Goal: Task Accomplishment & Management: Manage account settings

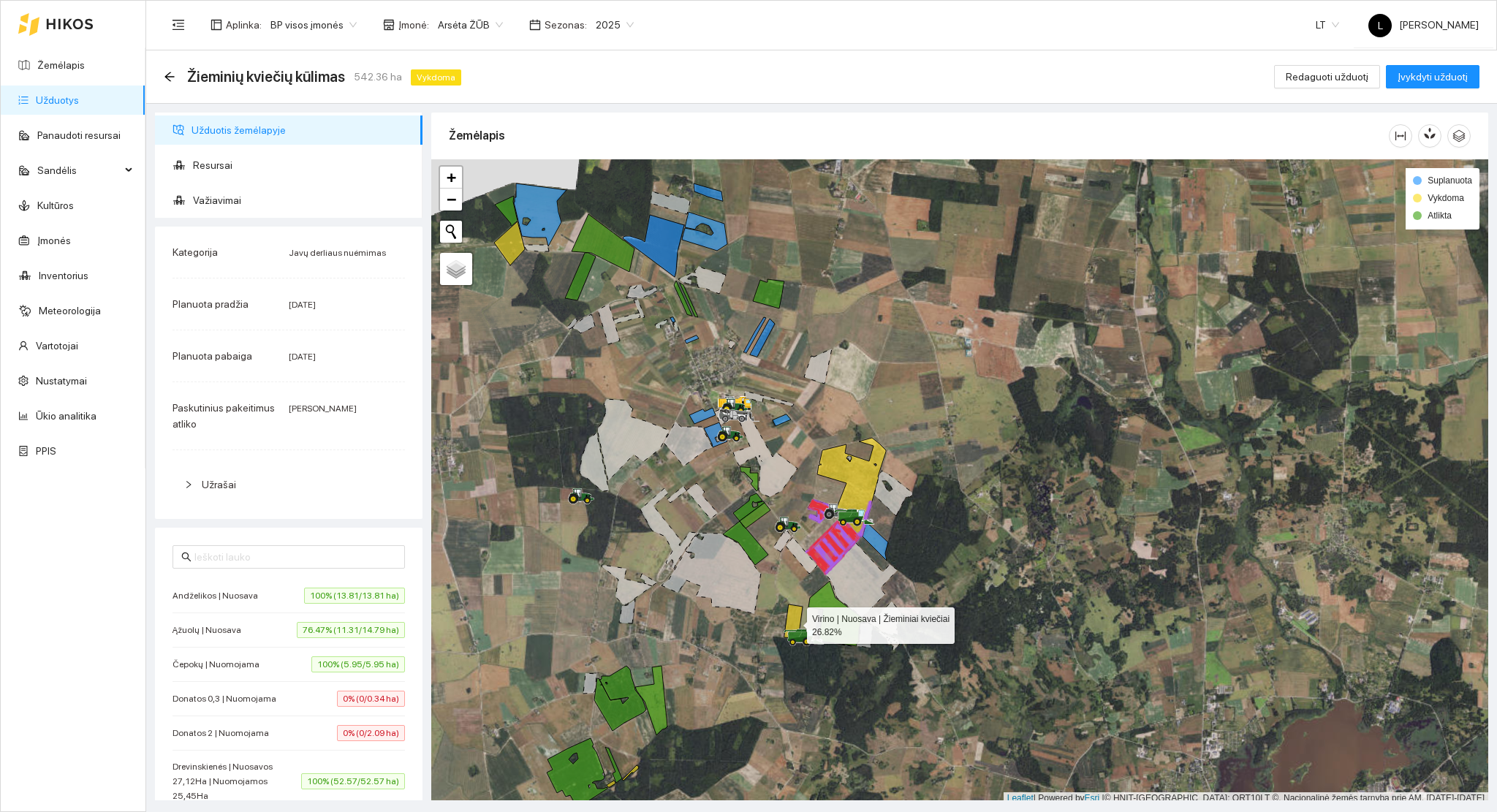
click at [796, 618] on icon at bounding box center [793, 621] width 18 height 34
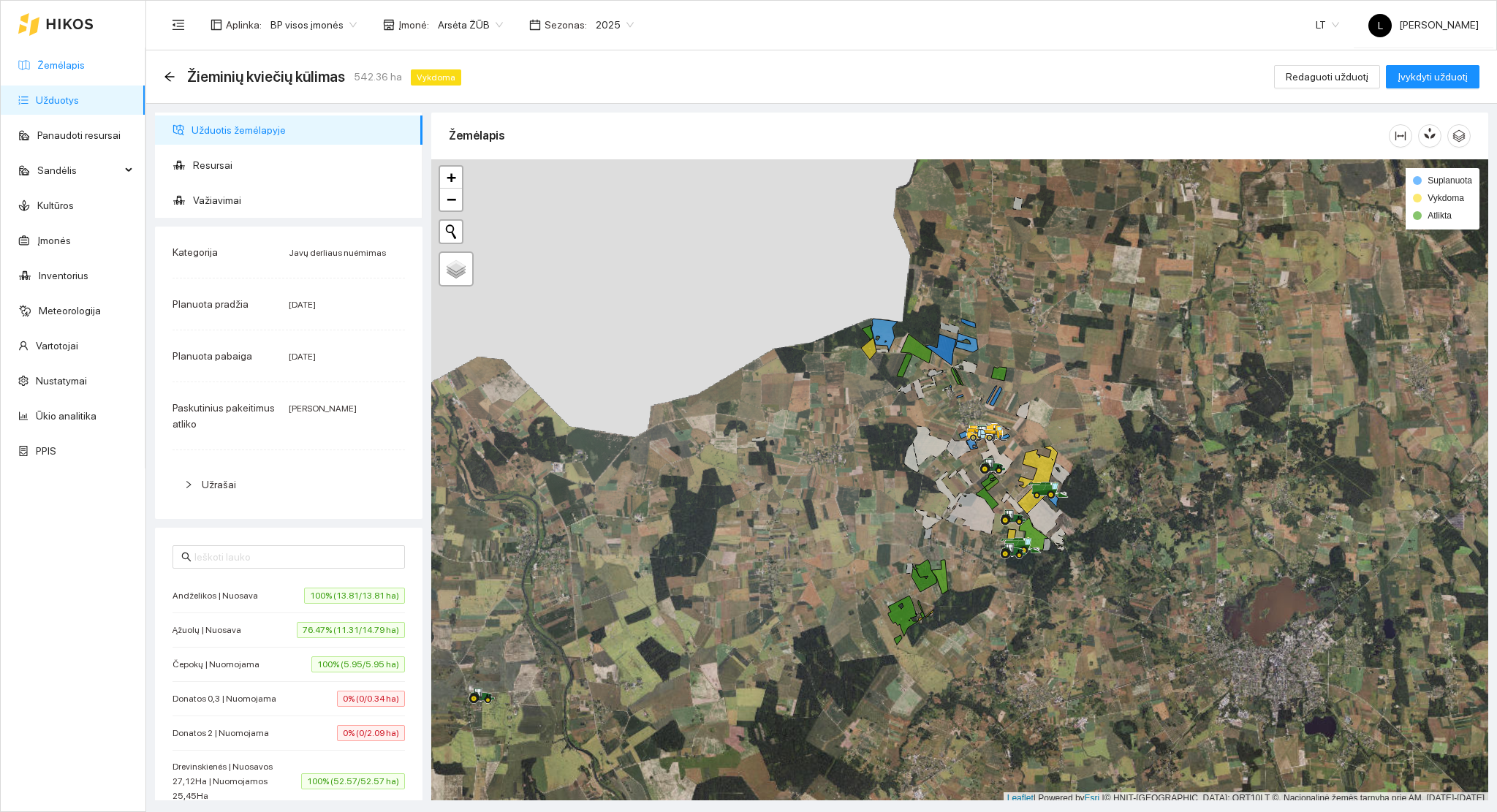
drag, startPoint x: 73, startPoint y: 46, endPoint x: 71, endPoint y: 54, distance: 8.2
click at [73, 46] on div at bounding box center [56, 24] width 75 height 47
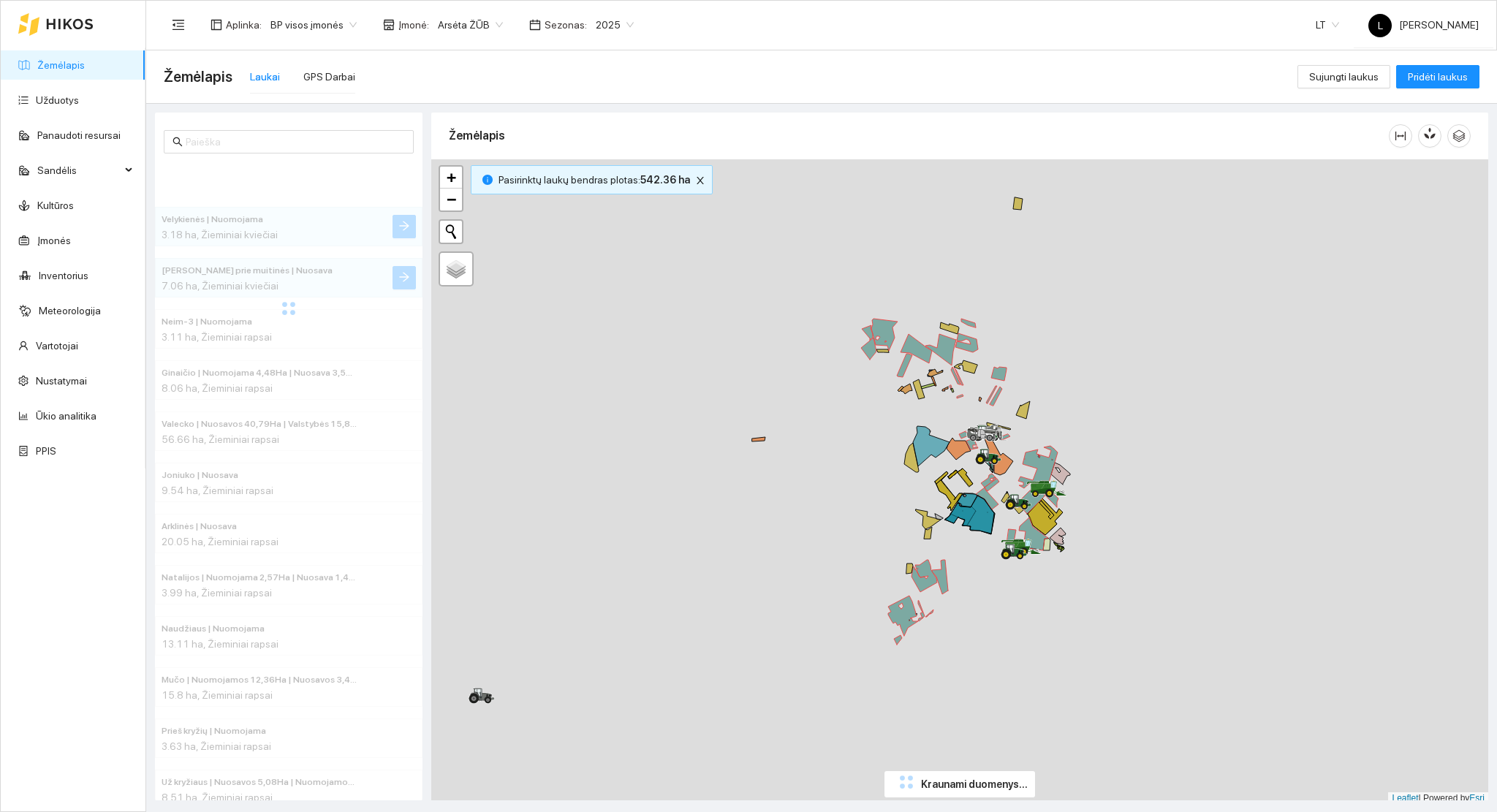
click at [70, 59] on link "Žemėlapis" at bounding box center [61, 65] width 47 height 12
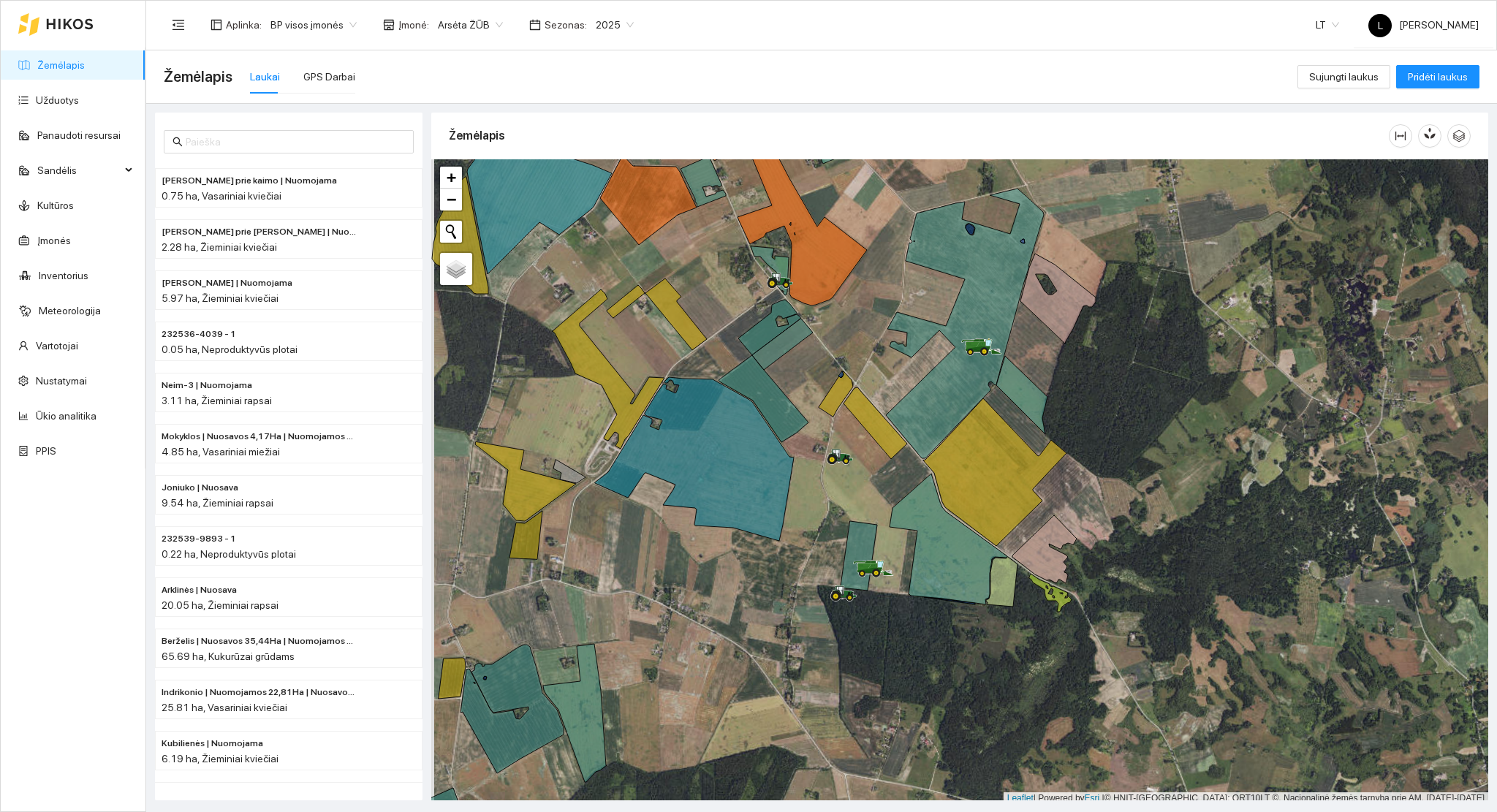
scroll to position [4, 0]
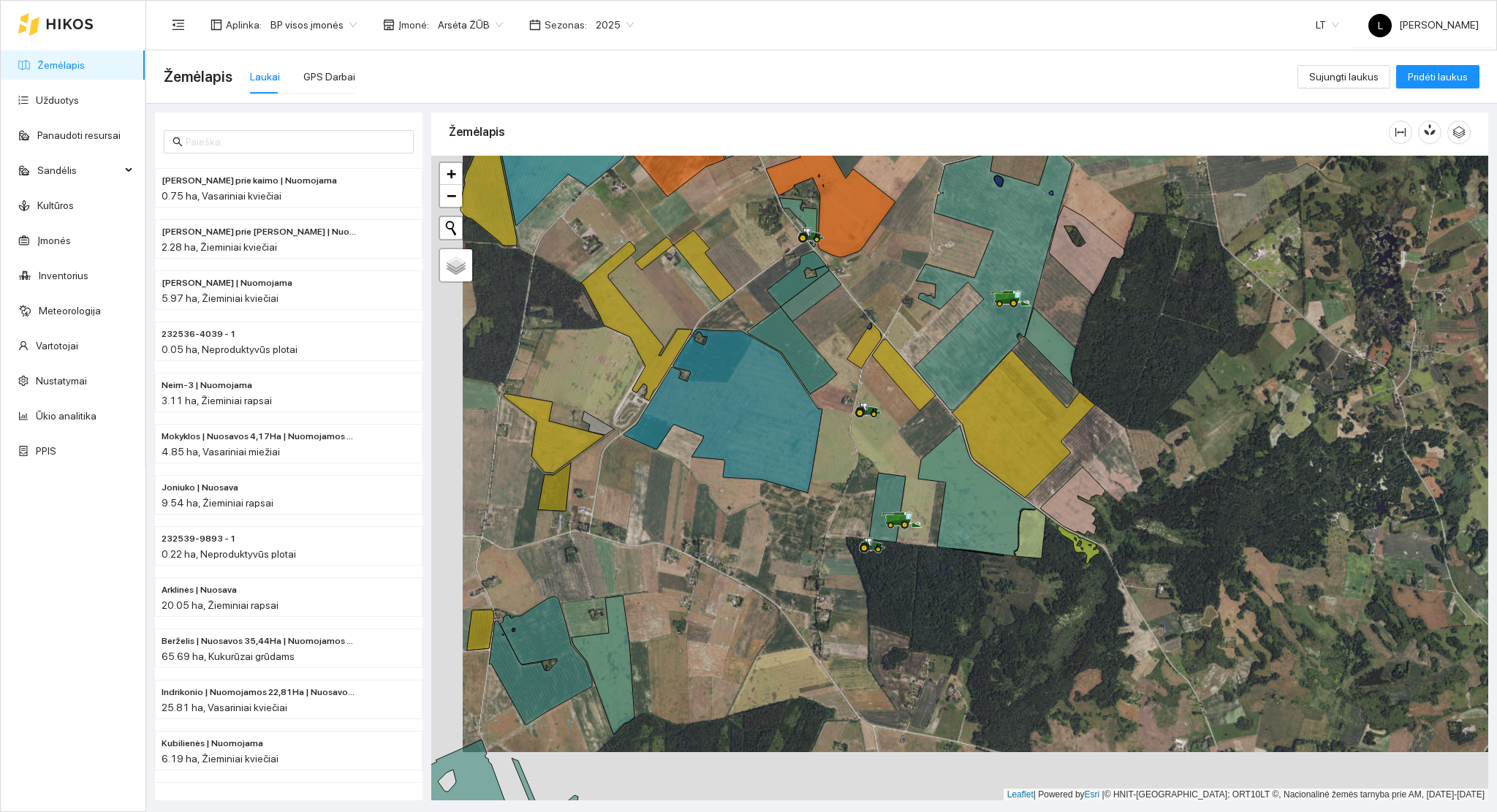
drag, startPoint x: 842, startPoint y: 526, endPoint x: 877, endPoint y: 483, distance: 55.4
click at [873, 478] on div at bounding box center [960, 479] width 1057 height 646
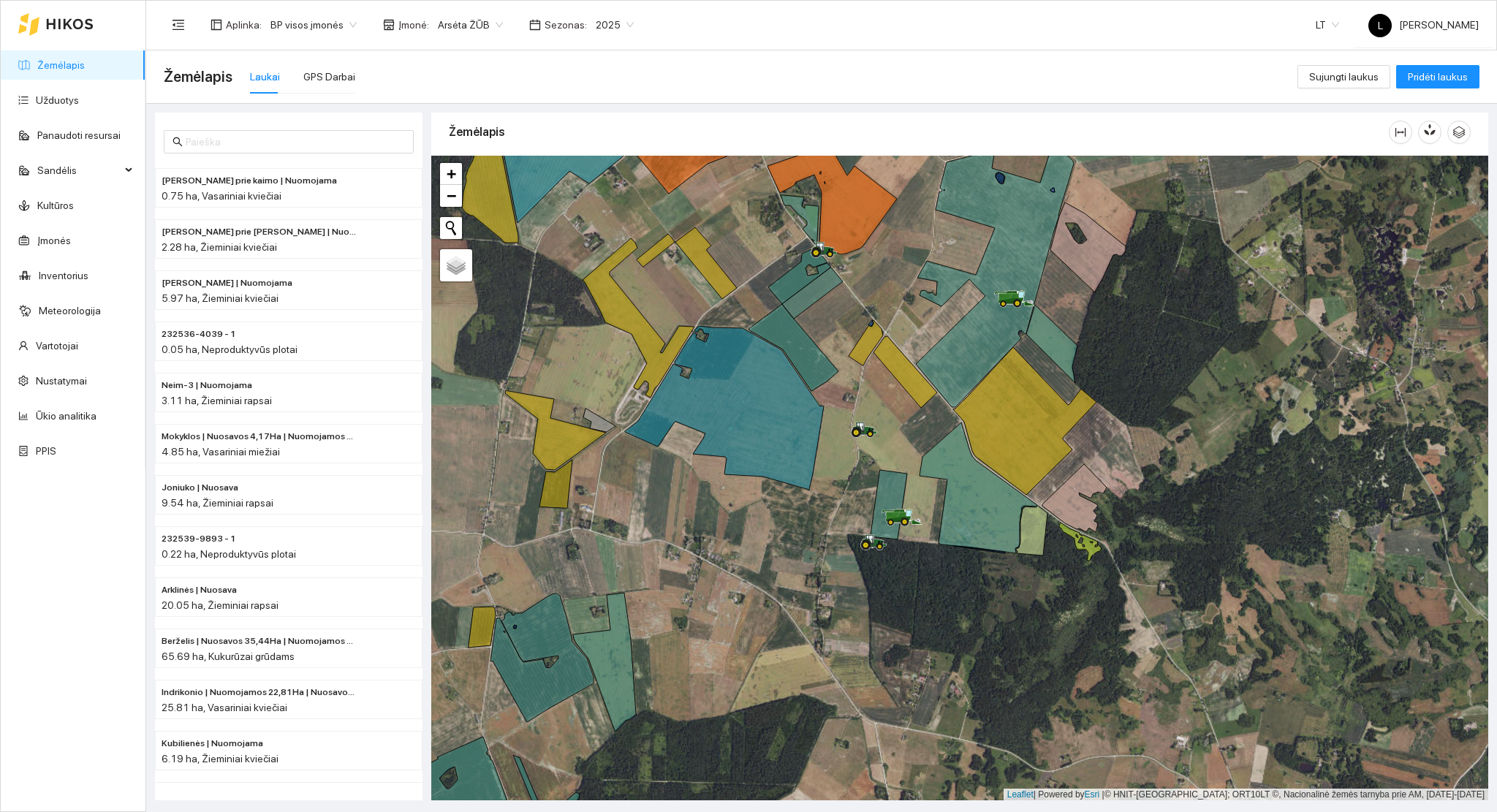
drag, startPoint x: 879, startPoint y: 464, endPoint x: 880, endPoint y: 432, distance: 32.0
click at [880, 435] on div at bounding box center [960, 479] width 1057 height 646
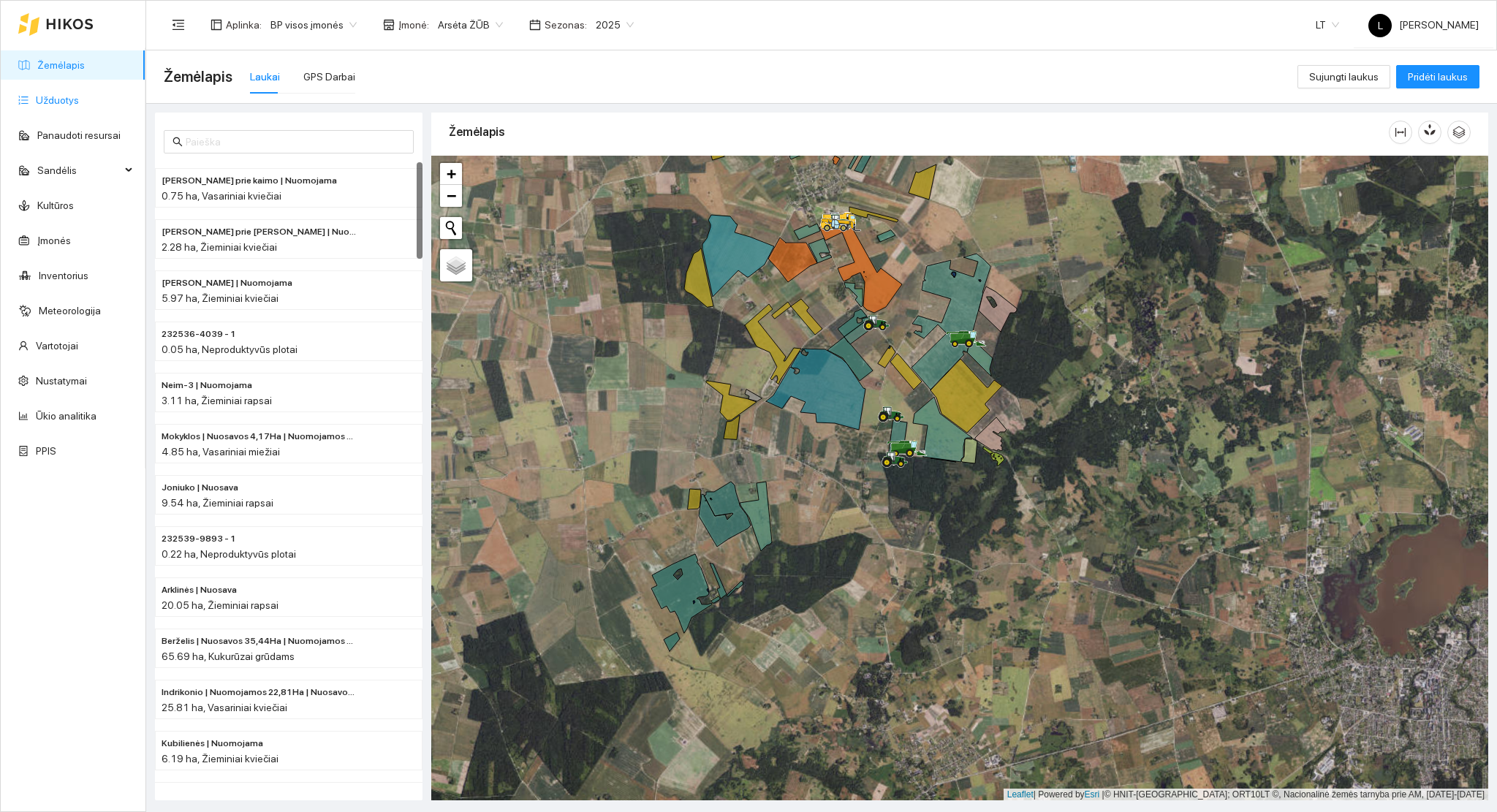
click at [79, 97] on link "Užduotys" at bounding box center [58, 100] width 43 height 12
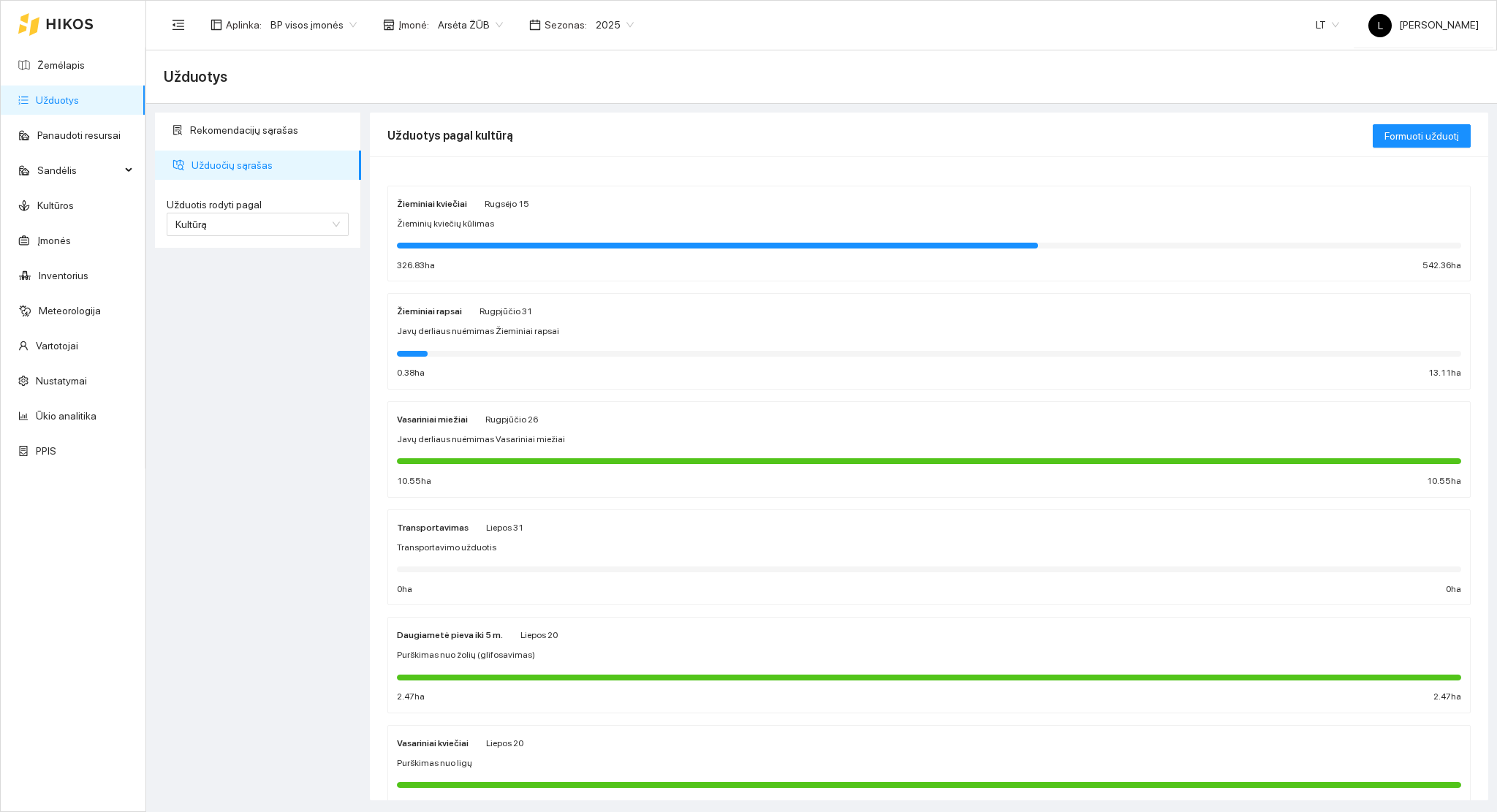
click at [561, 244] on div at bounding box center [718, 245] width 641 height 6
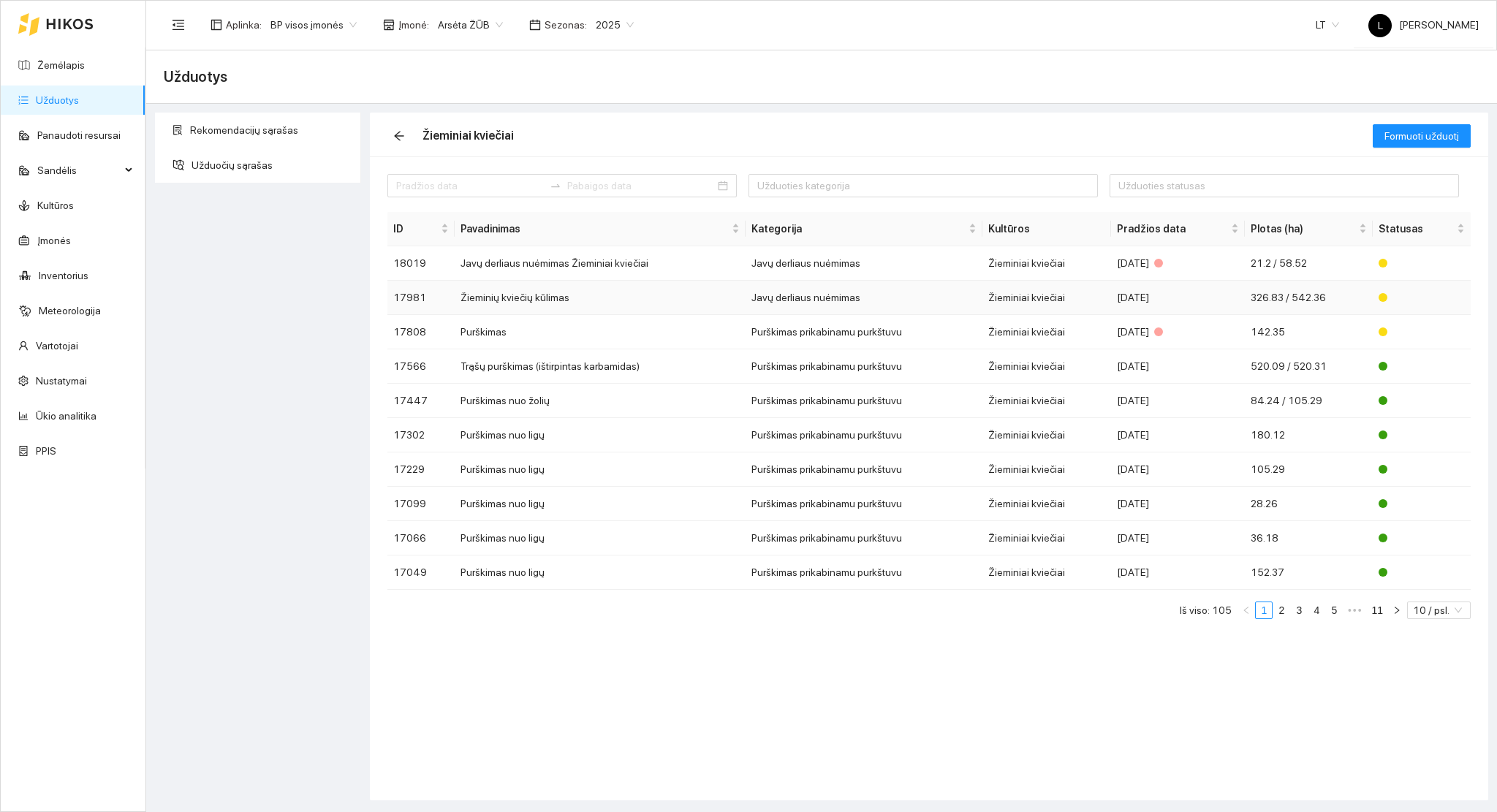
click at [998, 286] on td "Žieminiai kviečiai" at bounding box center [1046, 297] width 129 height 34
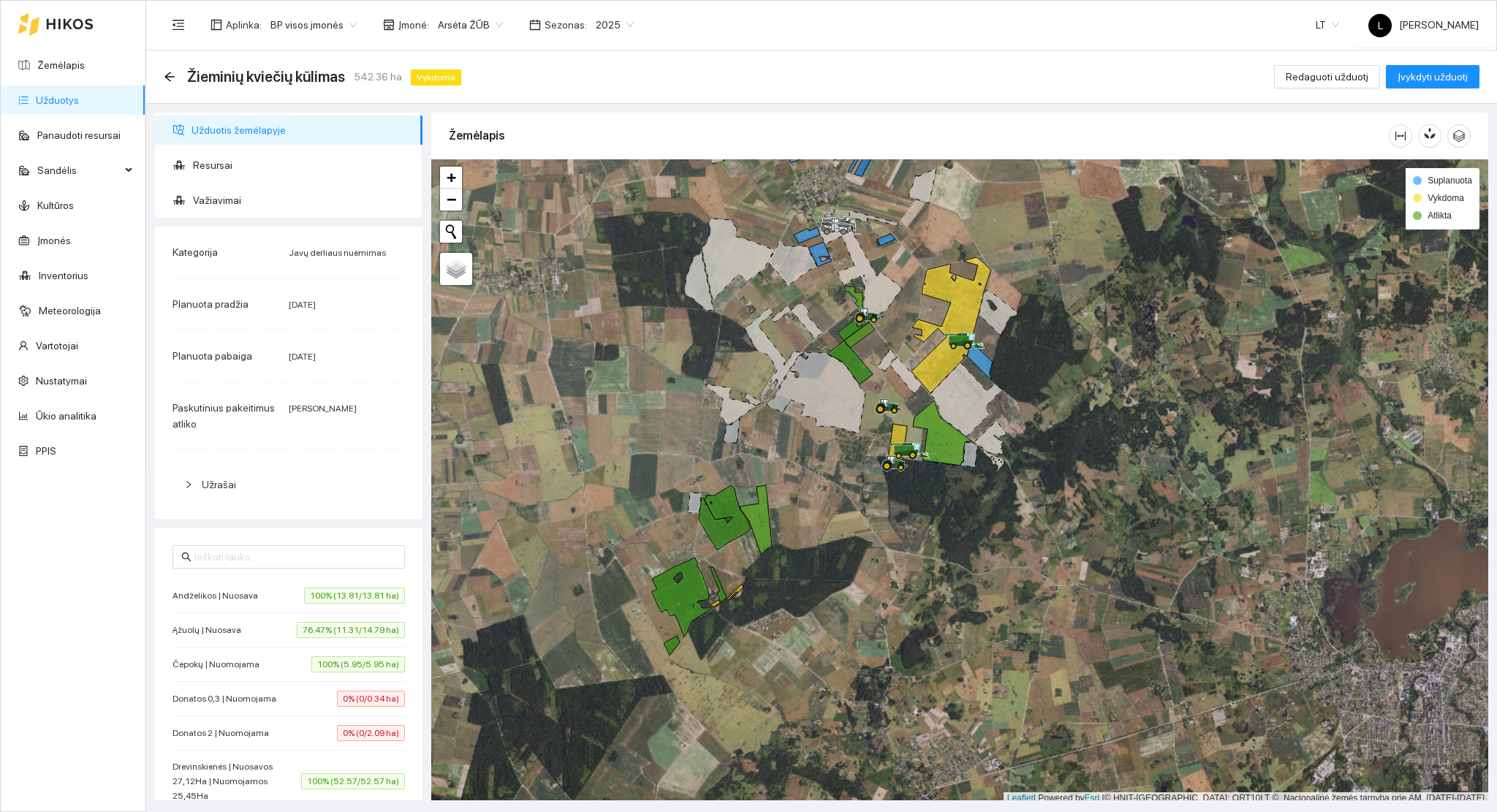
click at [896, 432] on icon at bounding box center [898, 440] width 18 height 34
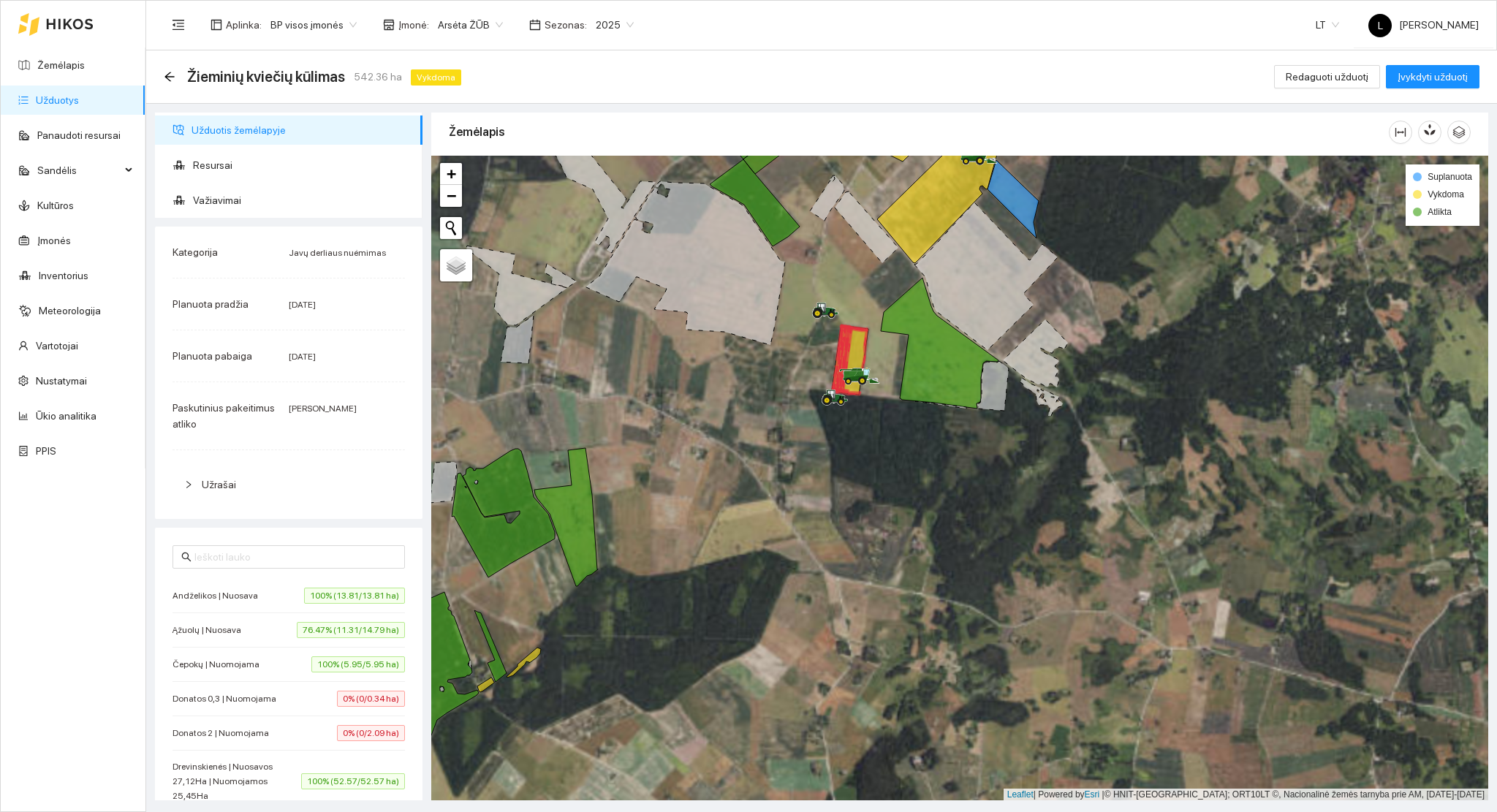
drag, startPoint x: 910, startPoint y: 438, endPoint x: 886, endPoint y: 545, distance: 109.7
click at [892, 547] on div at bounding box center [960, 479] width 1057 height 646
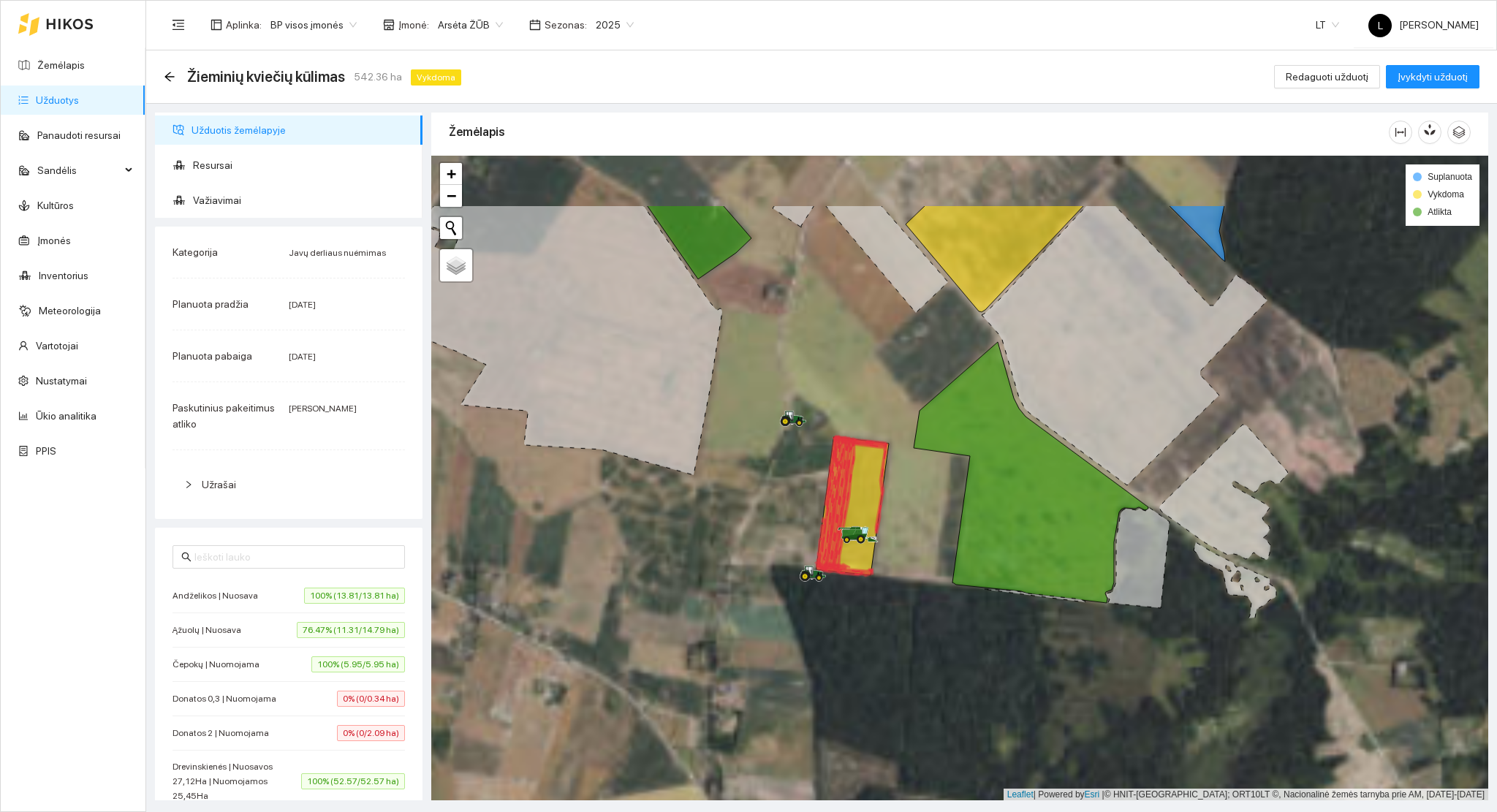
drag, startPoint x: 932, startPoint y: 466, endPoint x: 889, endPoint y: 631, distance: 170.5
click at [889, 631] on div at bounding box center [960, 479] width 1057 height 646
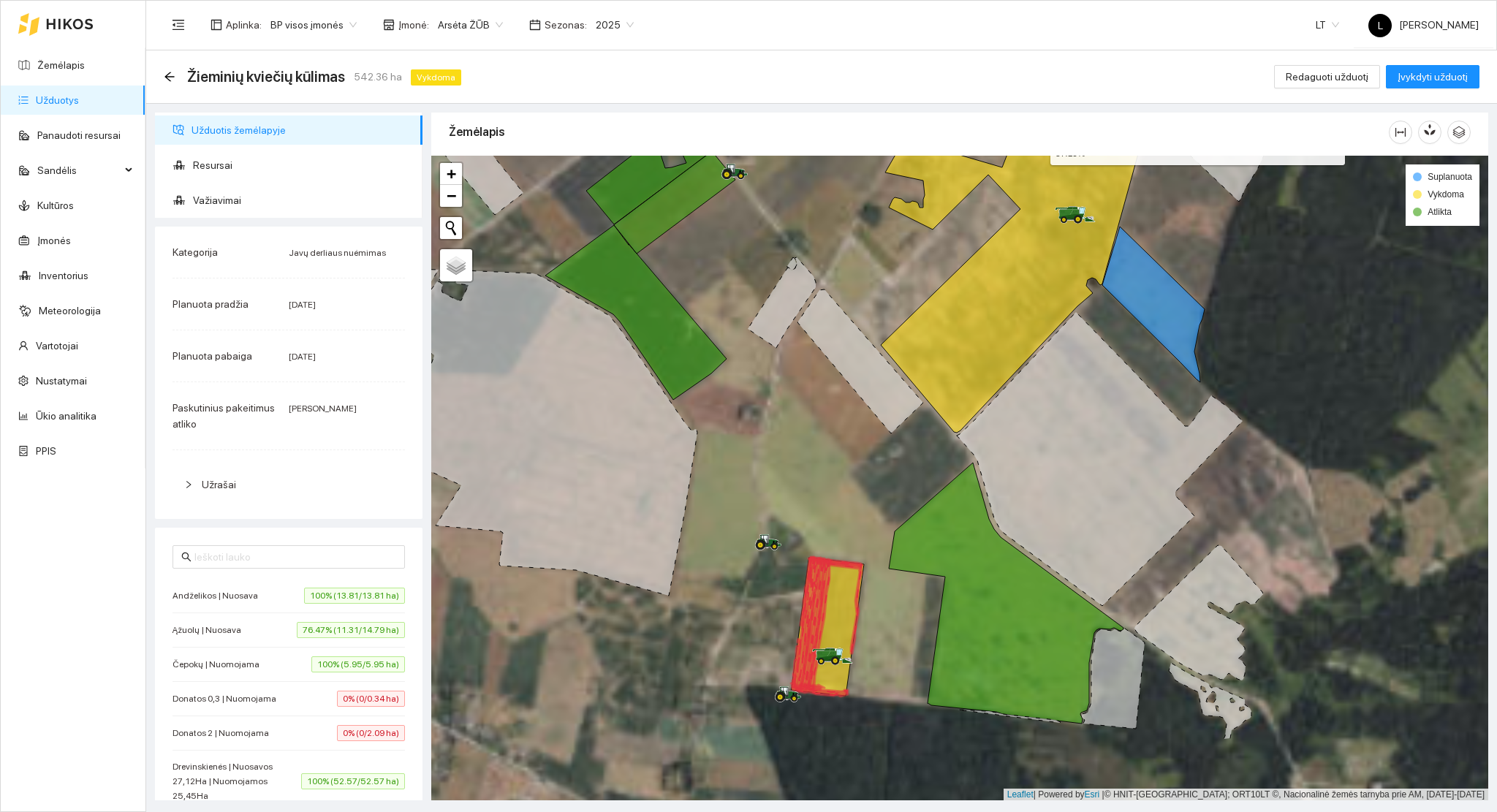
click at [989, 368] on icon at bounding box center [1018, 261] width 275 height 342
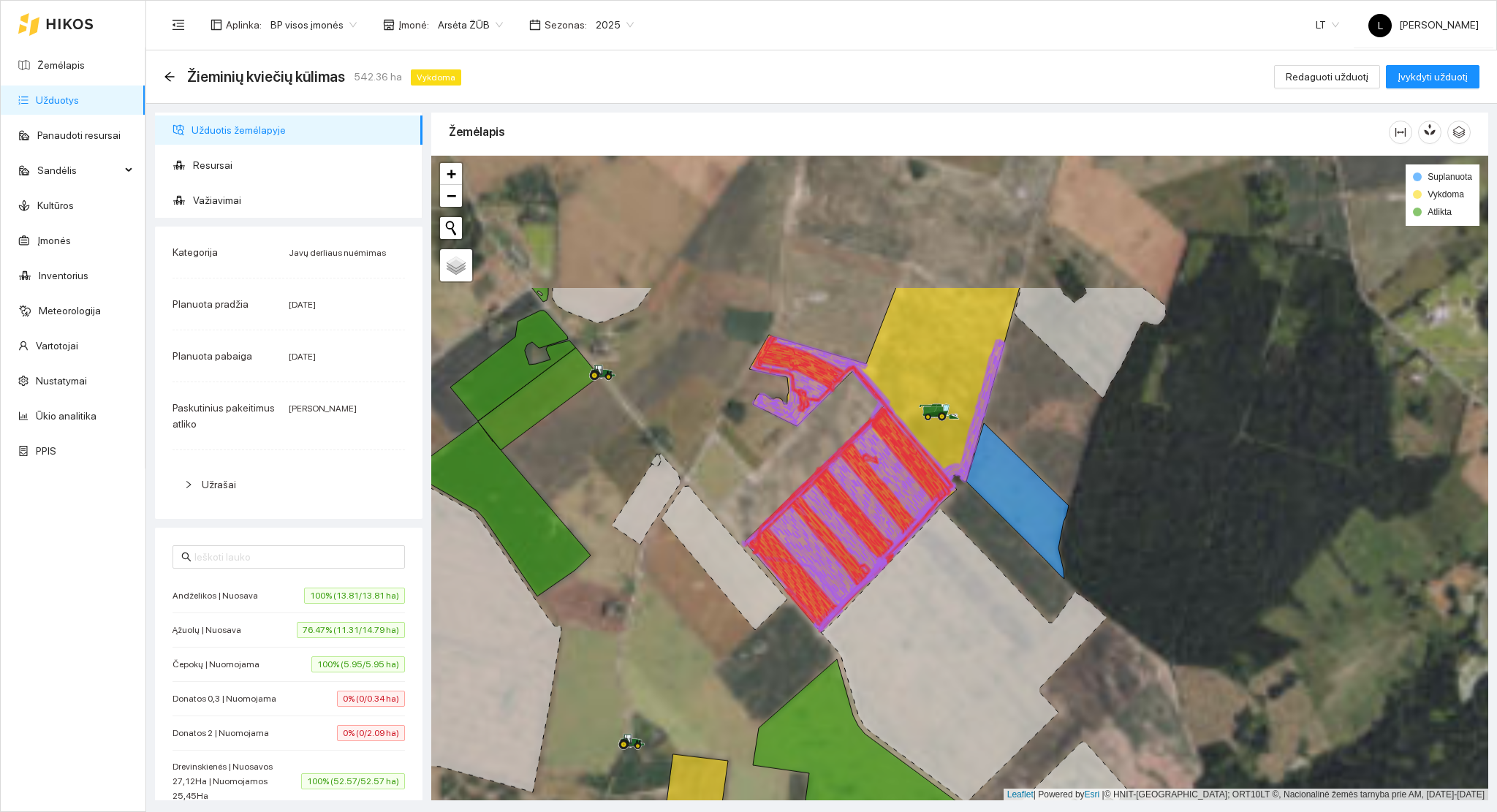
drag, startPoint x: 1121, startPoint y: 396, endPoint x: 987, endPoint y: 587, distance: 233.3
click at [987, 587] on icon at bounding box center [964, 655] width 286 height 294
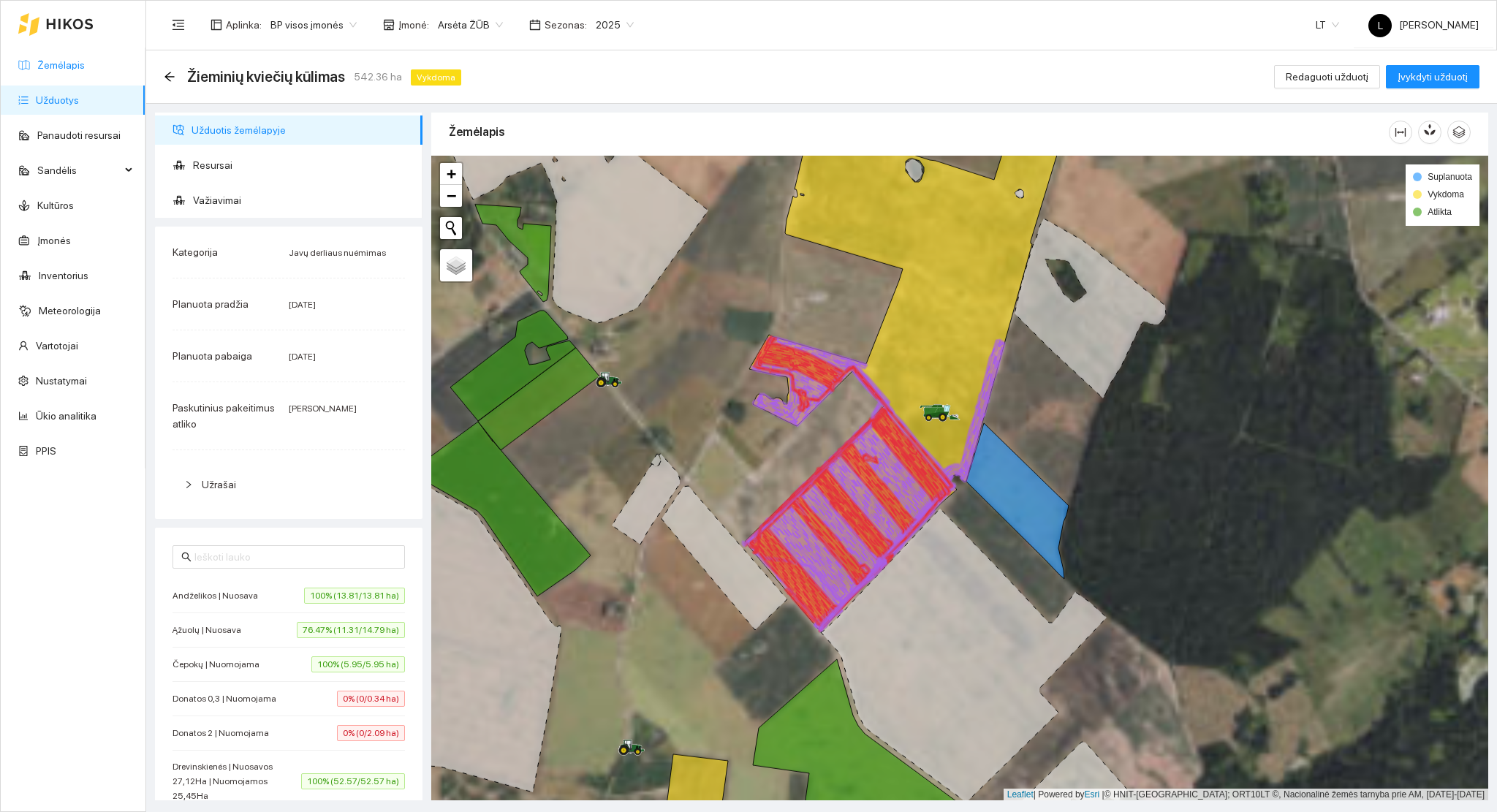
click at [76, 71] on link "Žemėlapis" at bounding box center [61, 65] width 47 height 12
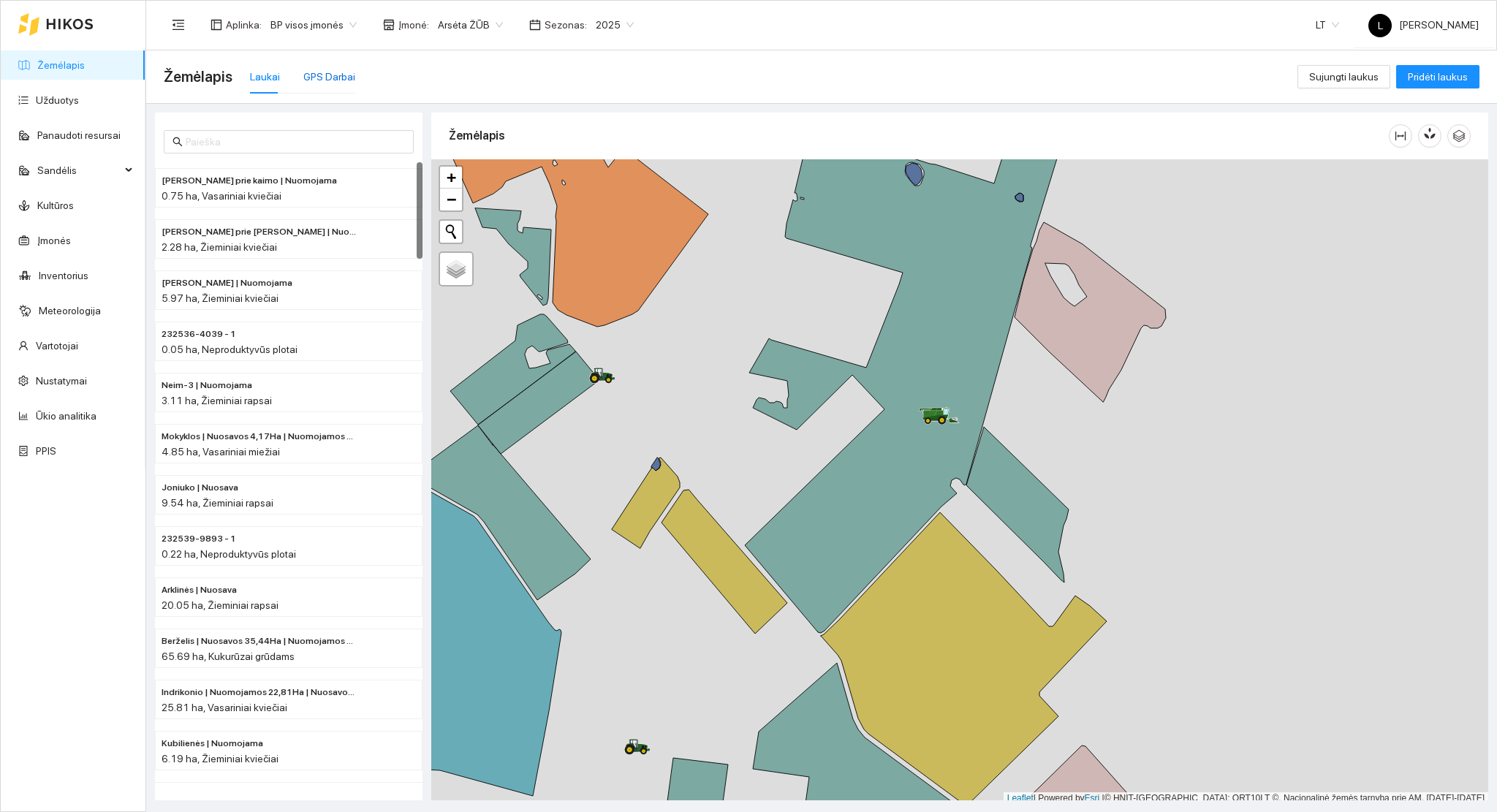
click at [346, 76] on div "GPS Darbai" at bounding box center [329, 77] width 52 height 16
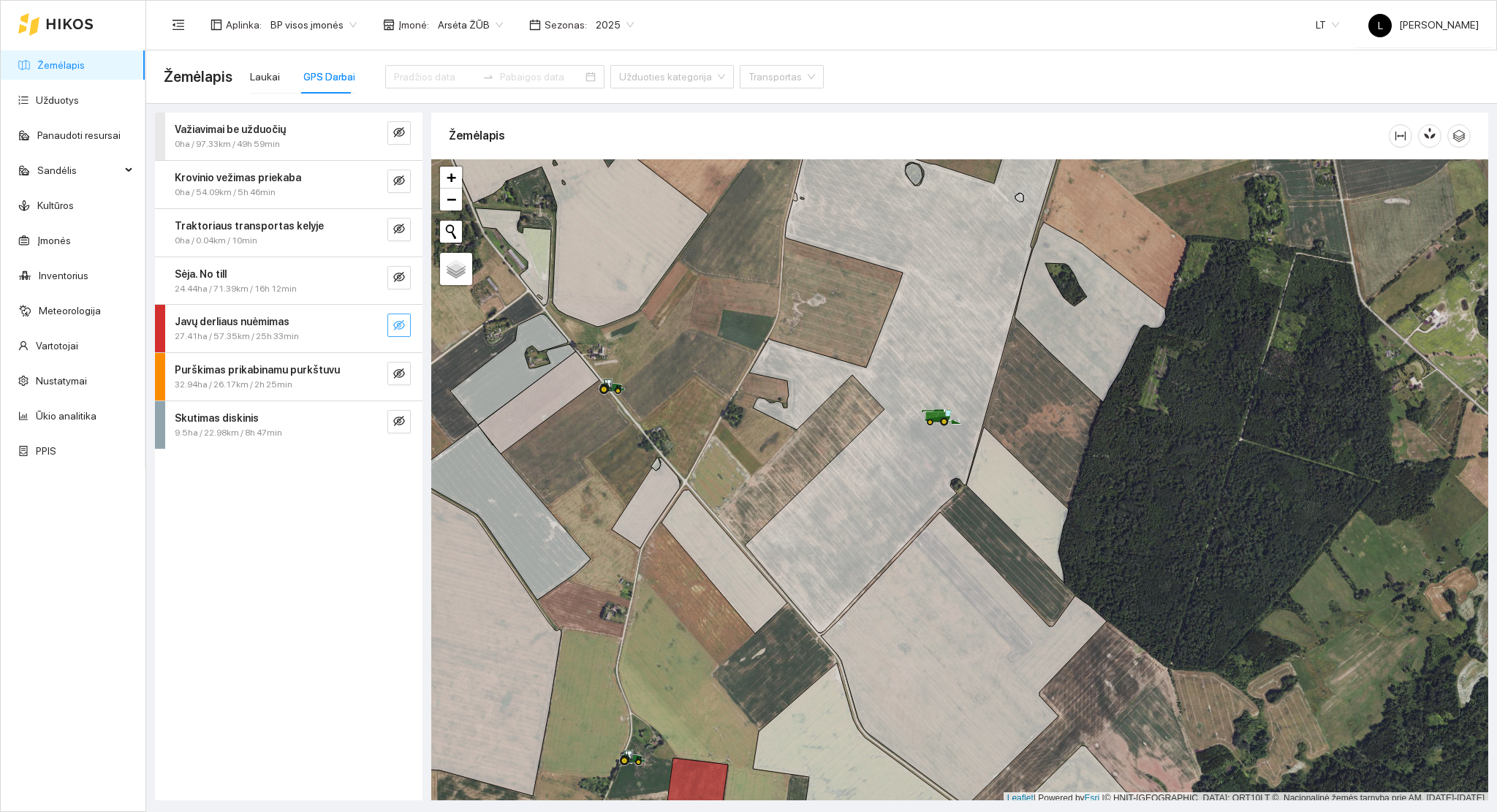
click at [404, 327] on icon "eye-invisible" at bounding box center [399, 325] width 12 height 12
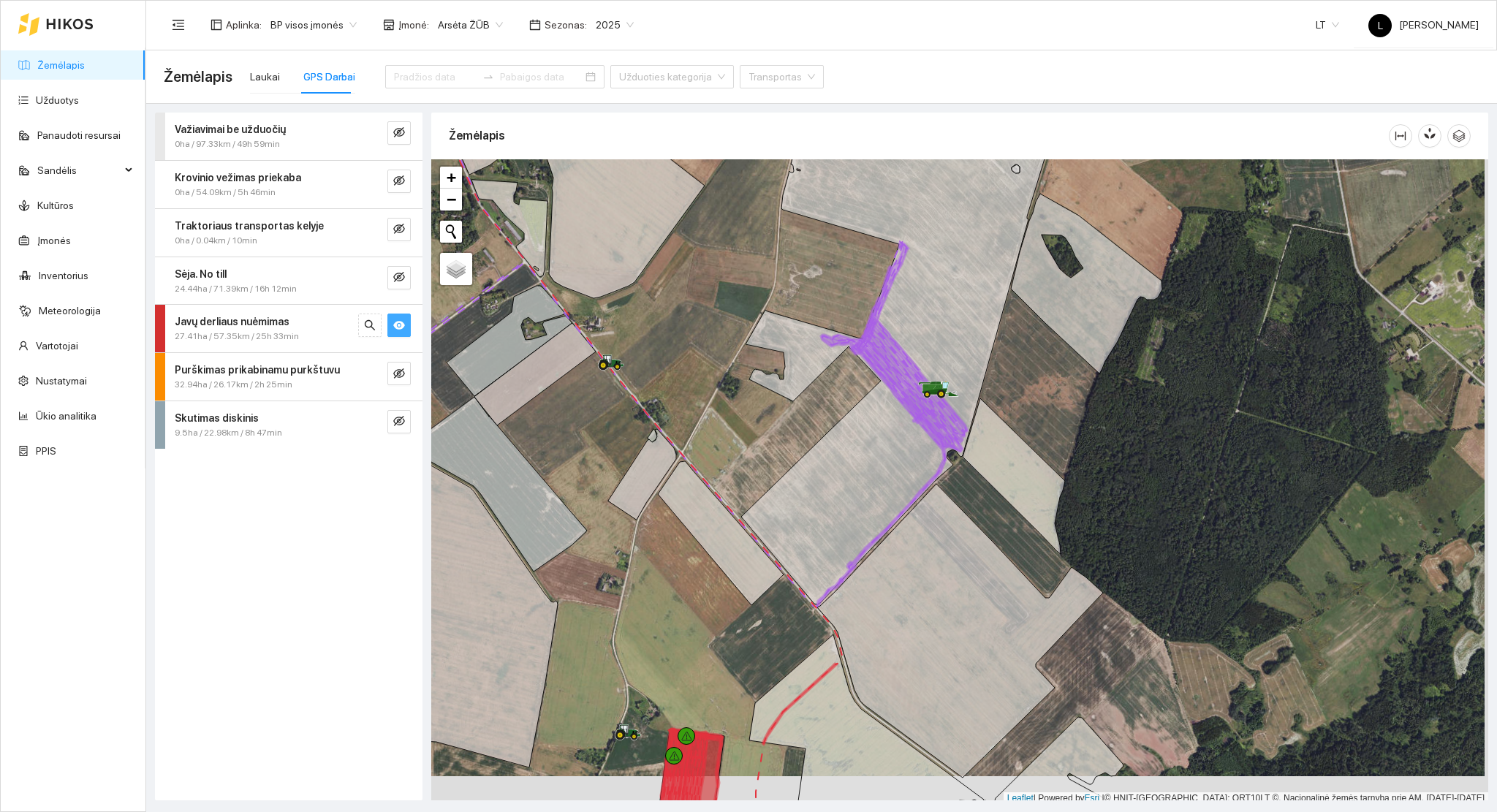
scroll to position [4, 0]
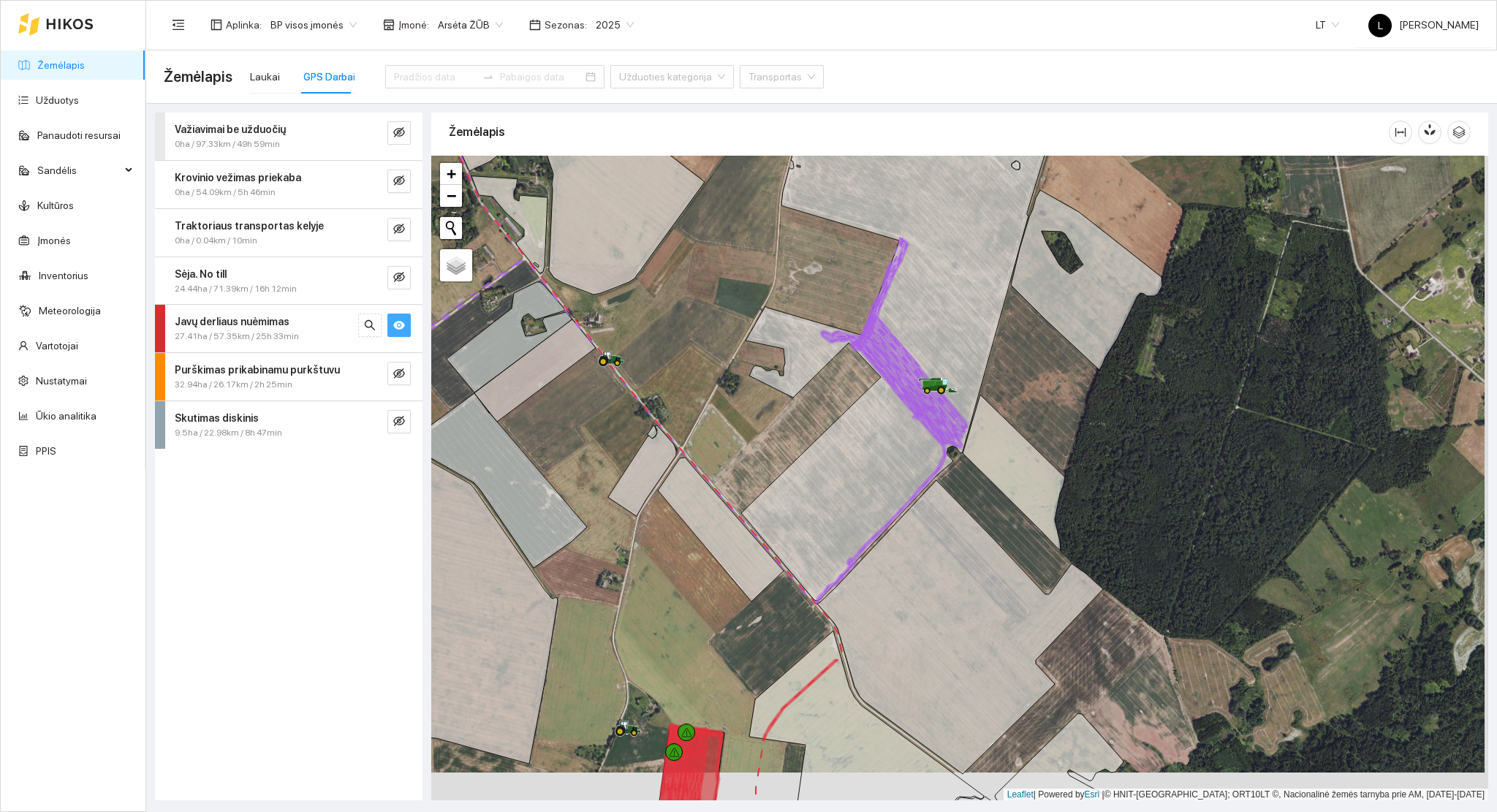
drag, startPoint x: 690, startPoint y: 540, endPoint x: 681, endPoint y: 384, distance: 156.3
click at [683, 384] on div at bounding box center [960, 479] width 1057 height 646
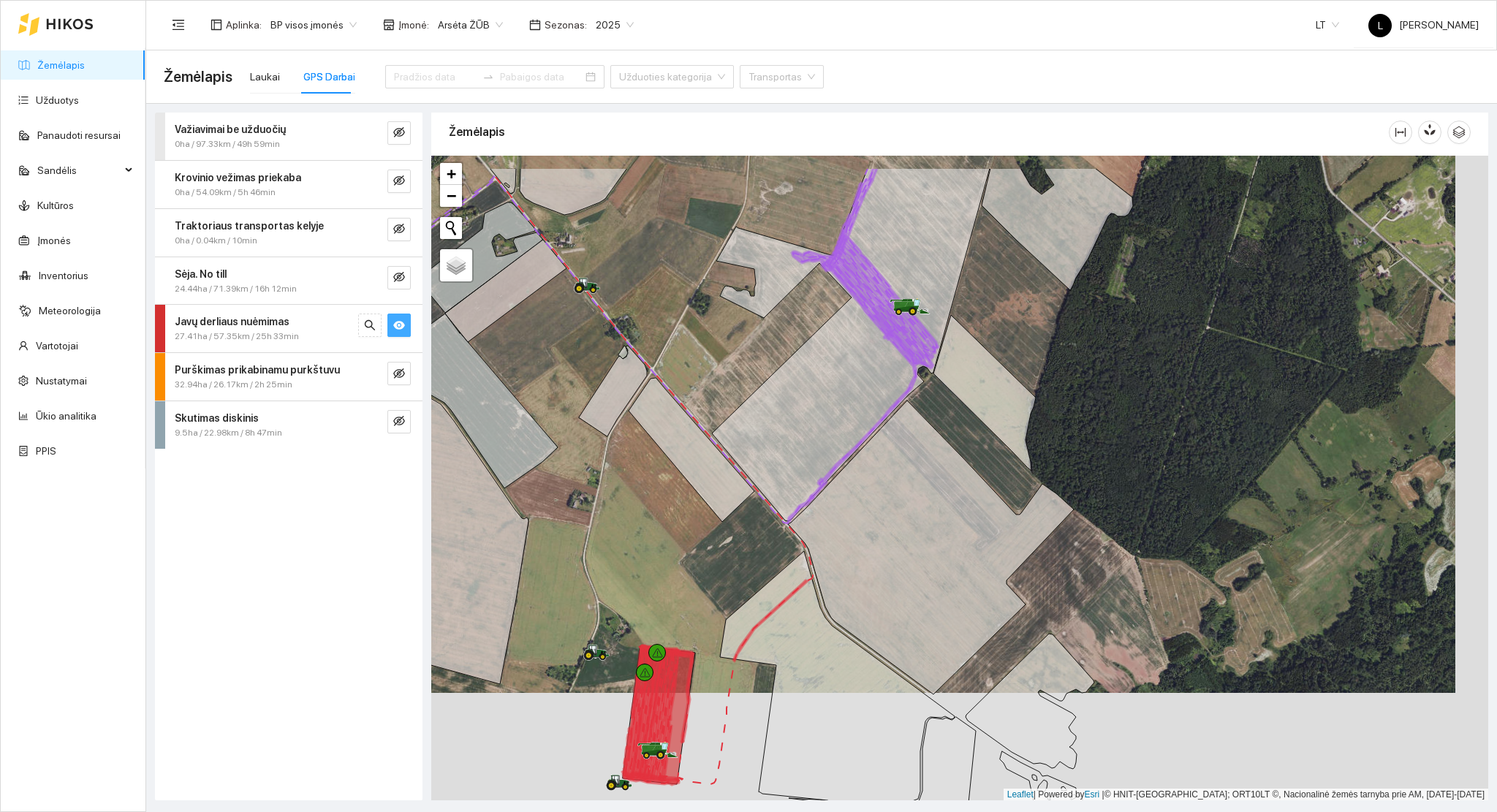
drag, startPoint x: 670, startPoint y: 493, endPoint x: 632, endPoint y: 617, distance: 129.7
click at [633, 615] on div at bounding box center [960, 479] width 1057 height 646
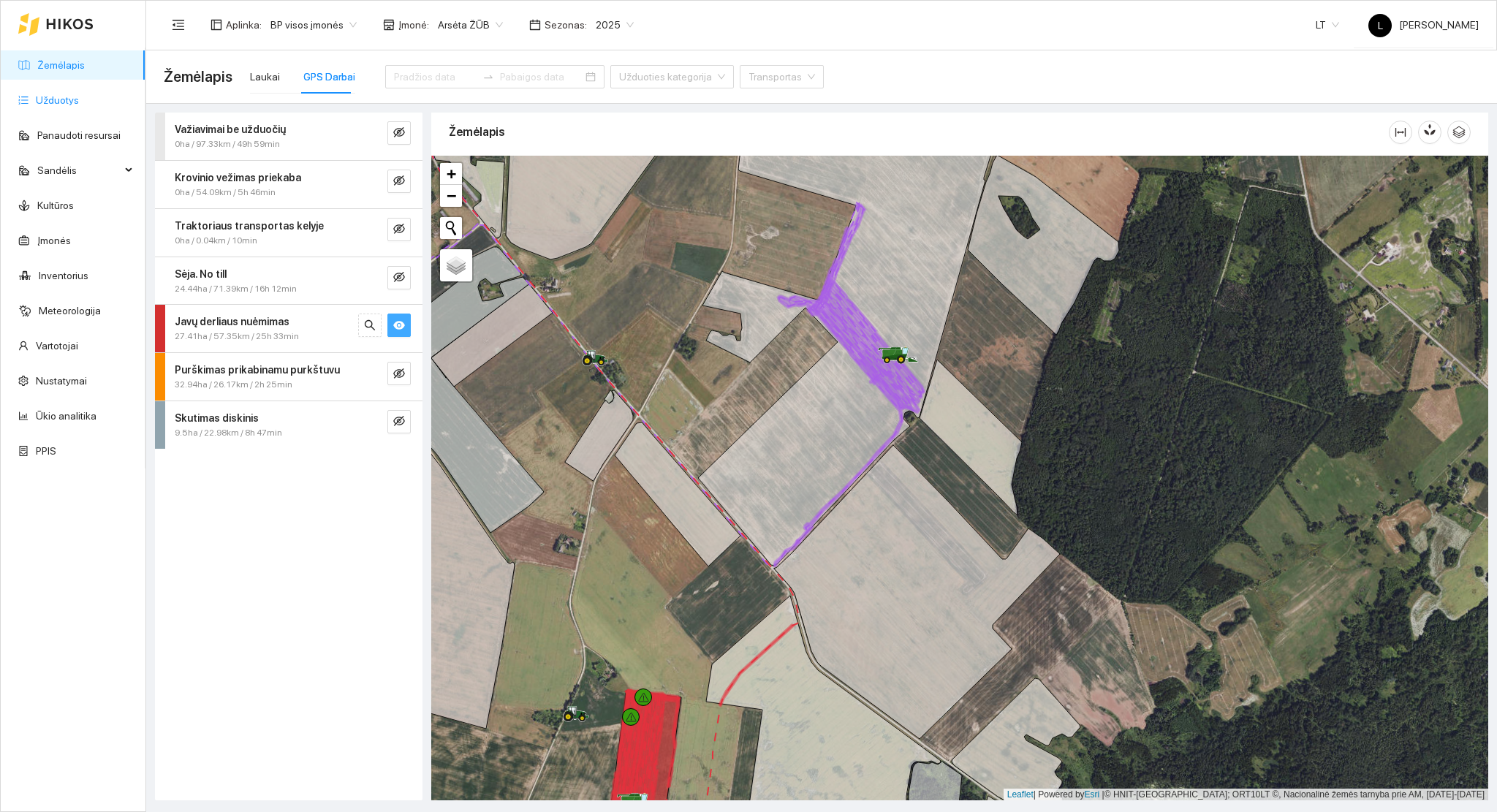
click at [57, 95] on link "Užduotys" at bounding box center [58, 100] width 43 height 12
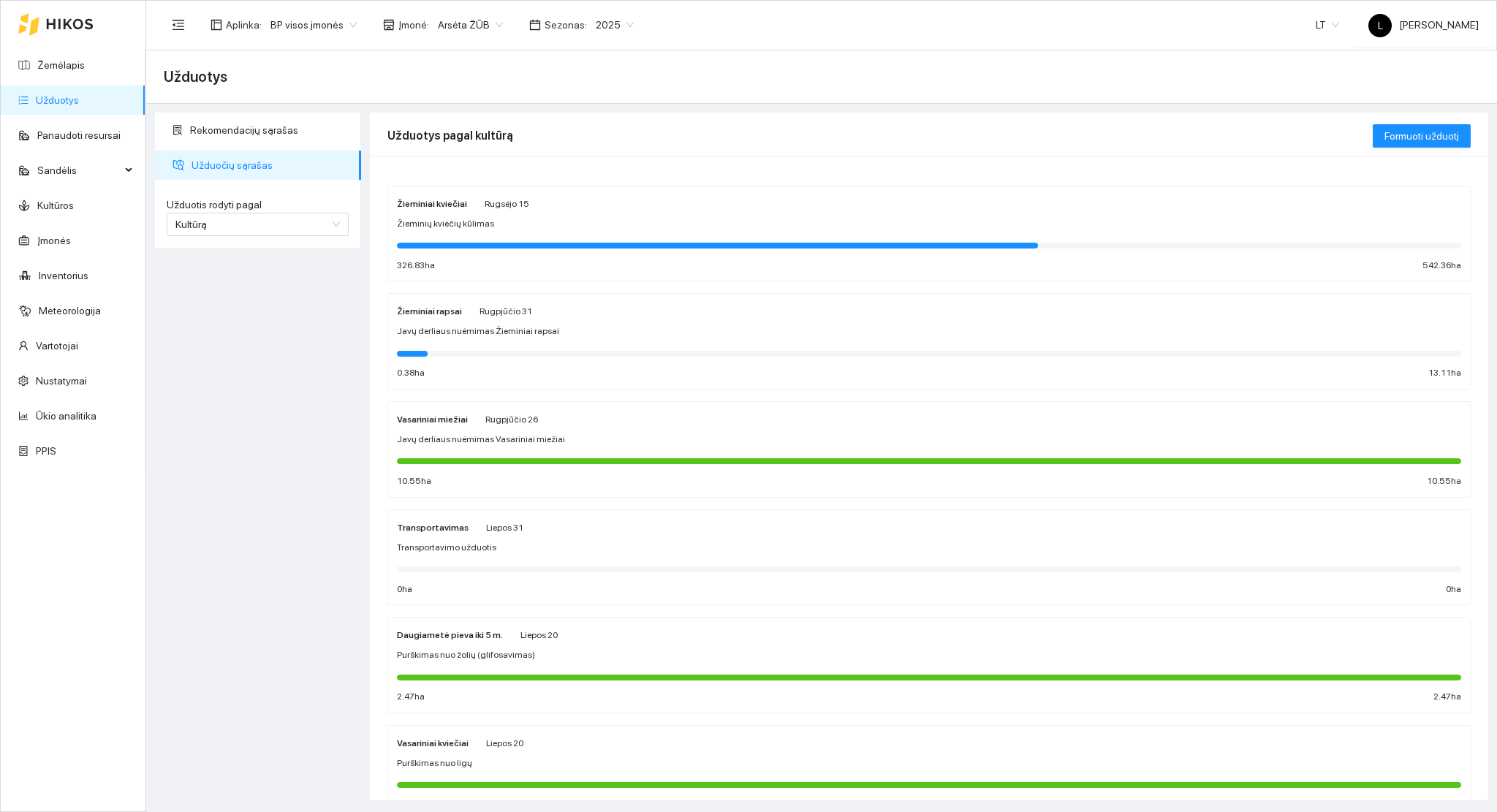
click at [557, 237] on div at bounding box center [930, 245] width 1065 height 16
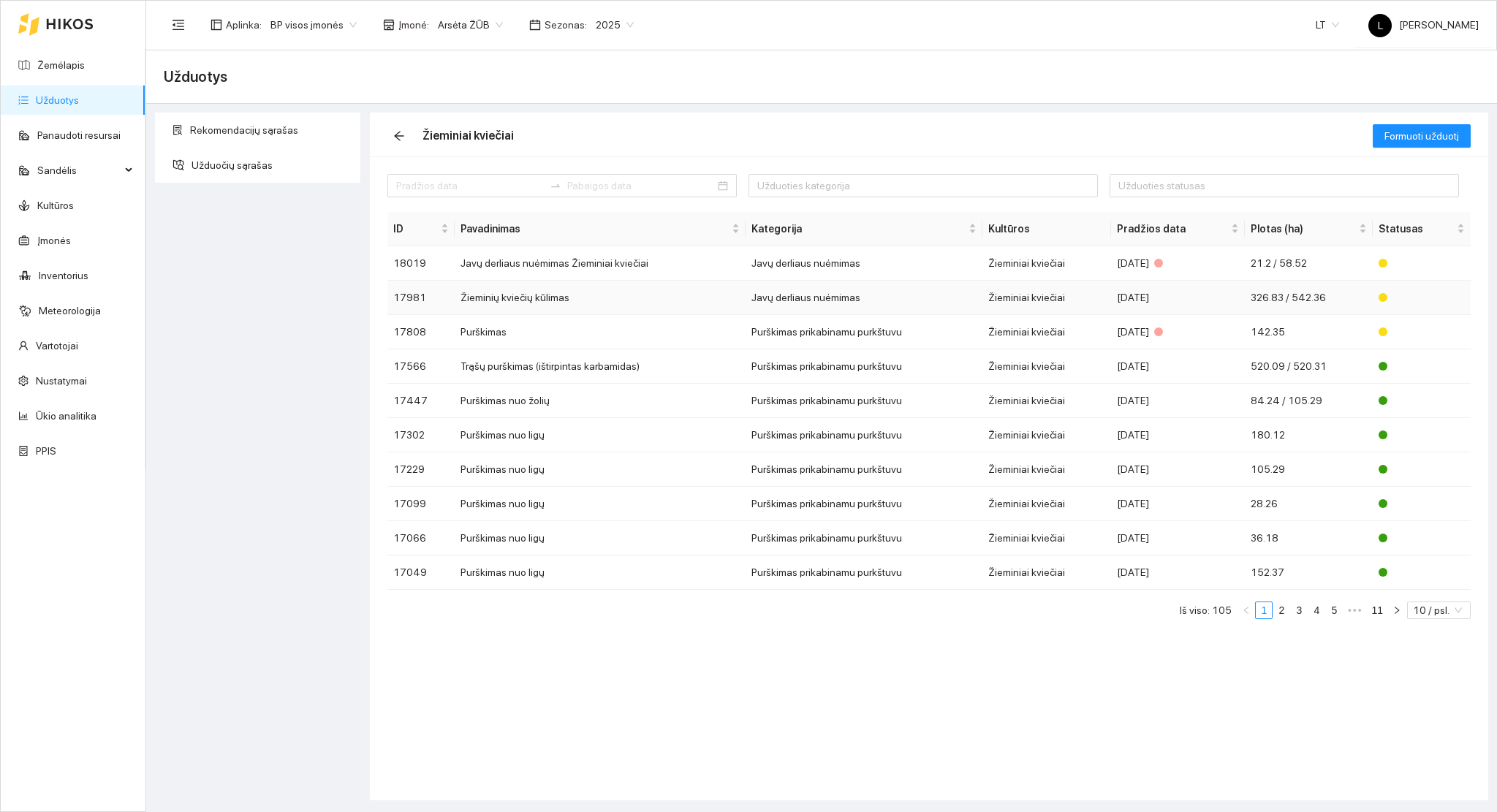
click at [959, 295] on td "Javų derliaus nuėmimas" at bounding box center [864, 297] width 237 height 34
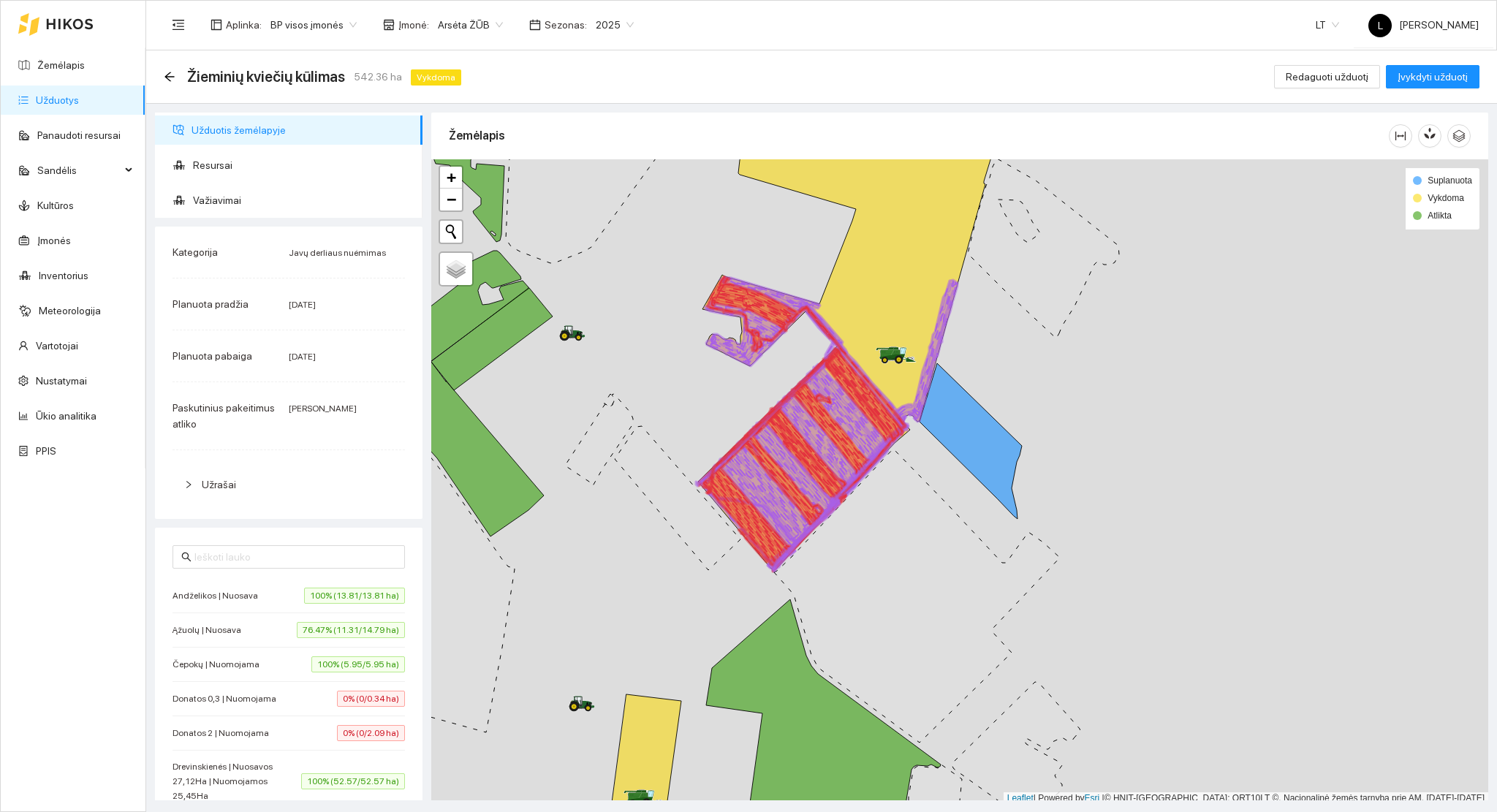
click at [1011, 427] on icon at bounding box center [854, 331] width 313 height 476
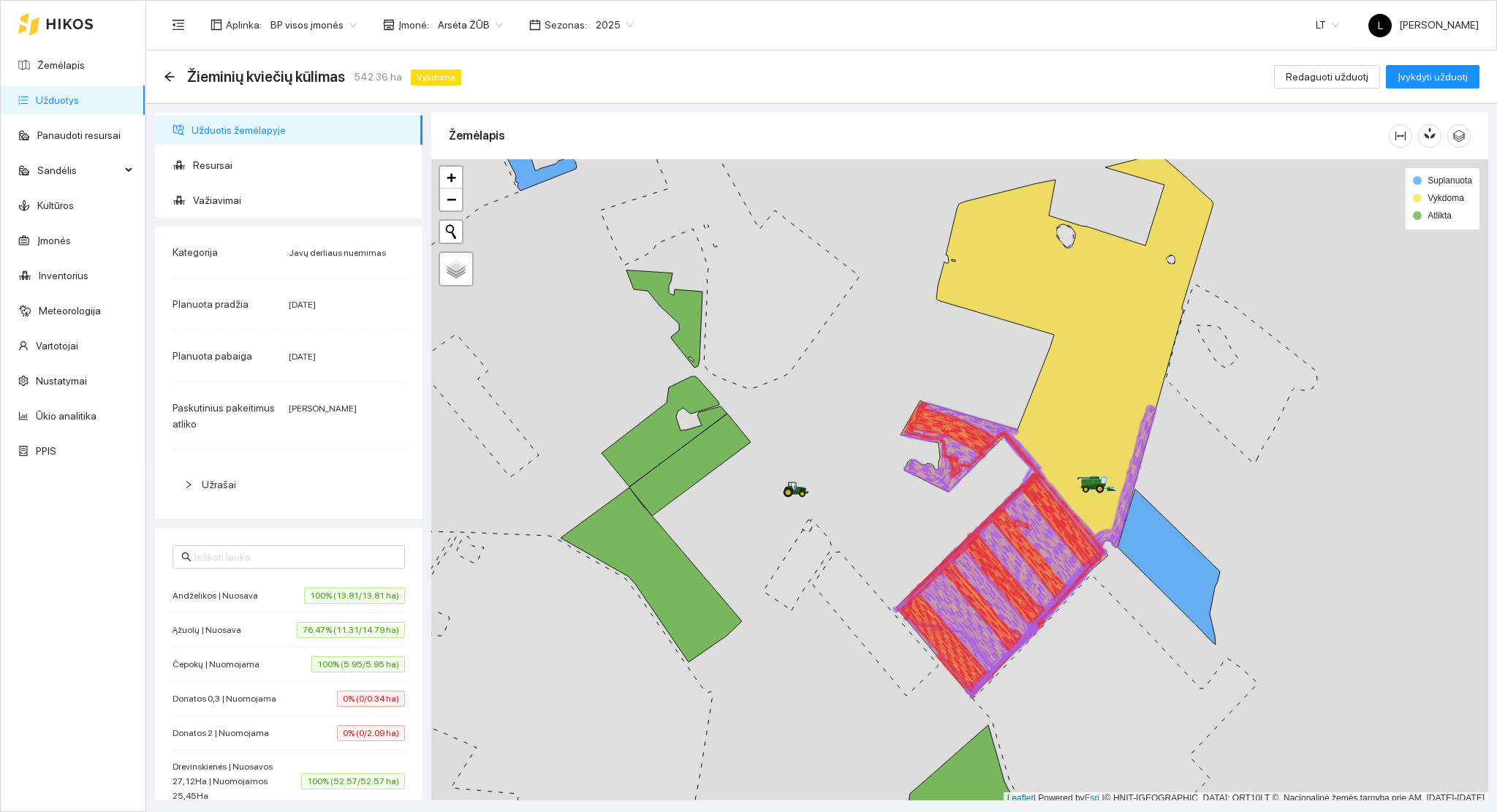
scroll to position [4, 0]
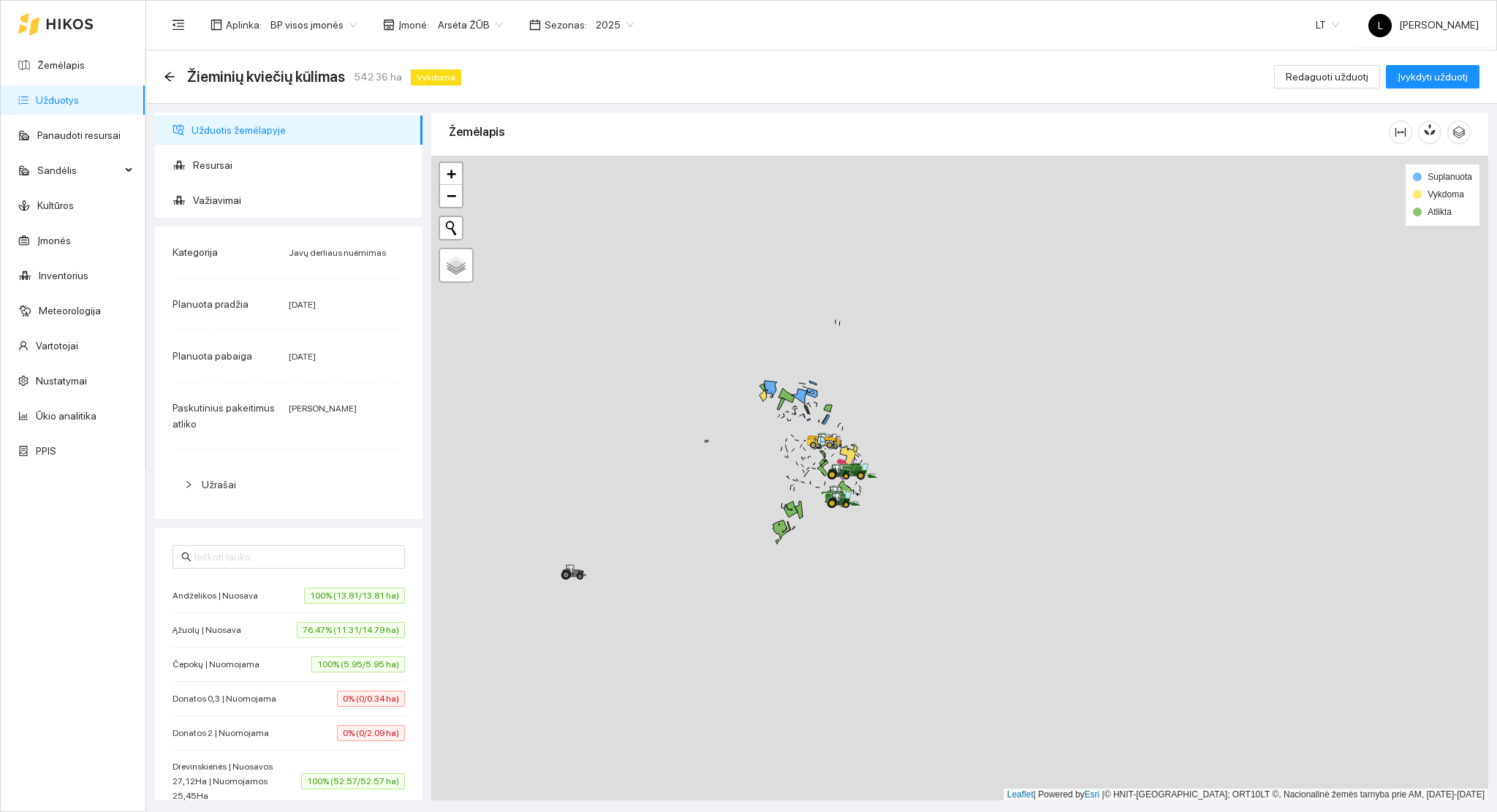
drag, startPoint x: 800, startPoint y: 386, endPoint x: 952, endPoint y: 489, distance: 183.6
click at [973, 507] on div at bounding box center [960, 479] width 1057 height 646
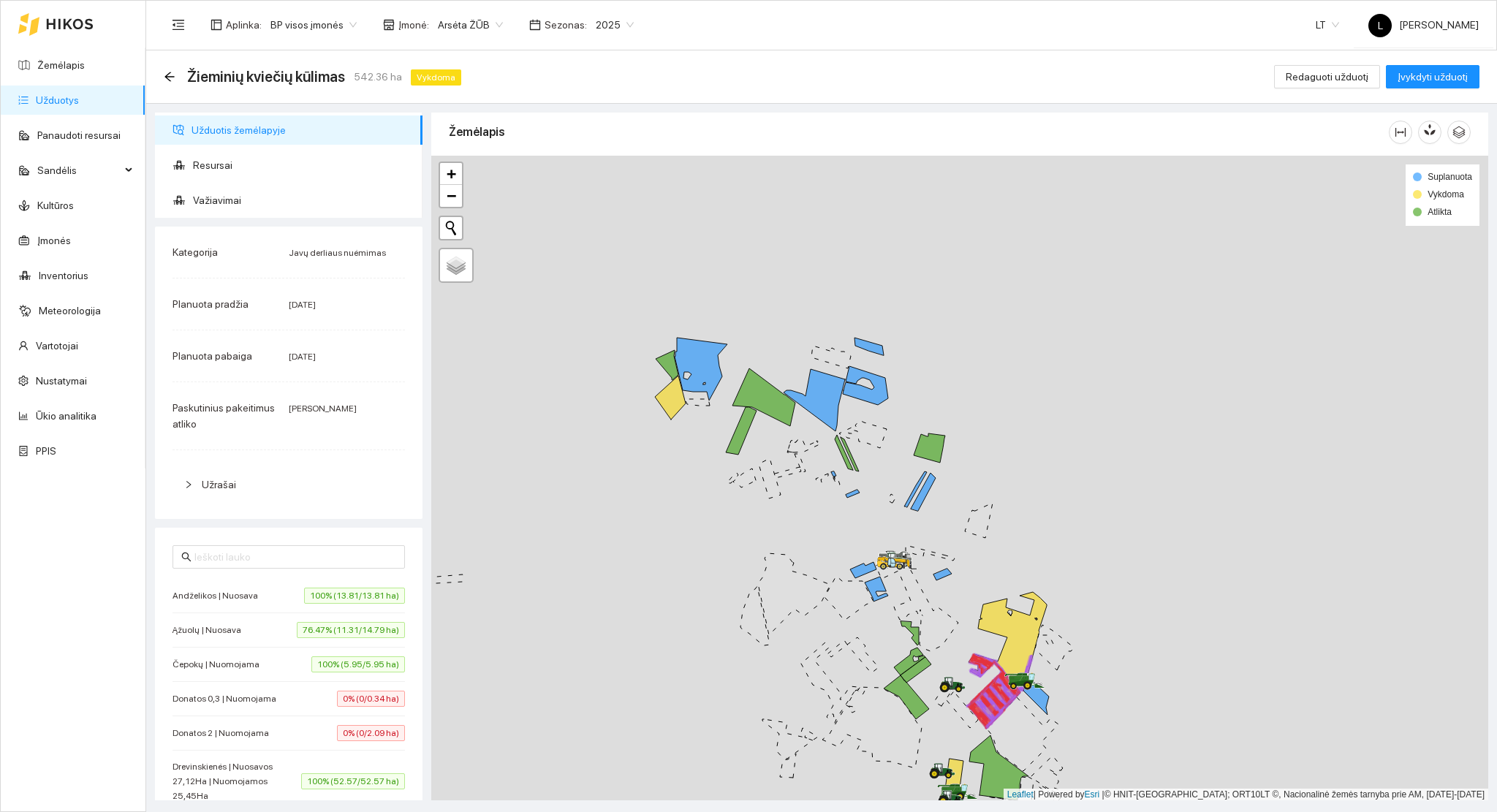
drag, startPoint x: 721, startPoint y: 413, endPoint x: 747, endPoint y: 421, distance: 27.2
click at [765, 425] on div at bounding box center [960, 479] width 1057 height 646
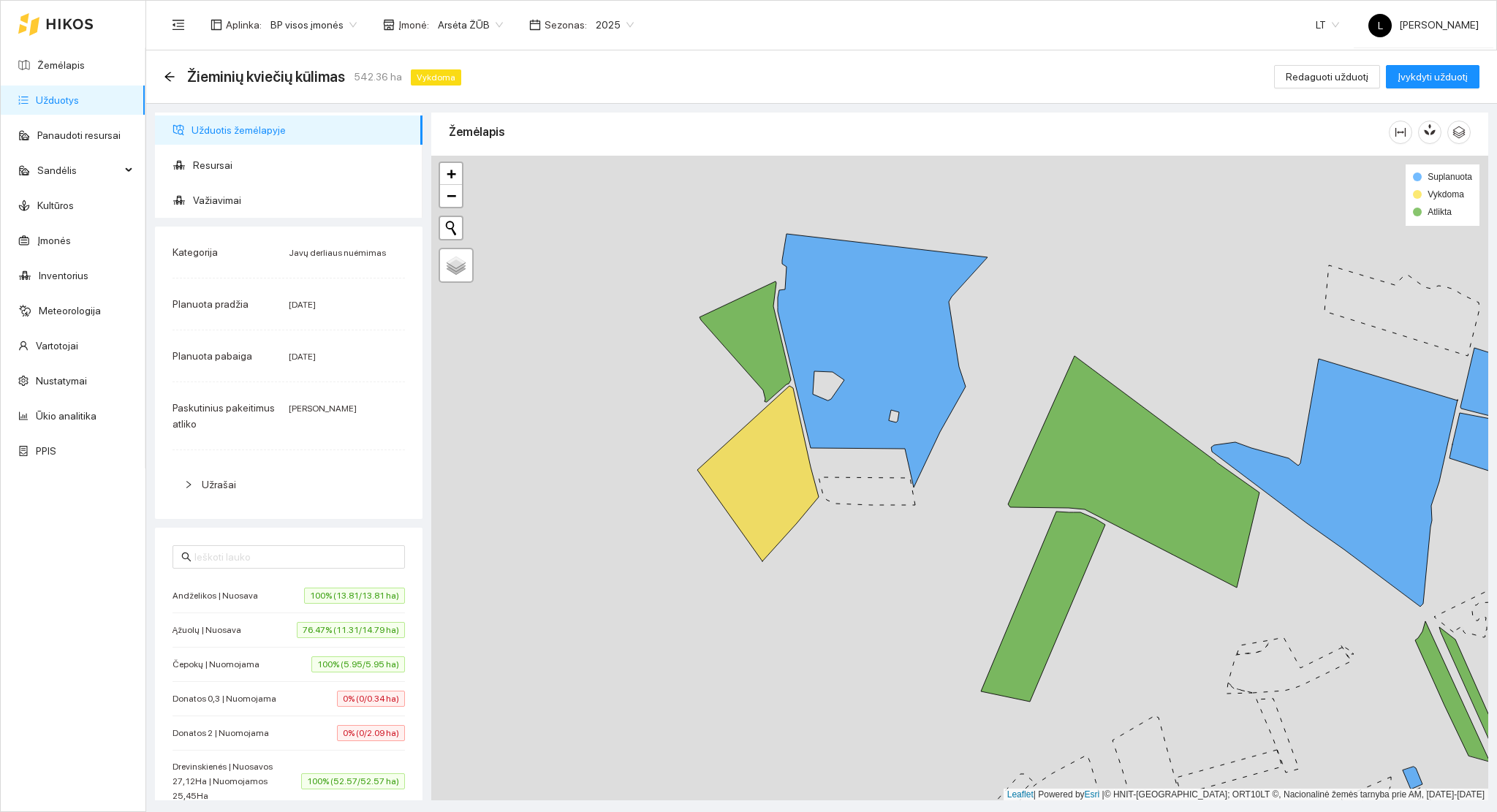
drag, startPoint x: 744, startPoint y: 456, endPoint x: 829, endPoint y: 533, distance: 114.7
click at [829, 533] on div at bounding box center [960, 479] width 1057 height 646
click at [790, 500] on icon at bounding box center [758, 473] width 121 height 175
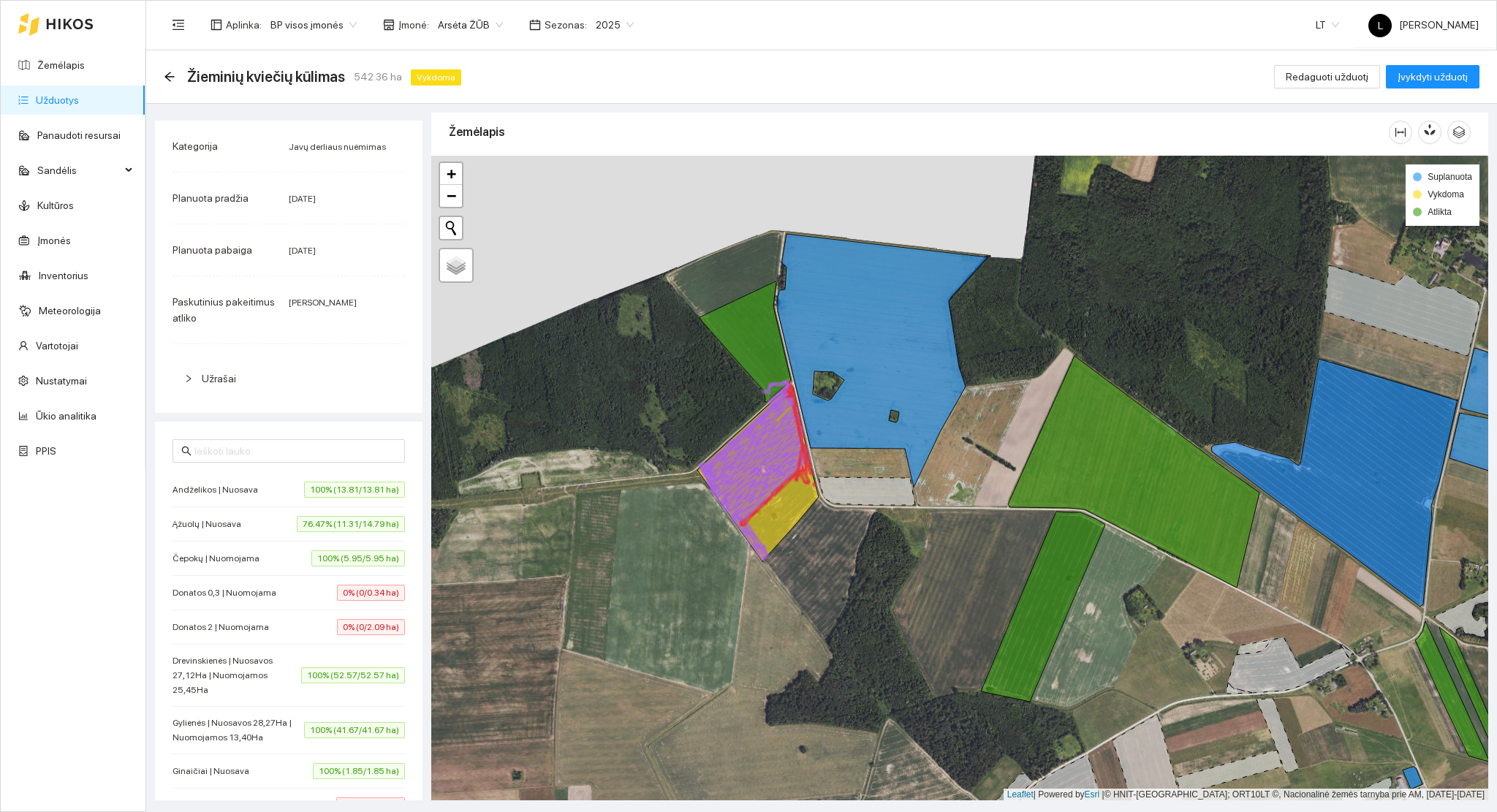
scroll to position [0, 0]
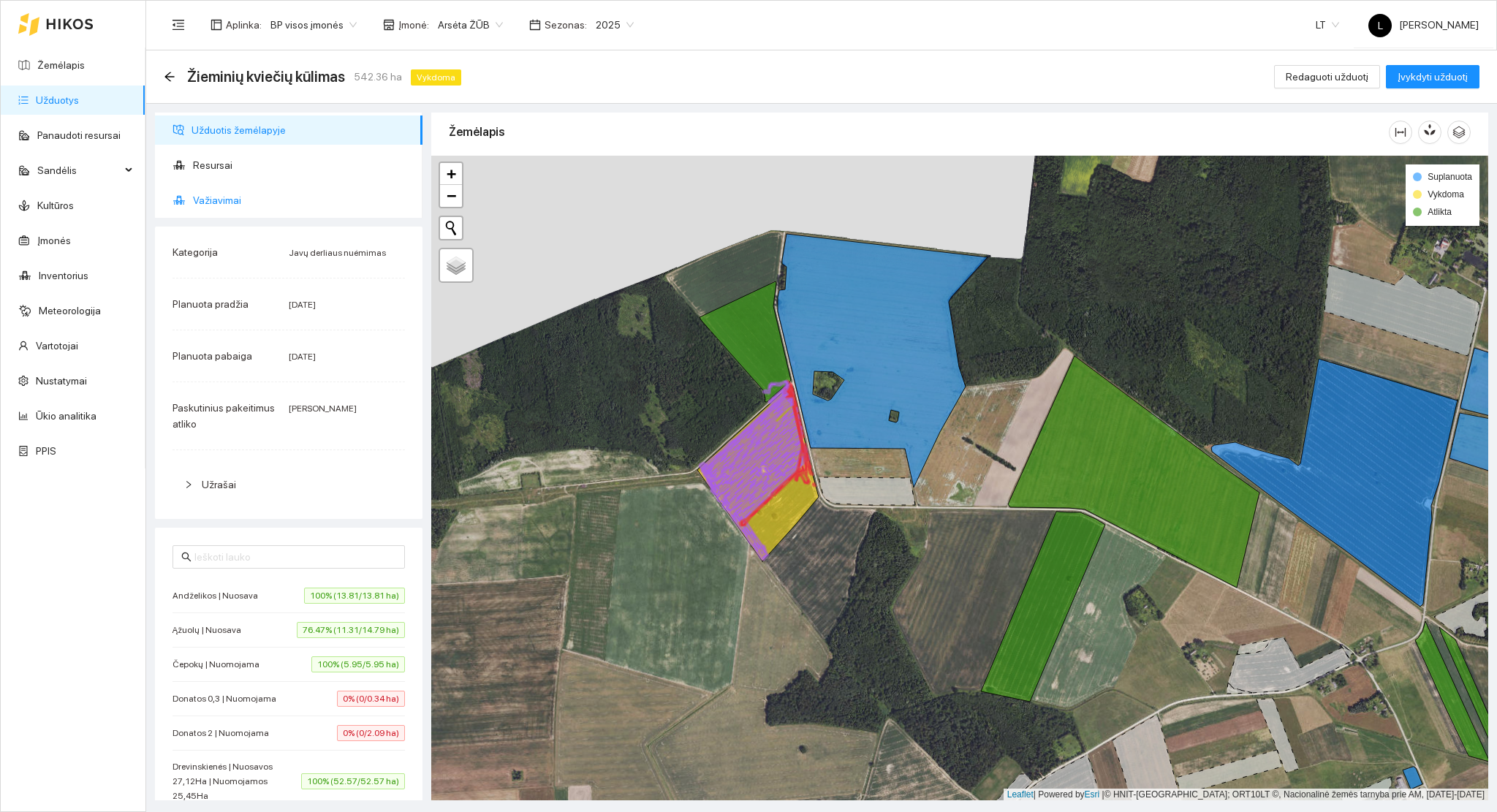
click at [229, 206] on span "Važiavimai" at bounding box center [301, 200] width 218 height 30
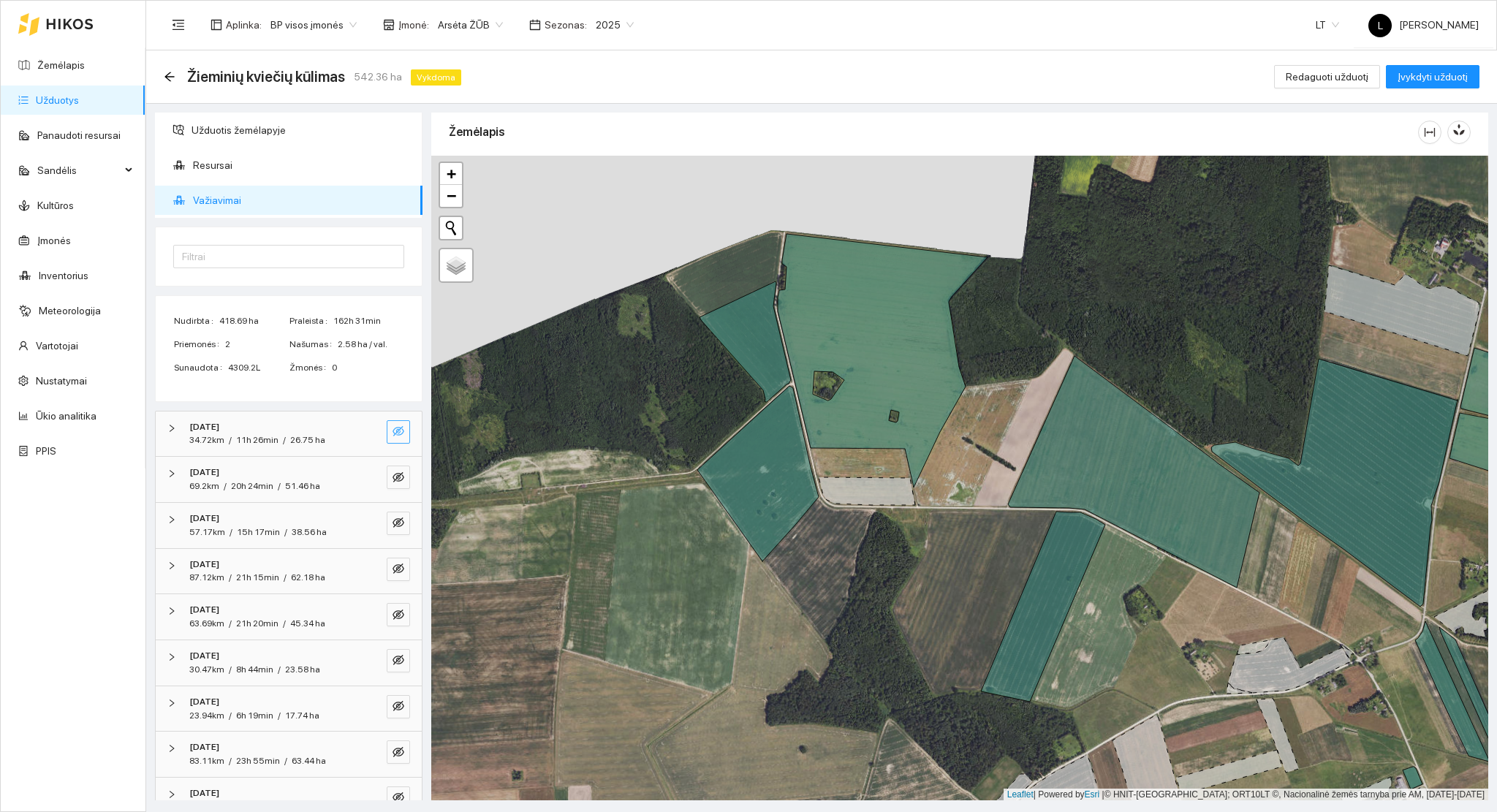
click at [392, 428] on icon "eye-invisible" at bounding box center [398, 431] width 12 height 12
click at [392, 428] on icon "eye" at bounding box center [398, 431] width 12 height 9
click at [392, 475] on icon "eye-invisible" at bounding box center [398, 477] width 12 height 12
click at [392, 476] on icon "eye" at bounding box center [398, 477] width 12 height 12
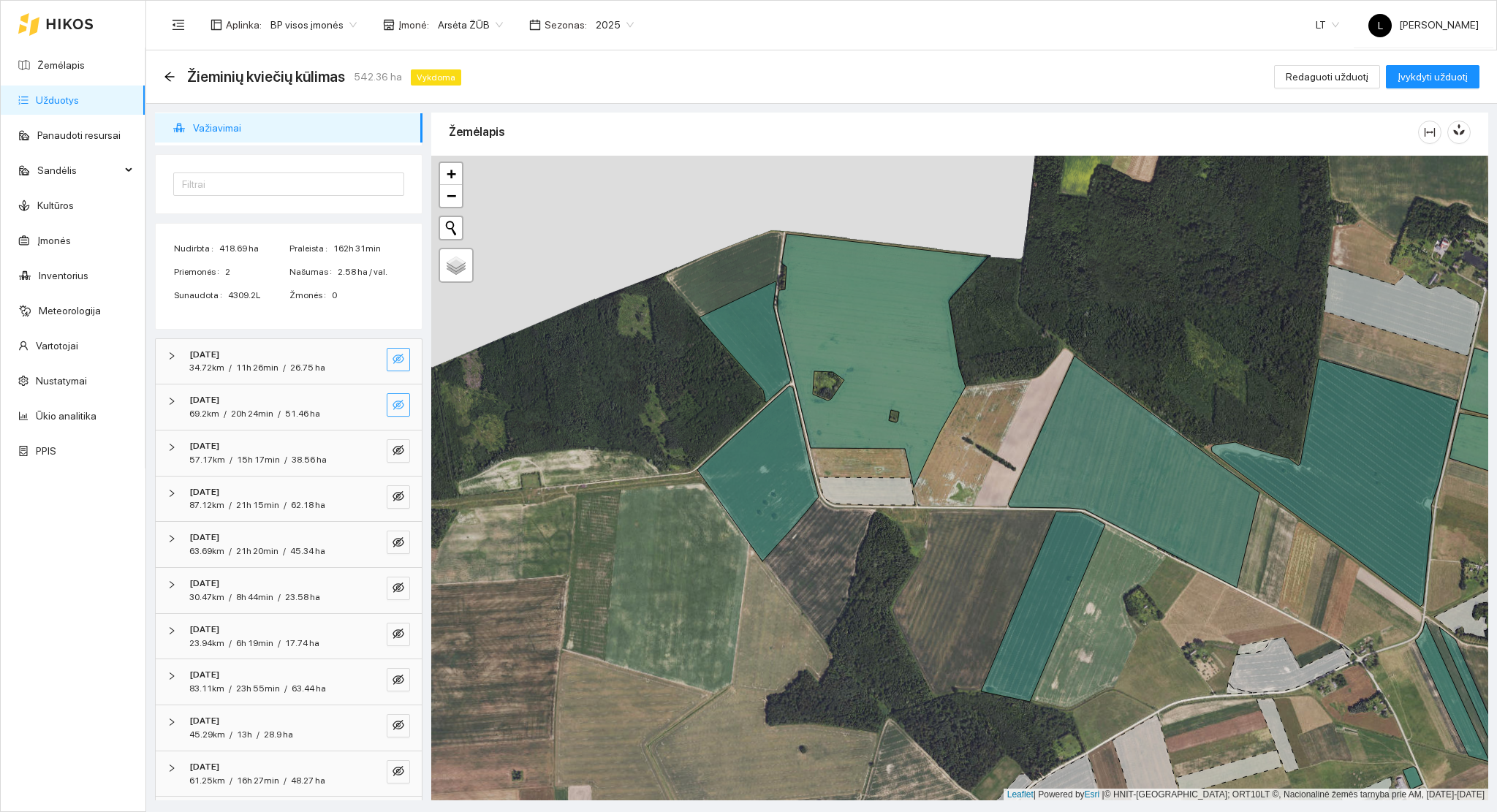
scroll to position [119, 0]
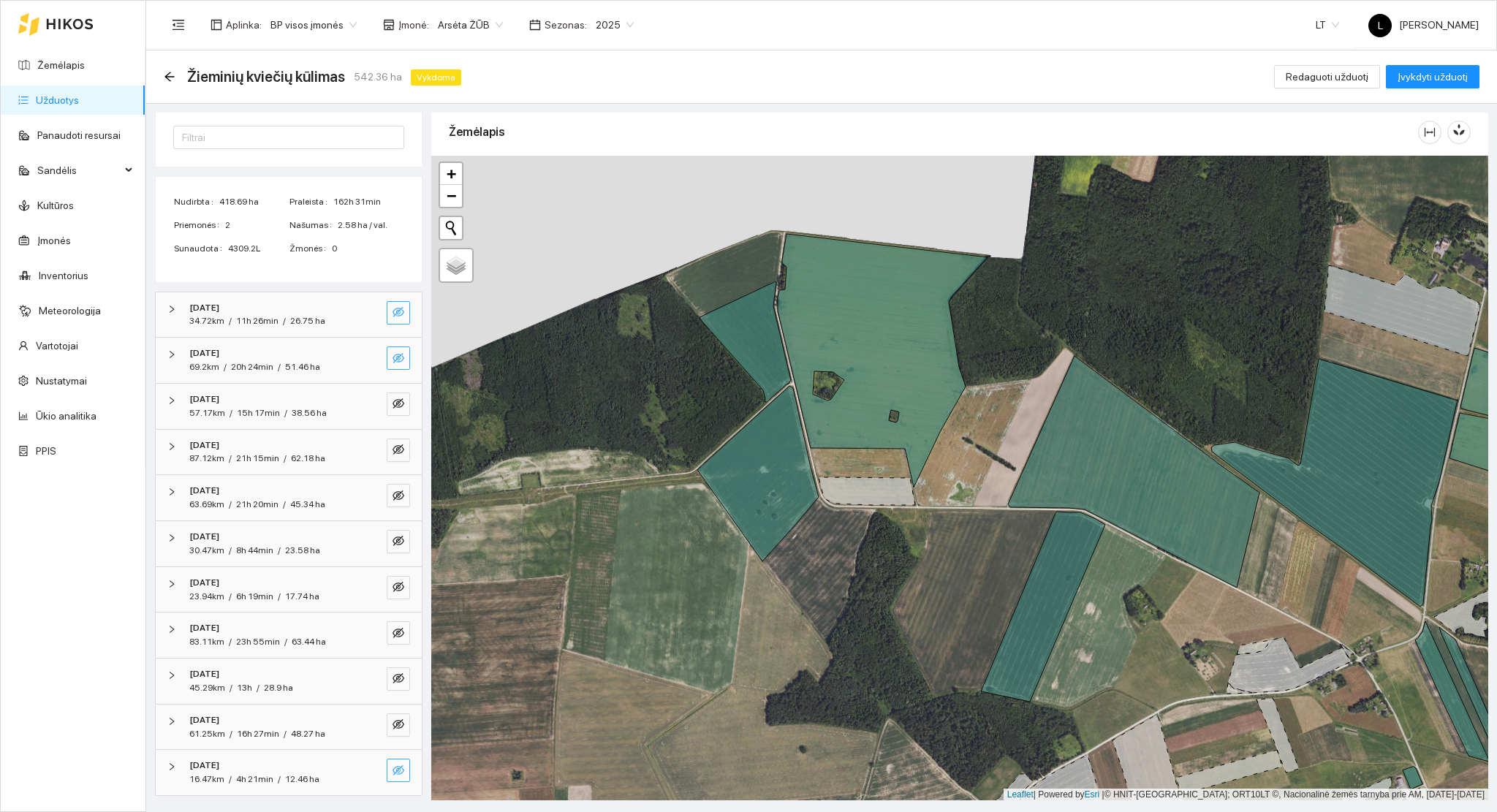
click at [392, 767] on icon "eye-invisible" at bounding box center [398, 770] width 12 height 10
click at [392, 767] on icon "eye" at bounding box center [398, 770] width 12 height 9
click at [392, 720] on icon "eye-invisible" at bounding box center [398, 724] width 12 height 10
click at [392, 728] on icon "eye" at bounding box center [398, 724] width 12 height 9
click at [392, 676] on icon "eye-invisible" at bounding box center [398, 678] width 12 height 12
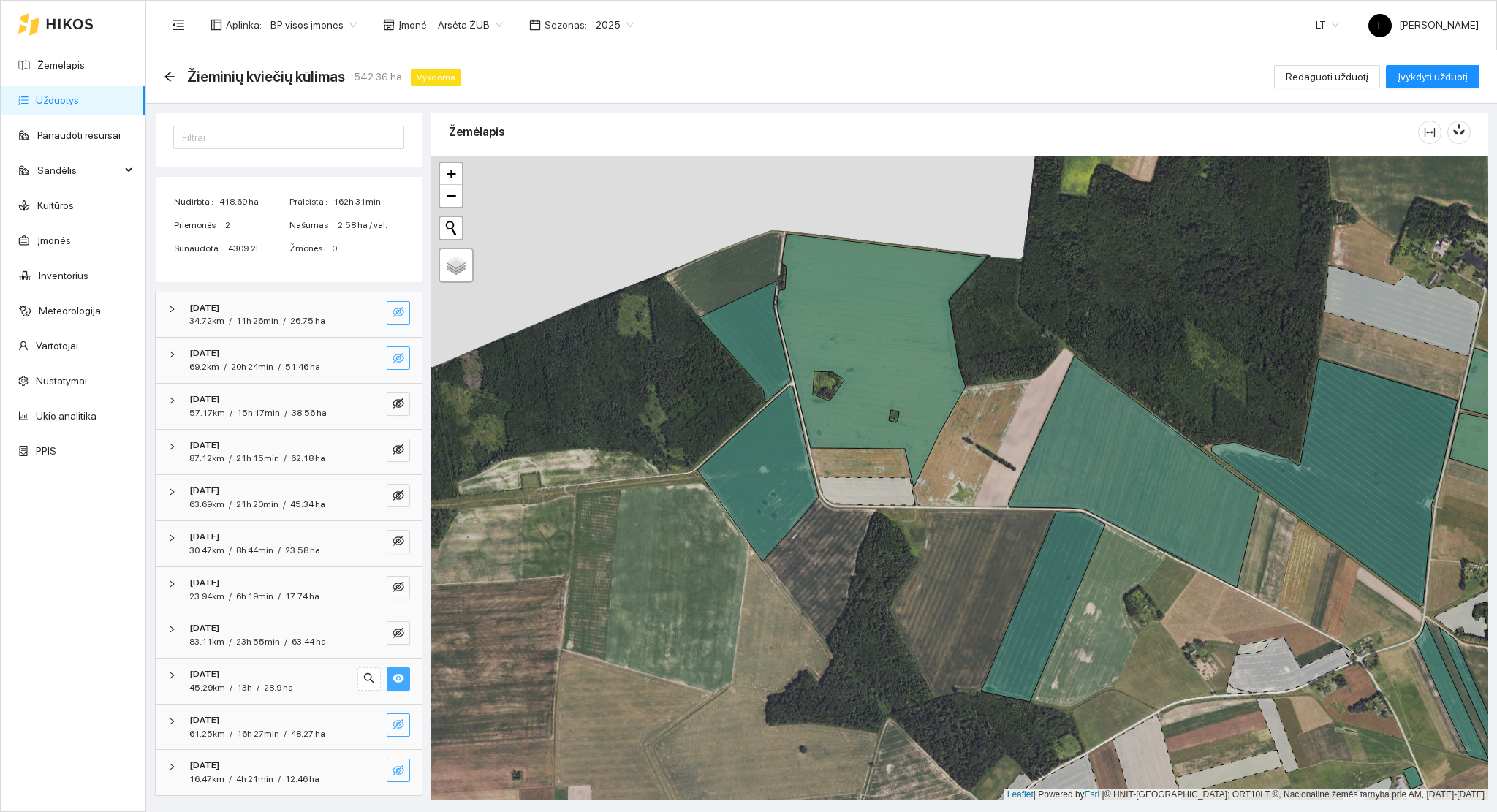
click at [392, 676] on icon "eye" at bounding box center [398, 679] width 12 height 9
click at [392, 640] on span "eye-invisible" at bounding box center [398, 634] width 12 height 14
click at [392, 635] on icon "eye" at bounding box center [398, 632] width 12 height 9
click at [392, 585] on icon "eye-invisible" at bounding box center [398, 587] width 12 height 12
click at [392, 585] on icon "eye" at bounding box center [398, 587] width 12 height 9
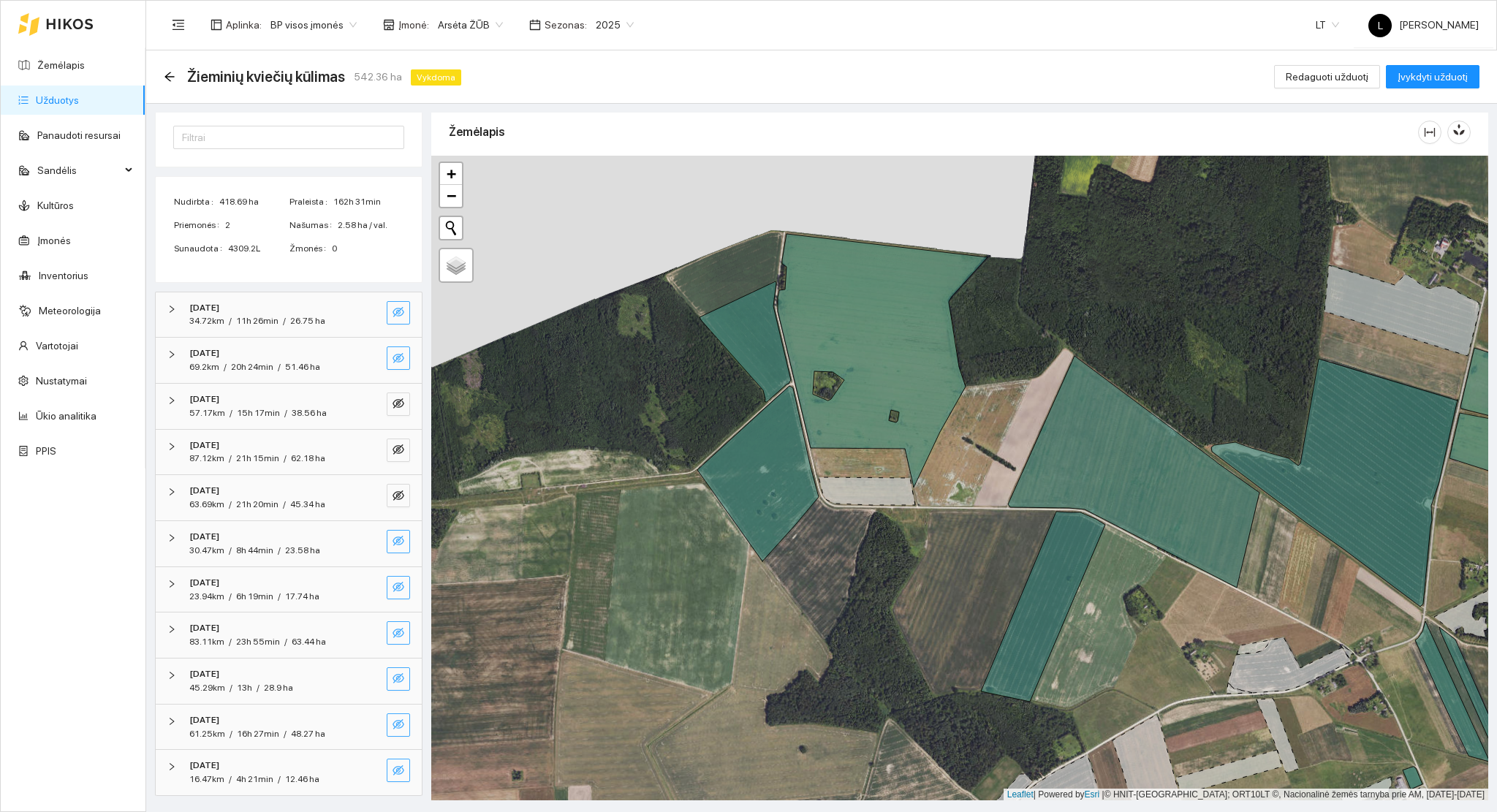
click at [392, 535] on icon "eye-invisible" at bounding box center [398, 540] width 12 height 12
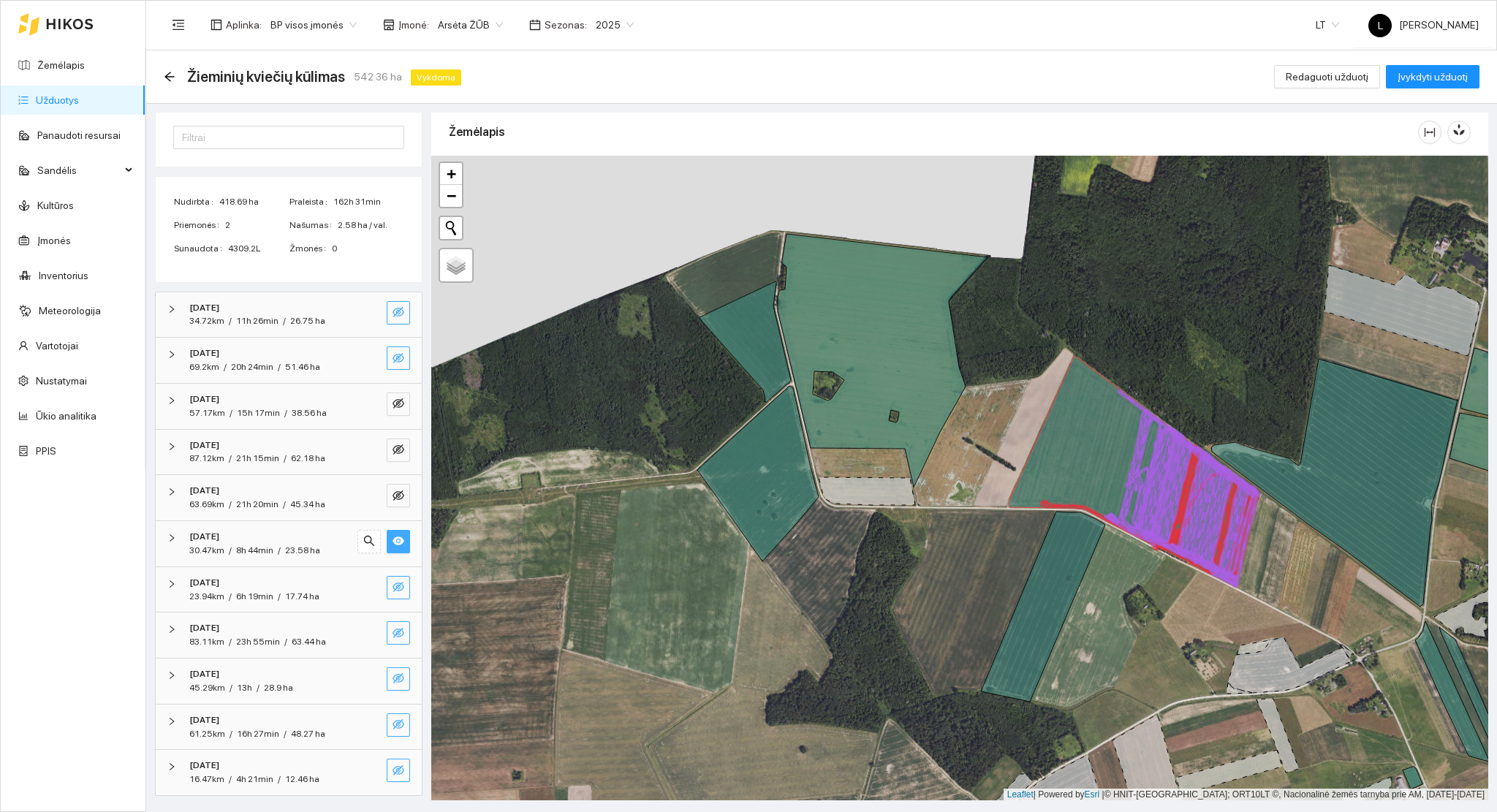
click at [392, 535] on icon "eye" at bounding box center [398, 540] width 12 height 12
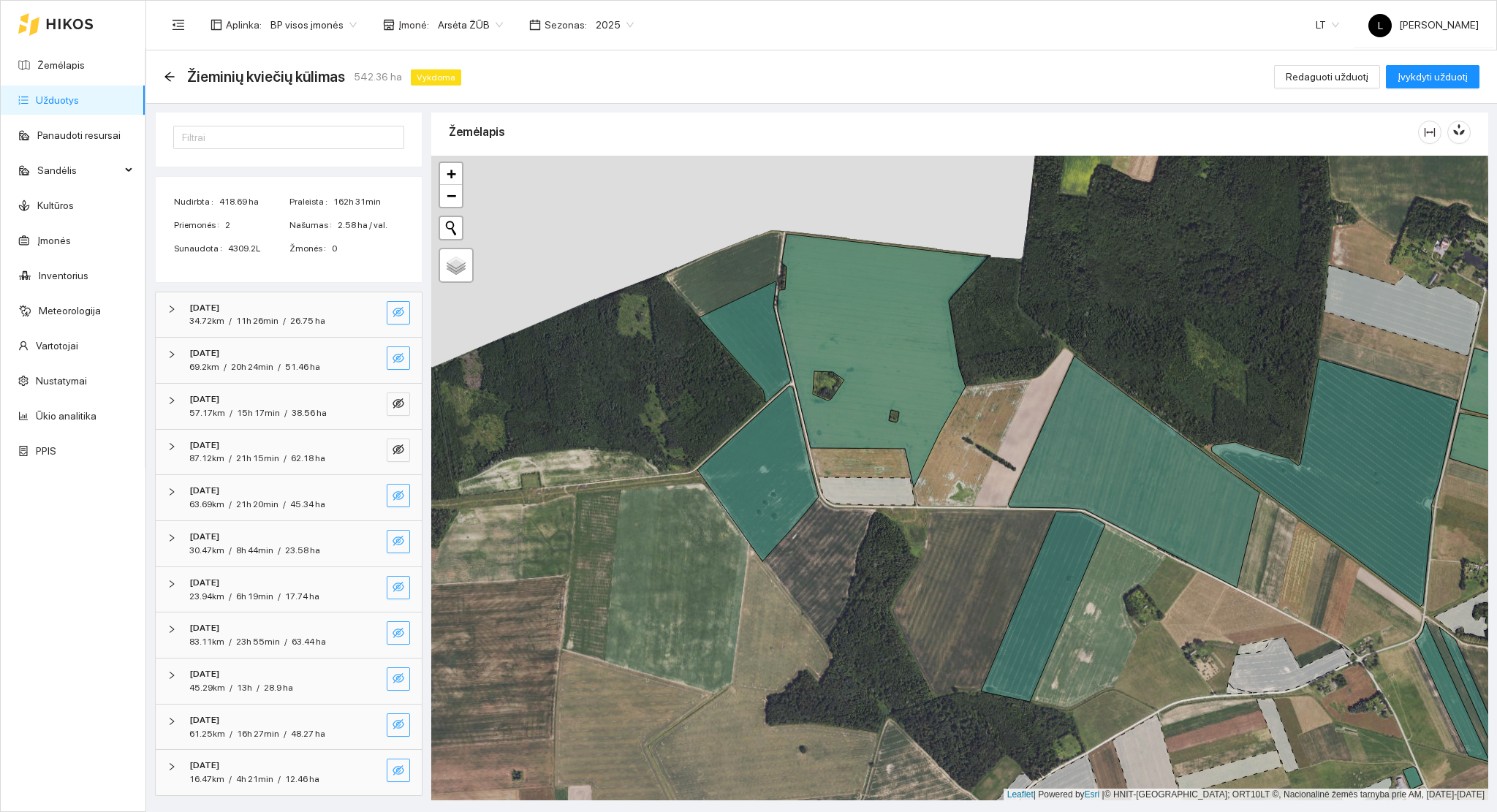
click at [392, 496] on icon "eye-invisible" at bounding box center [398, 496] width 12 height 12
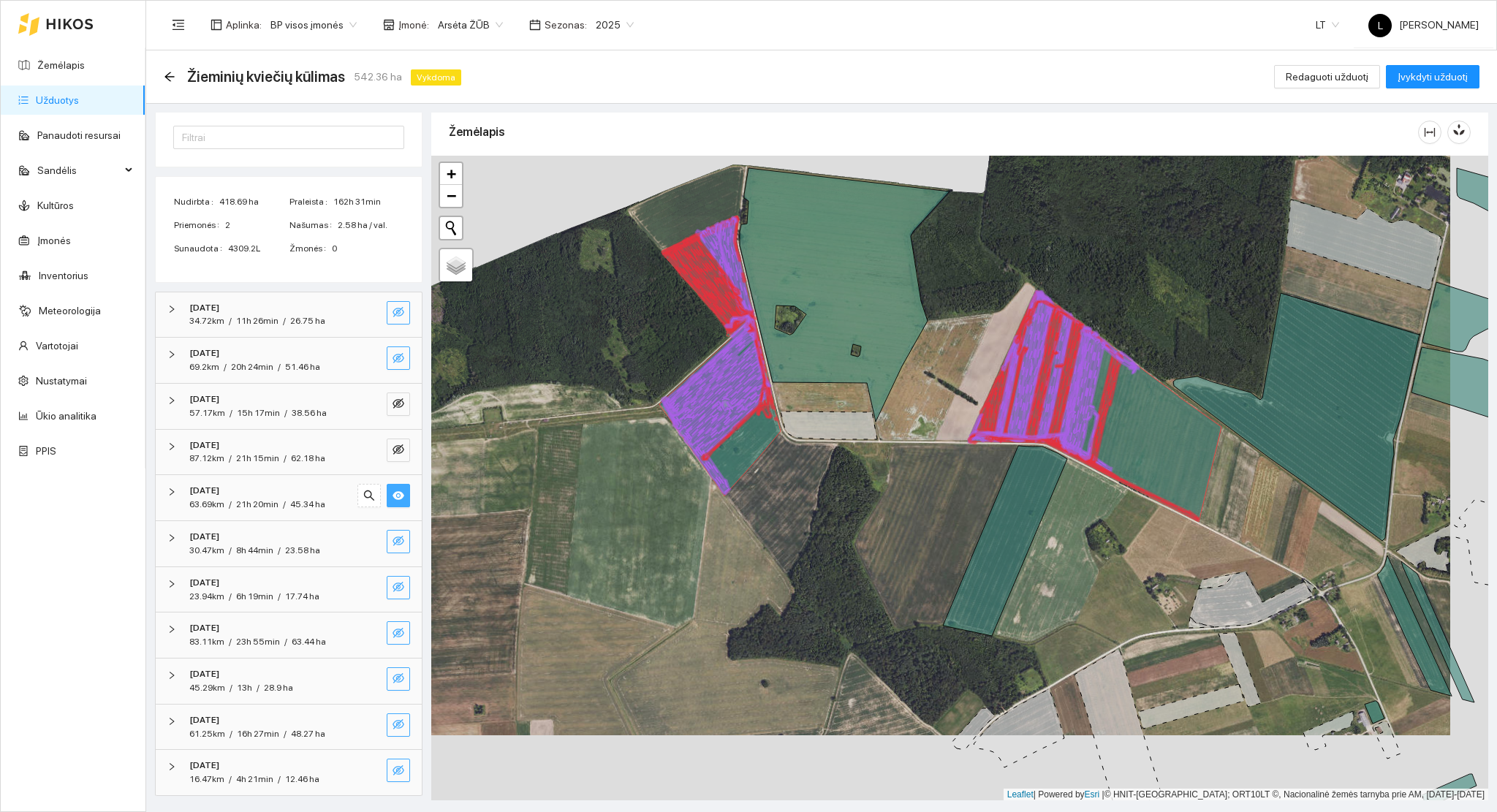
drag, startPoint x: 852, startPoint y: 628, endPoint x: 611, endPoint y: 253, distance: 445.8
click at [619, 249] on div at bounding box center [960, 479] width 1057 height 646
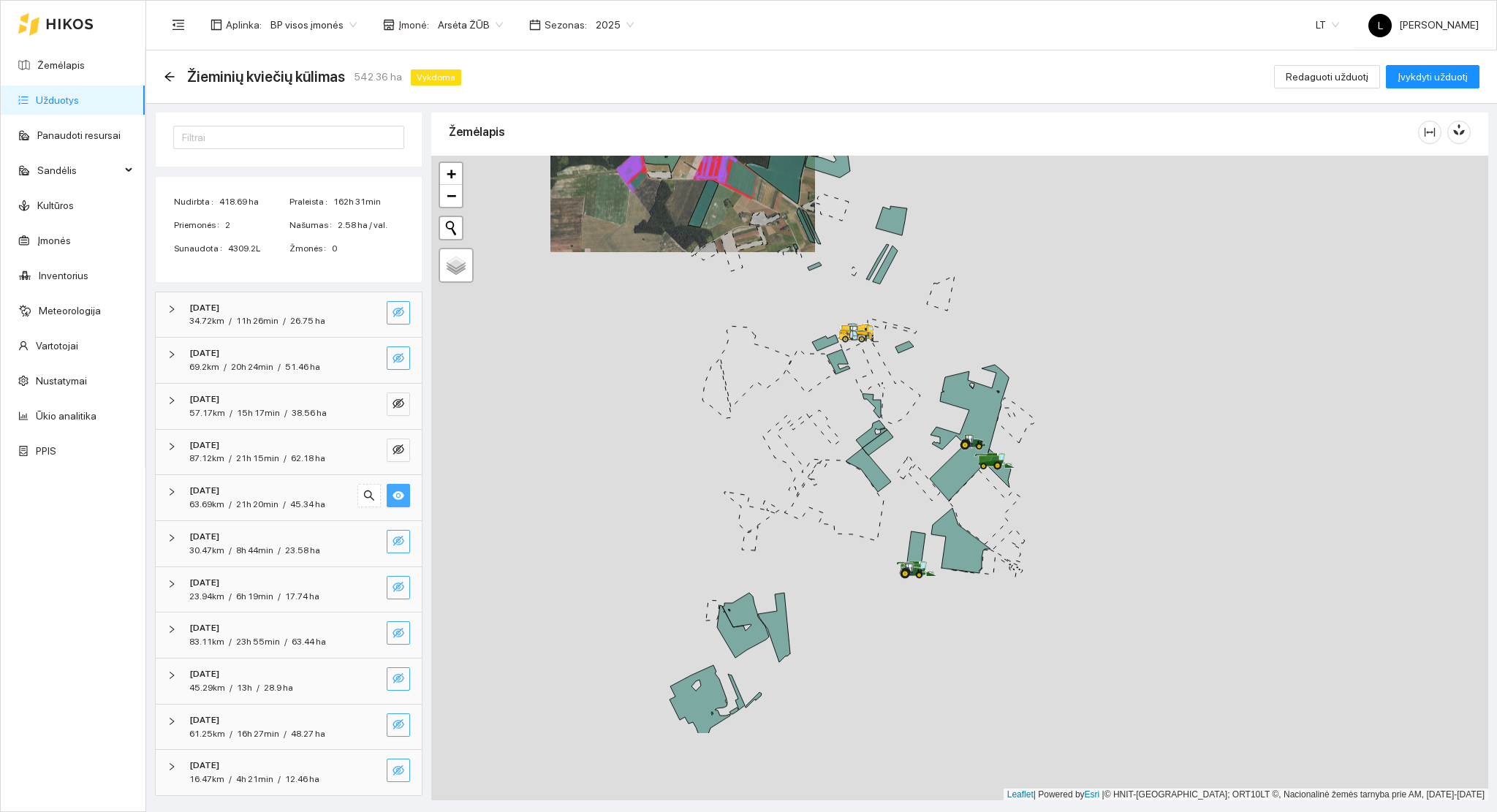
drag, startPoint x: 752, startPoint y: 611, endPoint x: 822, endPoint y: 543, distance: 97.6
click at [816, 443] on div at bounding box center [960, 479] width 1057 height 646
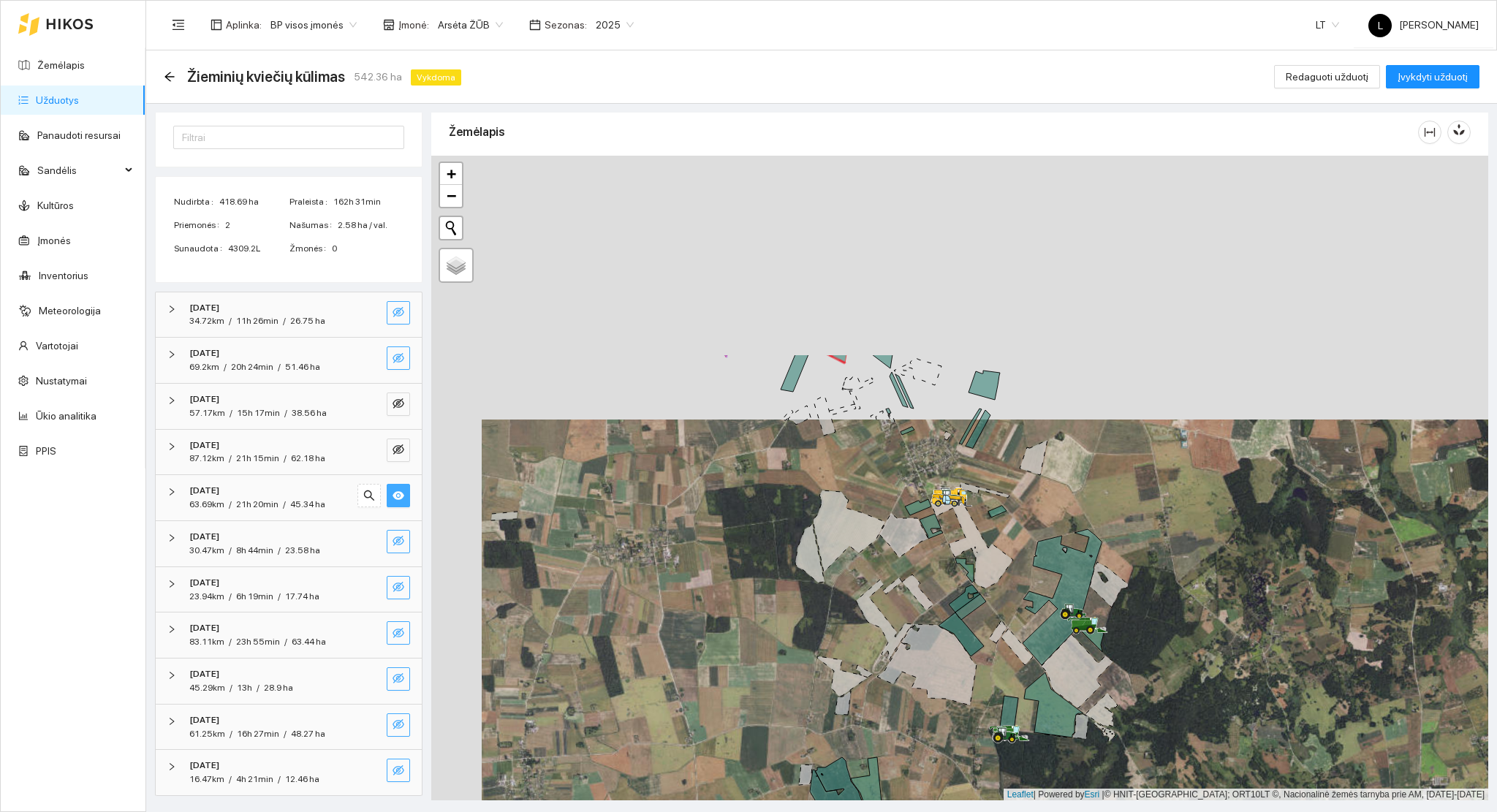
drag, startPoint x: 801, startPoint y: 488, endPoint x: 796, endPoint y: 618, distance: 130.1
click at [817, 696] on icon at bounding box center [842, 675] width 50 height 39
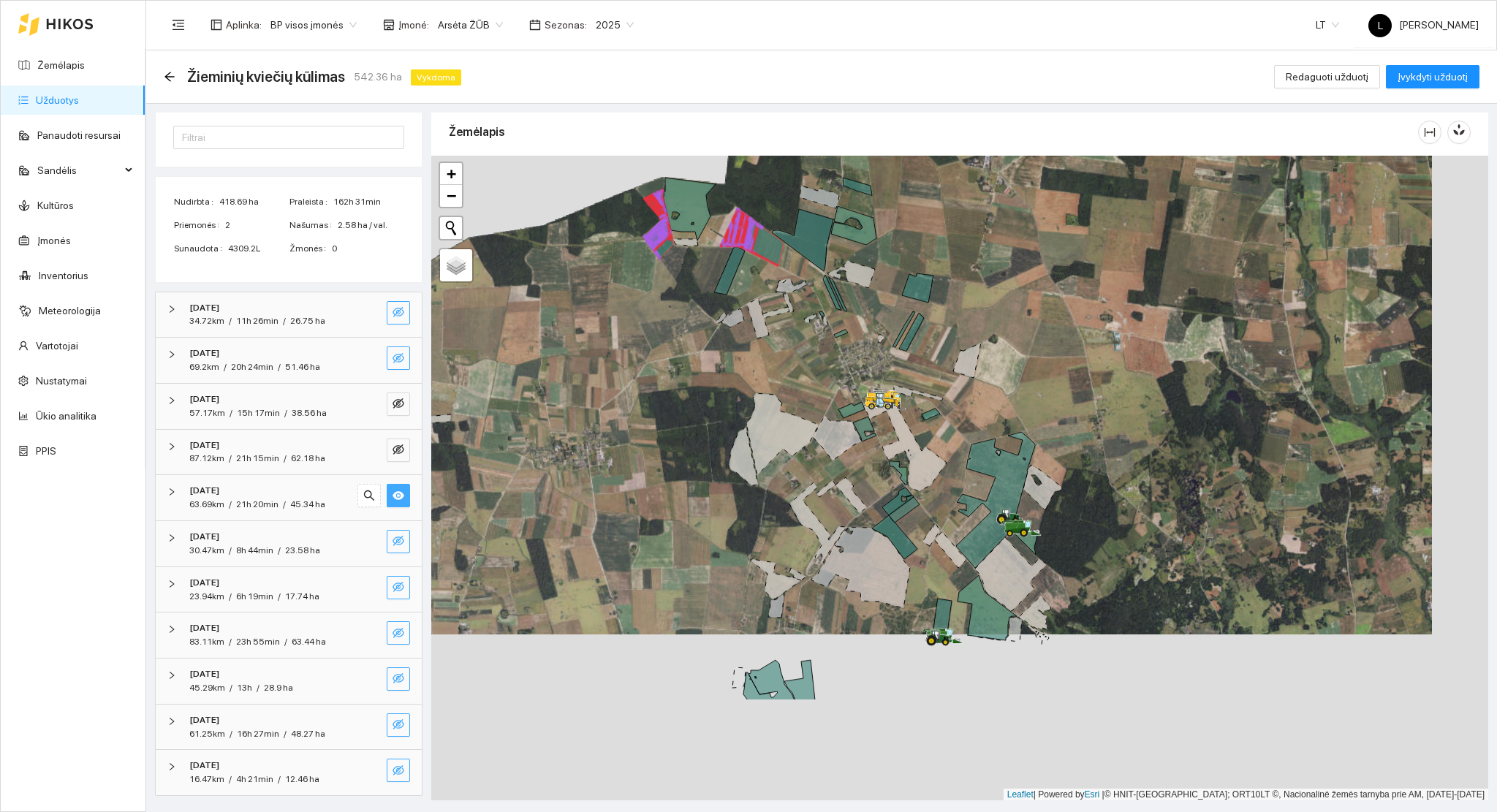
drag, startPoint x: 1042, startPoint y: 694, endPoint x: 977, endPoint y: 430, distance: 271.9
click at [974, 432] on icon at bounding box center [995, 500] width 79 height 136
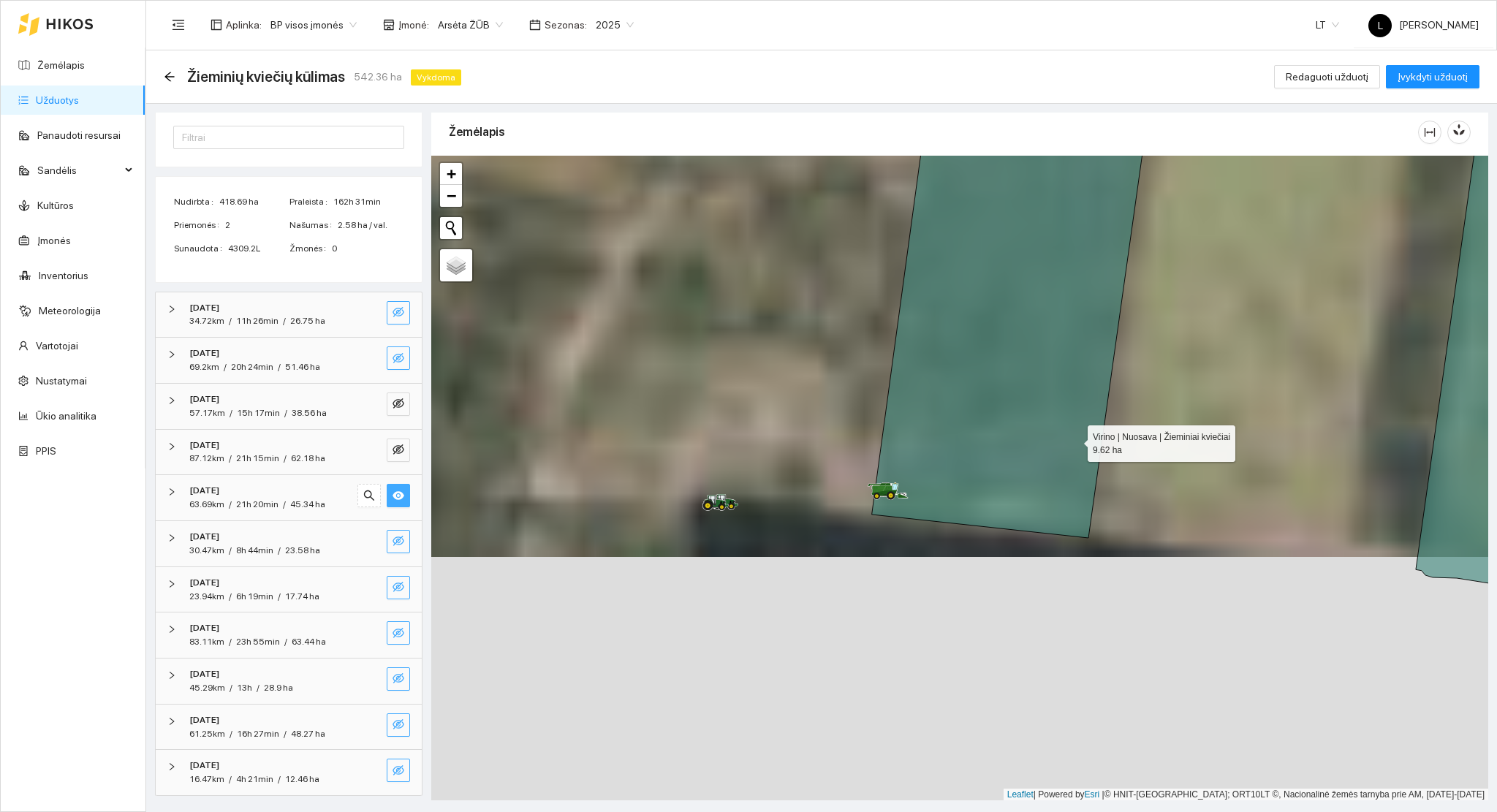
drag, startPoint x: 1057, startPoint y: 517, endPoint x: 1011, endPoint y: 637, distance: 128.5
click at [1013, 538] on icon at bounding box center [1011, 314] width 279 height 448
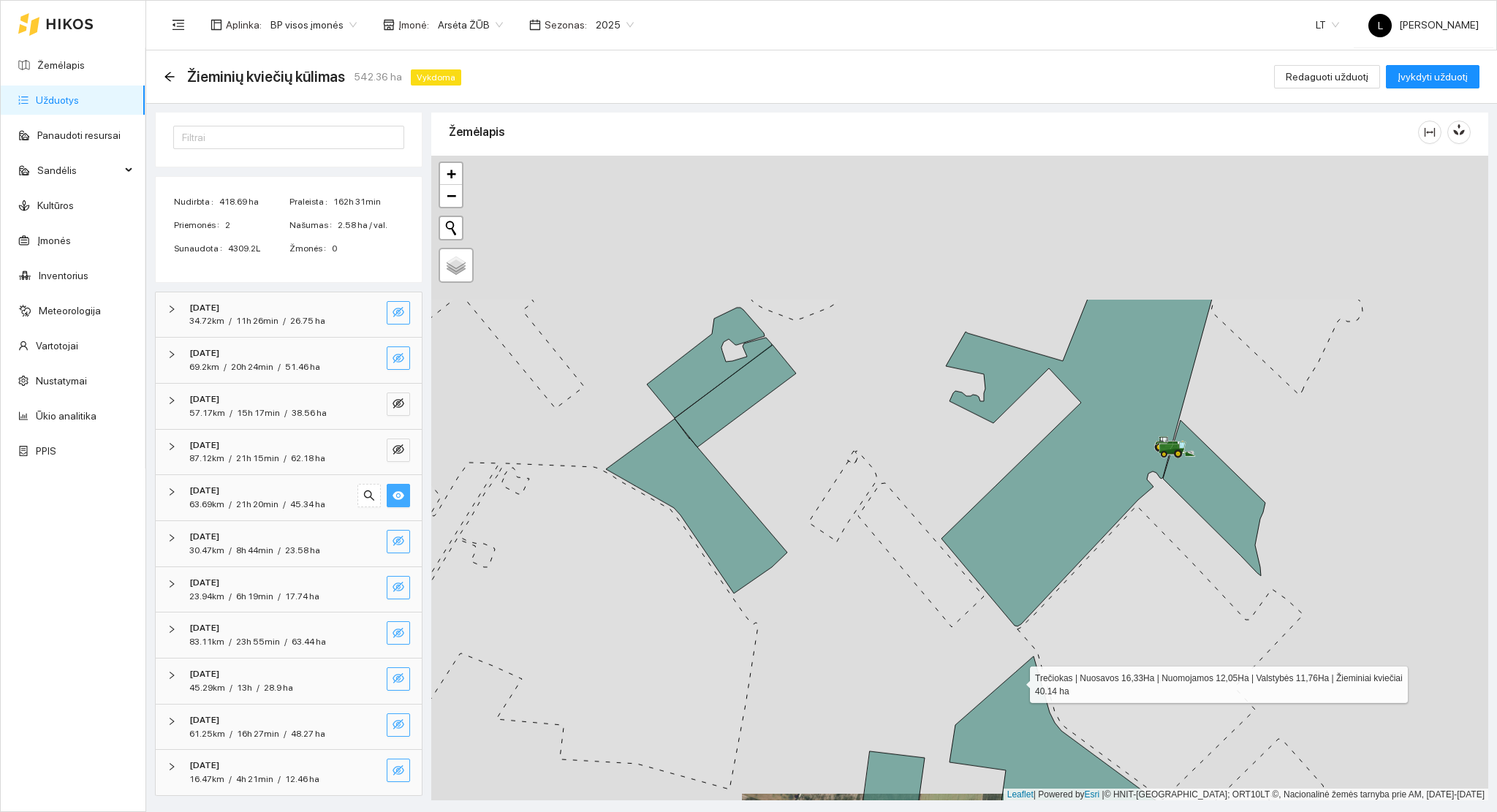
drag, startPoint x: 1111, startPoint y: 469, endPoint x: 1020, endPoint y: 677, distance: 227.0
click at [1020, 677] on icon at bounding box center [1067, 786] width 235 height 261
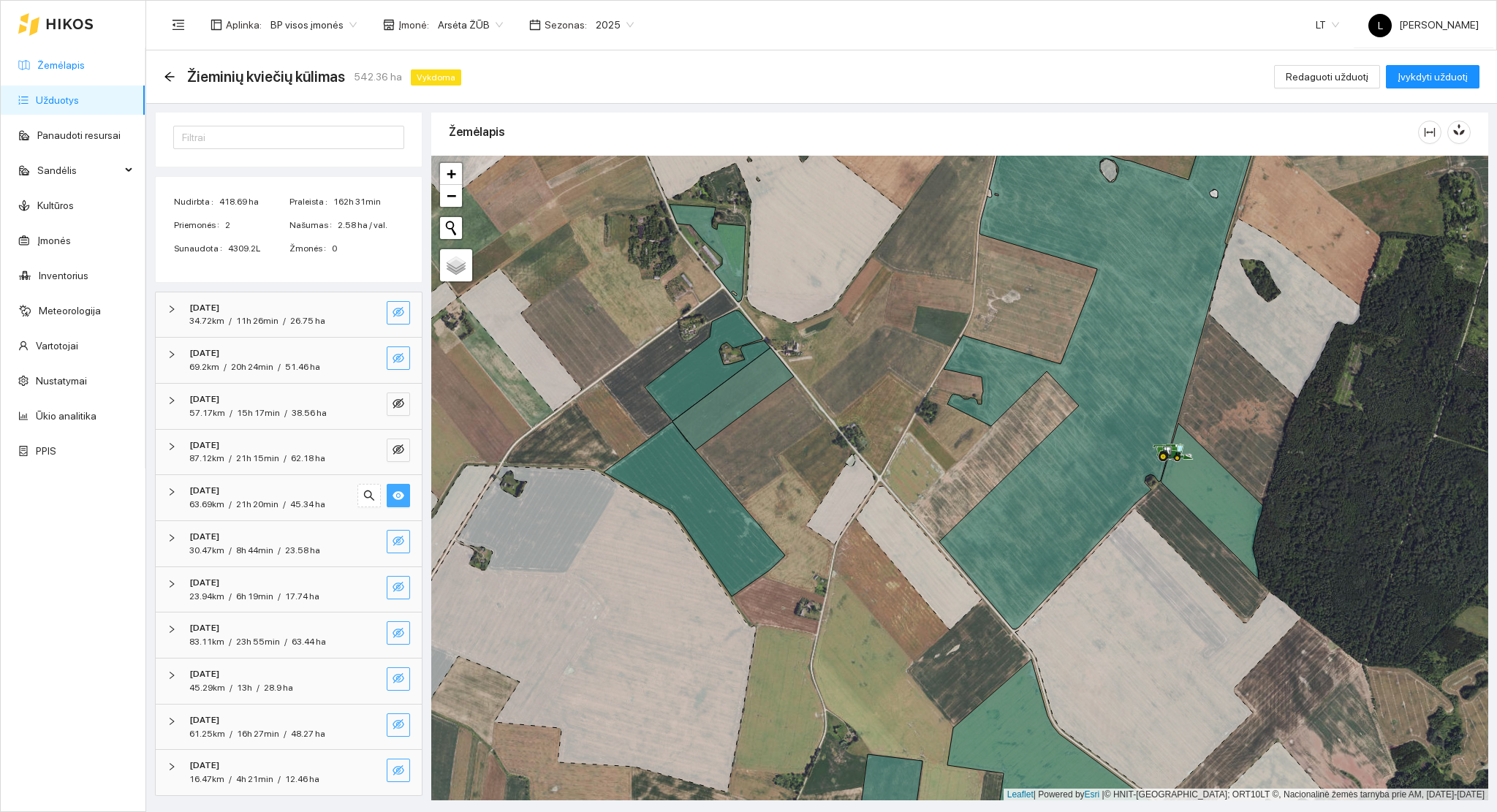
click at [70, 67] on link "Žemėlapis" at bounding box center [61, 65] width 47 height 12
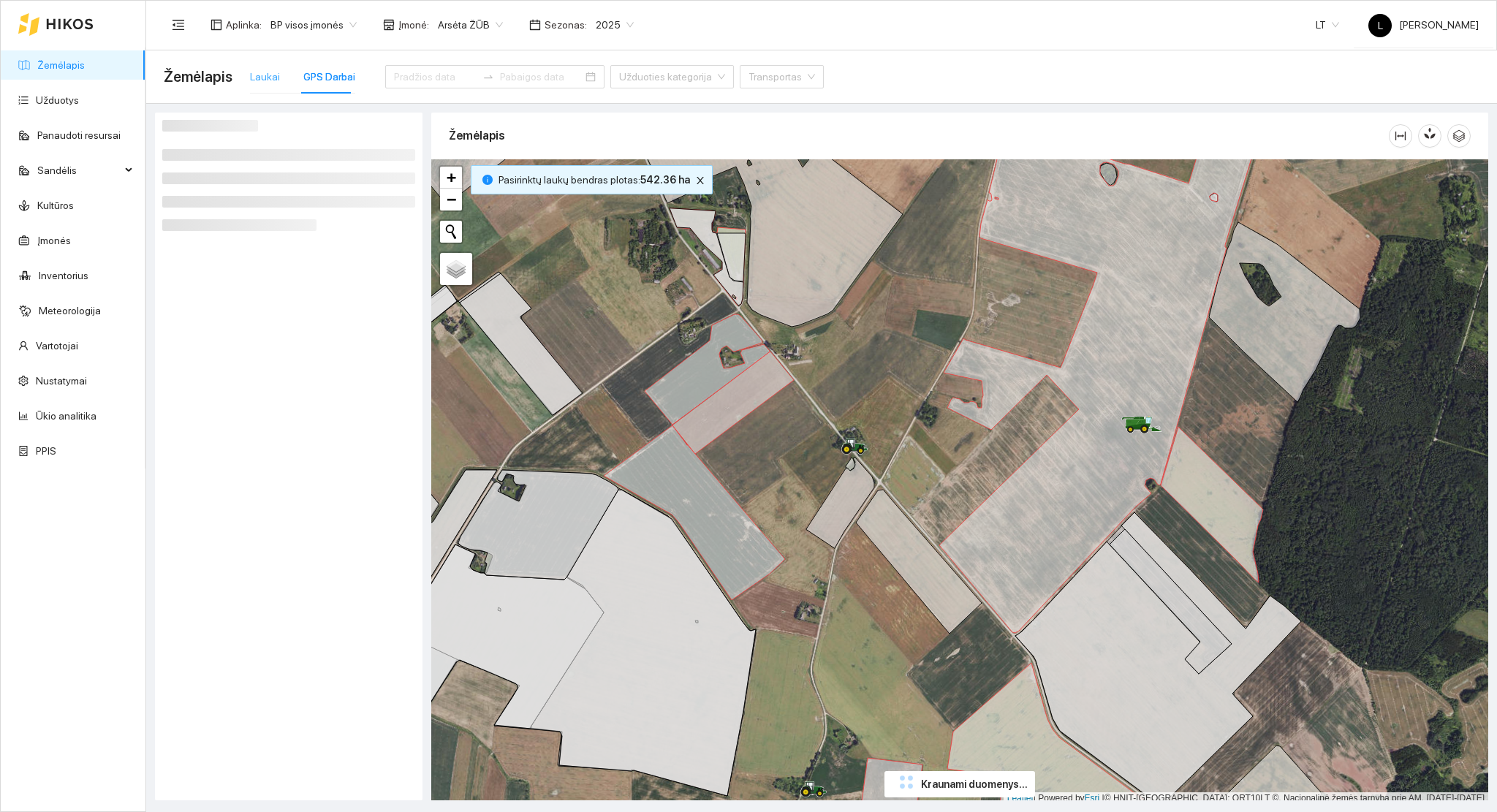
click at [260, 90] on div "Laukai" at bounding box center [265, 77] width 30 height 34
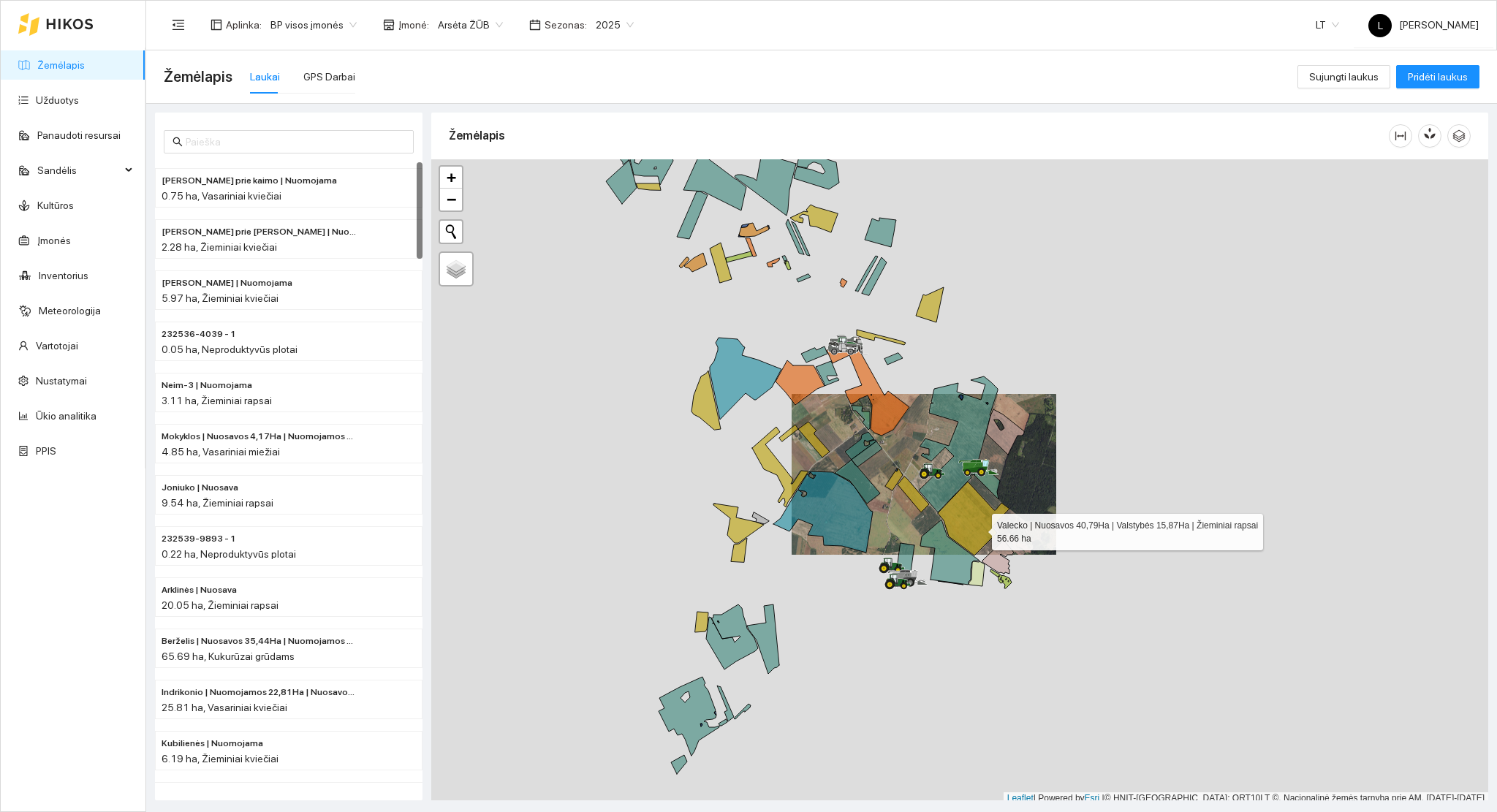
scroll to position [4, 0]
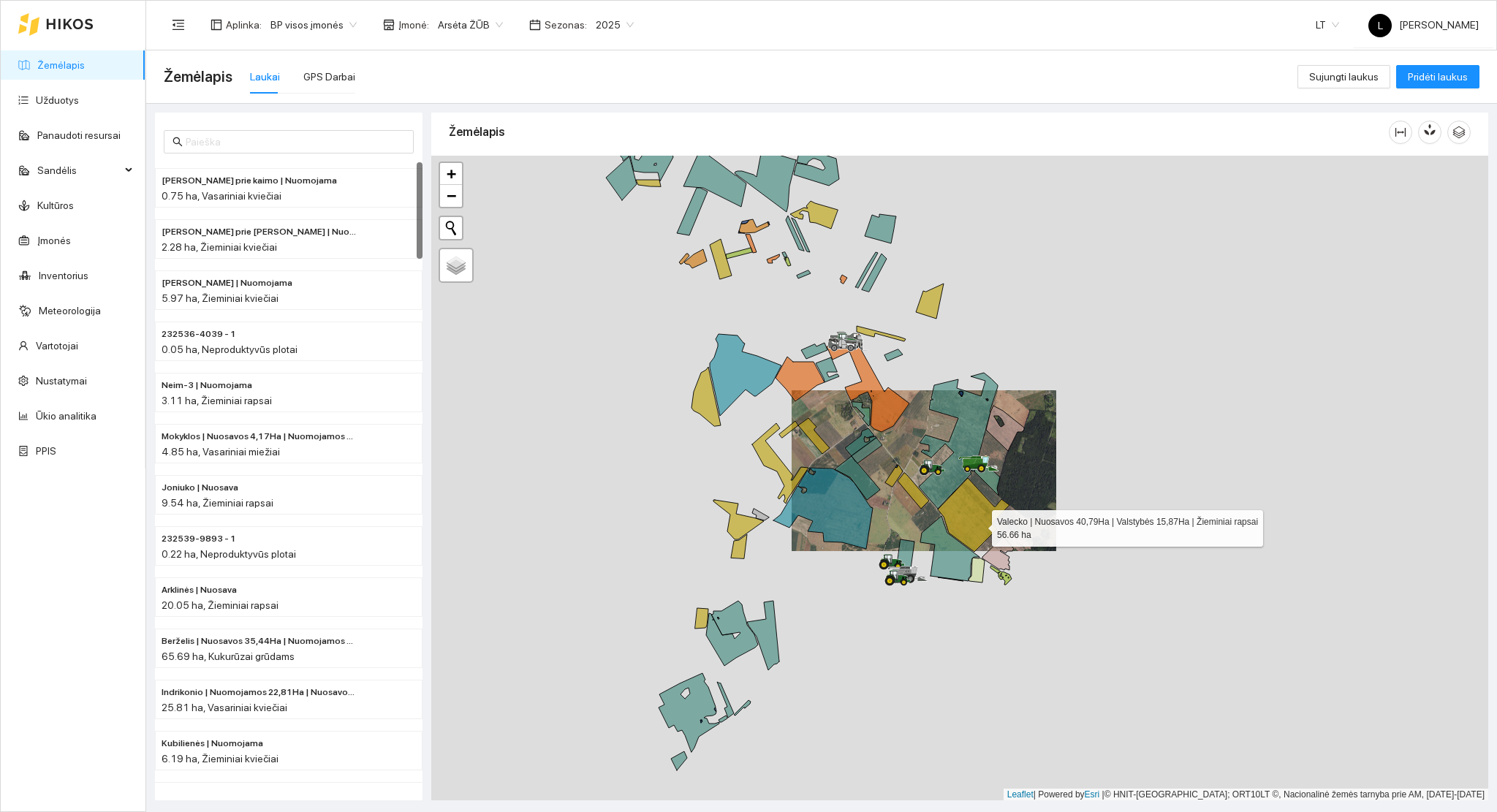
drag, startPoint x: 981, startPoint y: 526, endPoint x: 841, endPoint y: 452, distance: 158.4
click at [938, 478] on icon at bounding box center [973, 515] width 72 height 74
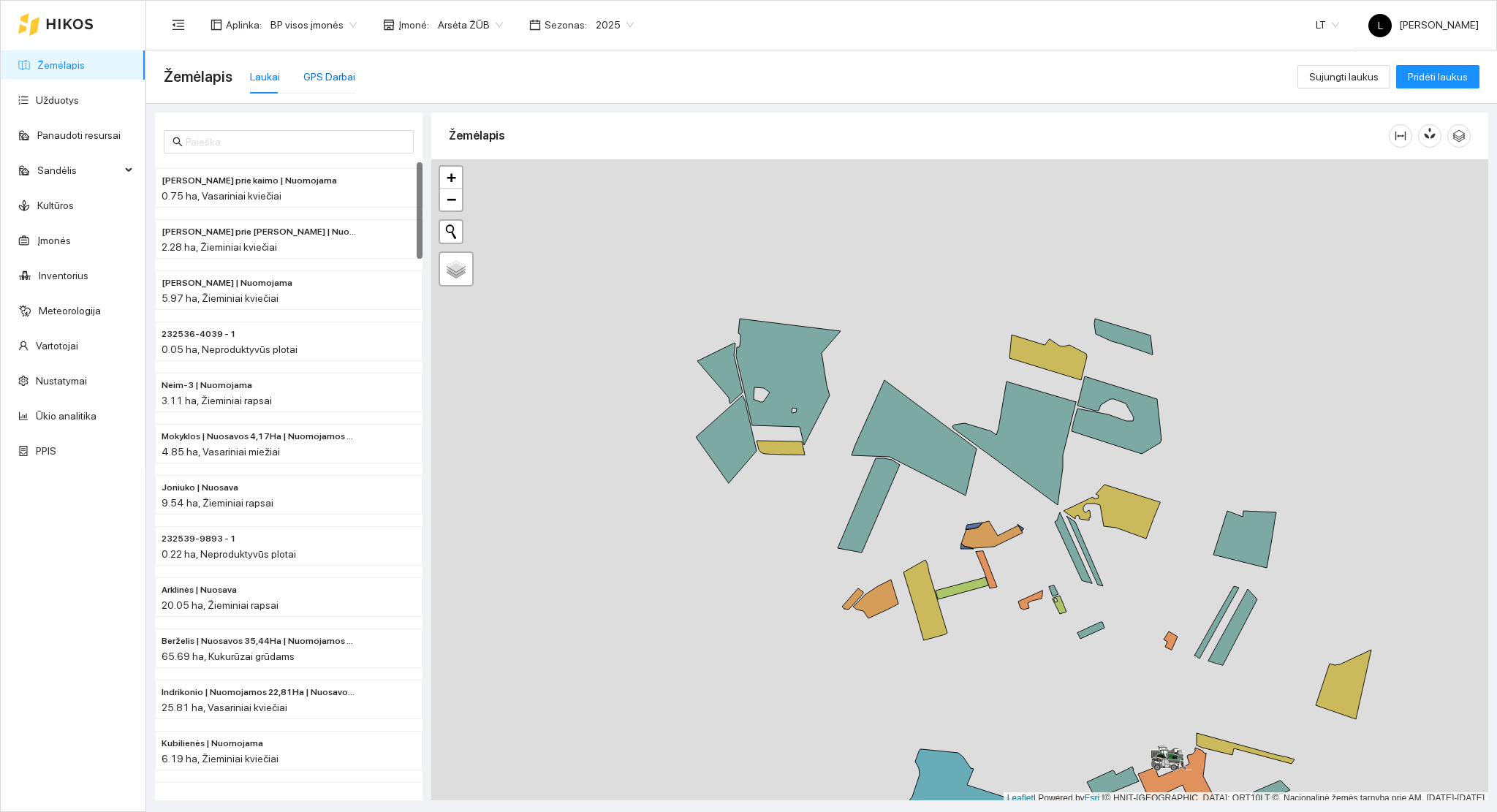
click at [325, 69] on div "GPS Darbai" at bounding box center [329, 77] width 52 height 16
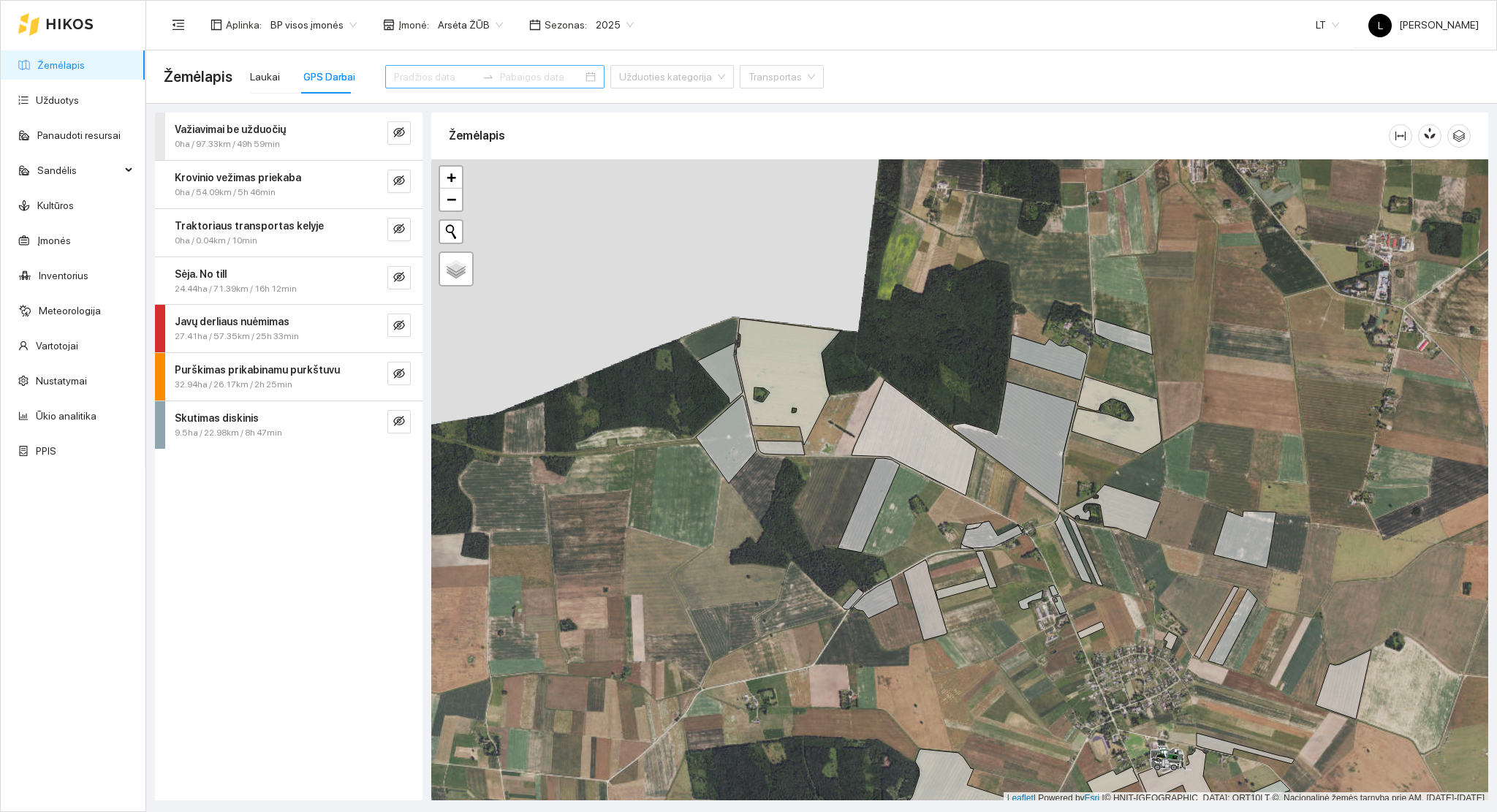
click at [422, 78] on input at bounding box center [435, 77] width 82 height 16
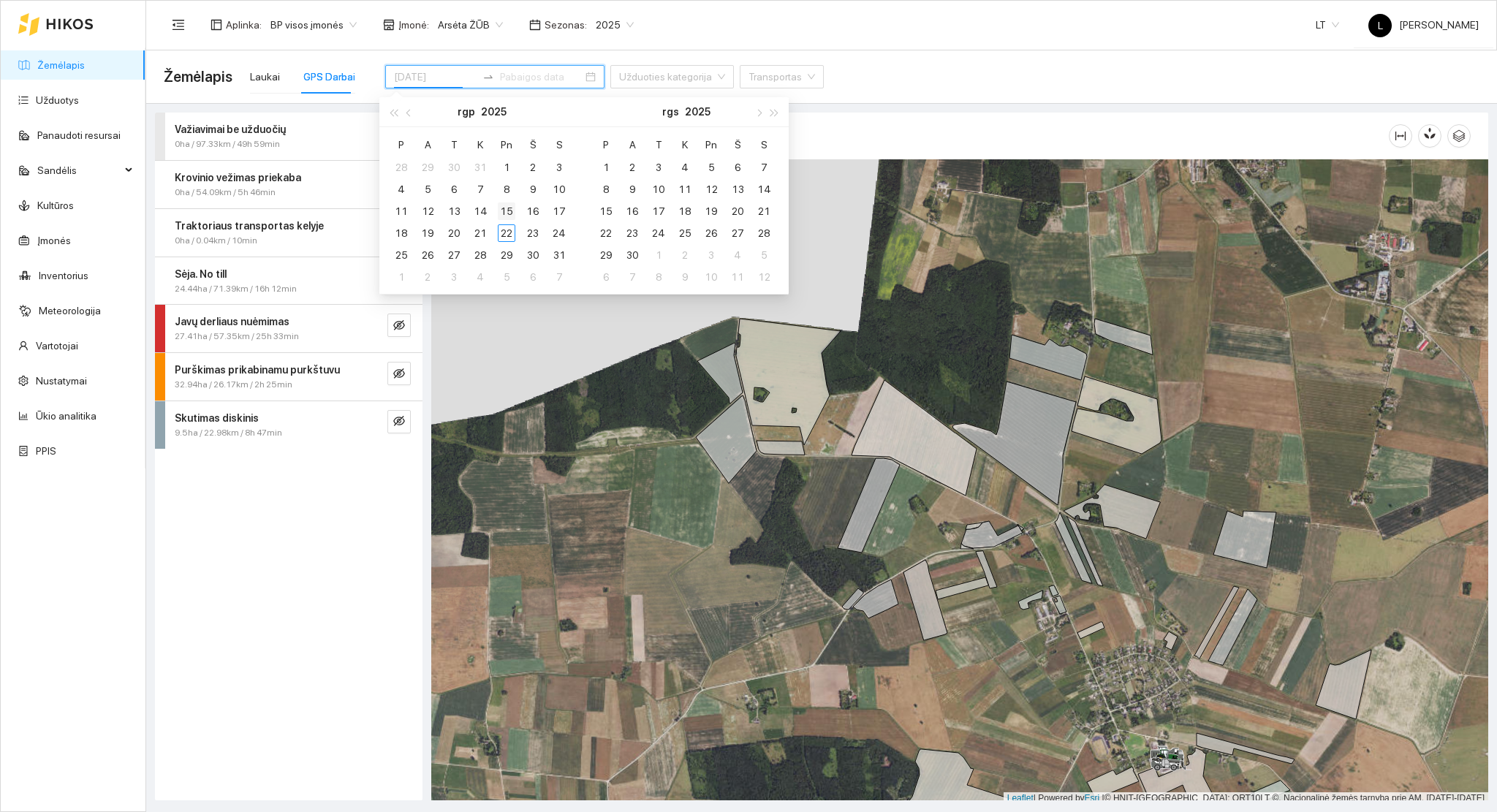
type input "2025-08-15"
click at [511, 209] on div "15" at bounding box center [507, 211] width 18 height 18
type input "2025-08-15"
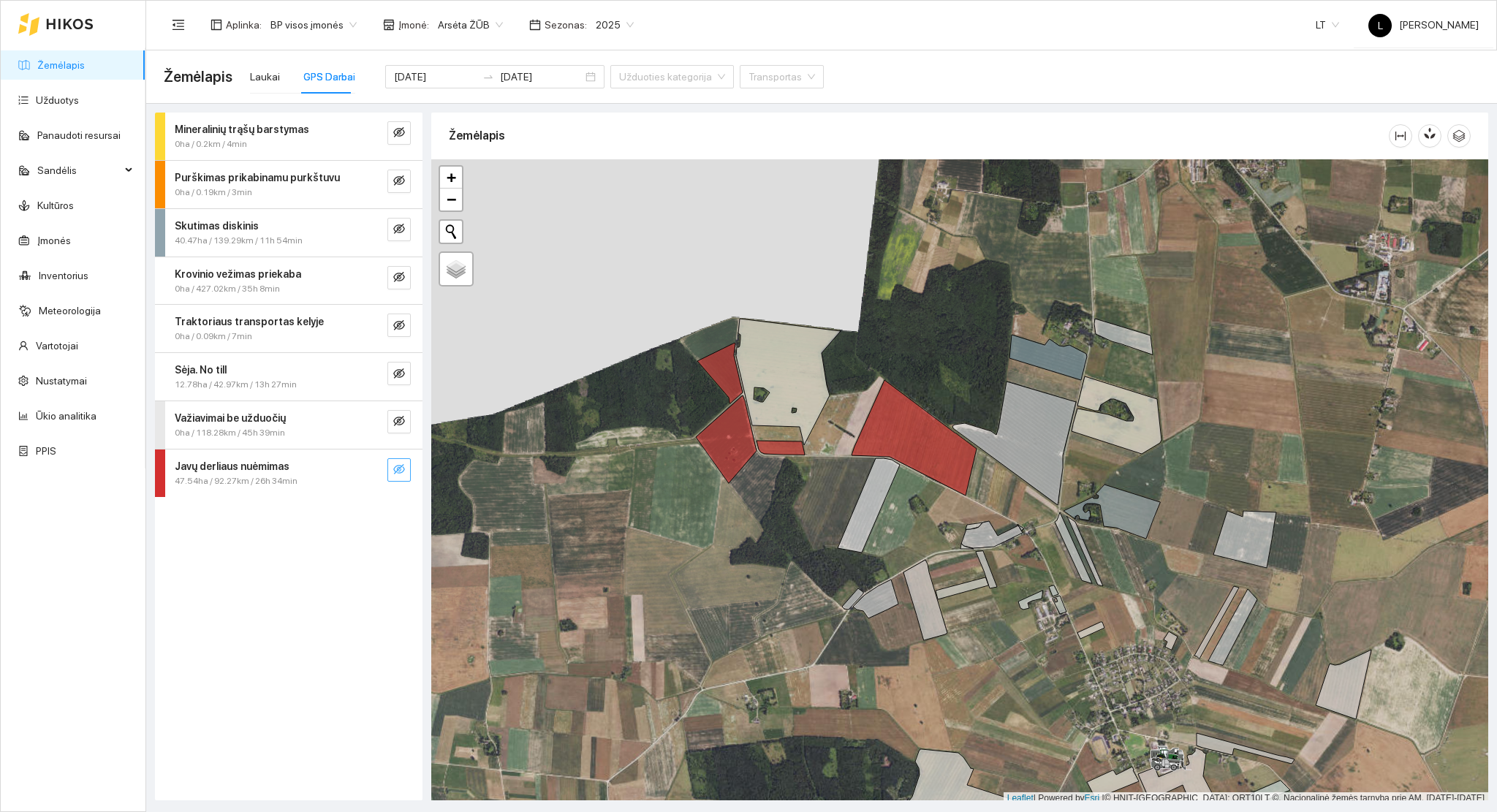
click at [406, 473] on button "button" at bounding box center [399, 469] width 23 height 23
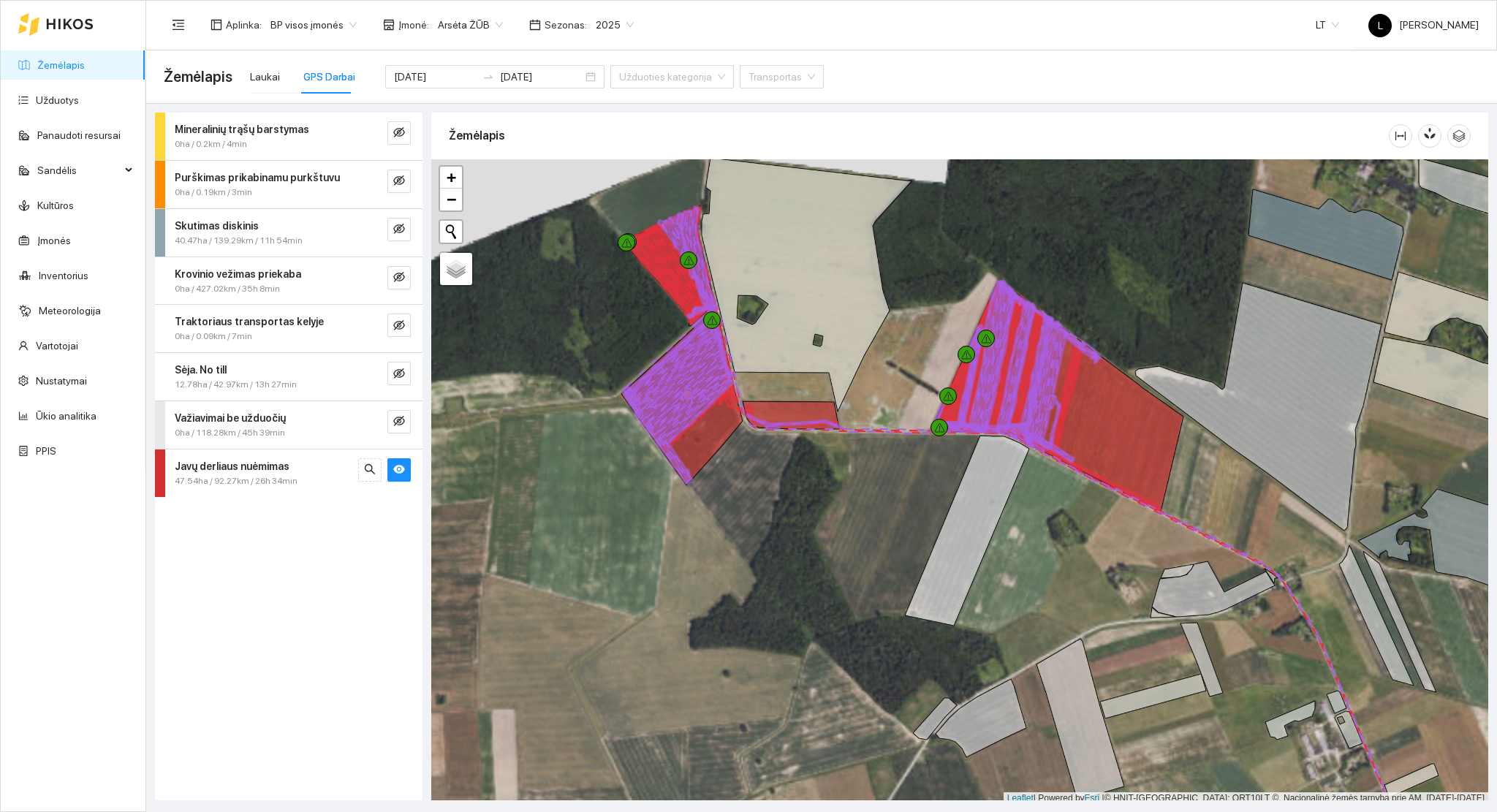
scroll to position [4, 0]
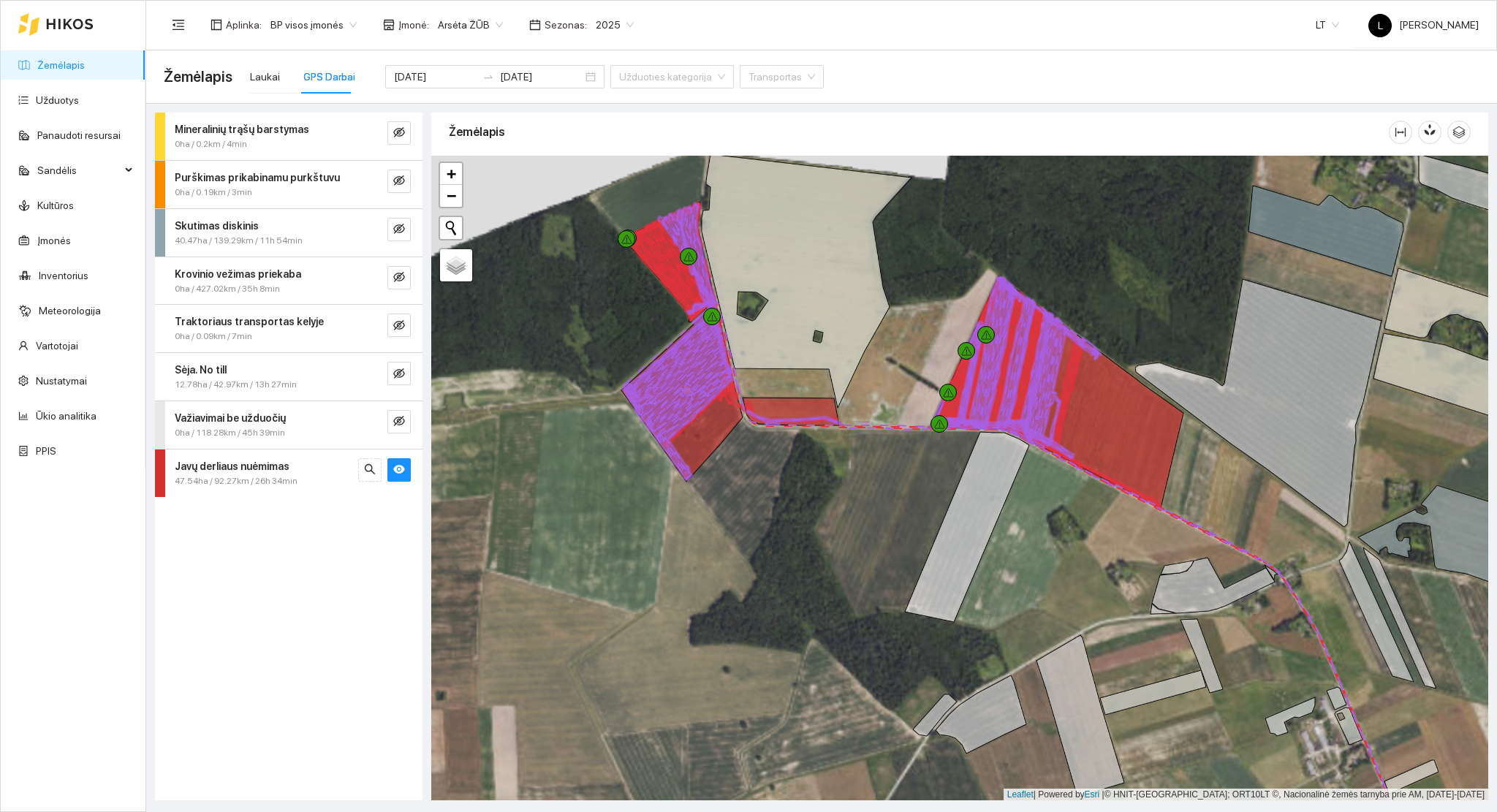
drag, startPoint x: 739, startPoint y: 472, endPoint x: 799, endPoint y: 587, distance: 129.7
click at [799, 587] on div at bounding box center [960, 479] width 1057 height 646
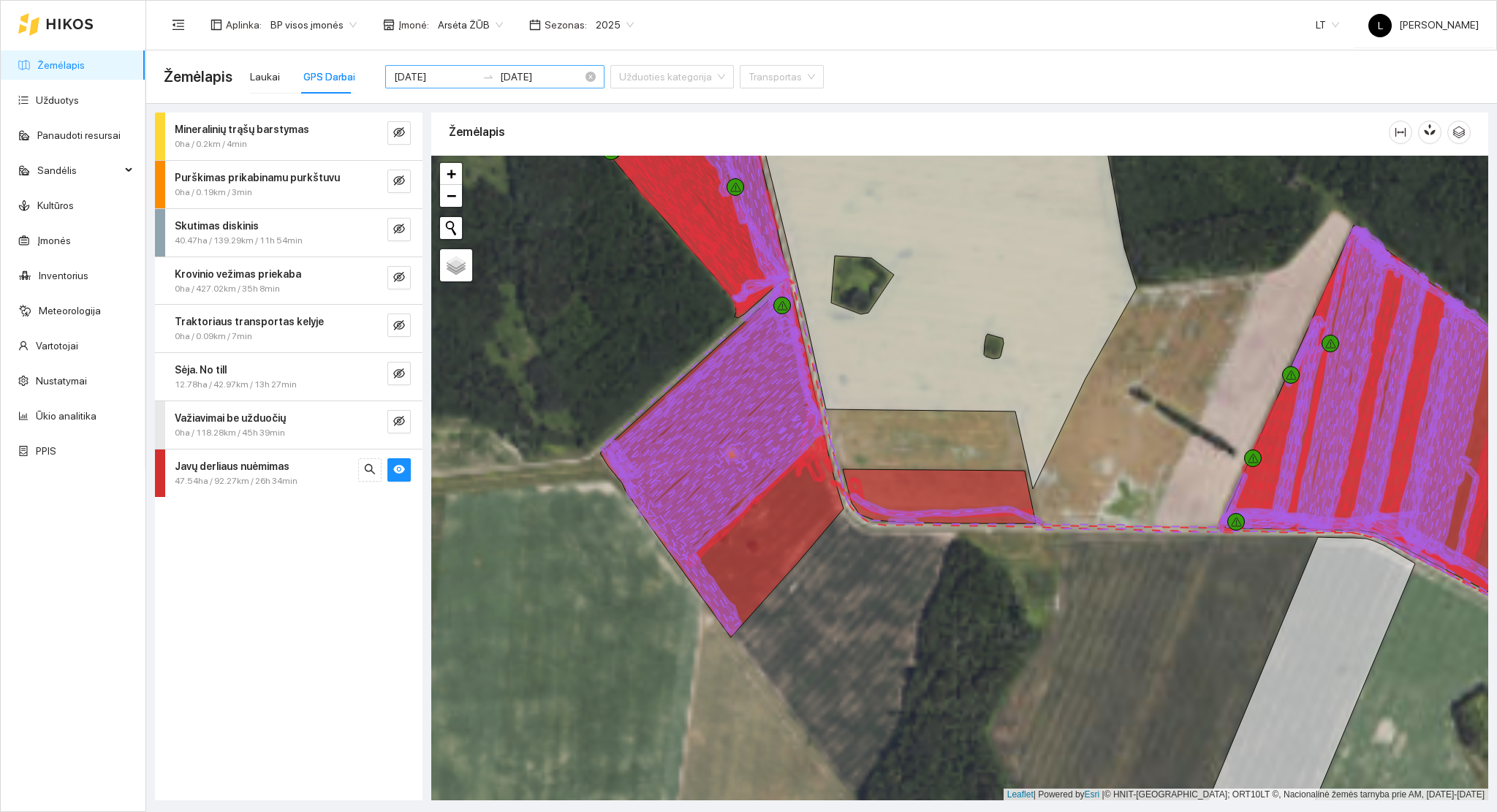
click at [419, 82] on input "2025-08-15" at bounding box center [435, 77] width 82 height 16
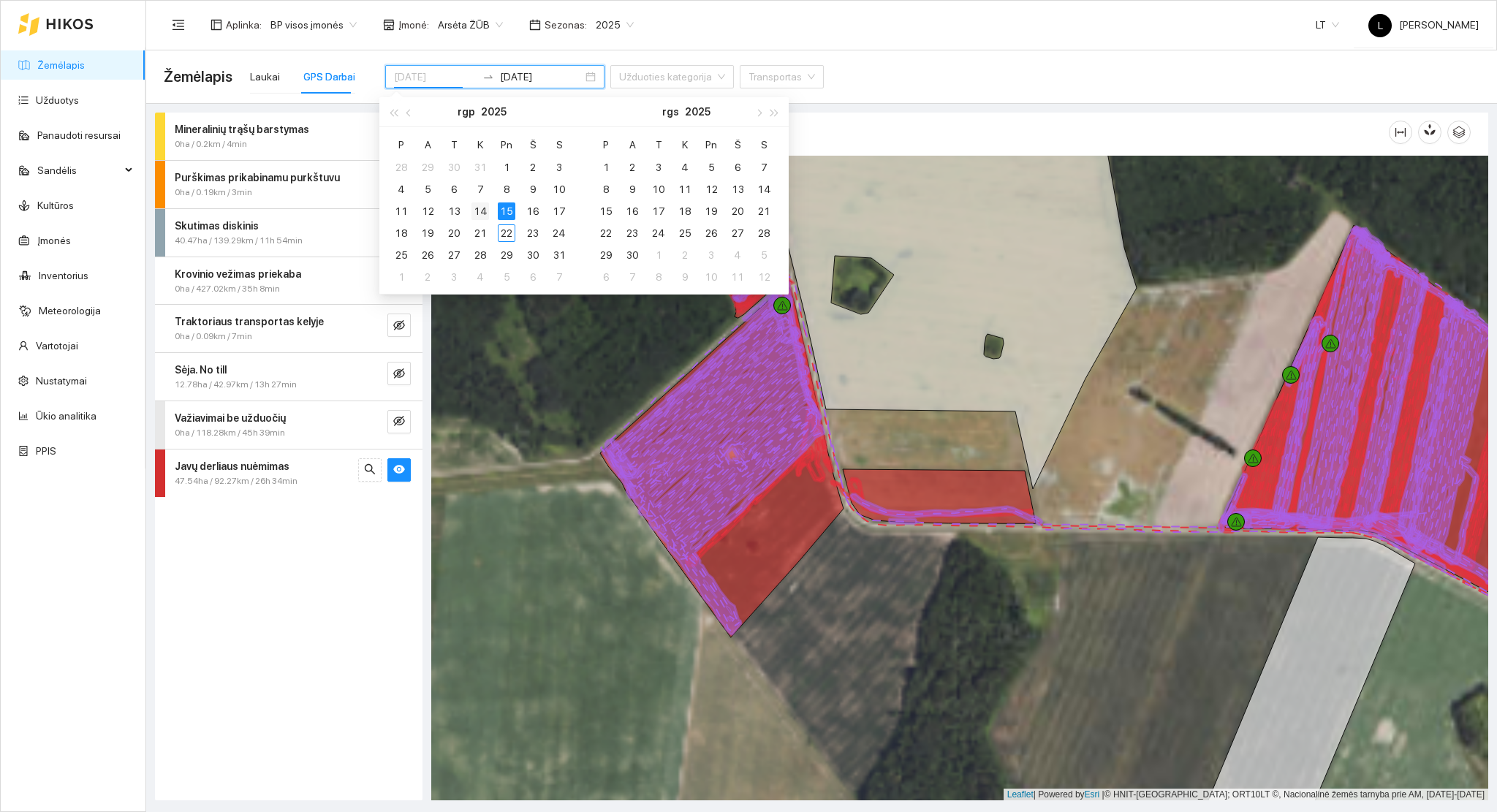
type input "2025-08-14"
click at [482, 209] on div "14" at bounding box center [480, 211] width 18 height 18
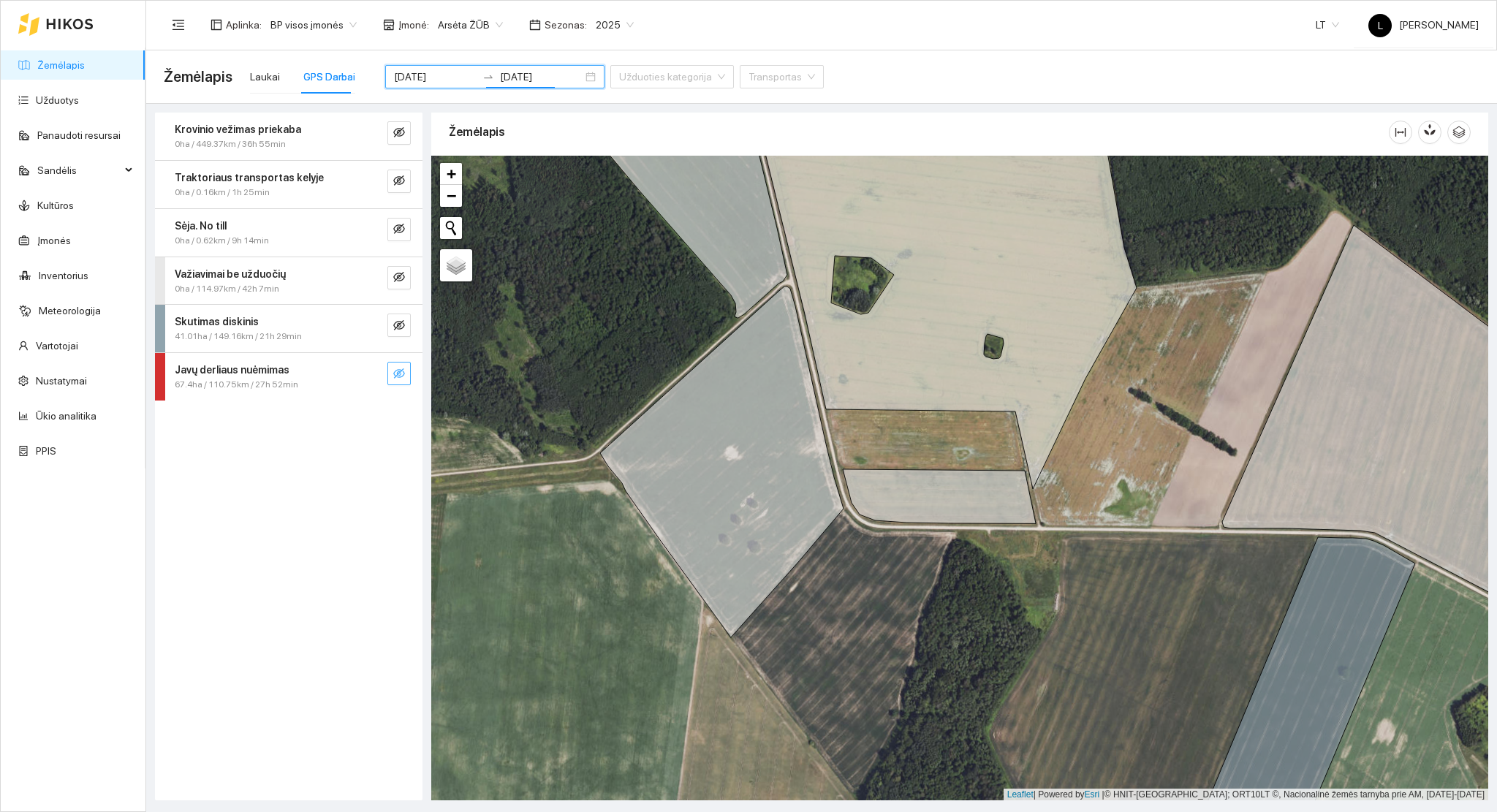
click at [394, 373] on icon "eye-invisible" at bounding box center [399, 373] width 12 height 10
click at [394, 373] on icon "eye" at bounding box center [399, 373] width 12 height 9
click at [401, 372] on icon "eye-invisible" at bounding box center [399, 373] width 12 height 12
click at [380, 372] on button "button" at bounding box center [369, 373] width 23 height 23
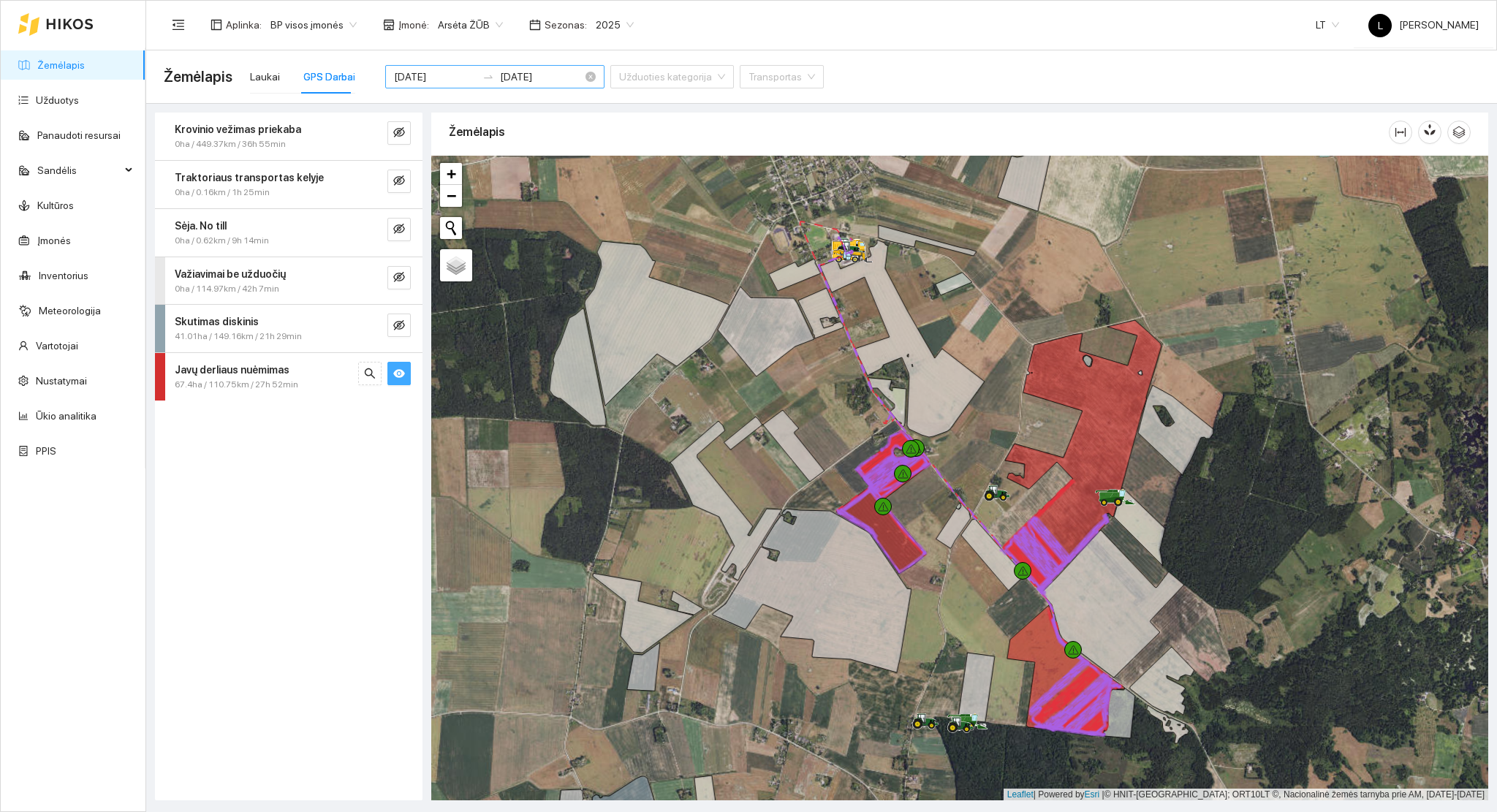
click at [500, 79] on input "2025-08-14" at bounding box center [541, 77] width 82 height 16
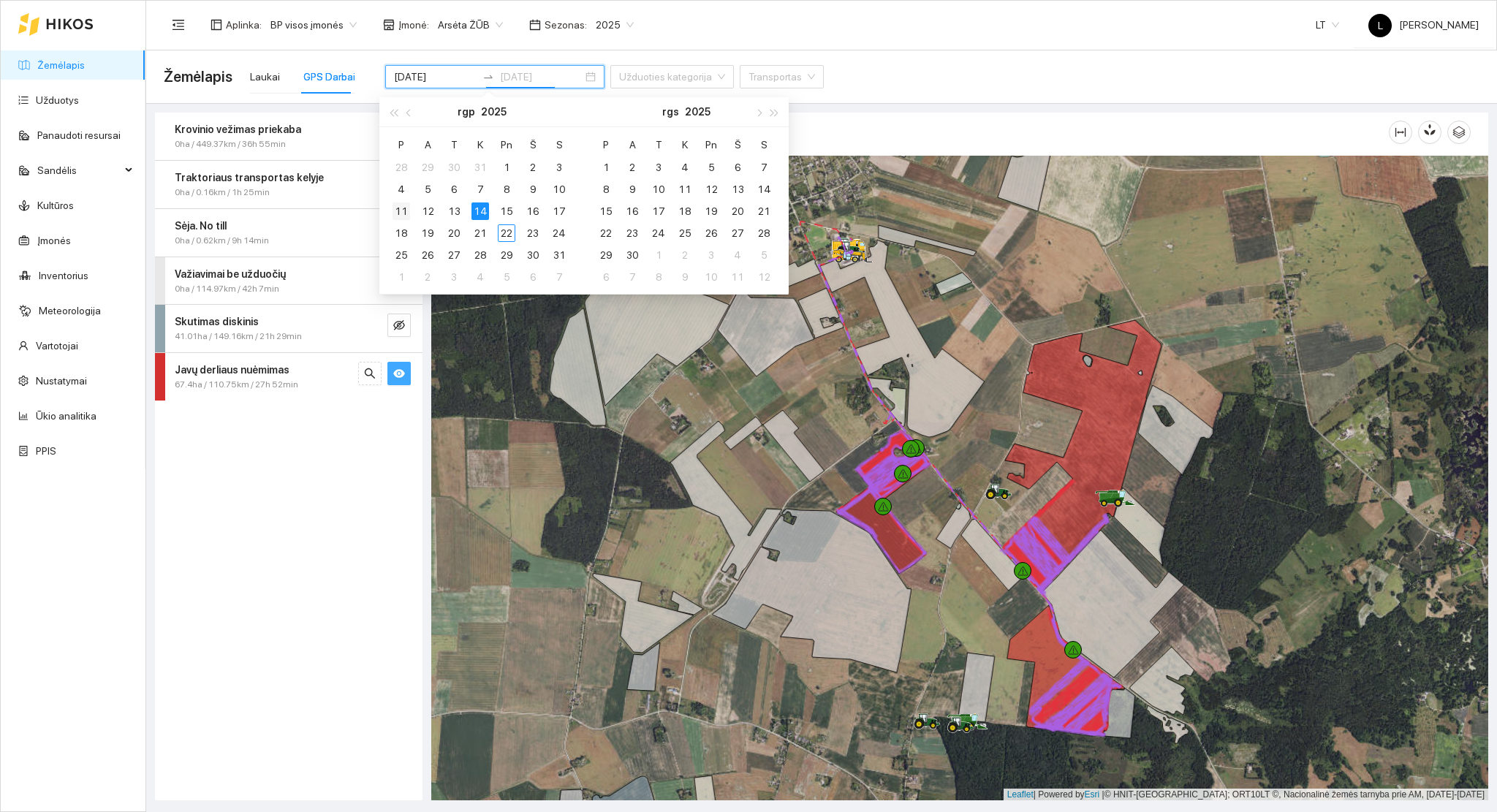
type input "2025-08-11"
click at [403, 206] on div "11" at bounding box center [401, 211] width 18 height 18
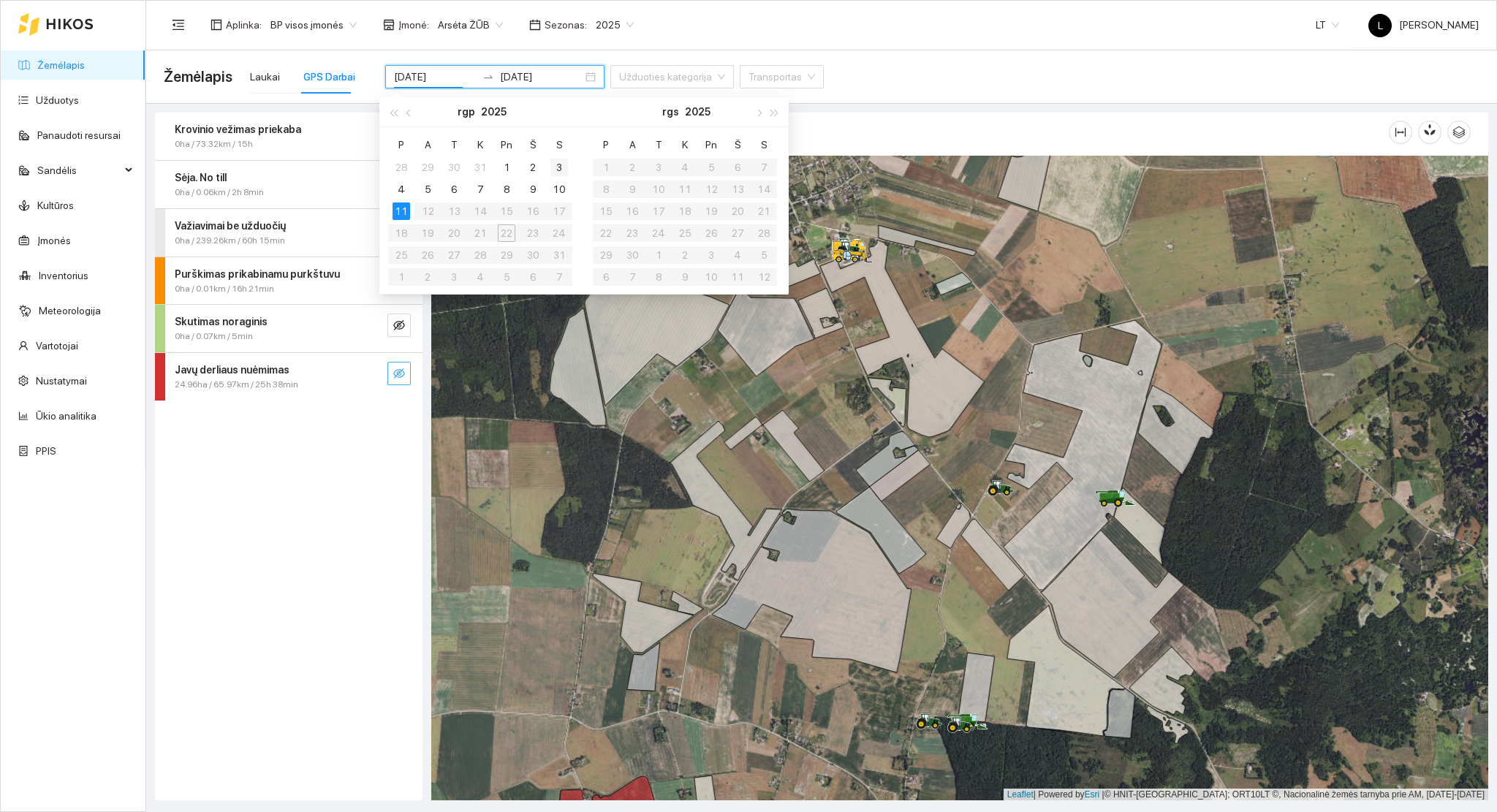
type input "2025-08-03"
type input "2025-08-02"
click at [403, 202] on div "11" at bounding box center [401, 211] width 18 height 18
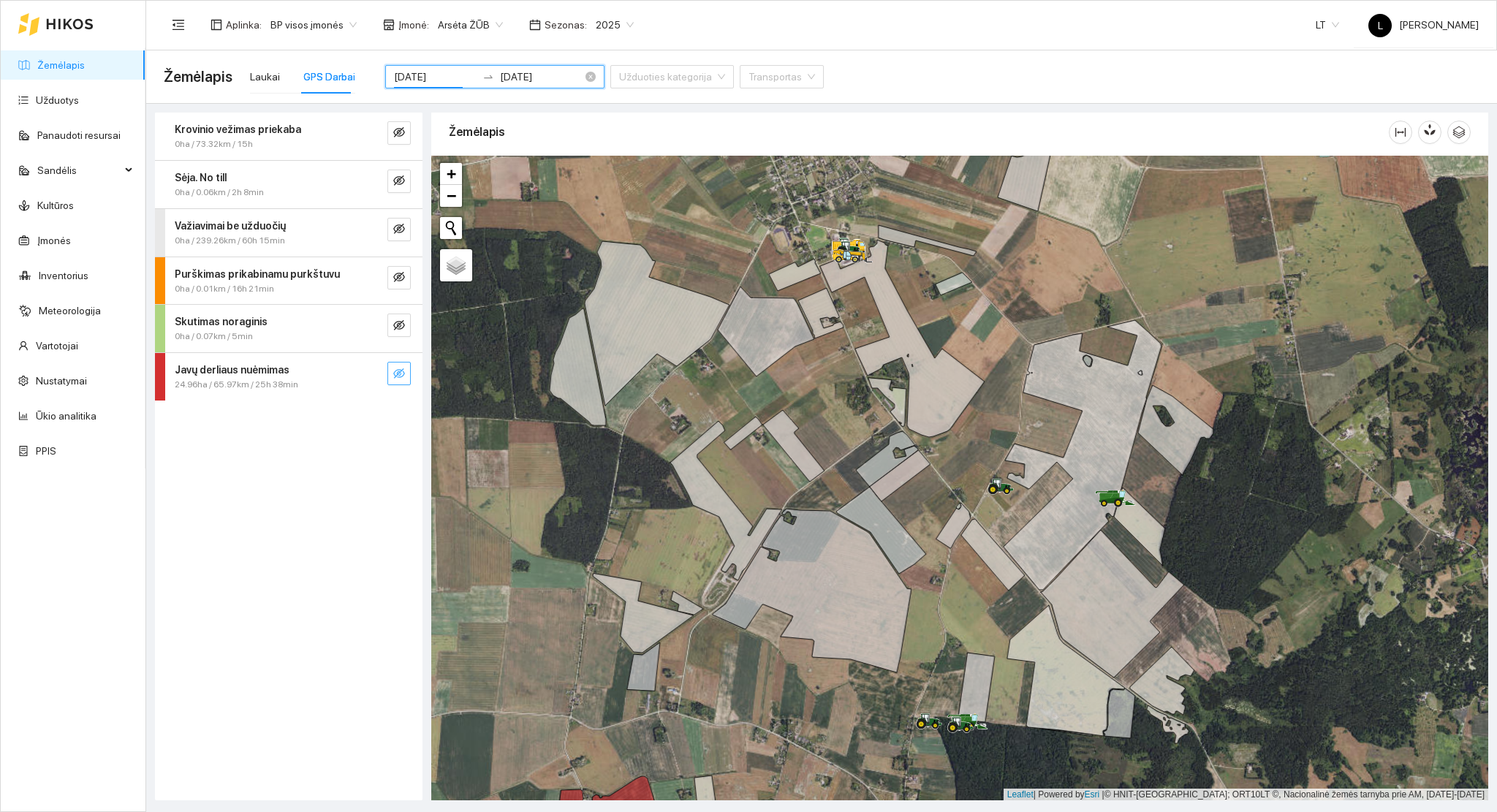
click at [441, 72] on input "2025-08-11" at bounding box center [435, 77] width 82 height 16
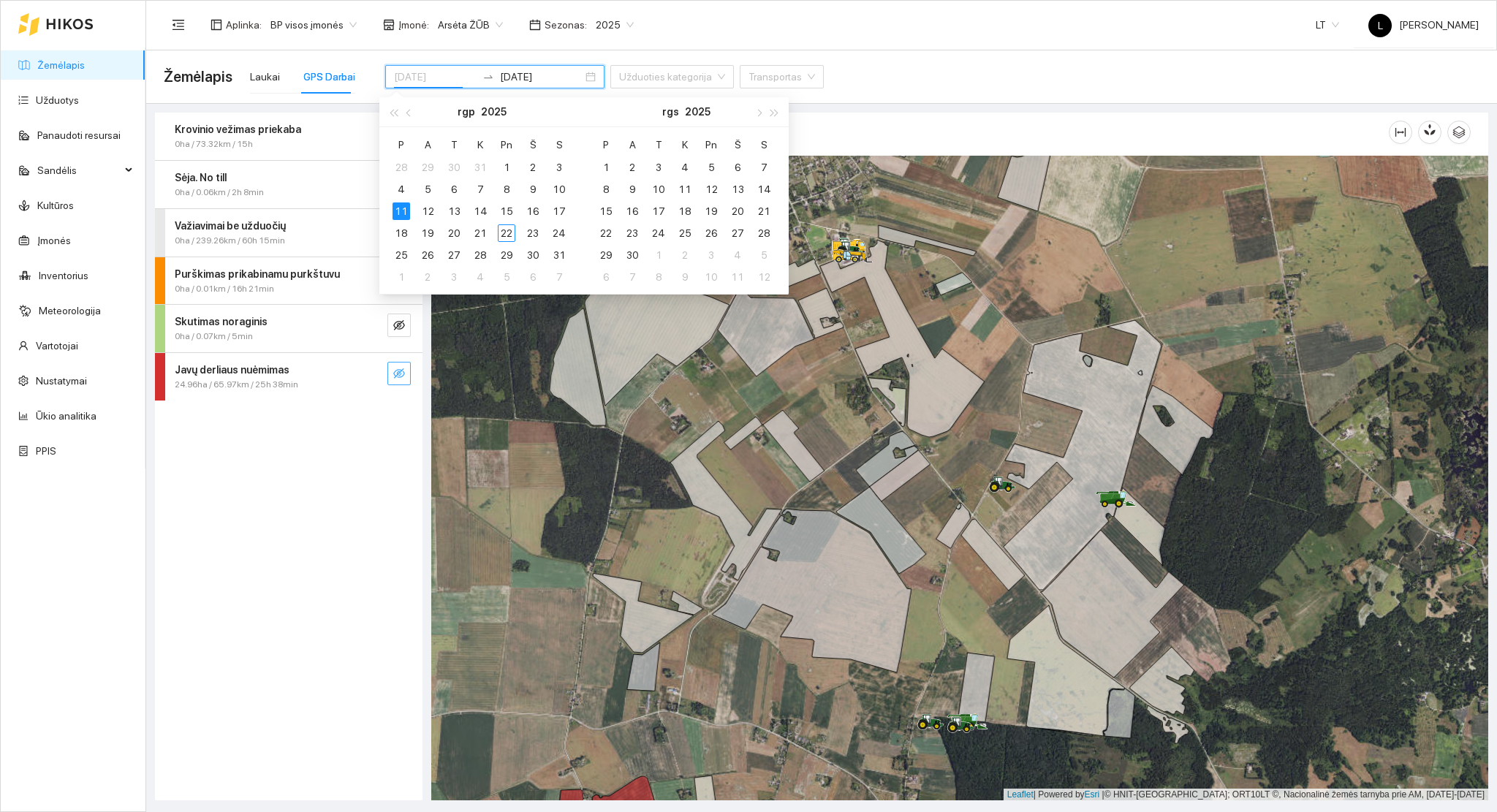
type input "2025-08-11"
click at [396, 209] on div "11" at bounding box center [401, 211] width 18 height 18
click at [560, 209] on div "17" at bounding box center [559, 211] width 18 height 18
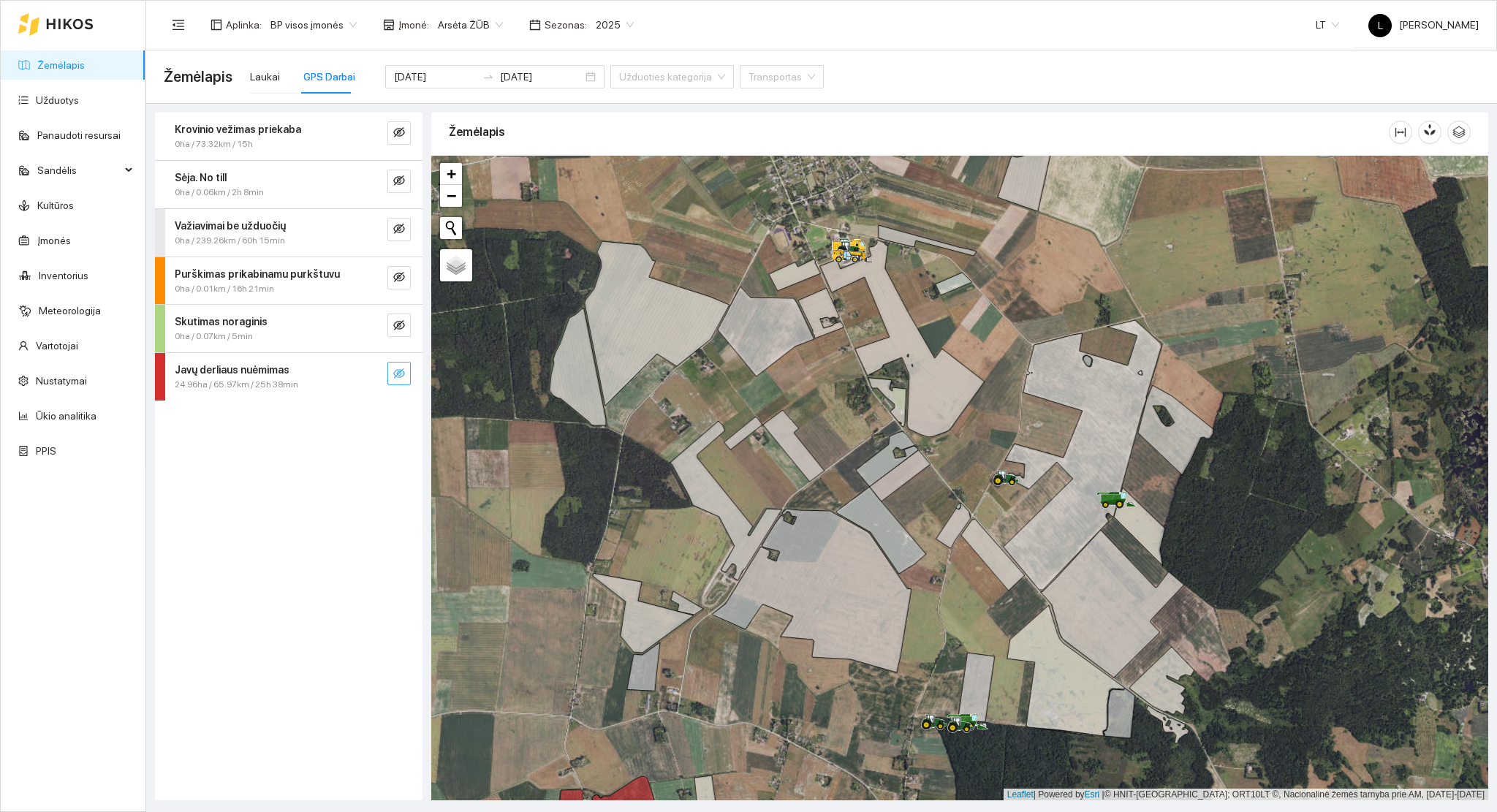
click at [398, 372] on icon "eye-invisible" at bounding box center [399, 373] width 12 height 10
click at [368, 372] on icon "search" at bounding box center [369, 373] width 12 height 12
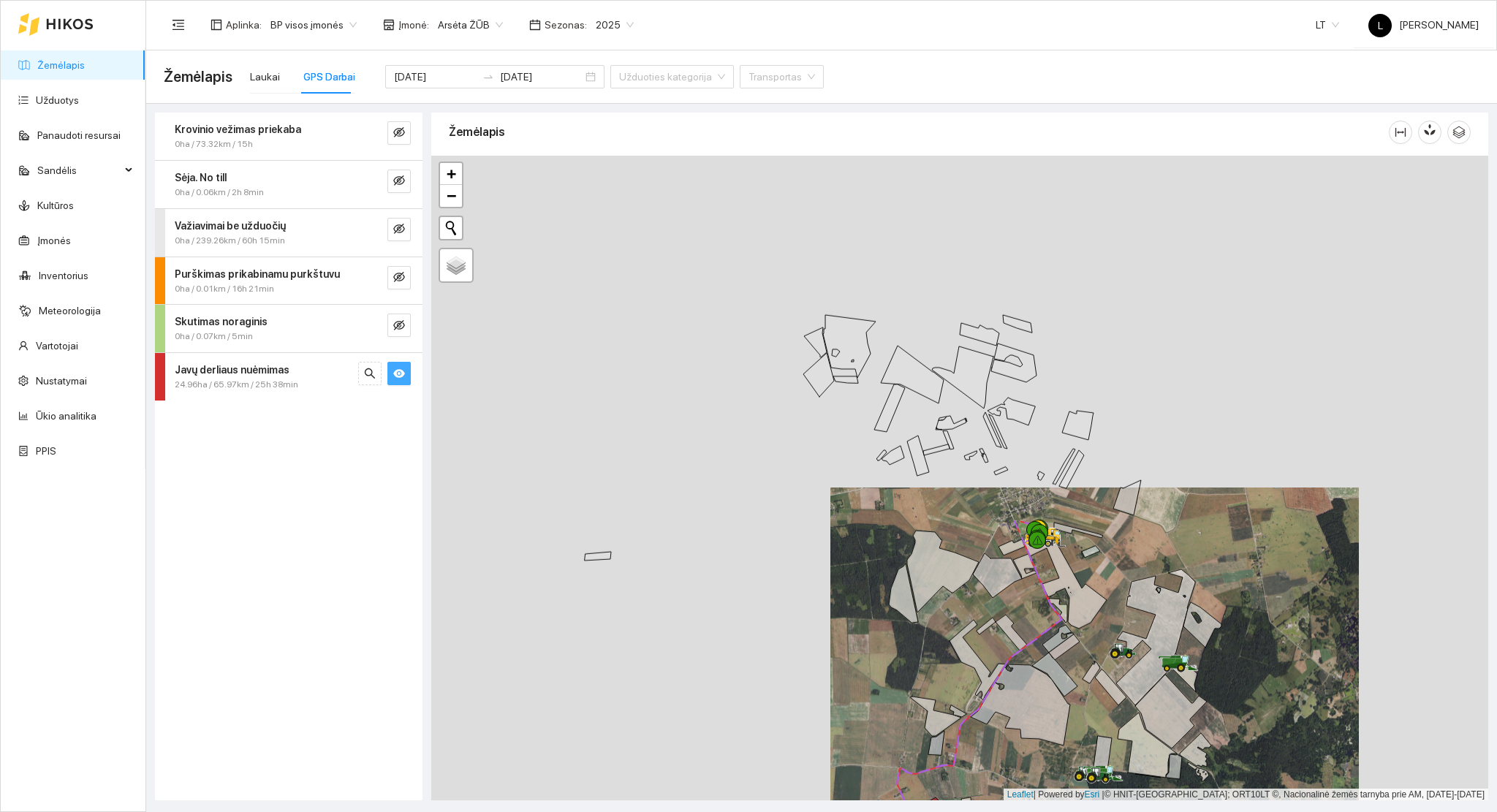
drag, startPoint x: 829, startPoint y: 234, endPoint x: 846, endPoint y: 446, distance: 212.7
click at [849, 448] on div at bounding box center [960, 479] width 1057 height 646
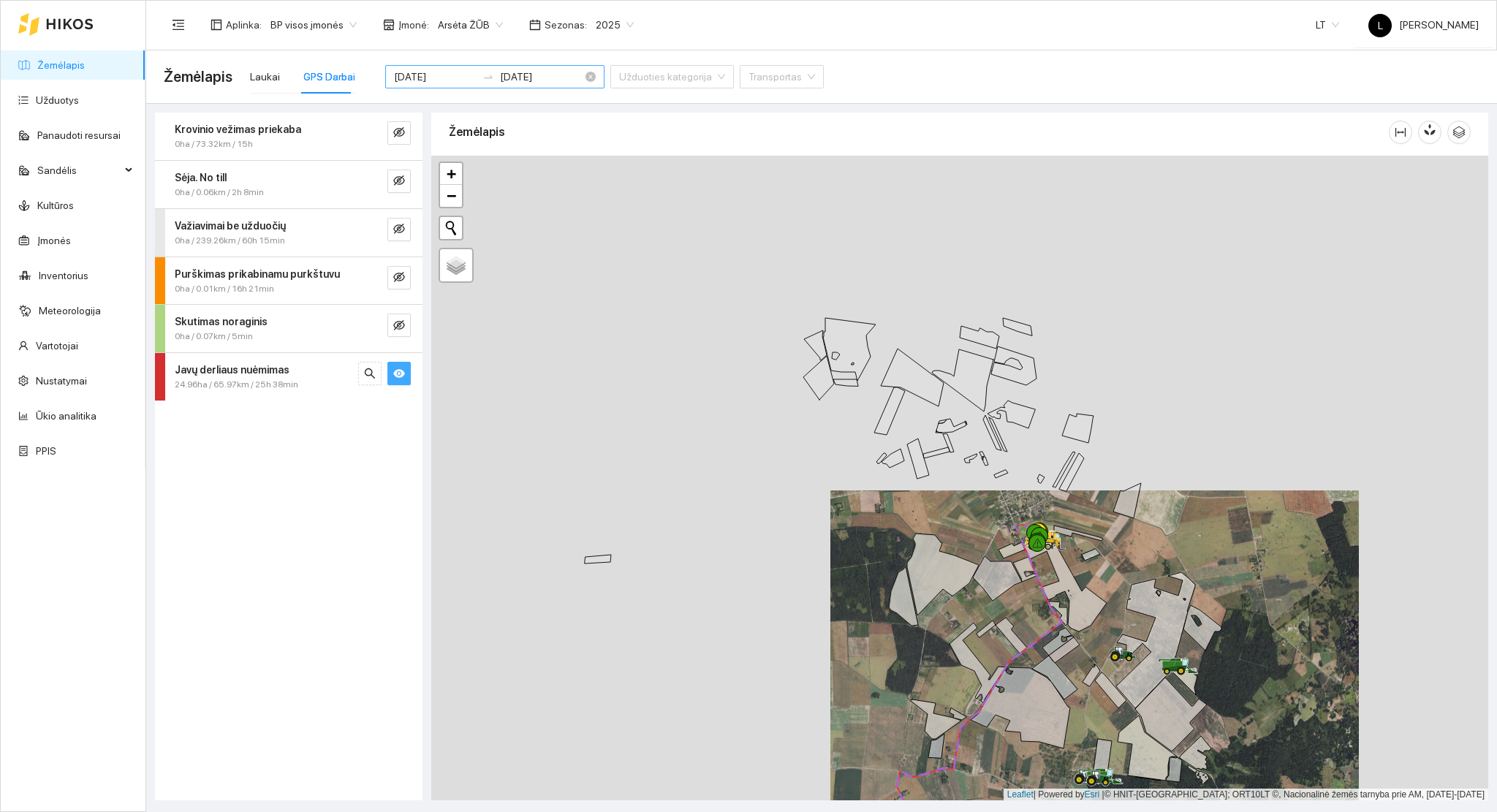
click at [512, 86] on div "2025-08-11 2025-08-17" at bounding box center [495, 76] width 219 height 23
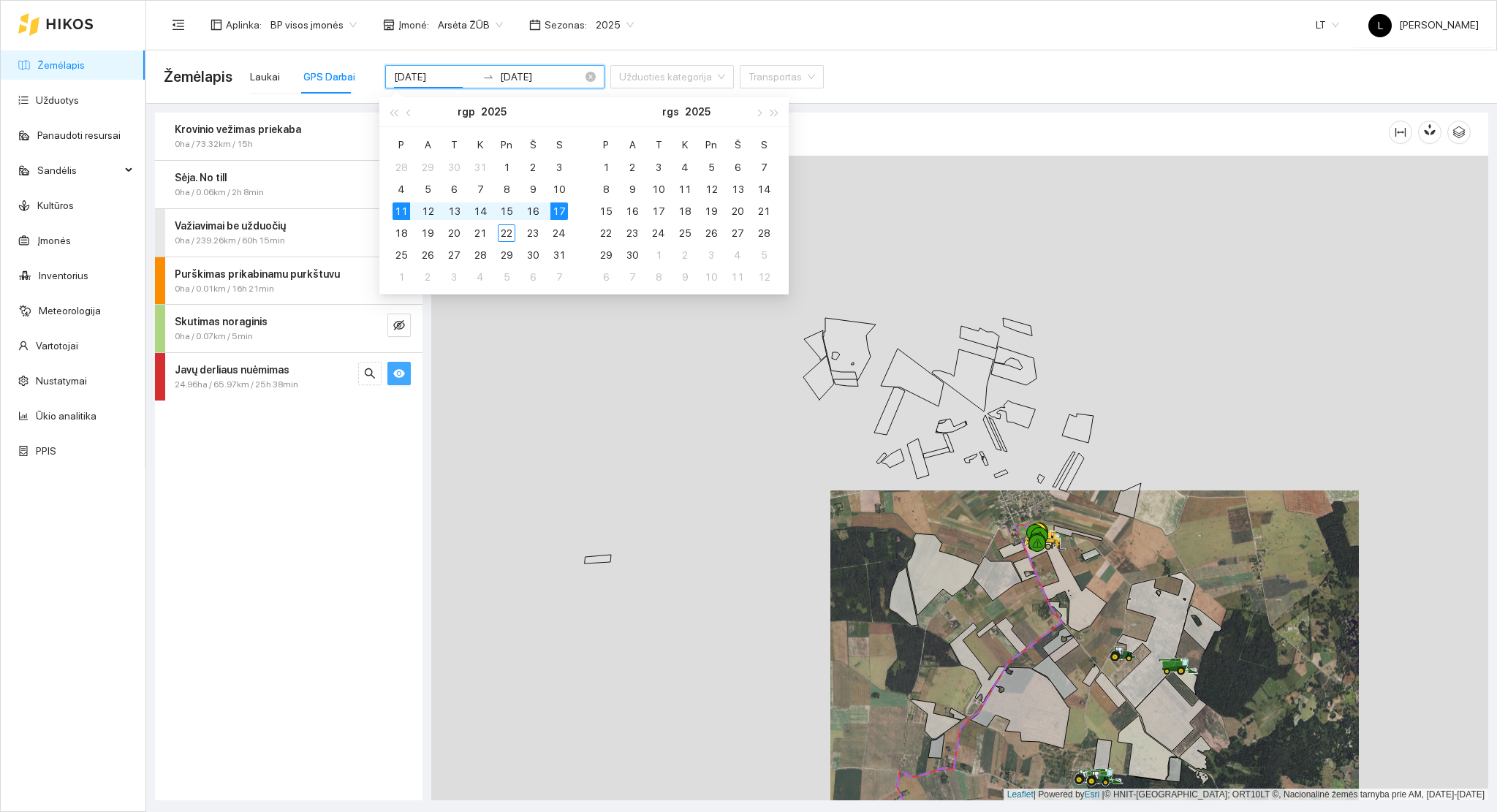
click at [511, 77] on input "2025-08-17" at bounding box center [541, 77] width 82 height 16
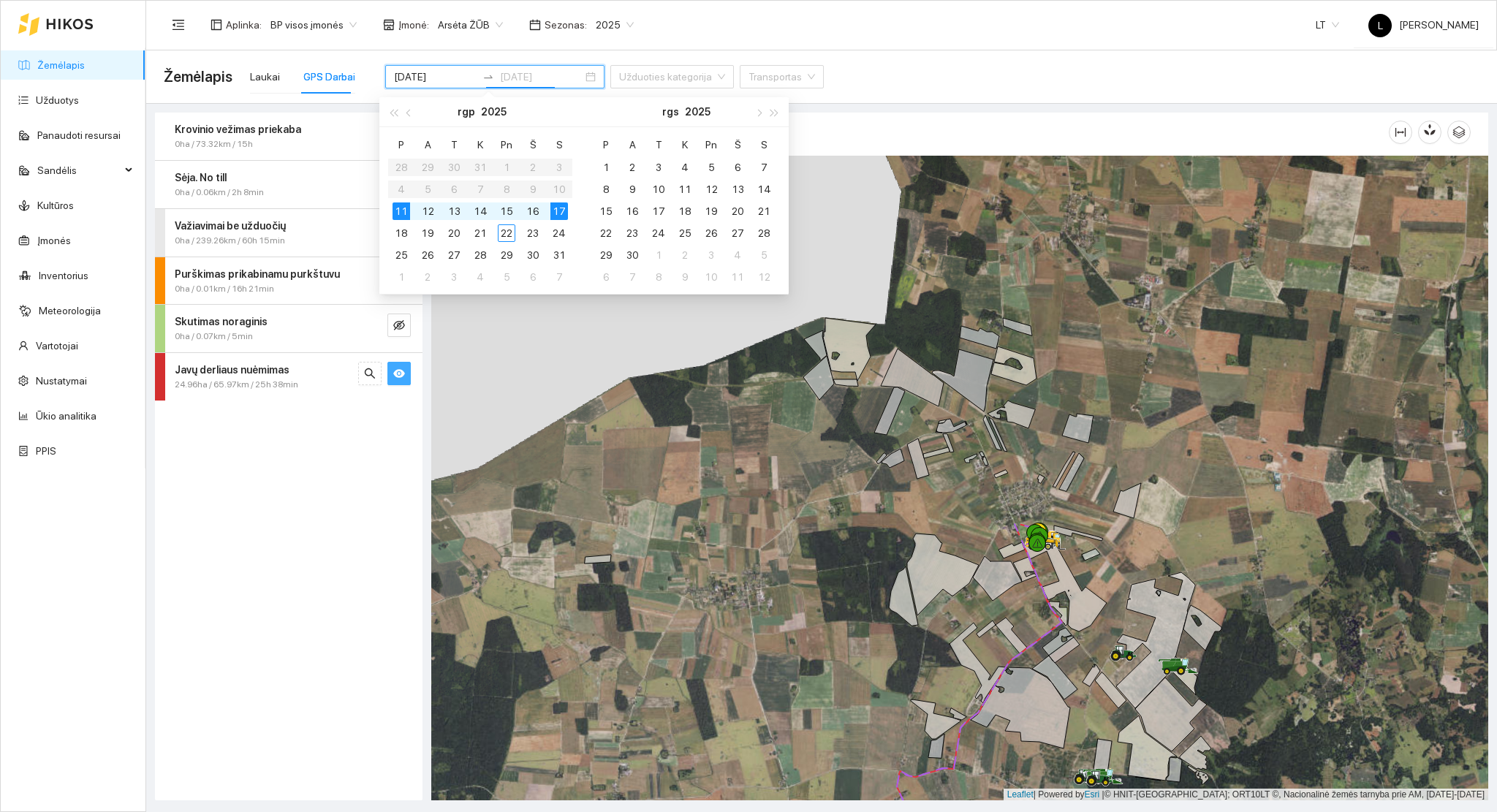
click at [411, 210] on td "11" at bounding box center [401, 211] width 26 height 22
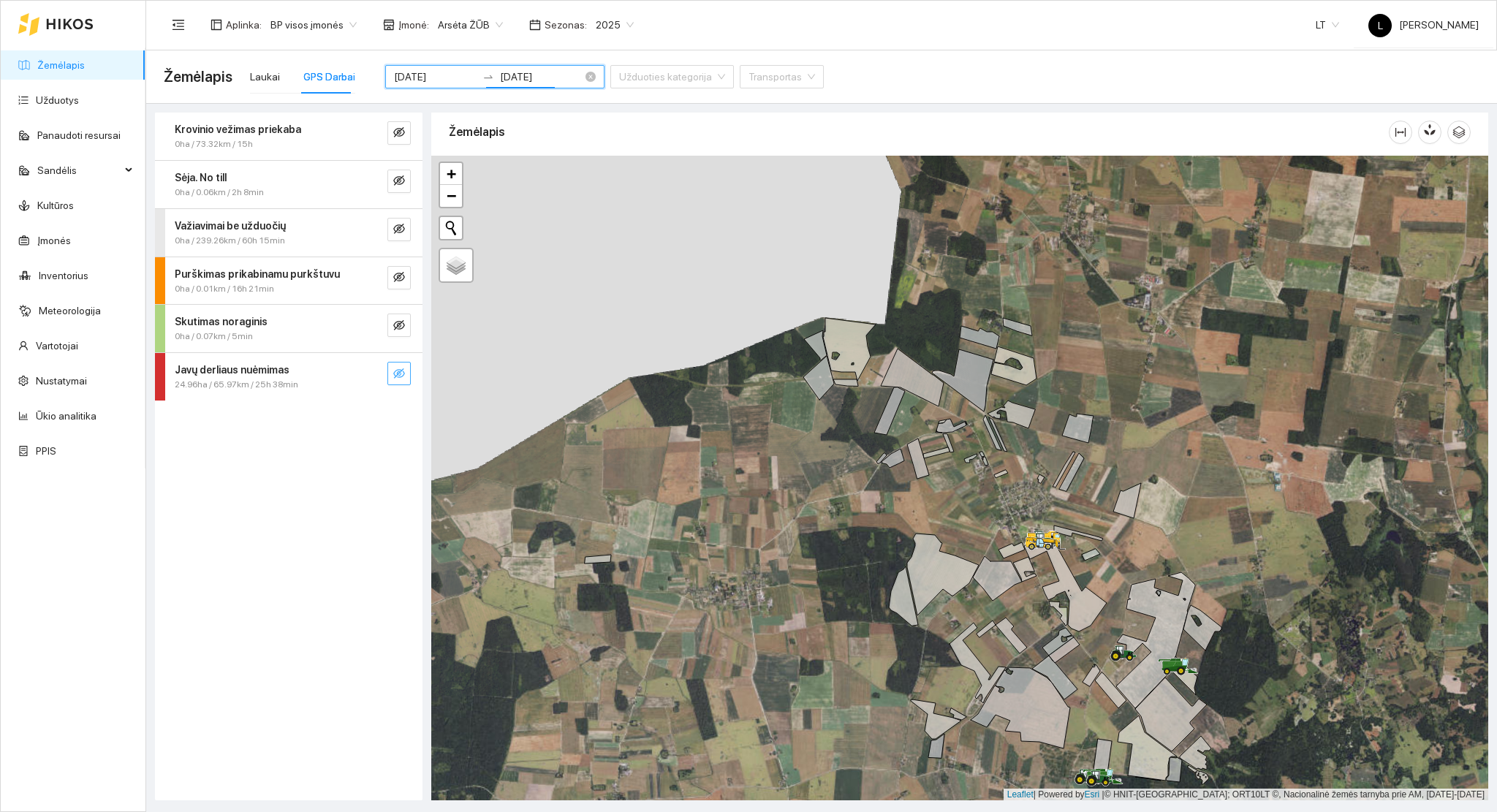
click at [532, 70] on input "2025-08-11" at bounding box center [541, 77] width 82 height 16
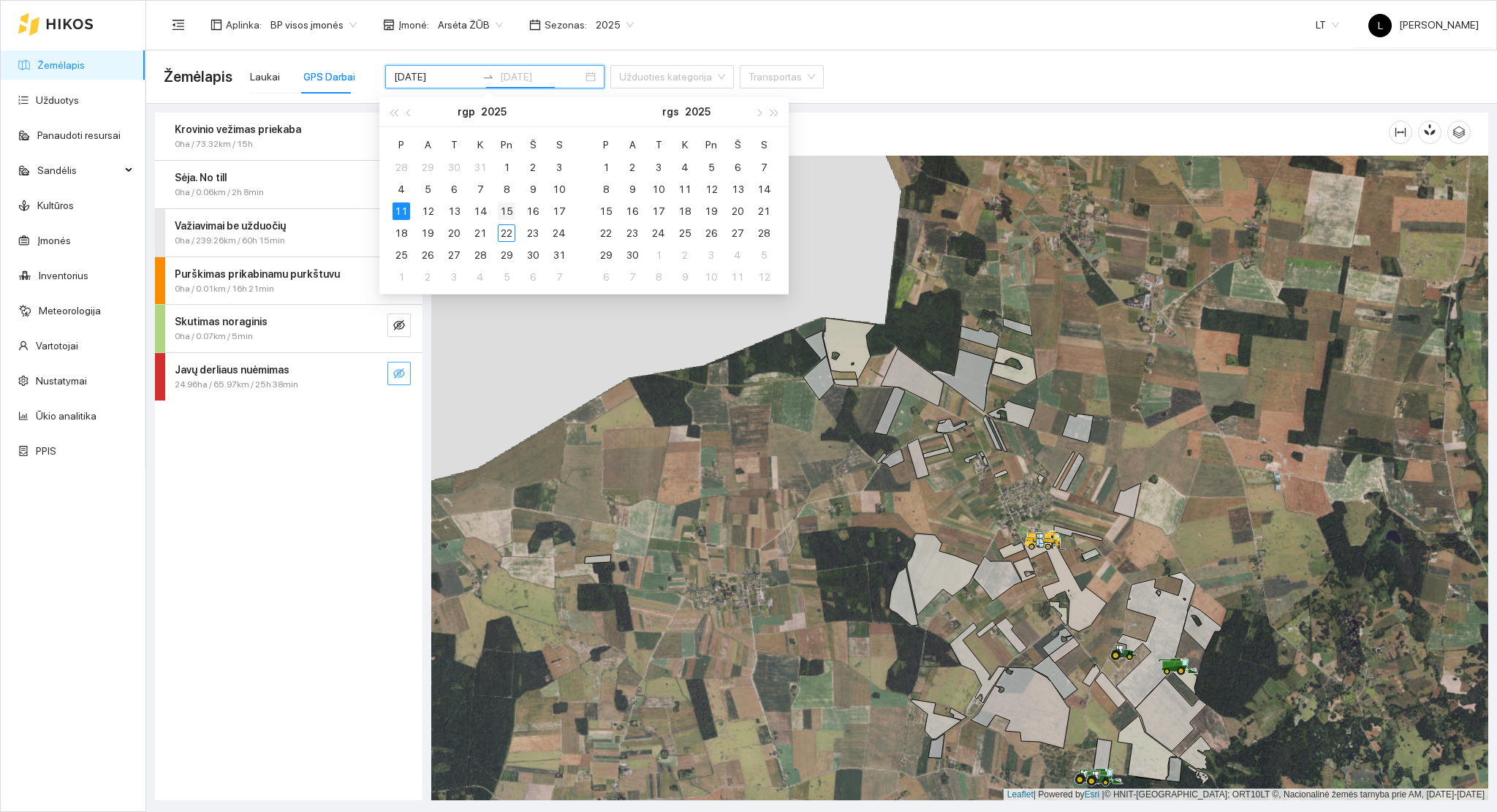
type input "2025-08-15"
click at [500, 212] on div "15" at bounding box center [507, 211] width 18 height 18
click at [393, 209] on div "11" at bounding box center [401, 211] width 18 height 18
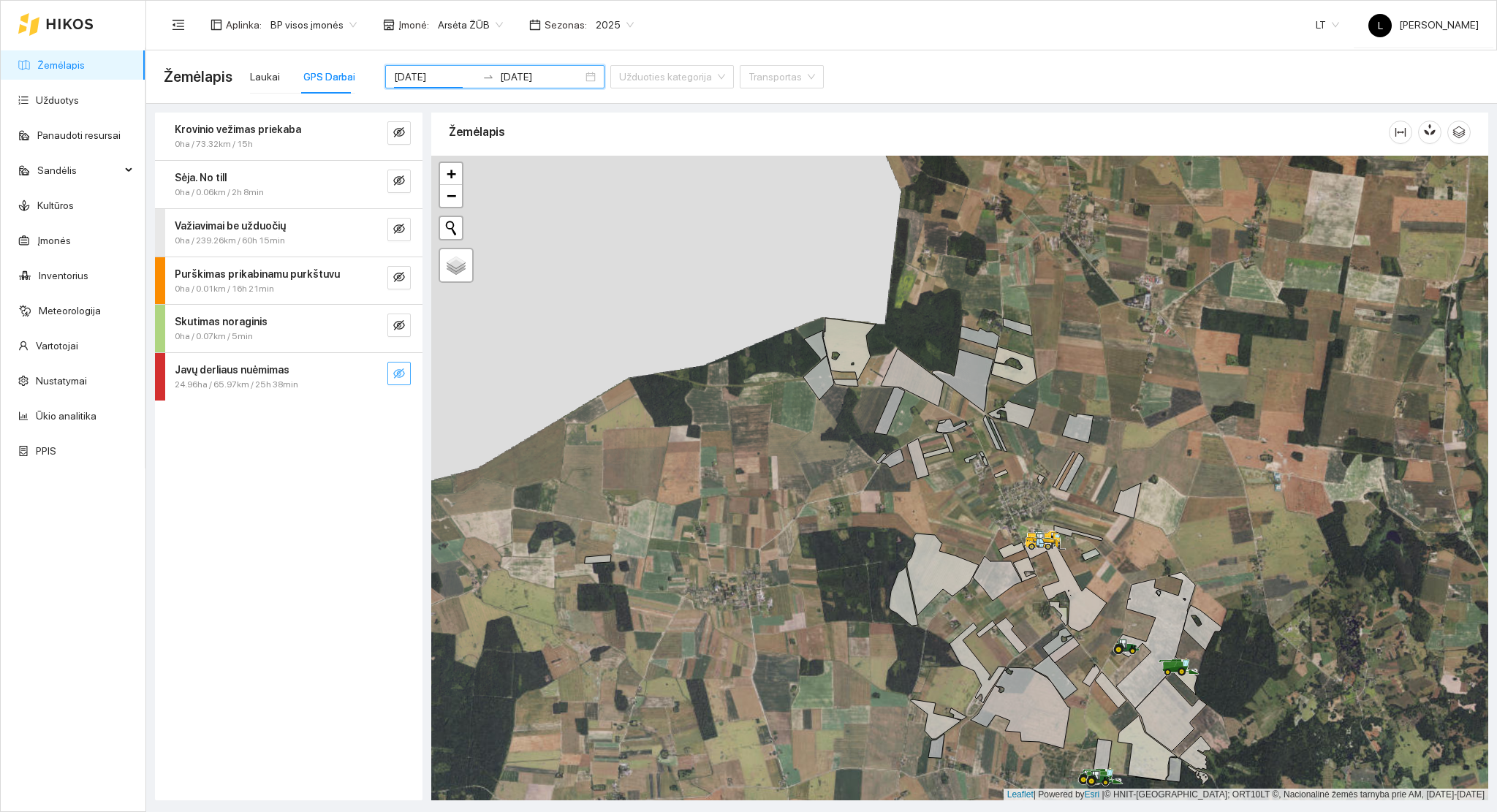
click at [405, 376] on button "button" at bounding box center [399, 373] width 23 height 23
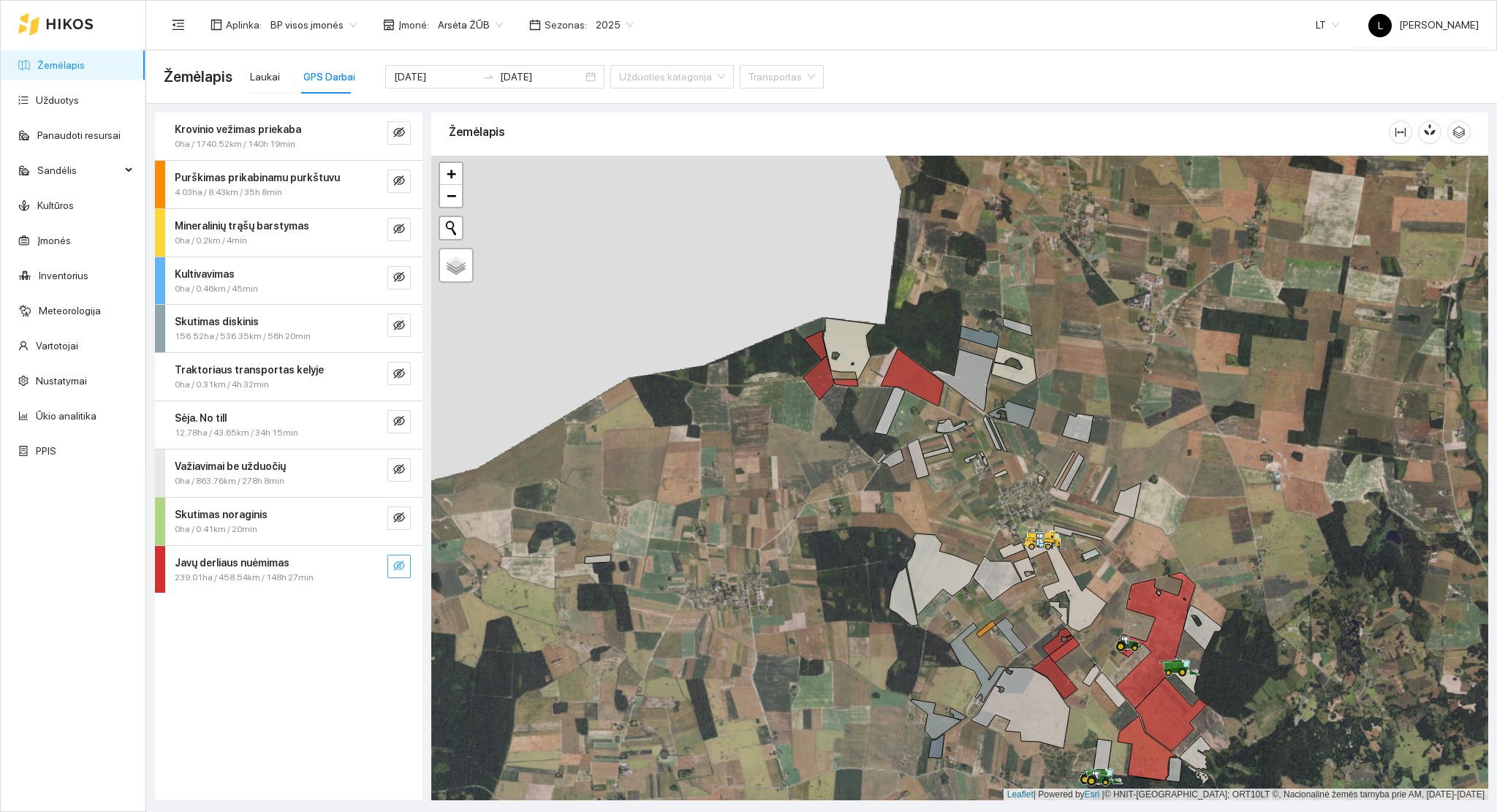
click at [396, 563] on icon "eye-invisible" at bounding box center [399, 566] width 12 height 12
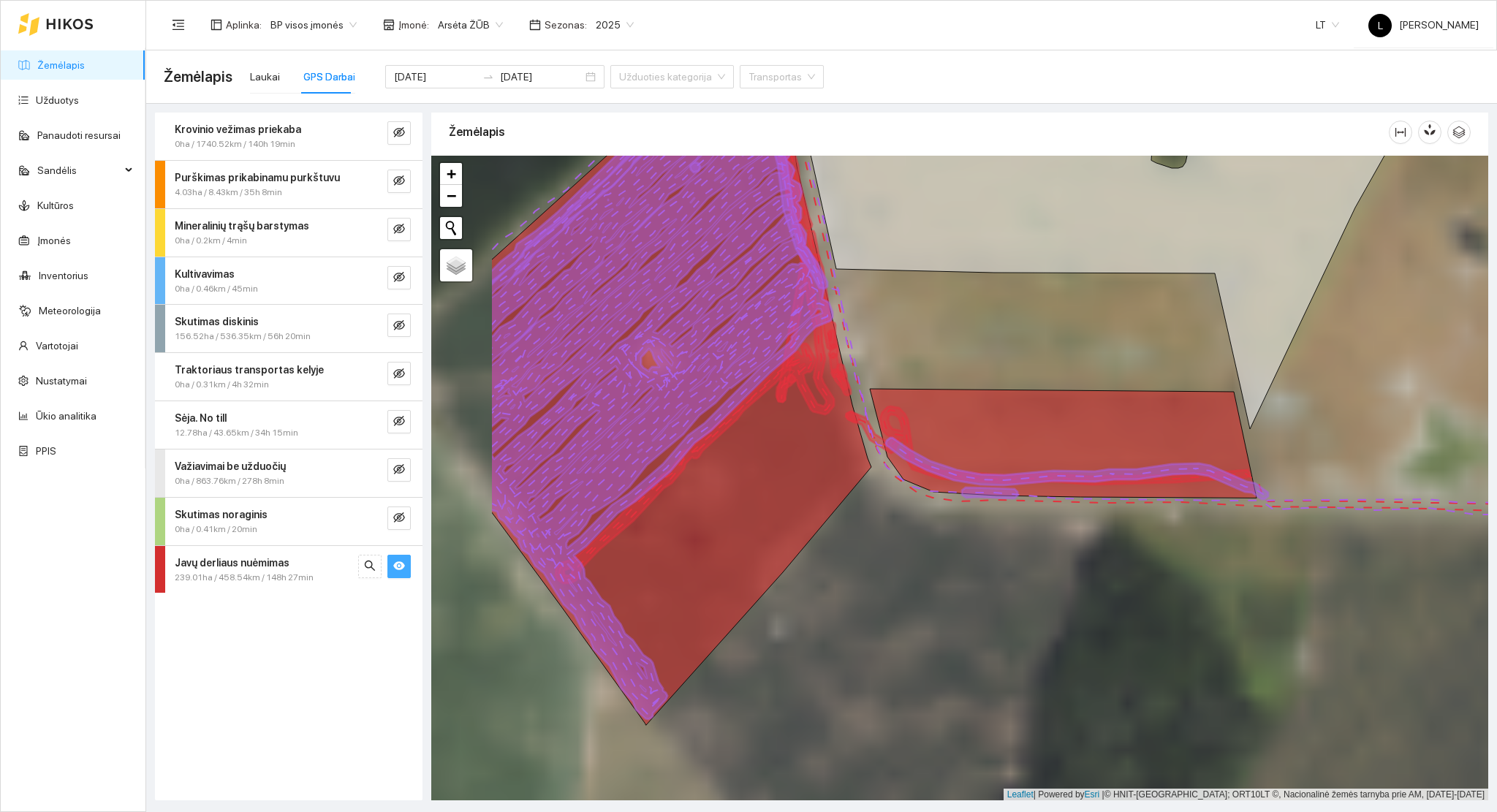
drag, startPoint x: 645, startPoint y: 489, endPoint x: 814, endPoint y: 513, distance: 170.7
click at [812, 514] on icon at bounding box center [682, 420] width 380 height 610
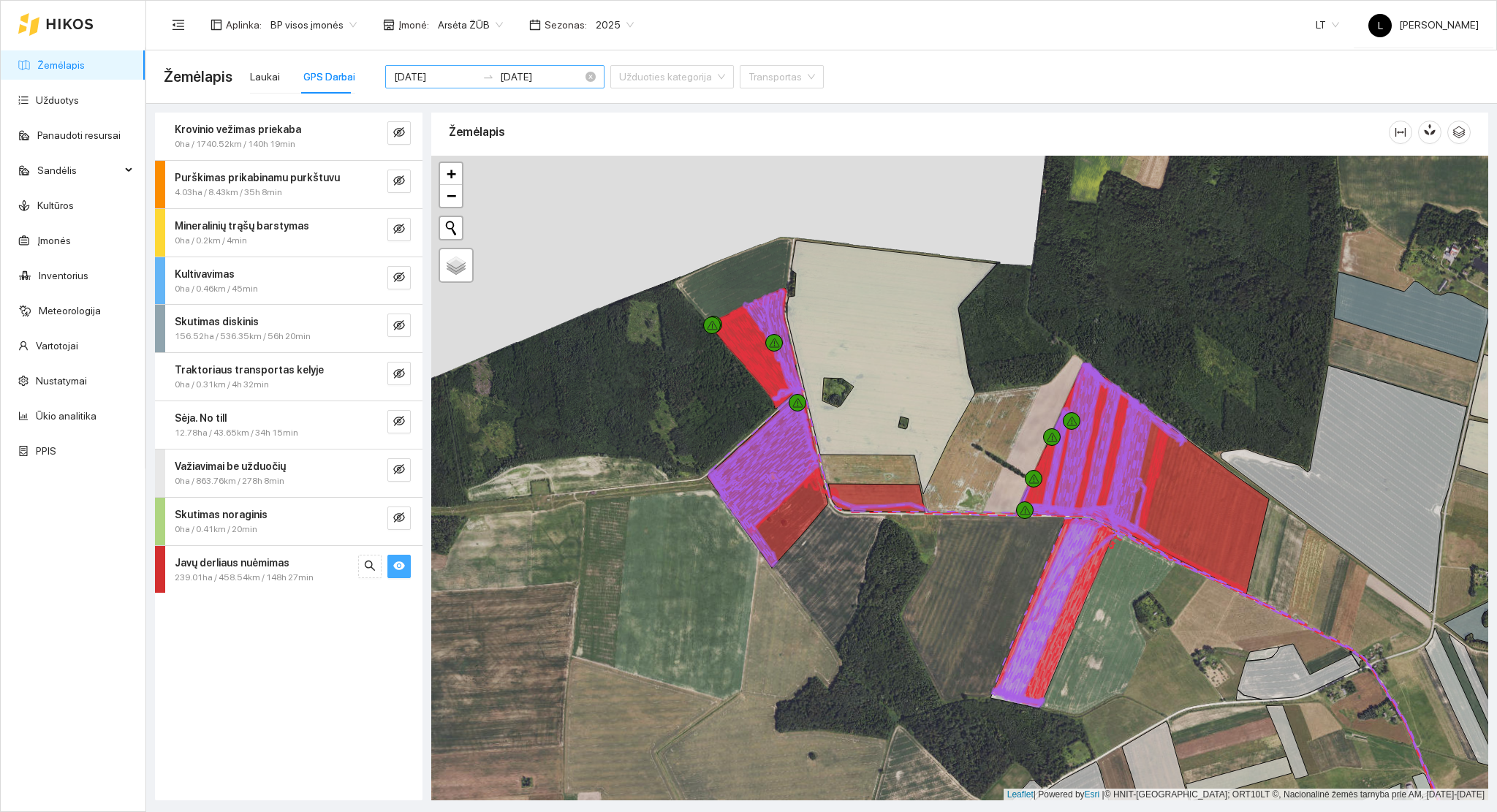
click at [441, 80] on input "2025-08-11" at bounding box center [435, 77] width 82 height 16
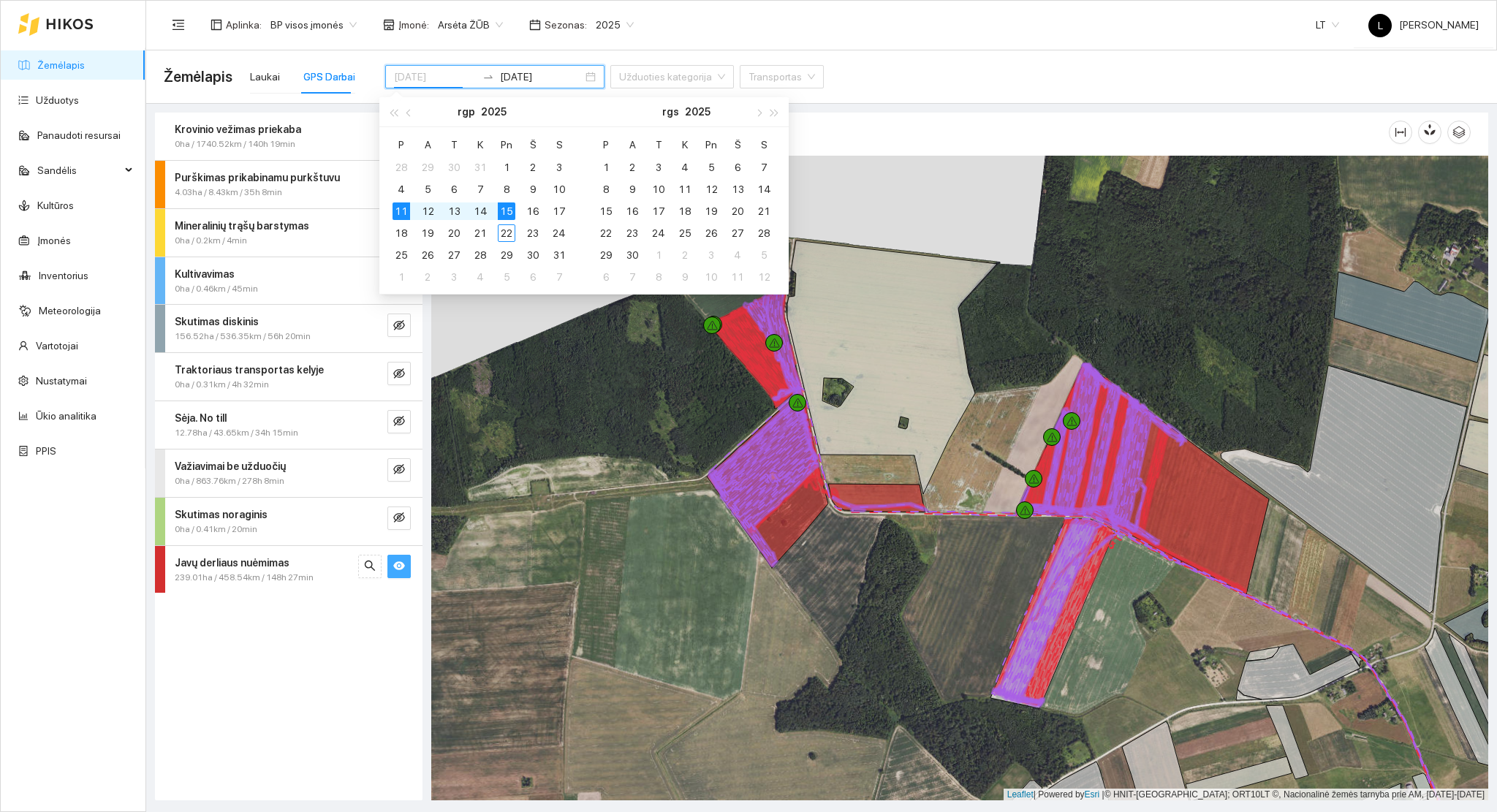
type input "2025-08-15"
click at [507, 205] on div "15" at bounding box center [507, 211] width 18 height 18
click at [561, 209] on div "17" at bounding box center [559, 211] width 18 height 18
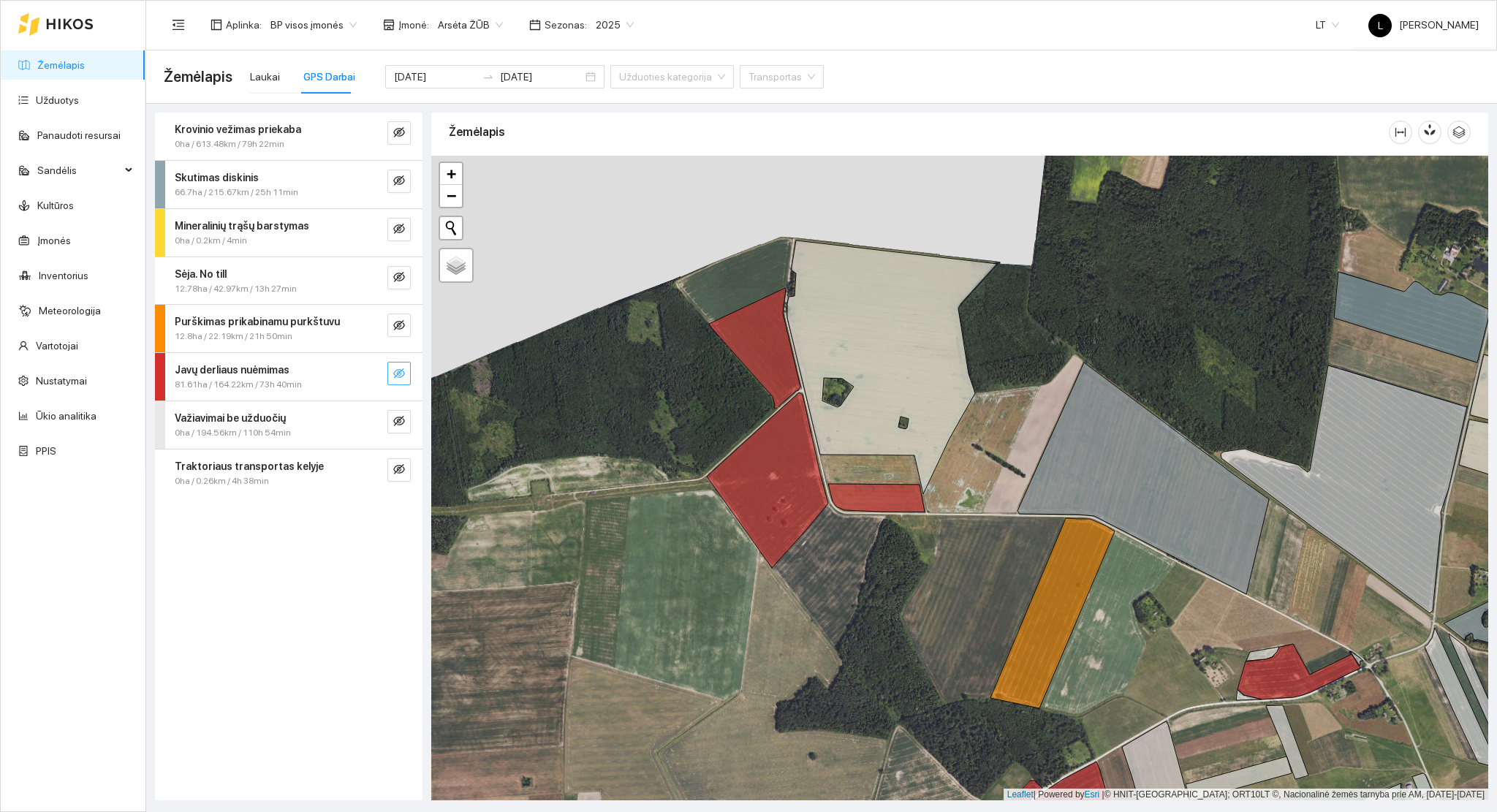
click at [396, 372] on icon "eye-invisible" at bounding box center [399, 373] width 12 height 12
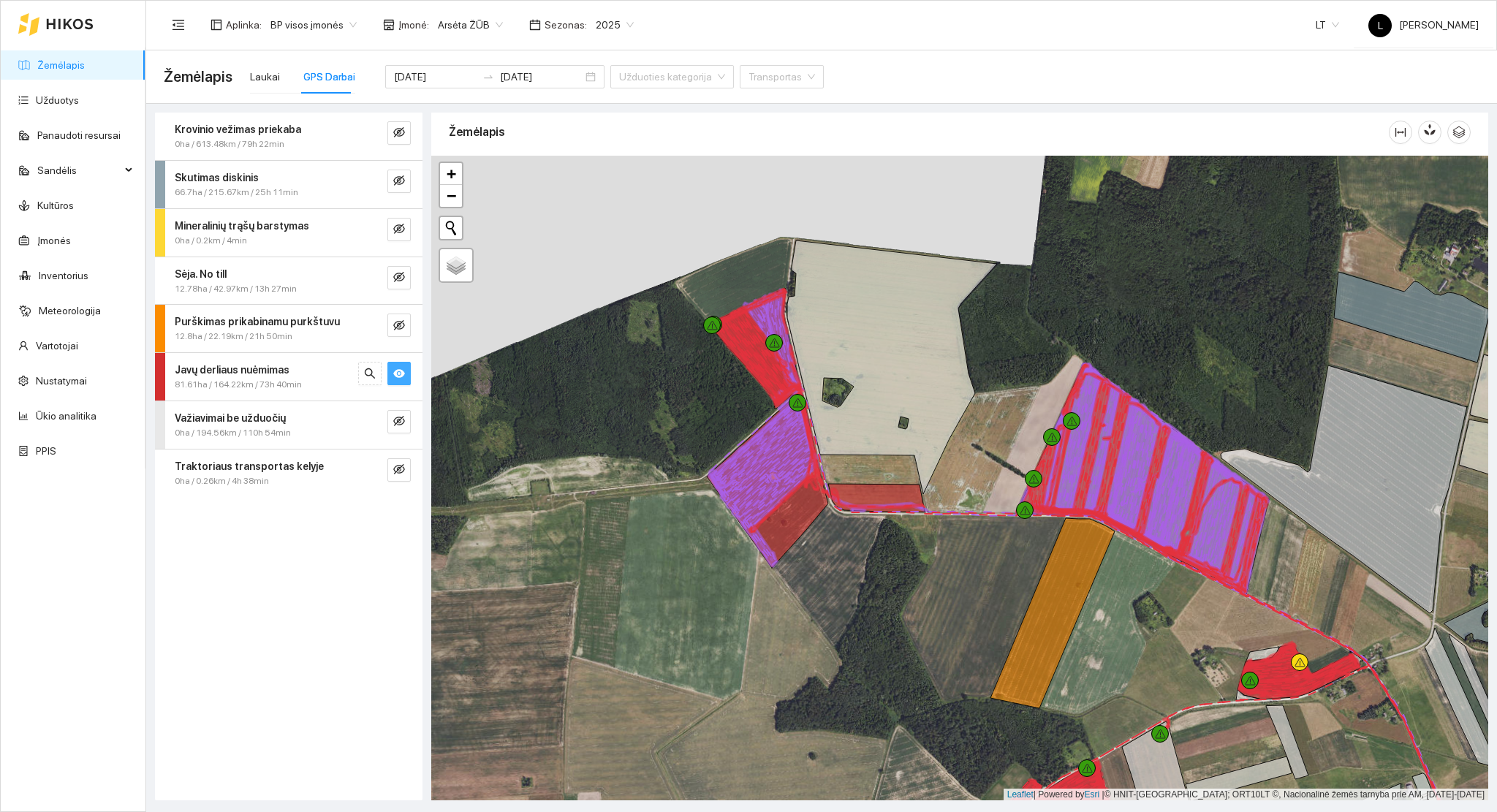
click at [396, 372] on icon "eye" at bounding box center [399, 373] width 12 height 9
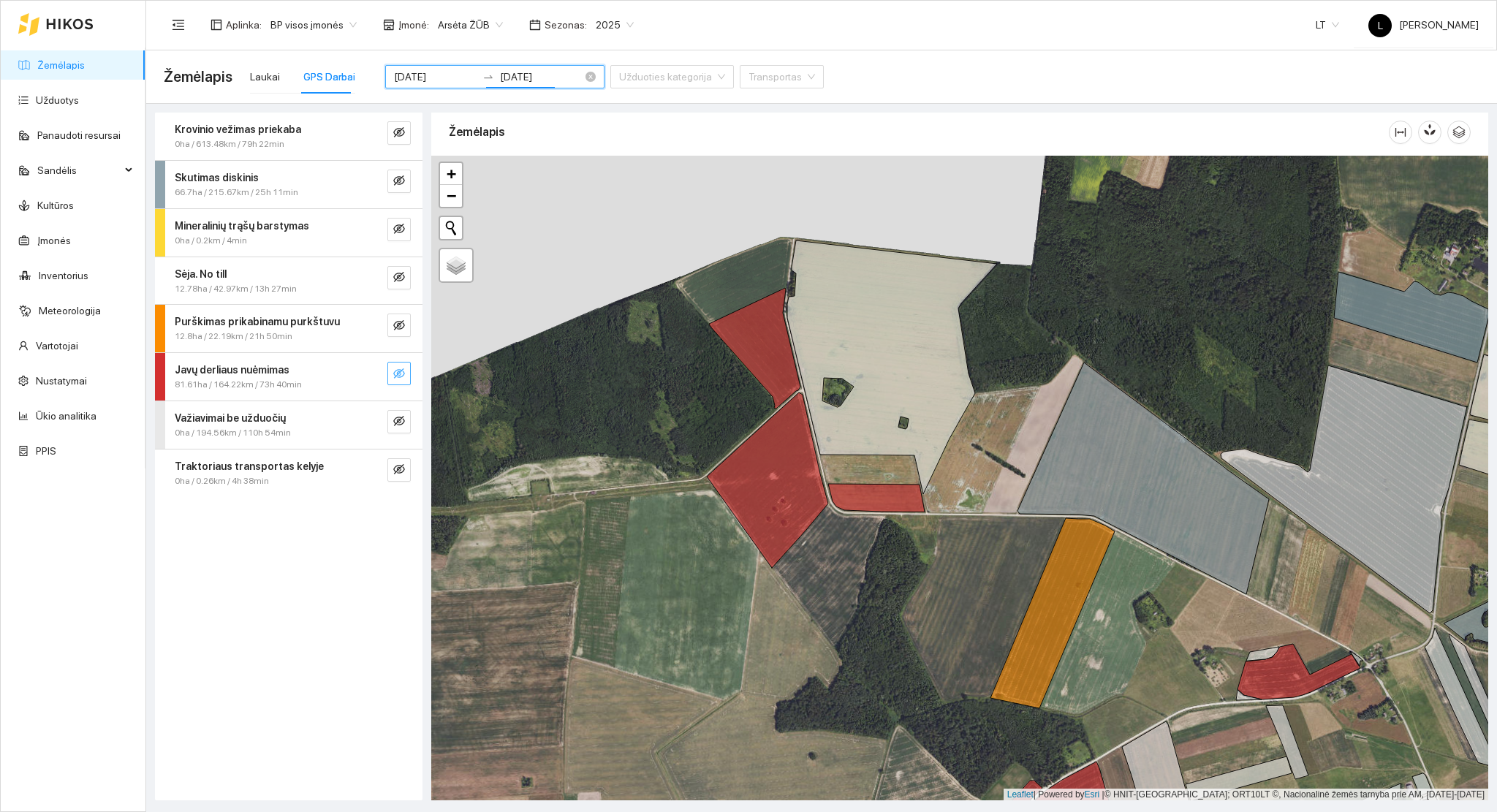
click at [535, 81] on input "2025-08-17" at bounding box center [541, 77] width 82 height 16
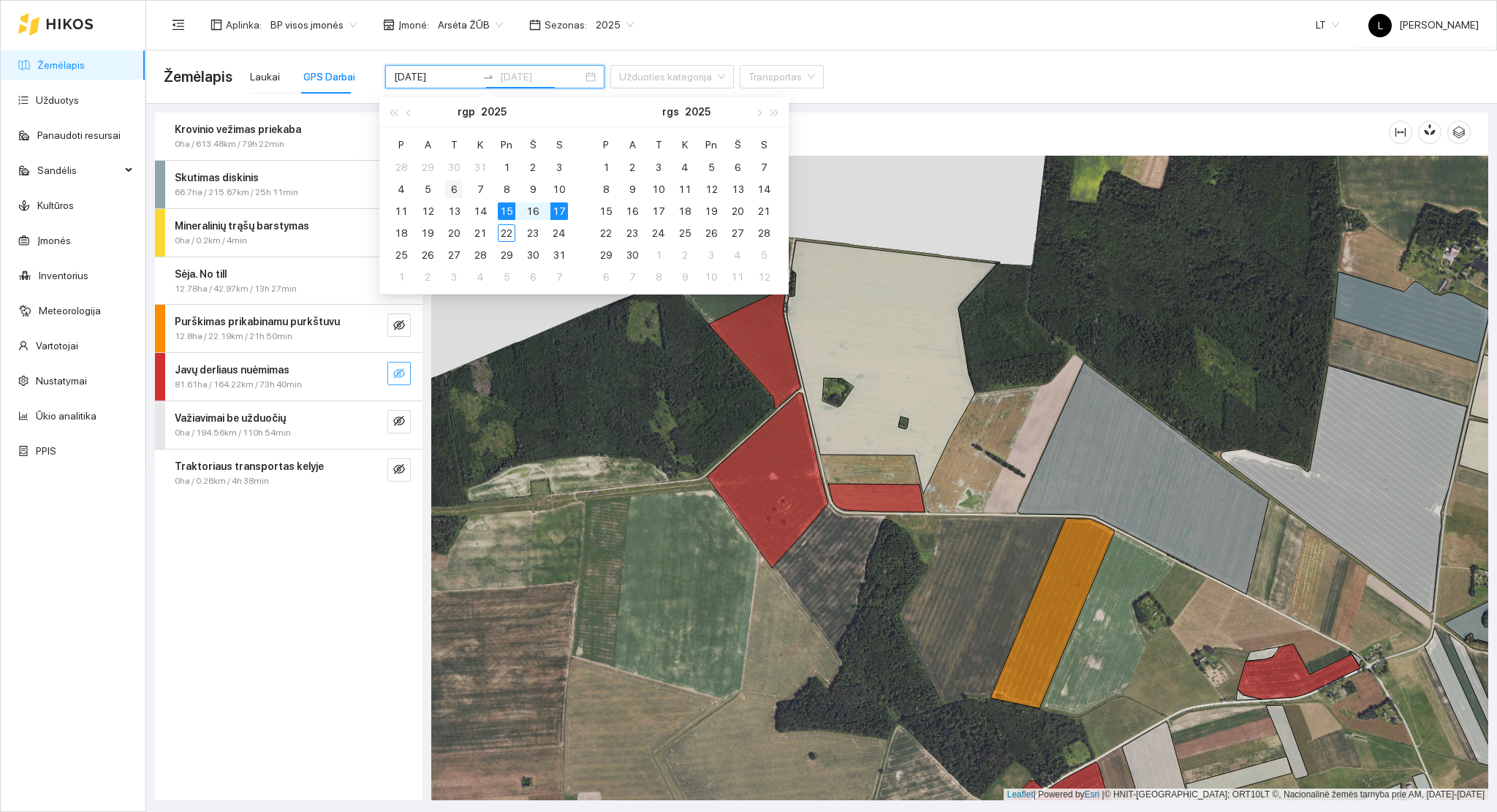
type input "2025-08-06"
drag, startPoint x: 457, startPoint y: 187, endPoint x: 507, endPoint y: 185, distance: 50.0
click at [457, 187] on div "6" at bounding box center [454, 189] width 18 height 18
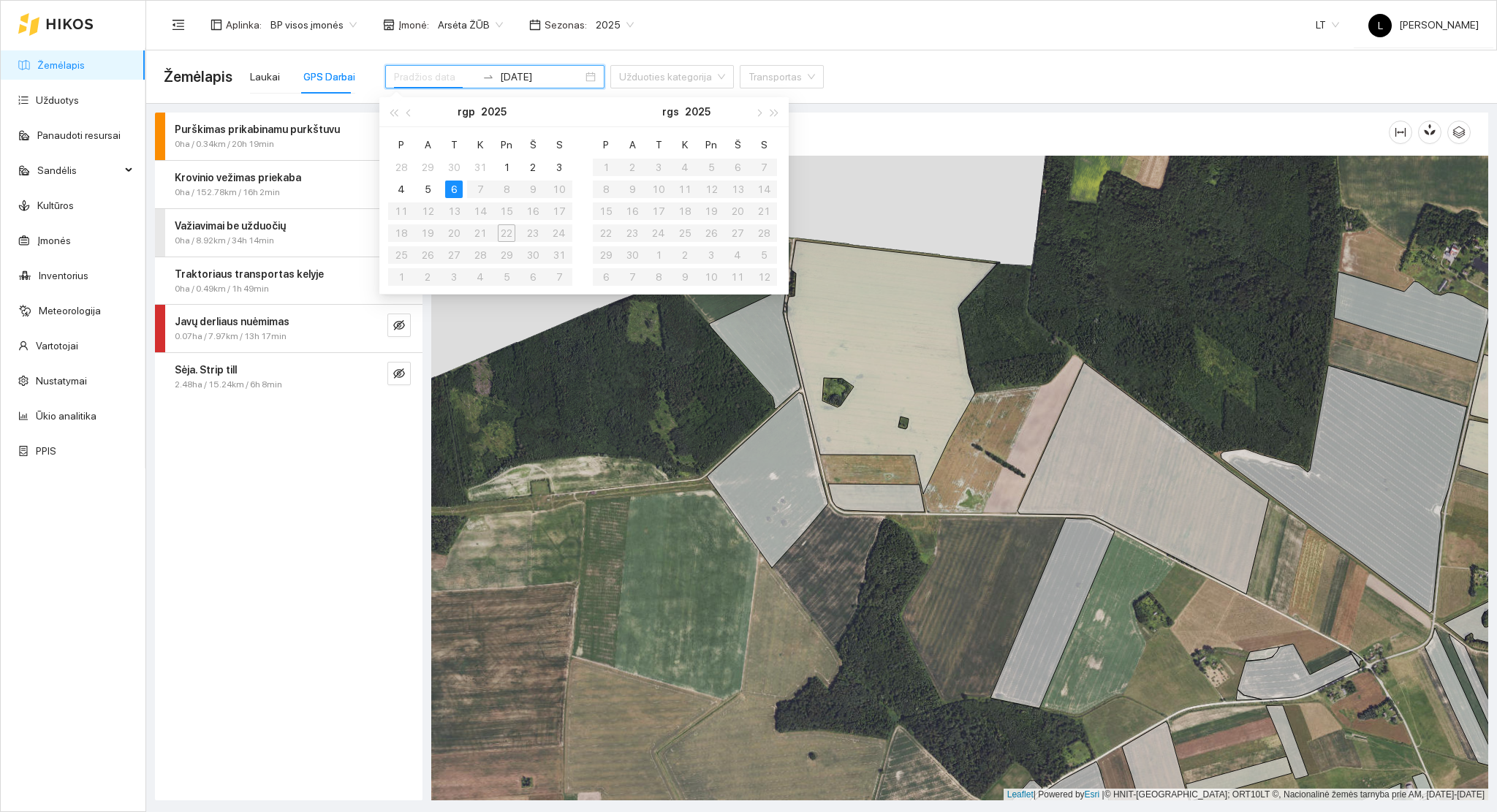
type input "2025-08-06"
click at [452, 188] on div "6" at bounding box center [454, 189] width 18 height 18
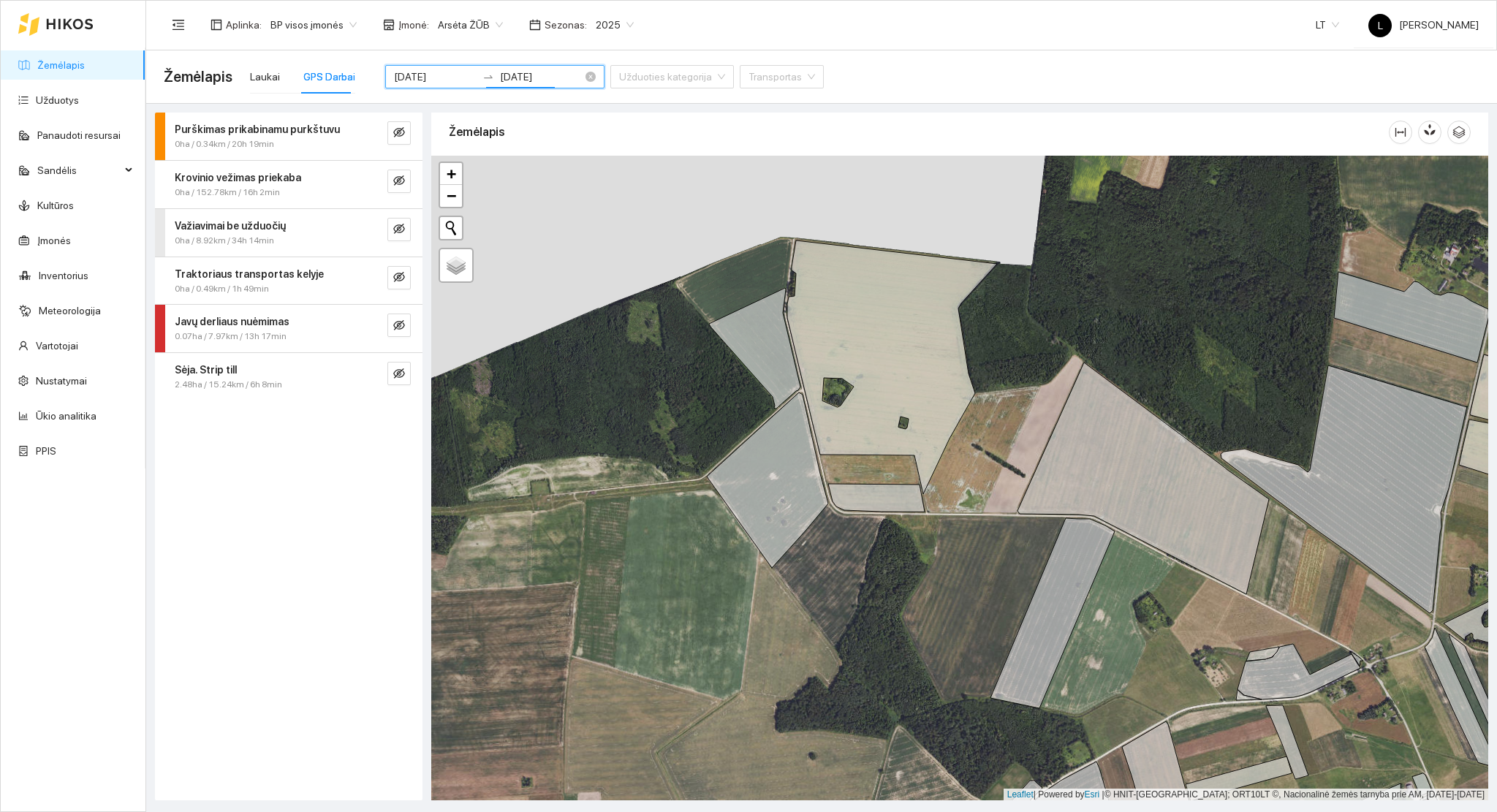
click at [515, 79] on input "2025-08-06" at bounding box center [541, 77] width 82 height 16
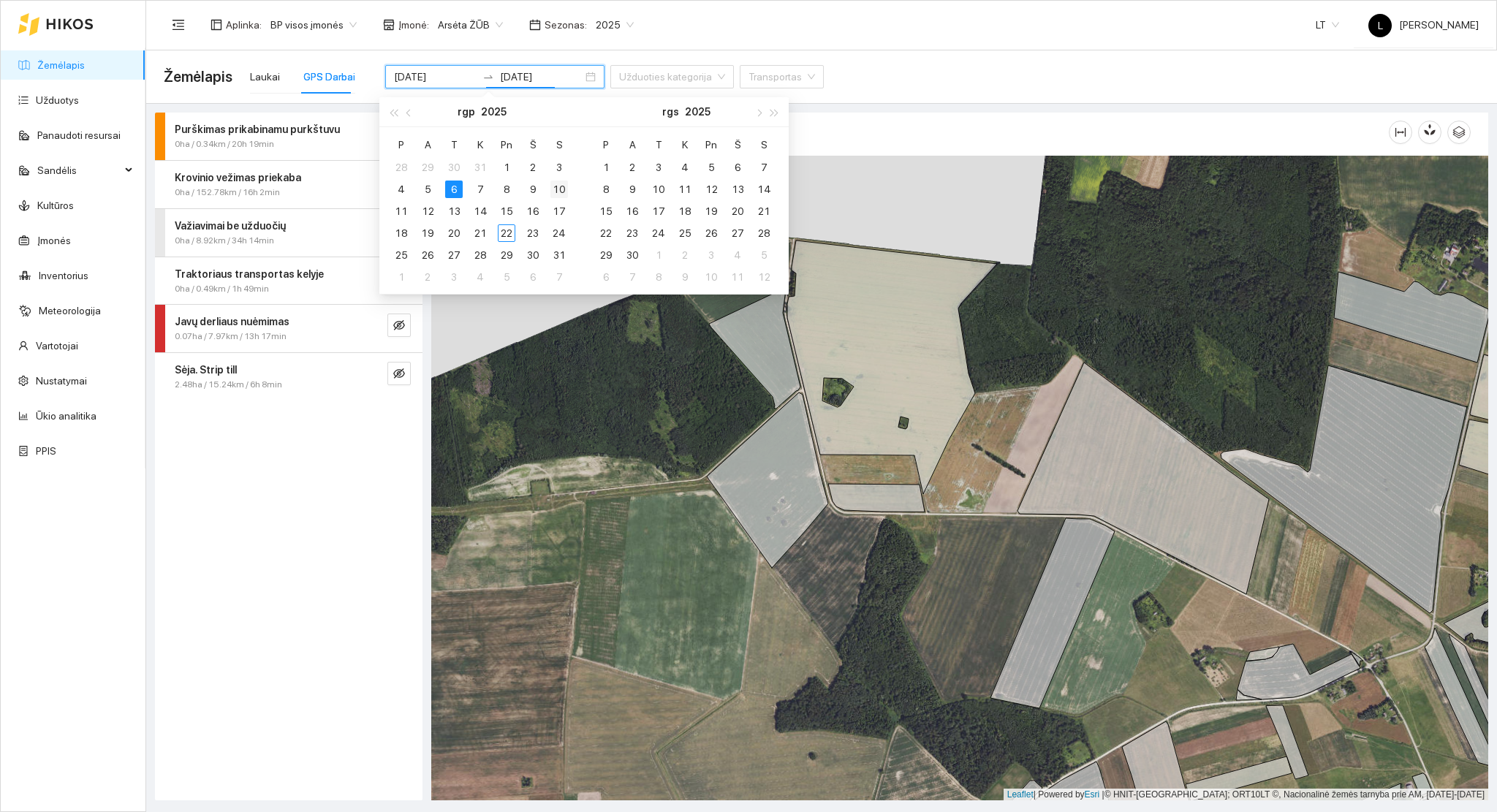
type input "2025-08-10"
click at [554, 186] on div "10" at bounding box center [559, 189] width 18 height 18
click at [451, 186] on div "6" at bounding box center [454, 189] width 18 height 18
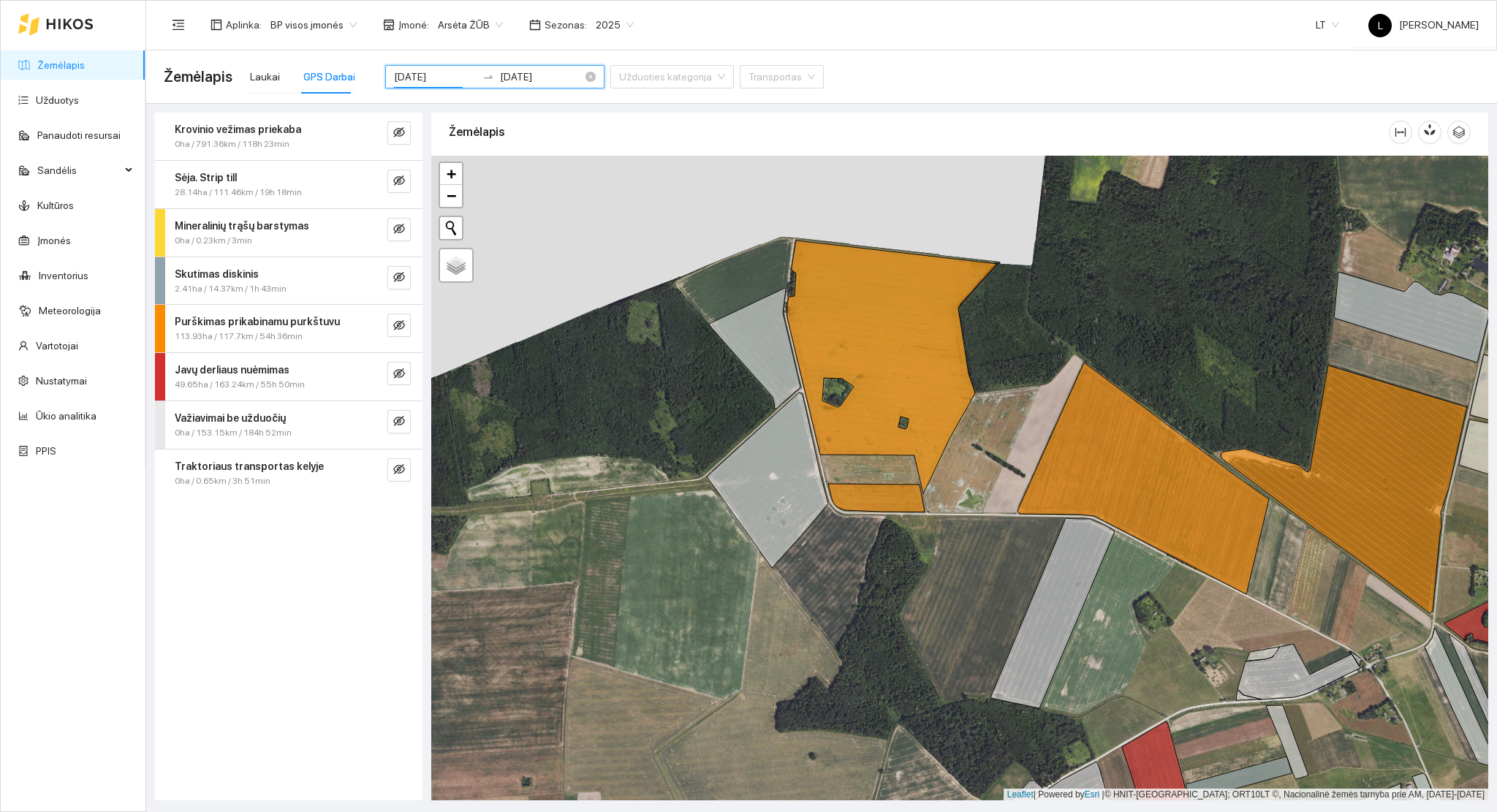
click at [448, 82] on input "2025-08-06" at bounding box center [435, 77] width 82 height 16
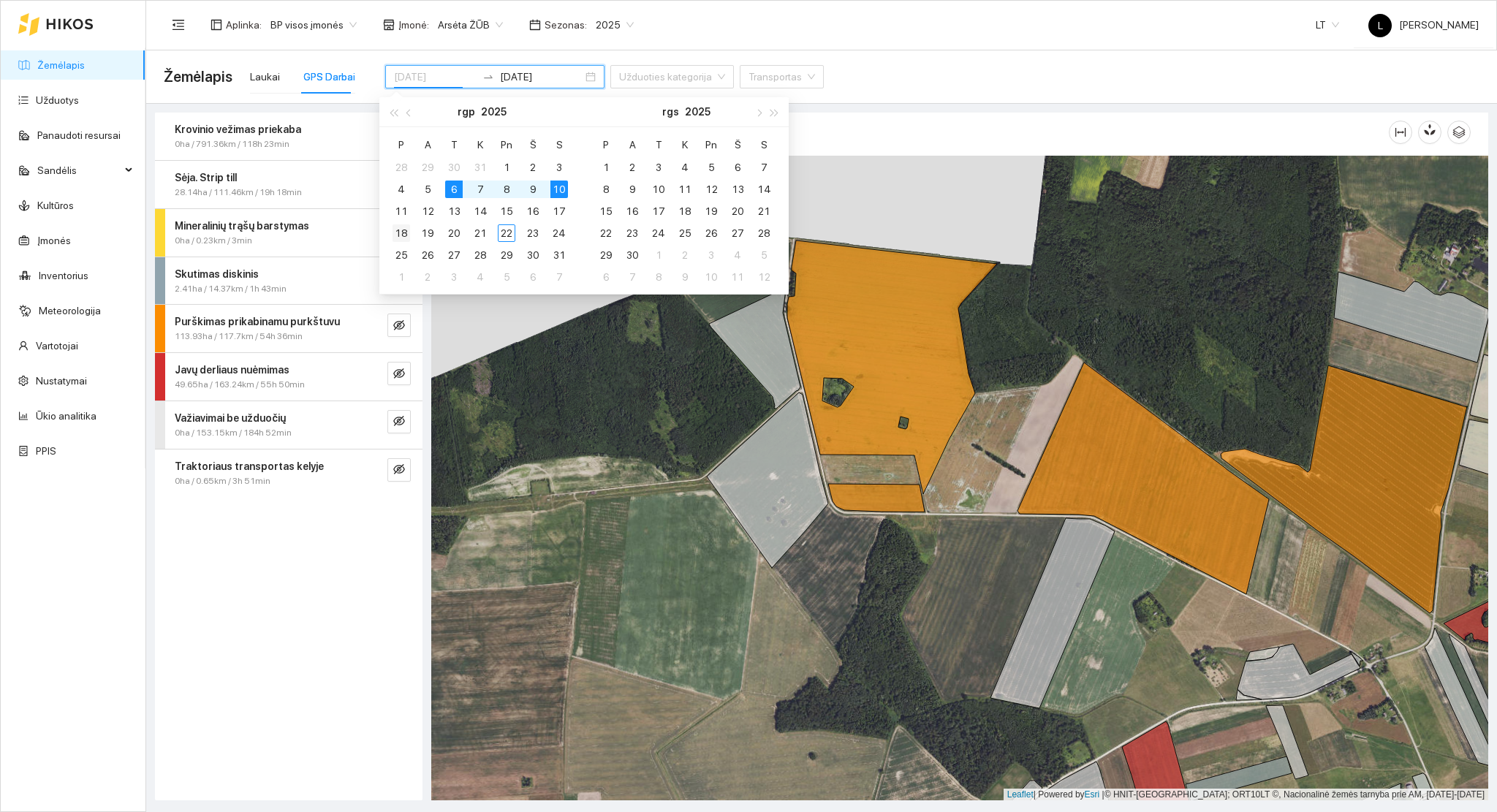
type input "2025-08-18"
click at [400, 231] on div "18" at bounding box center [401, 233] width 18 height 18
type input "2025-08-22"
click at [508, 232] on div "22" at bounding box center [507, 233] width 18 height 18
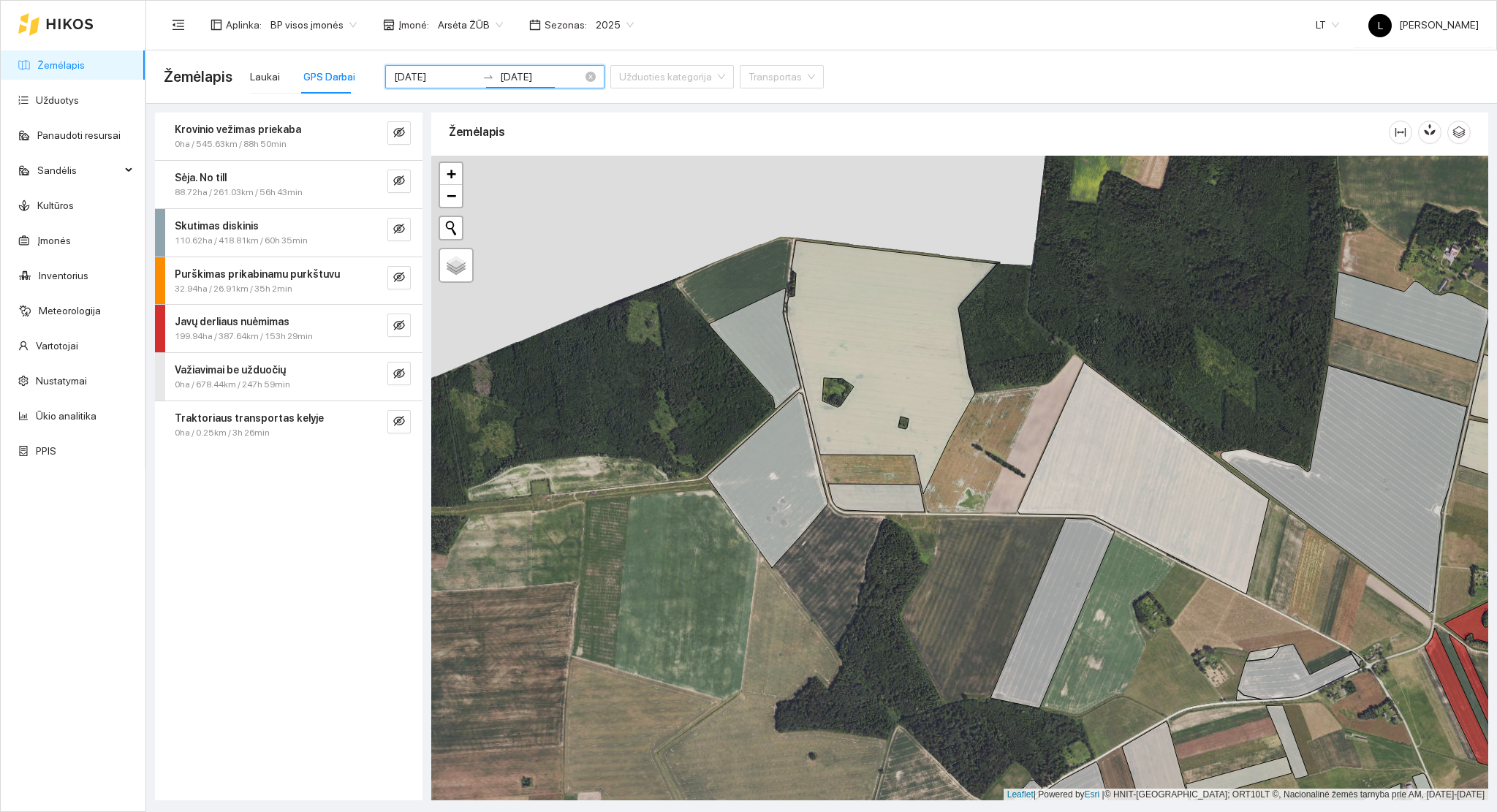
click at [440, 76] on input "2025-08-18" at bounding box center [435, 77] width 82 height 16
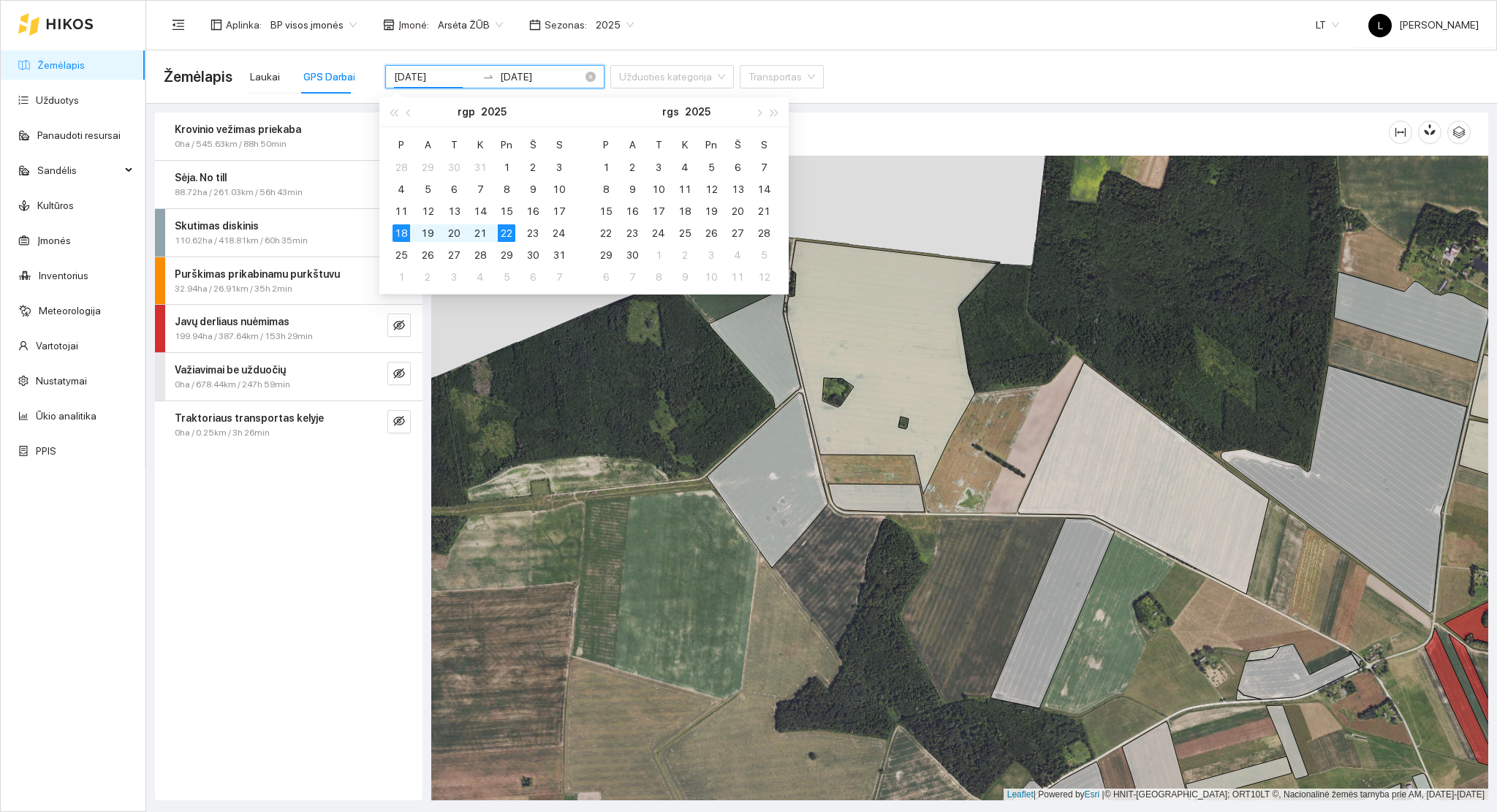
click at [440, 76] on input "2025-08-18" at bounding box center [435, 77] width 82 height 16
drag, startPoint x: 341, startPoint y: 549, endPoint x: 352, endPoint y: 498, distance: 52.2
click at [340, 549] on div "Krovinio vežimas priekaba 0ha / 545.63km / 88h 50min Sėja. No till 88.72ha / 26…" at bounding box center [289, 456] width 268 height 688
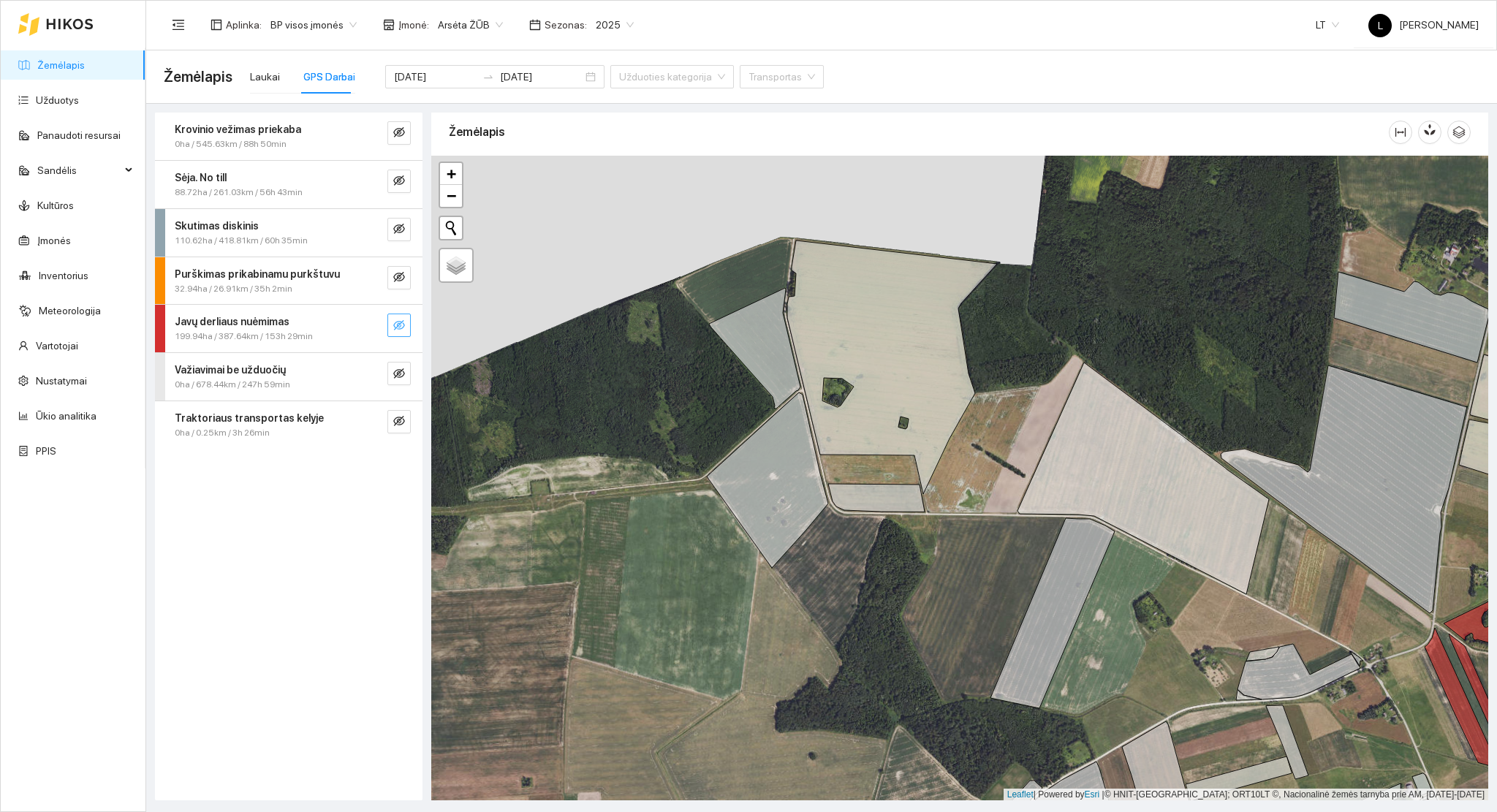
click at [400, 326] on icon "eye-invisible" at bounding box center [400, 326] width 3 height 3
click at [400, 326] on icon "eye" at bounding box center [399, 325] width 12 height 12
click at [415, 70] on input "2025-08-18" at bounding box center [435, 77] width 82 height 16
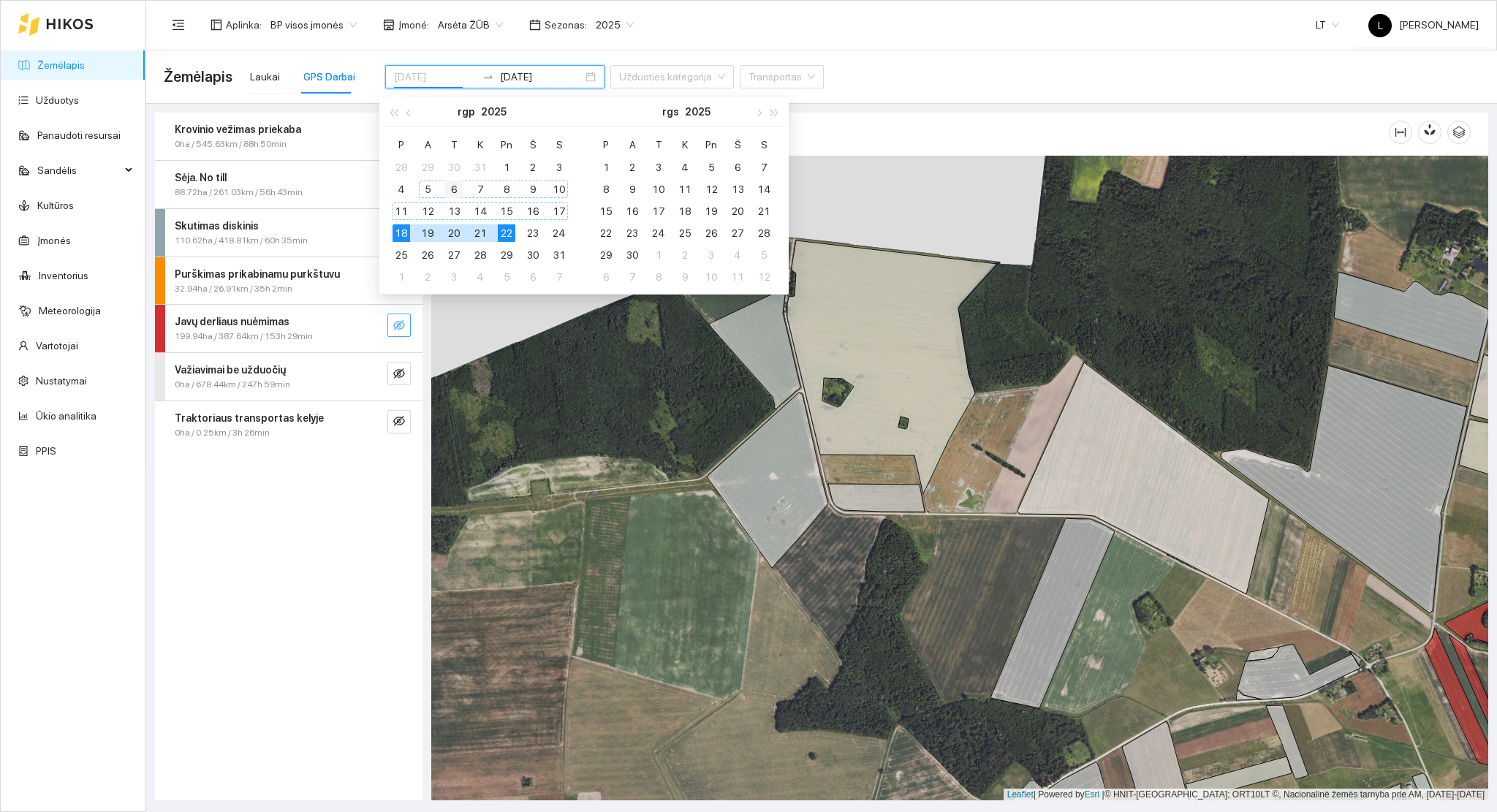
type input "2025-08-06"
click at [449, 189] on div "6" at bounding box center [454, 189] width 18 height 18
type input "2025-08-10"
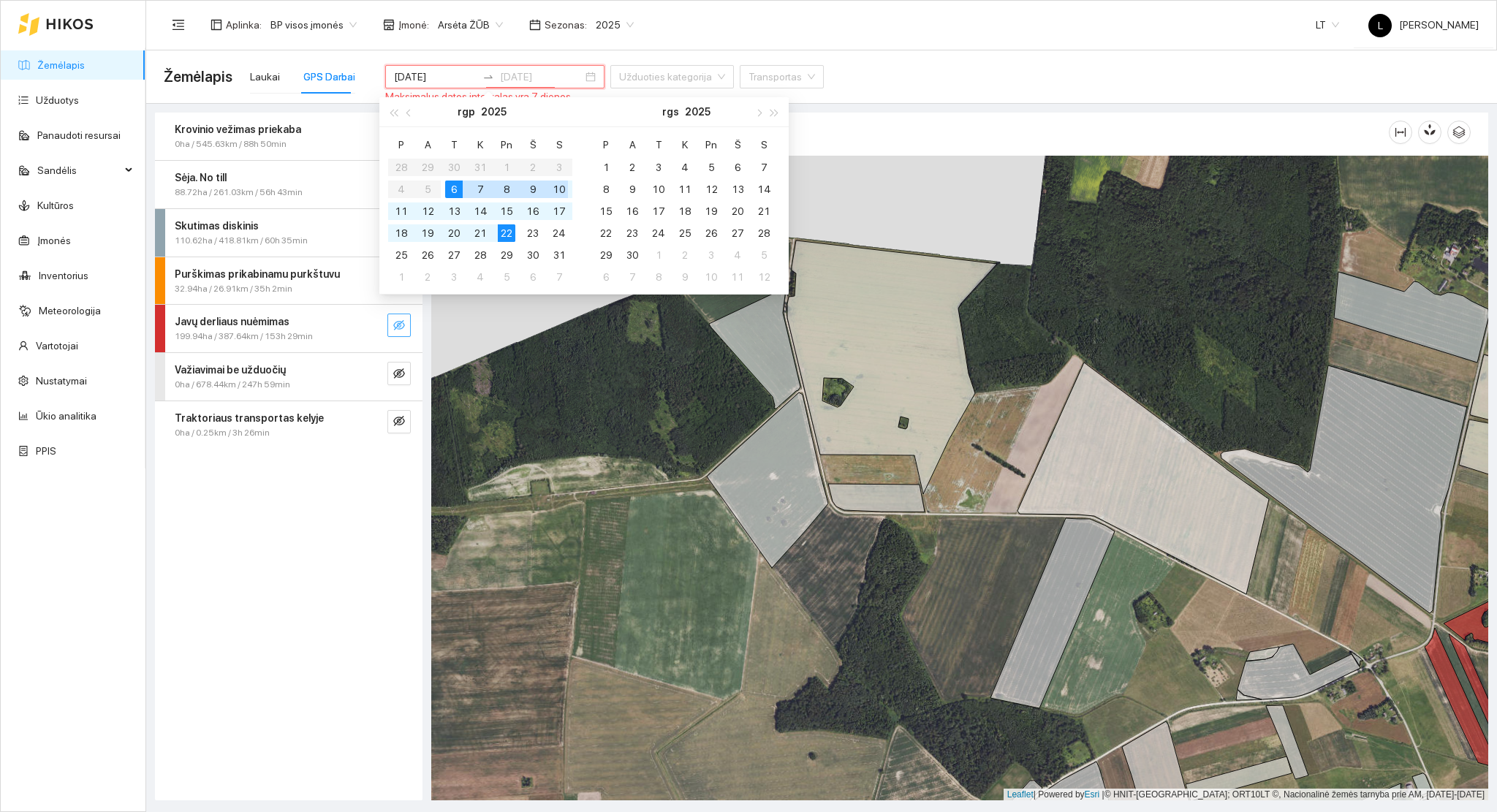
click at [561, 193] on div "10" at bounding box center [559, 189] width 18 height 18
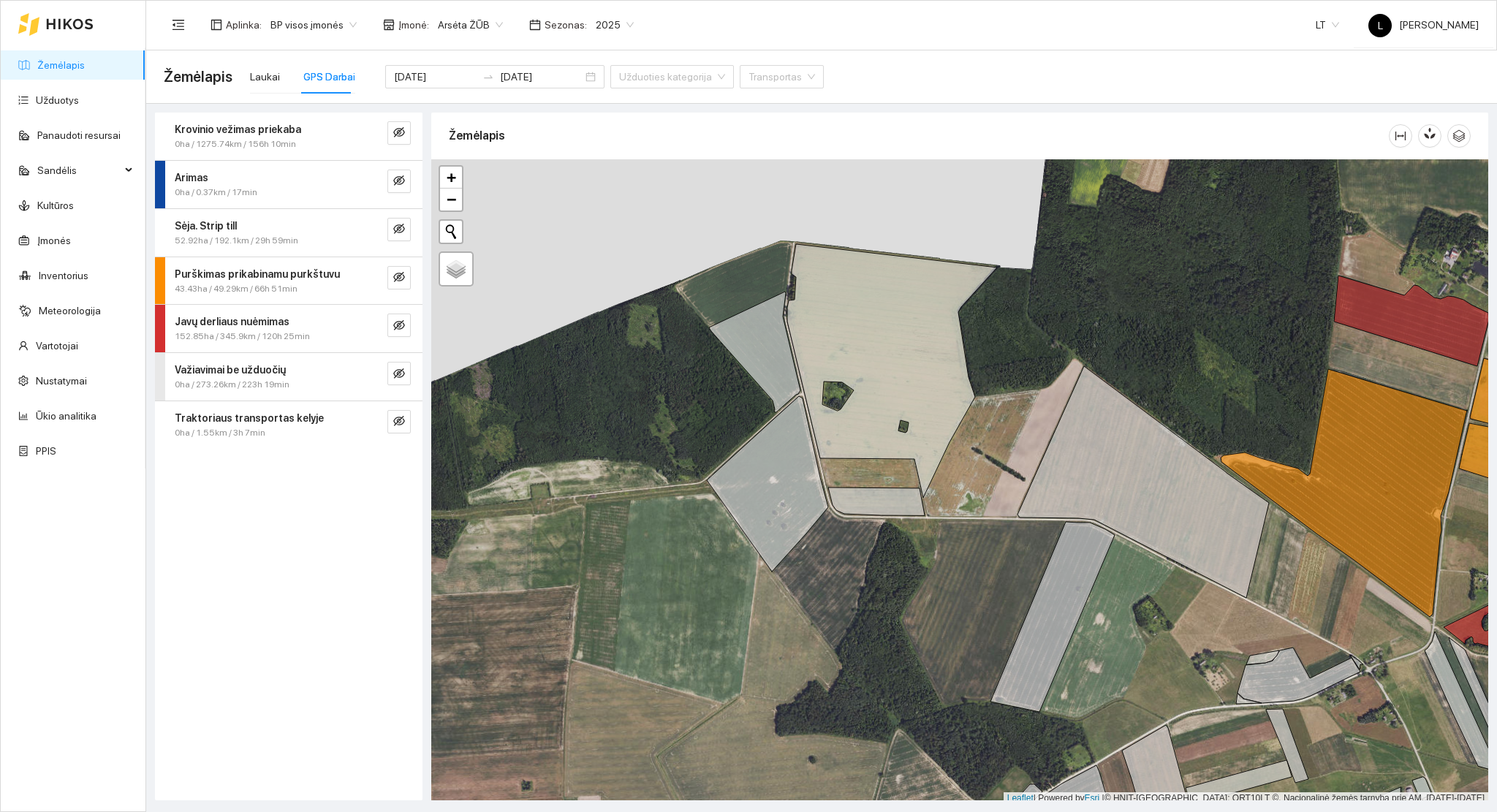
scroll to position [4, 0]
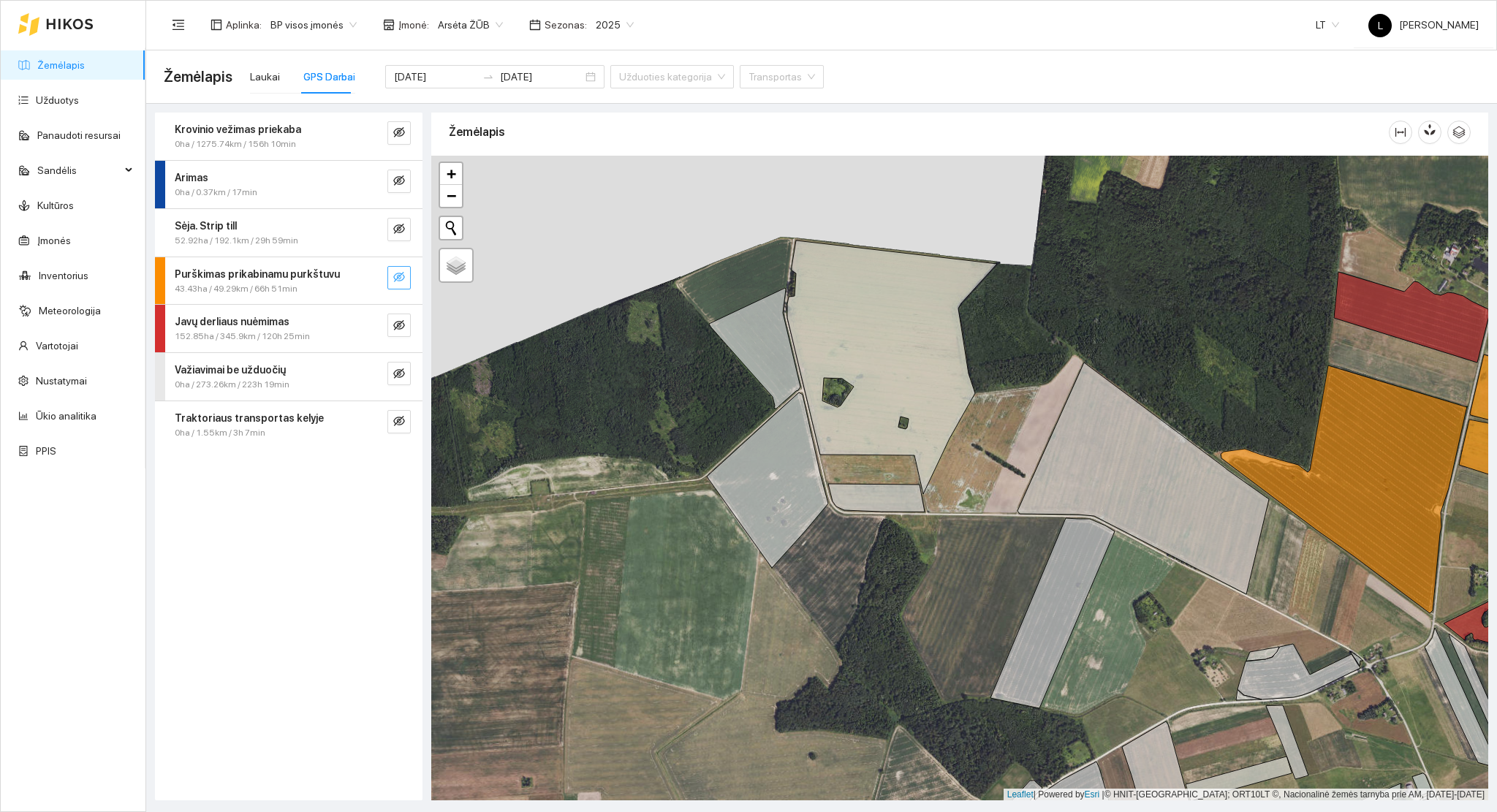
click at [399, 273] on icon "eye-invisible" at bounding box center [399, 277] width 12 height 12
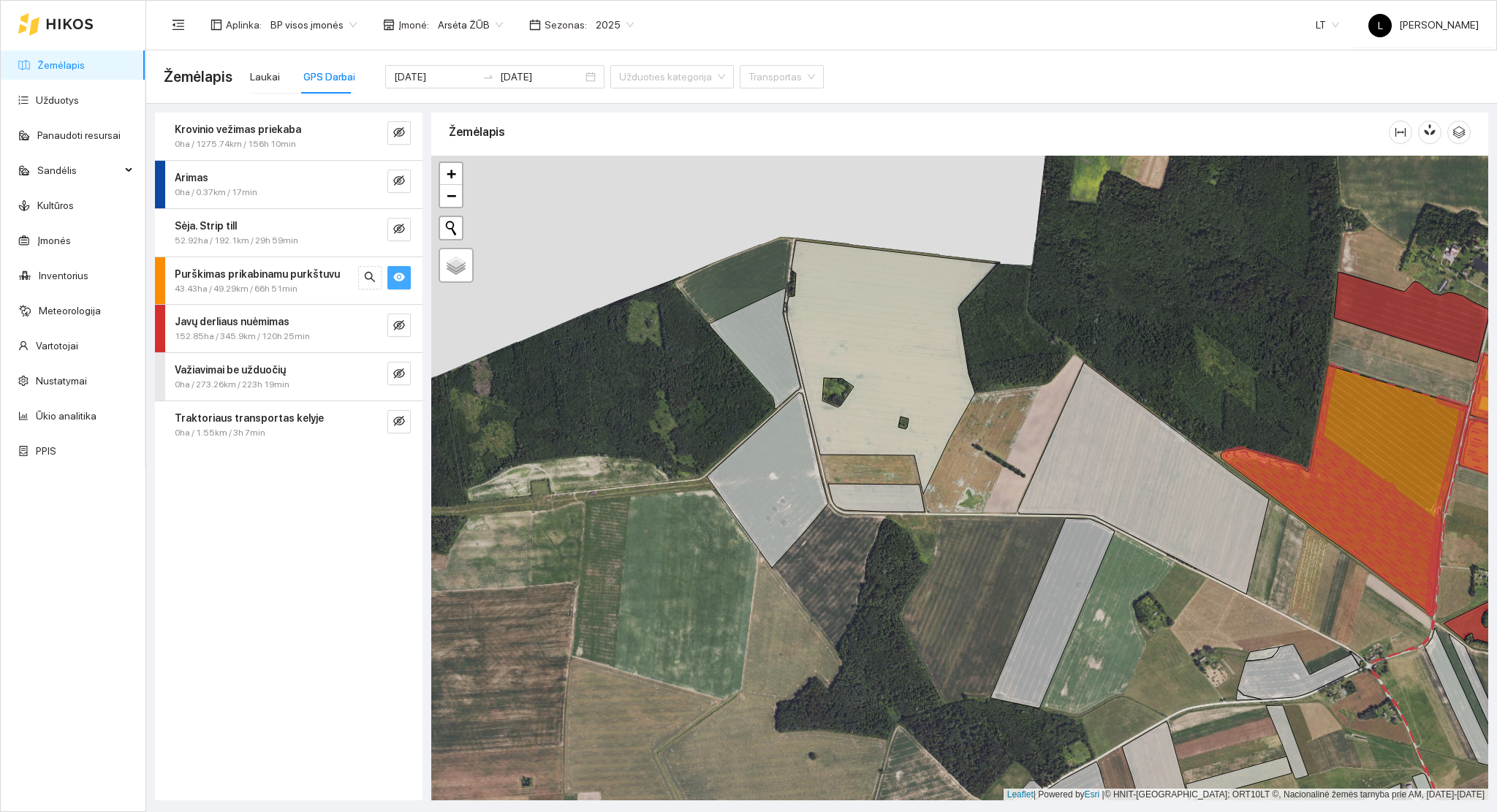
click at [399, 273] on icon "eye" at bounding box center [399, 277] width 12 height 9
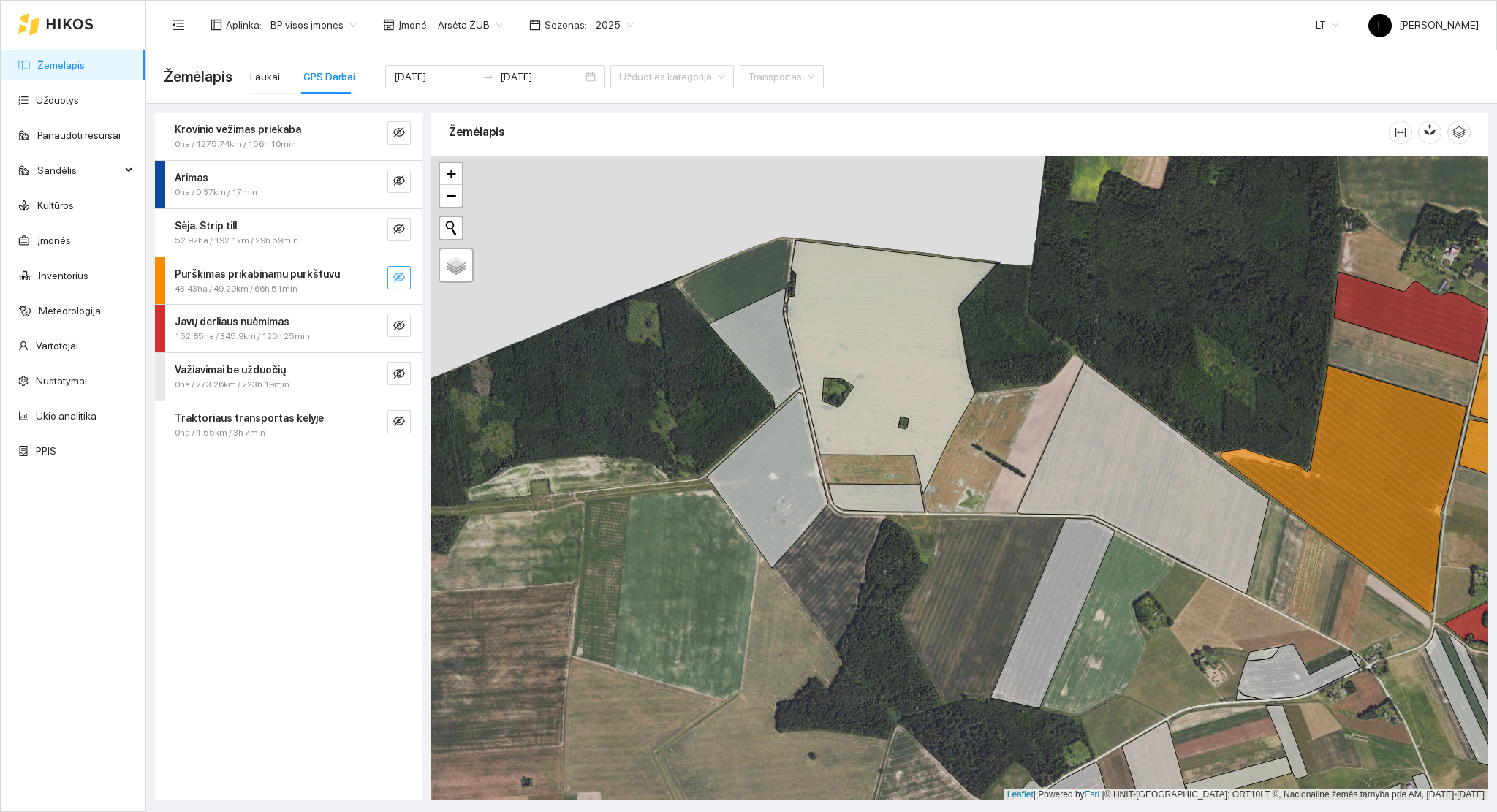
click at [396, 312] on div "Javų derliaus nuėmimas 152.85ha / 345.9km / 120h 25min" at bounding box center [289, 328] width 268 height 47
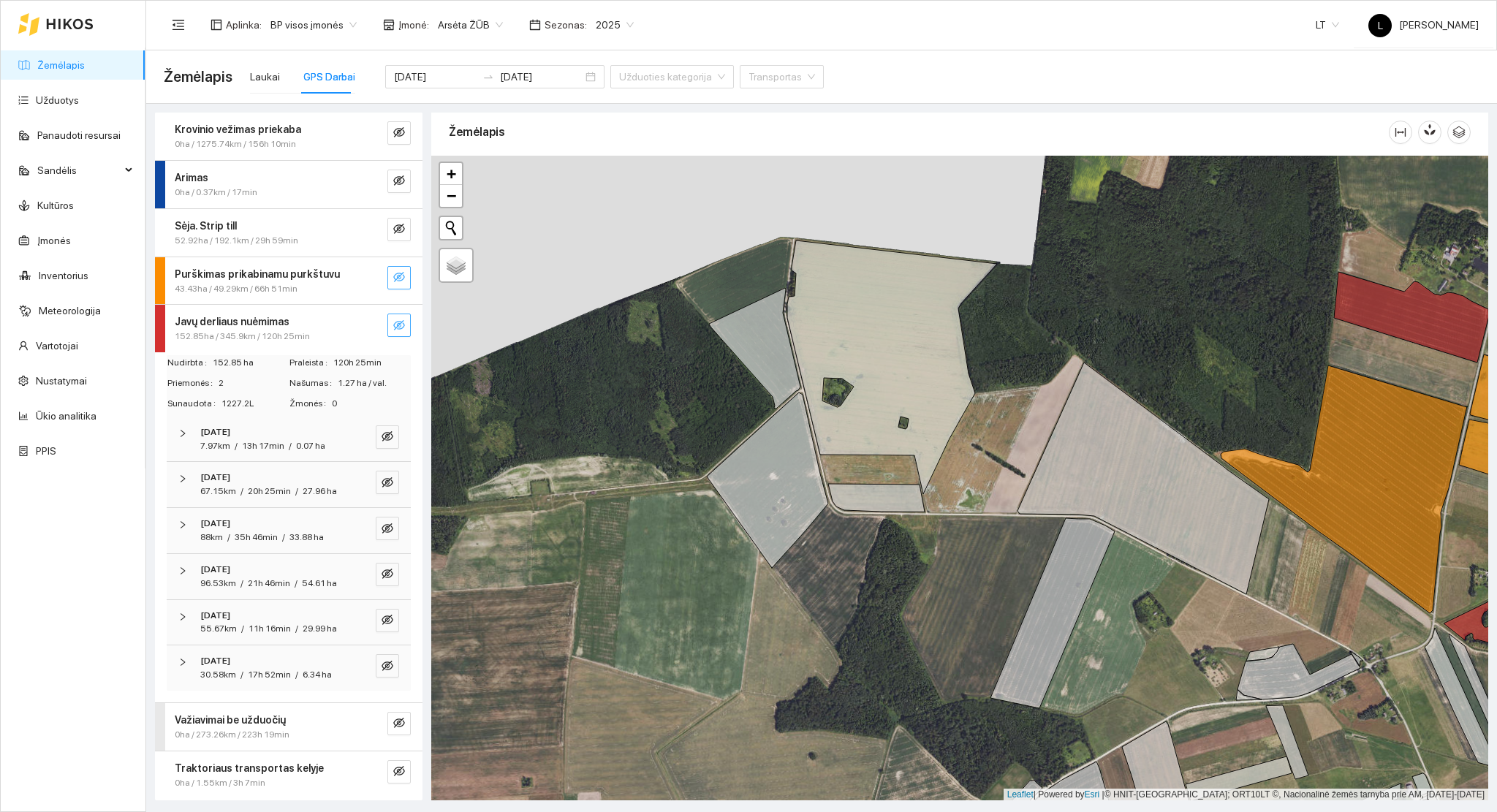
click at [398, 316] on button "button" at bounding box center [399, 324] width 23 height 23
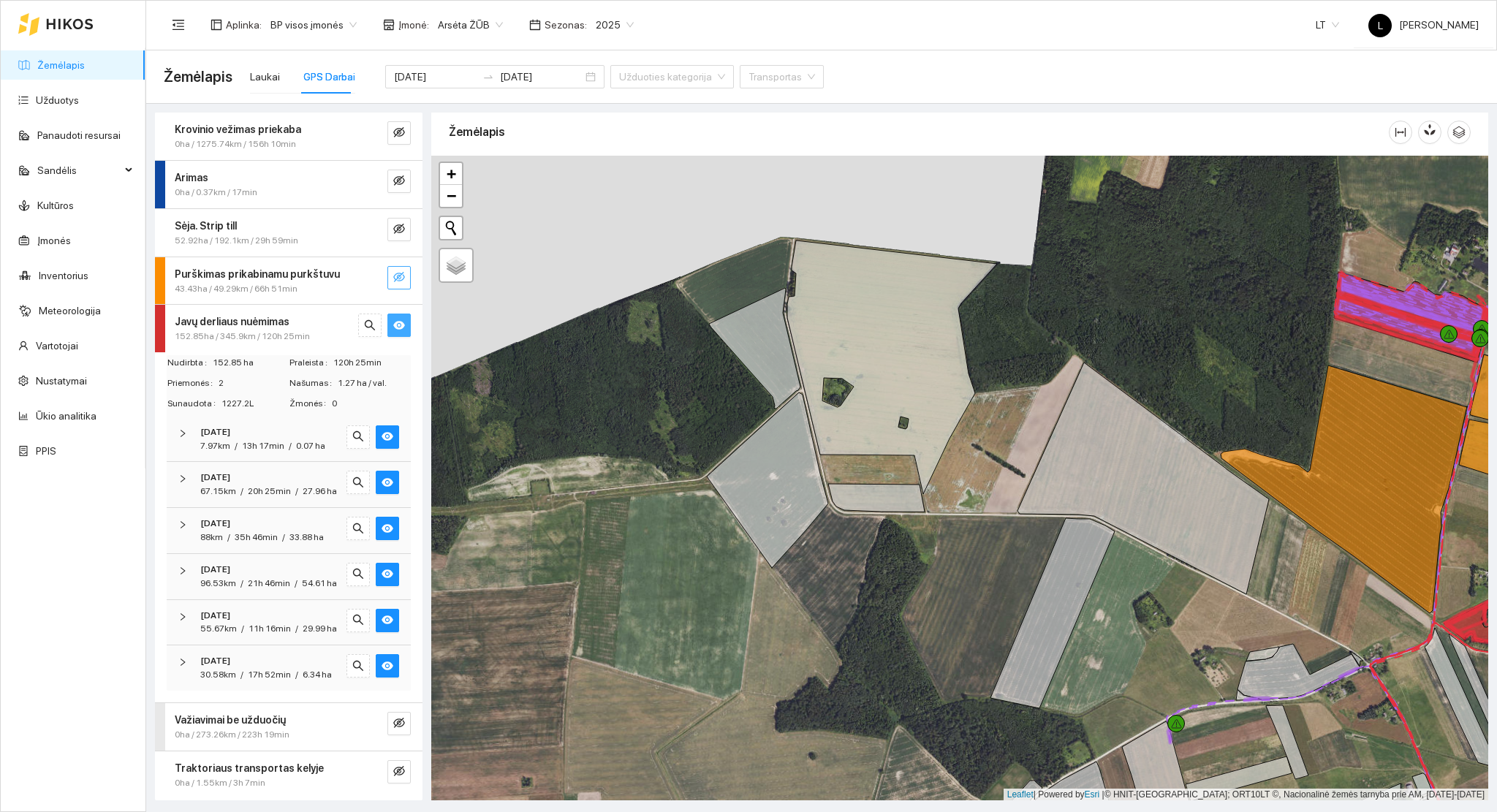
click at [396, 320] on icon "eye" at bounding box center [399, 325] width 12 height 12
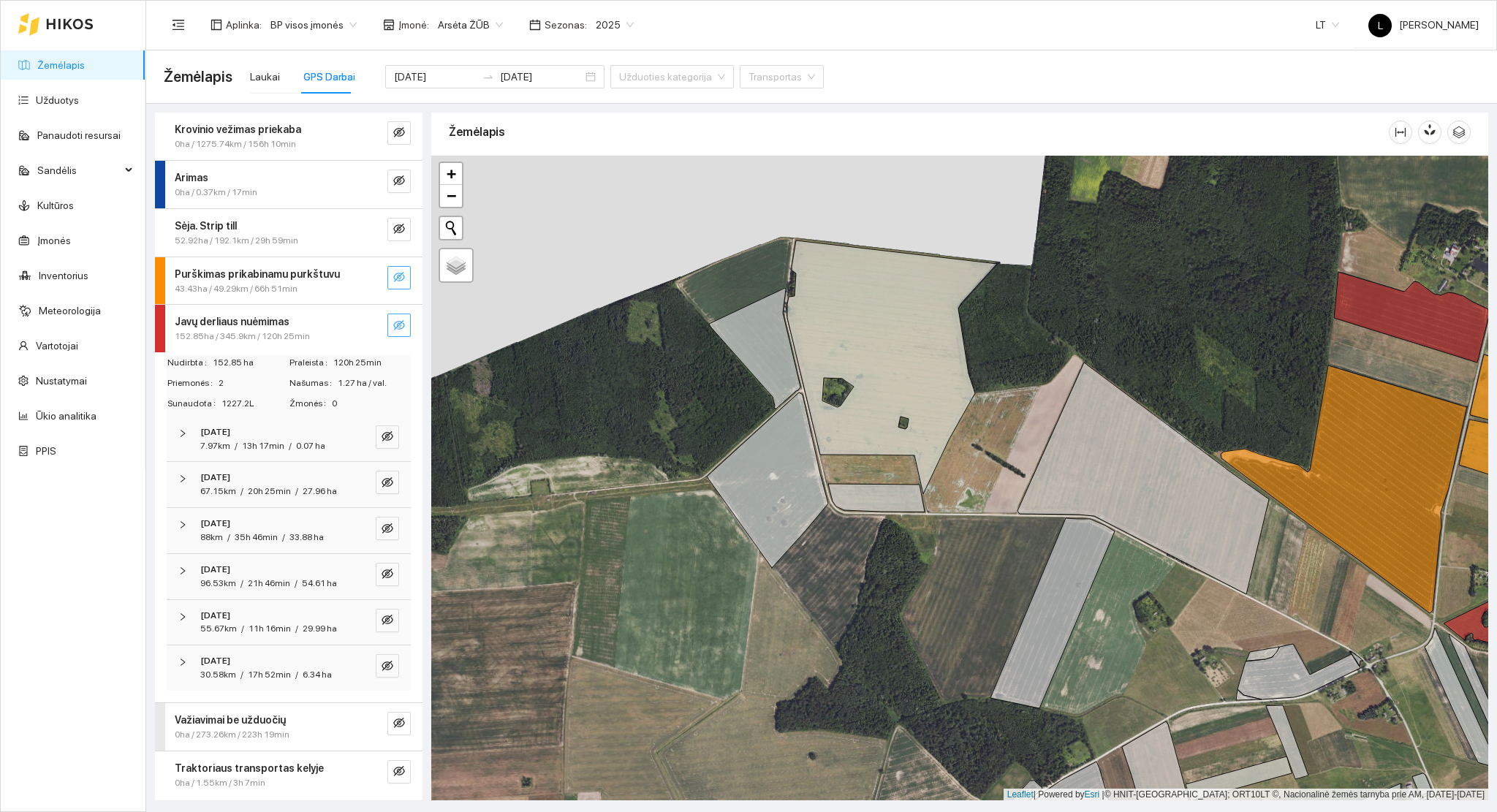
click at [309, 328] on div "Javų derliaus nuėmimas" at bounding box center [265, 321] width 179 height 16
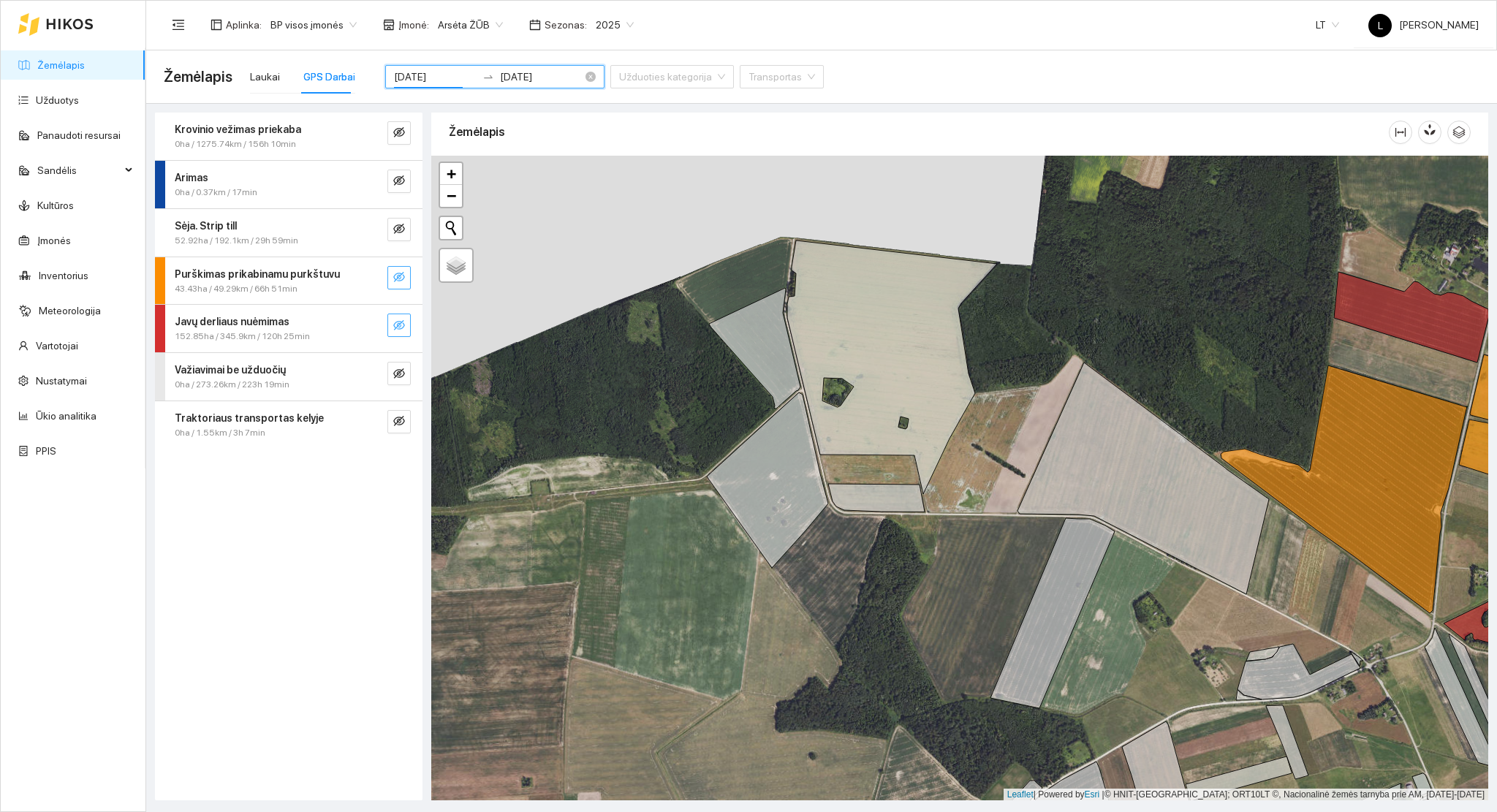
click at [442, 80] on input "2025-08-01" at bounding box center [435, 77] width 82 height 16
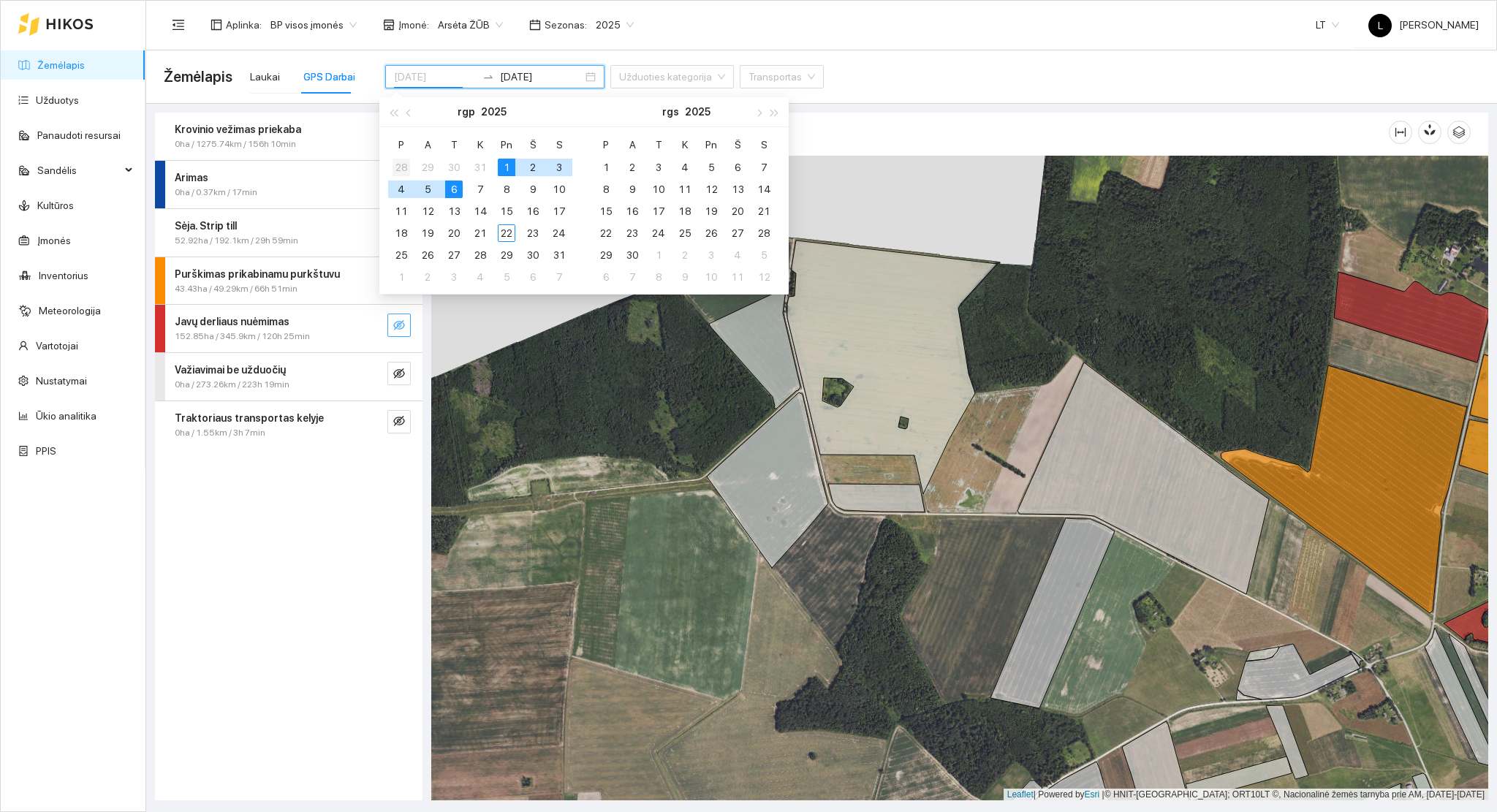
type input "2025-07-28"
drag, startPoint x: 396, startPoint y: 168, endPoint x: 440, endPoint y: 171, distance: 44.1
click at [400, 170] on div "28" at bounding box center [401, 167] width 18 height 18
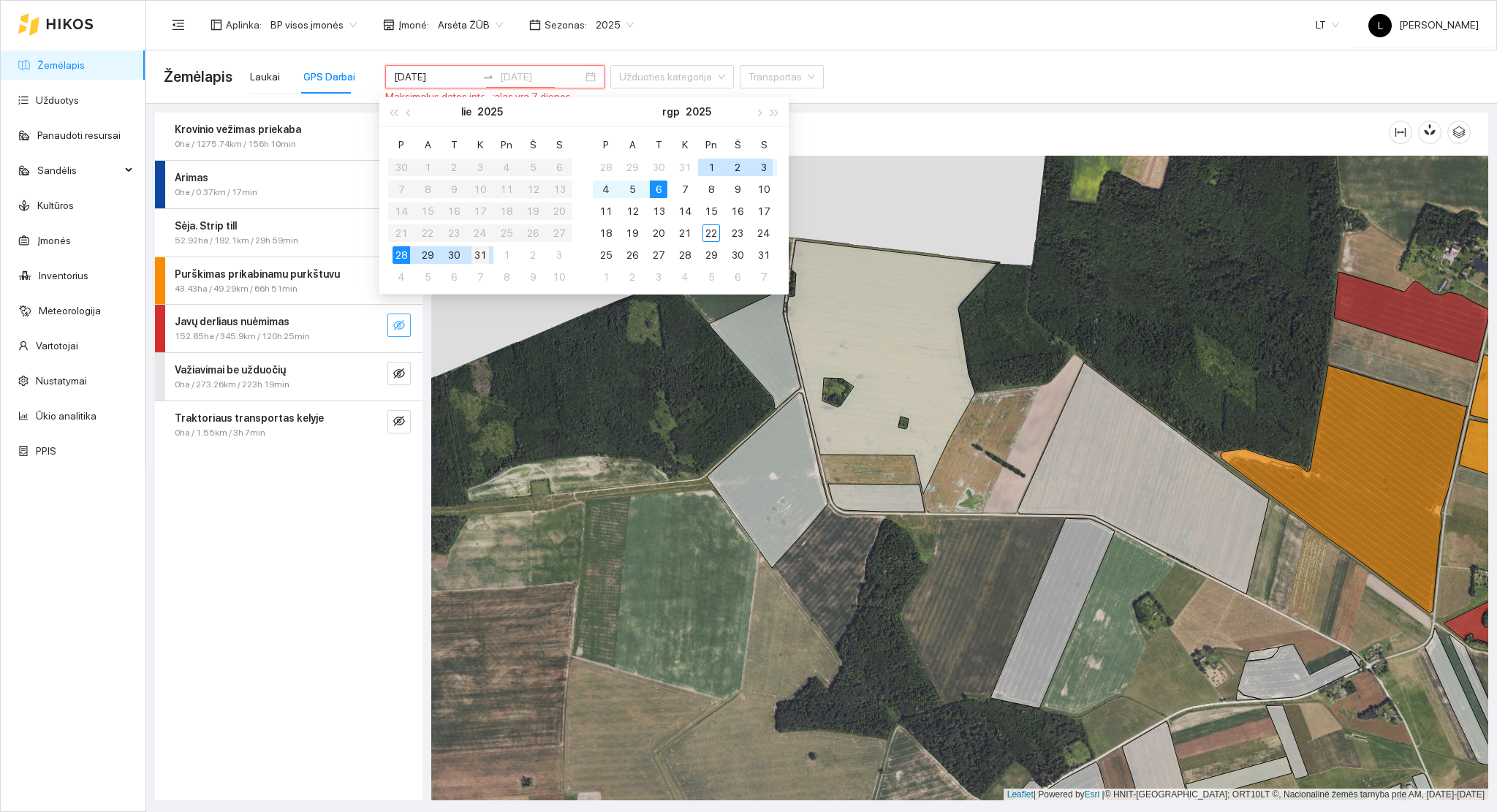
type input "2025-07-31"
click at [483, 257] on div "31" at bounding box center [480, 255] width 18 height 18
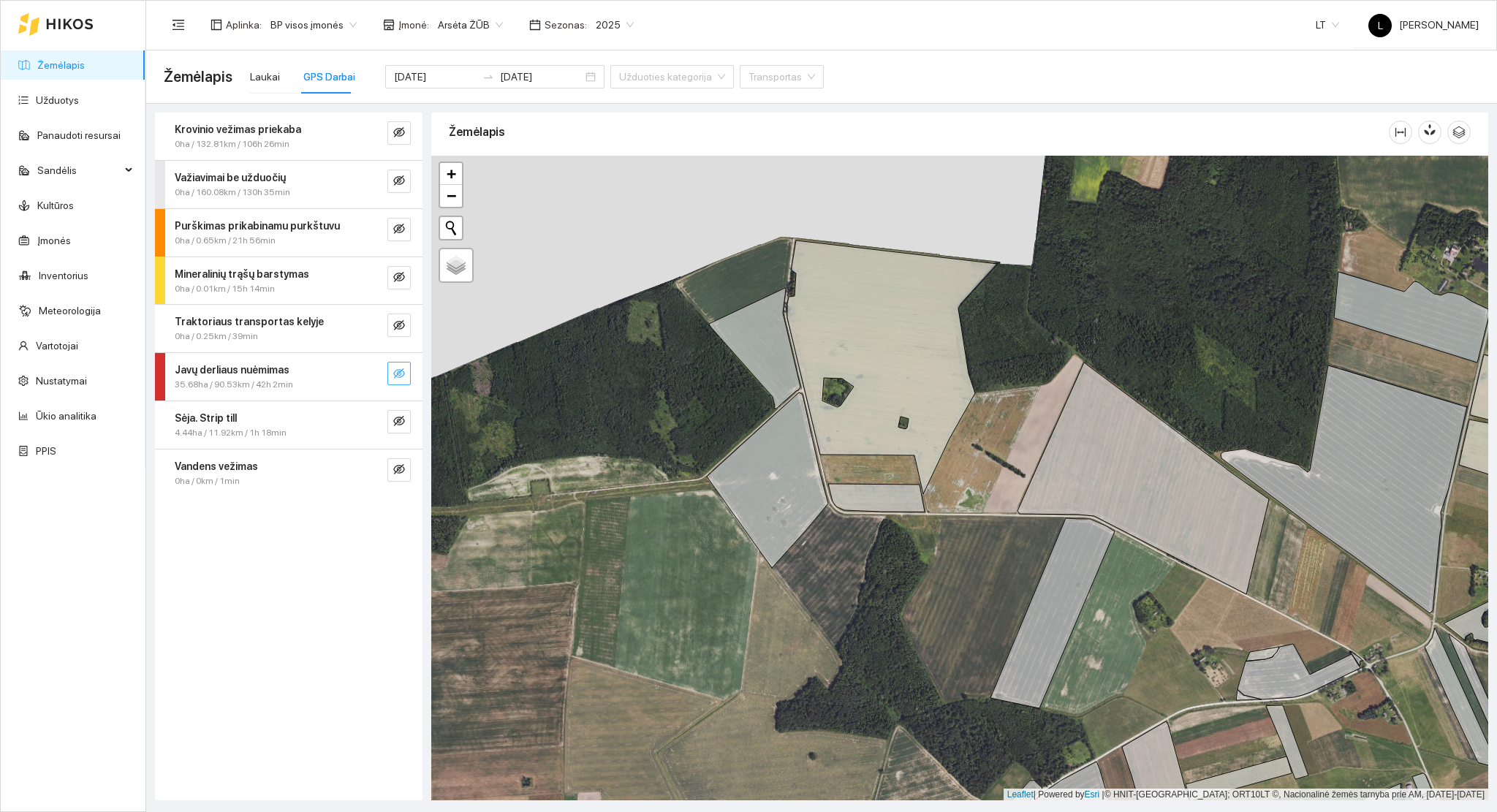
click at [405, 375] on button "button" at bounding box center [399, 373] width 23 height 23
click at [449, 82] on input "2025-07-28" at bounding box center [435, 77] width 82 height 16
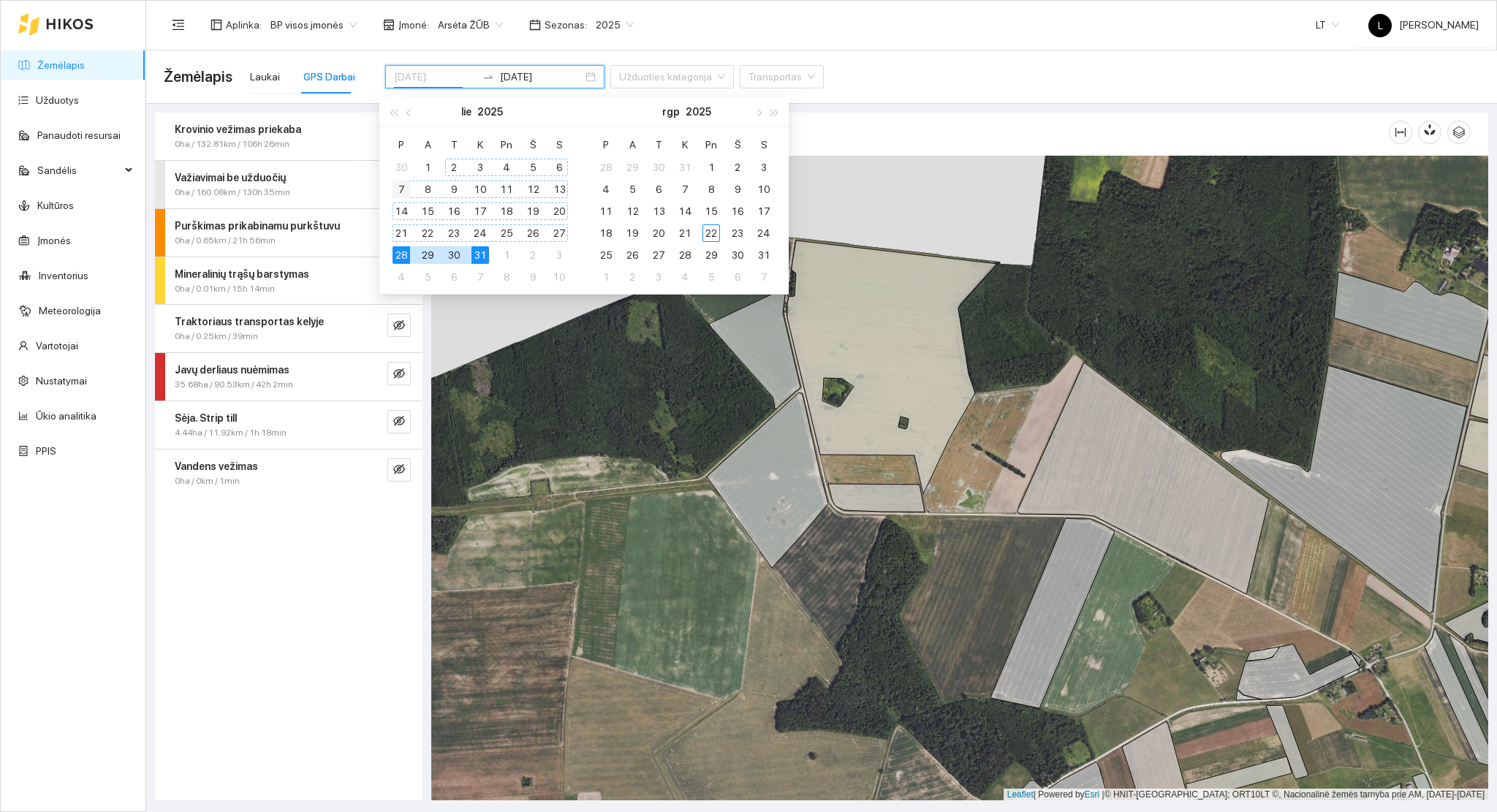
type input "2025-07-07"
click at [397, 184] on div "7" at bounding box center [401, 189] width 18 height 18
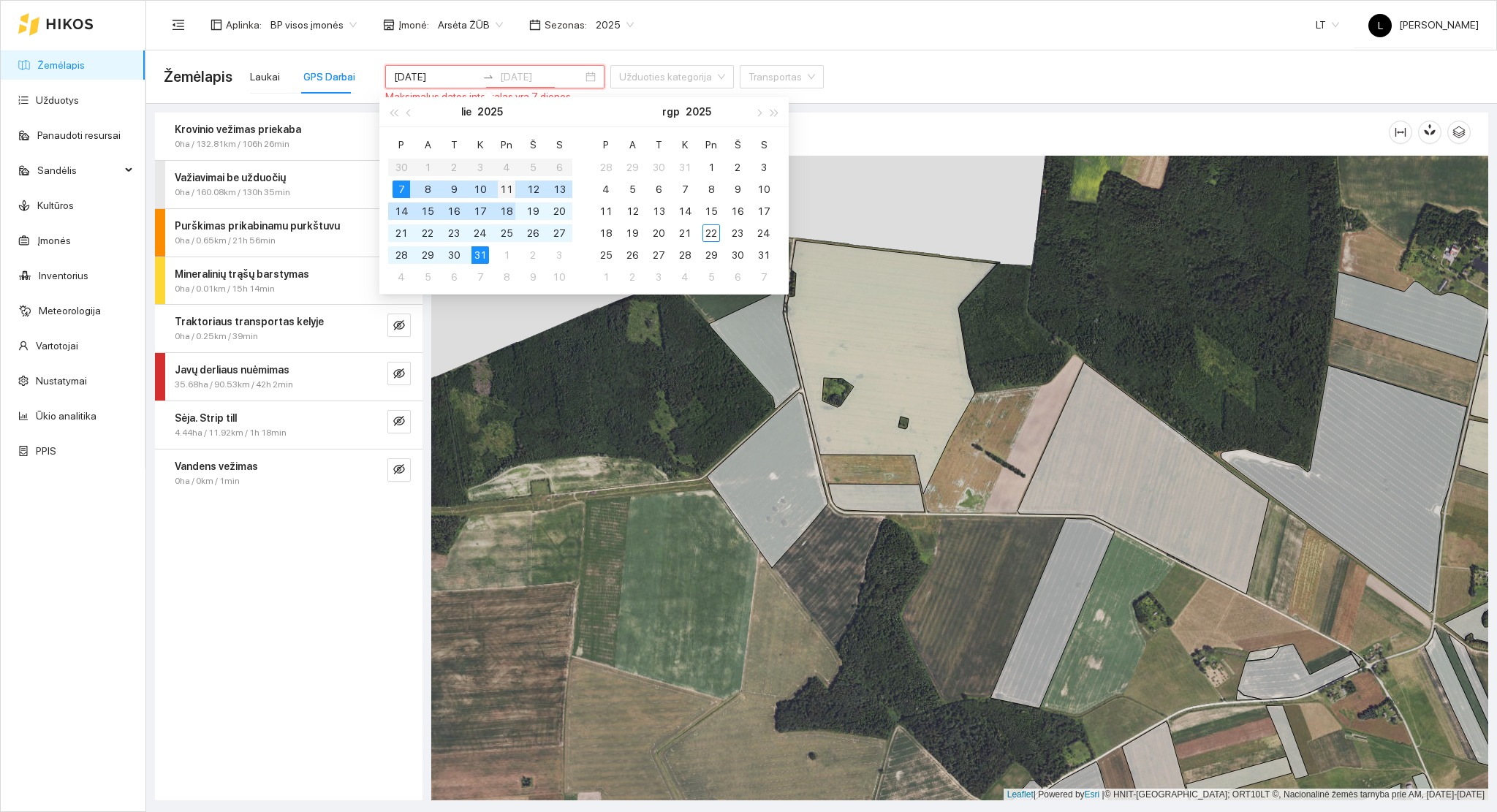
type input "2025-07-11"
click at [505, 188] on div "11" at bounding box center [507, 189] width 18 height 18
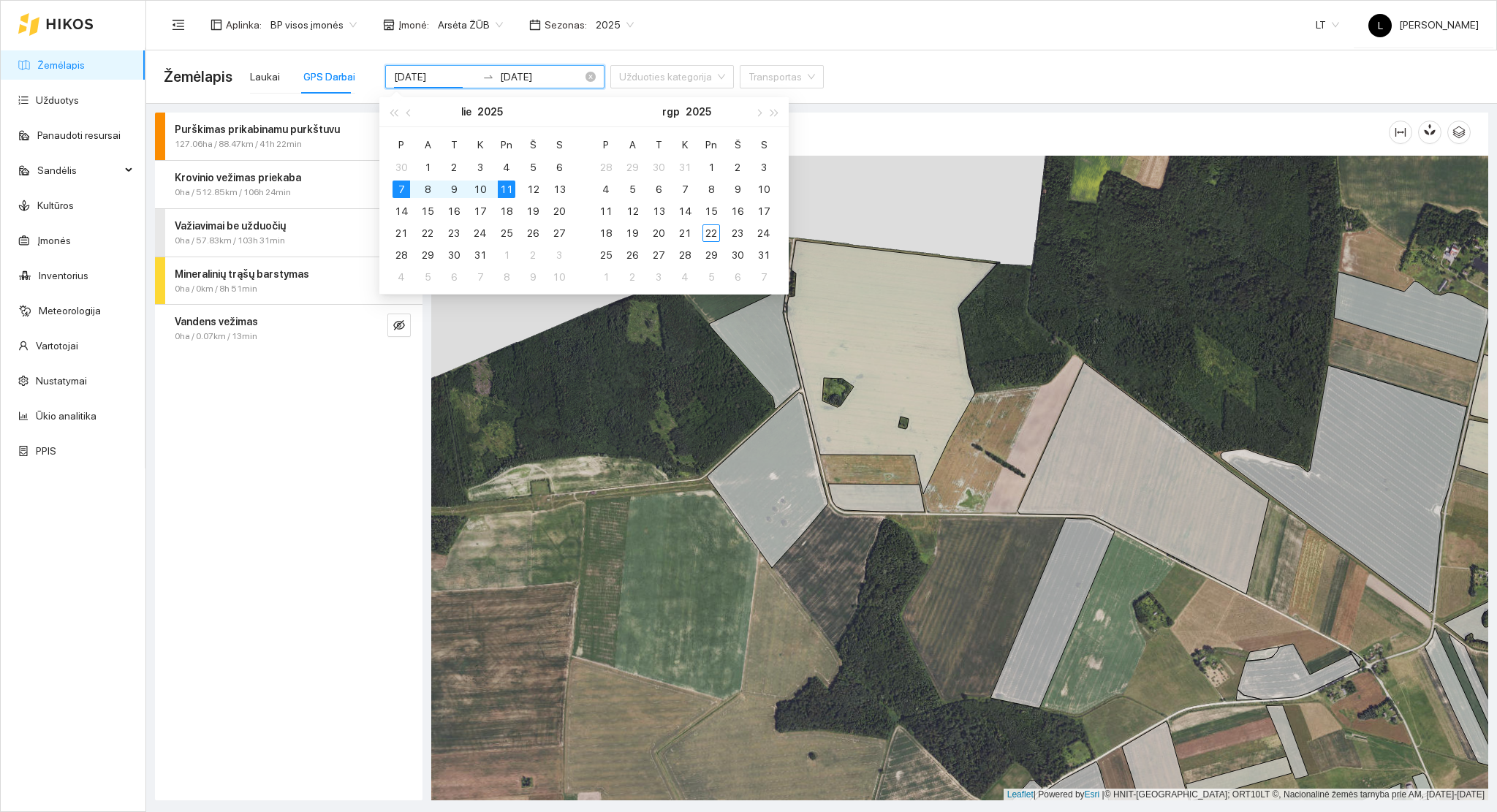
click at [439, 73] on input "2025-07-07" at bounding box center [435, 77] width 82 height 16
type input "2025-08-09"
click at [735, 189] on div "9" at bounding box center [738, 189] width 18 height 18
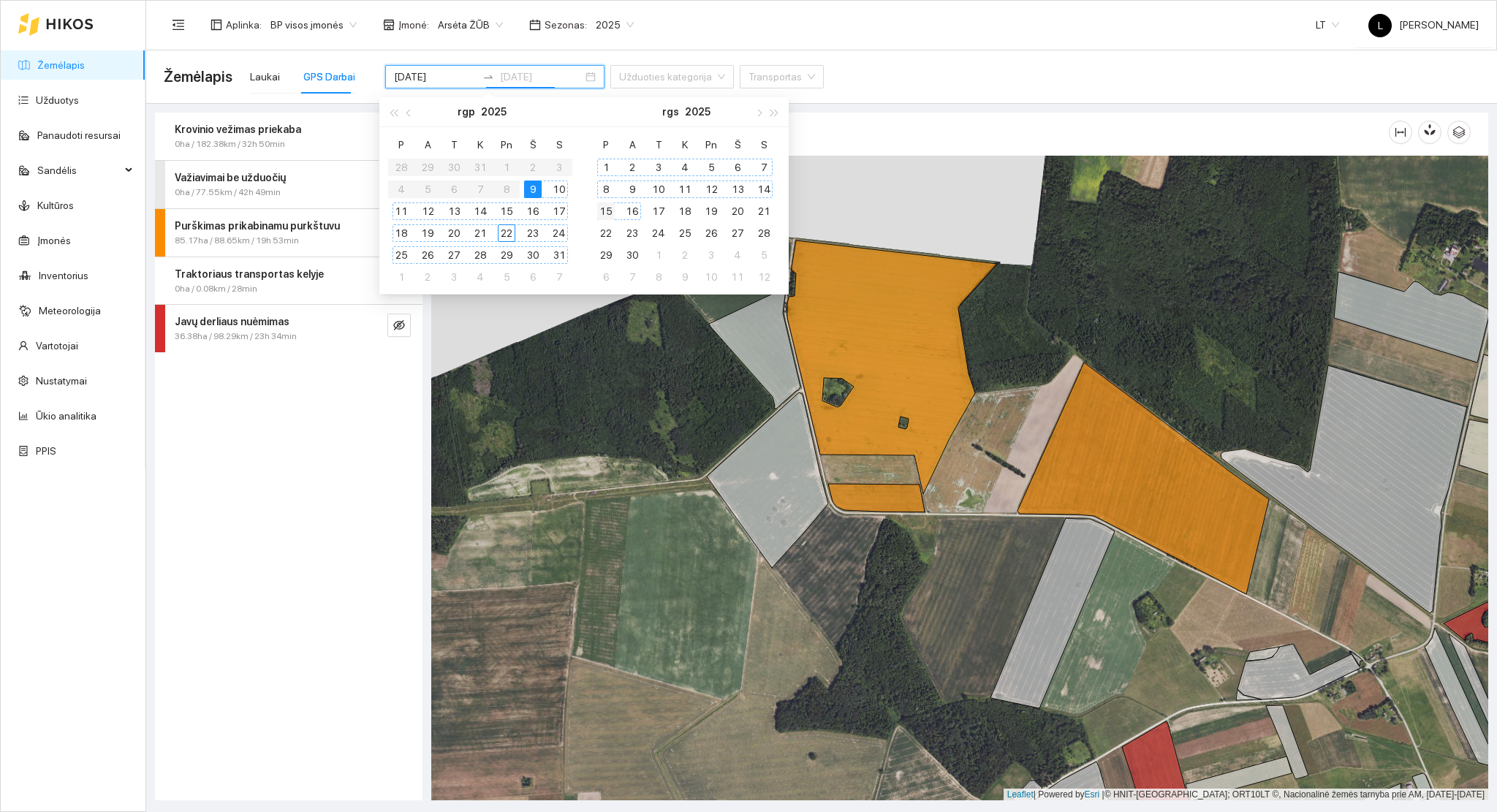
type input "2025-09-15"
type input "2025-08-15"
type input "2025-08-10"
click at [558, 190] on div "10" at bounding box center [559, 189] width 18 height 18
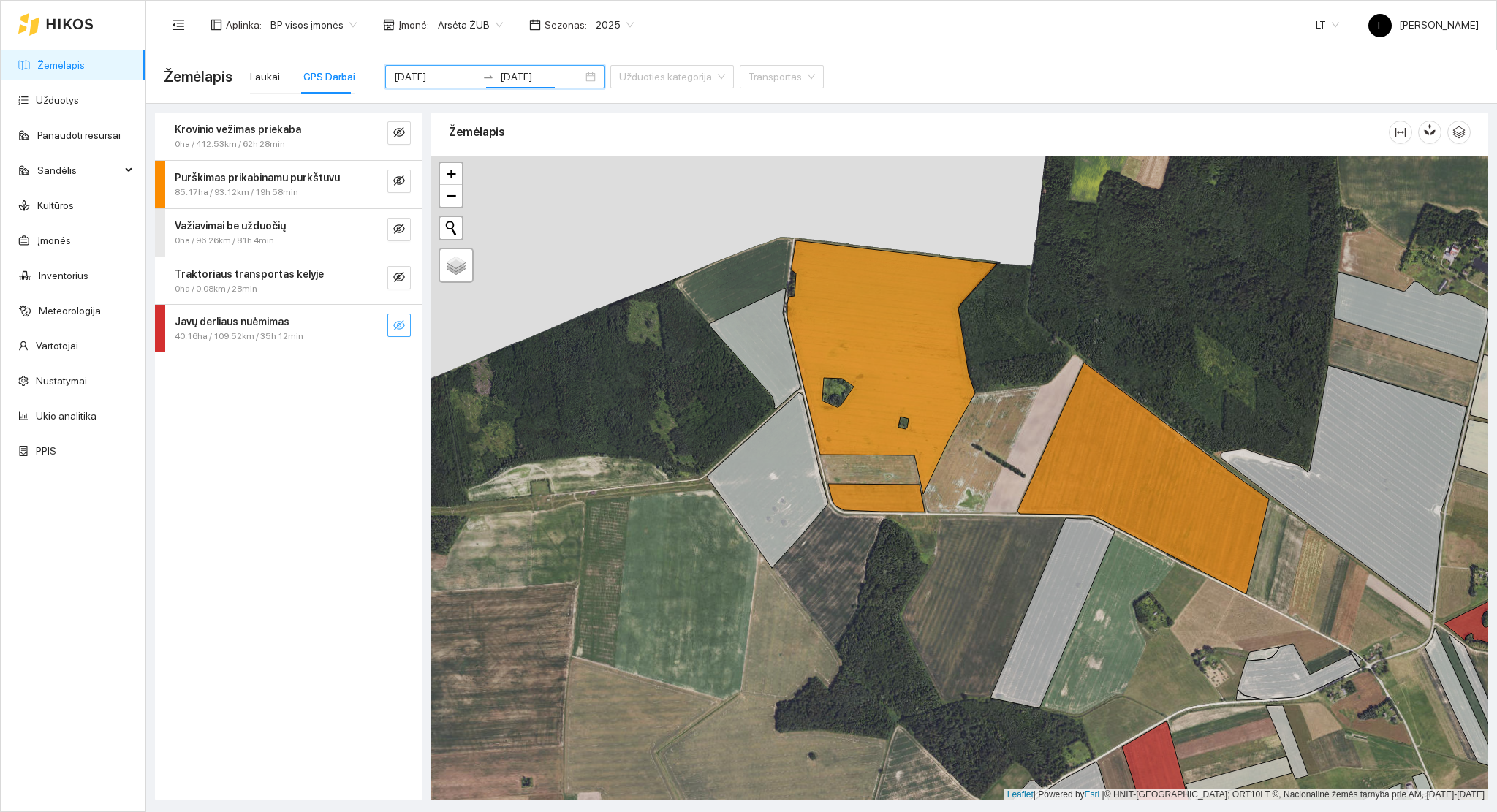
click at [395, 322] on icon "eye-invisible" at bounding box center [399, 325] width 12 height 10
click at [395, 322] on icon "eye" at bounding box center [399, 324] width 12 height 9
click at [395, 322] on icon "eye-invisible" at bounding box center [399, 325] width 12 height 10
click at [372, 326] on icon "search" at bounding box center [369, 325] width 10 height 10
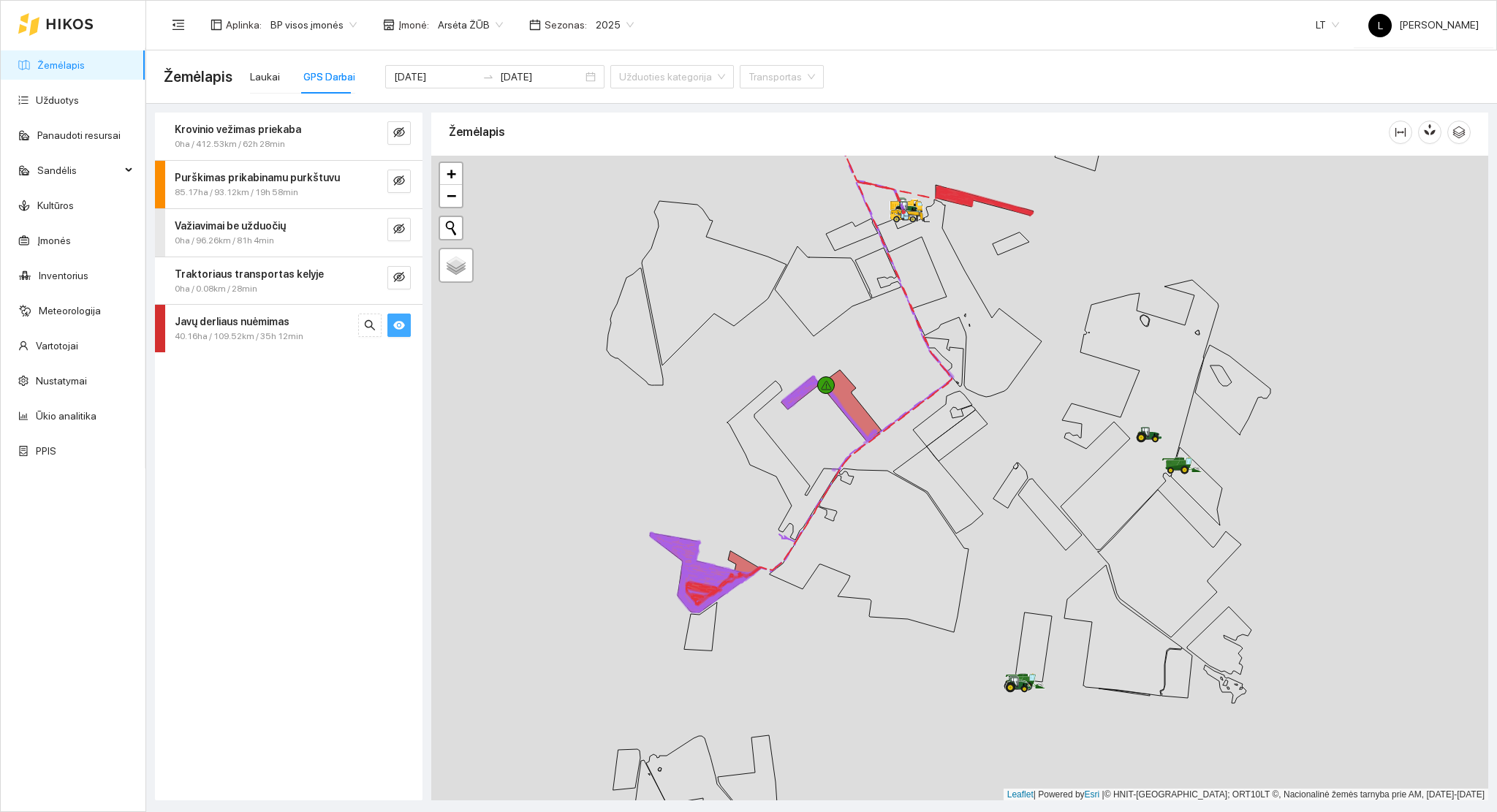
drag, startPoint x: 756, startPoint y: 532, endPoint x: 914, endPoint y: 635, distance: 188.6
click at [914, 632] on icon at bounding box center [869, 550] width 199 height 164
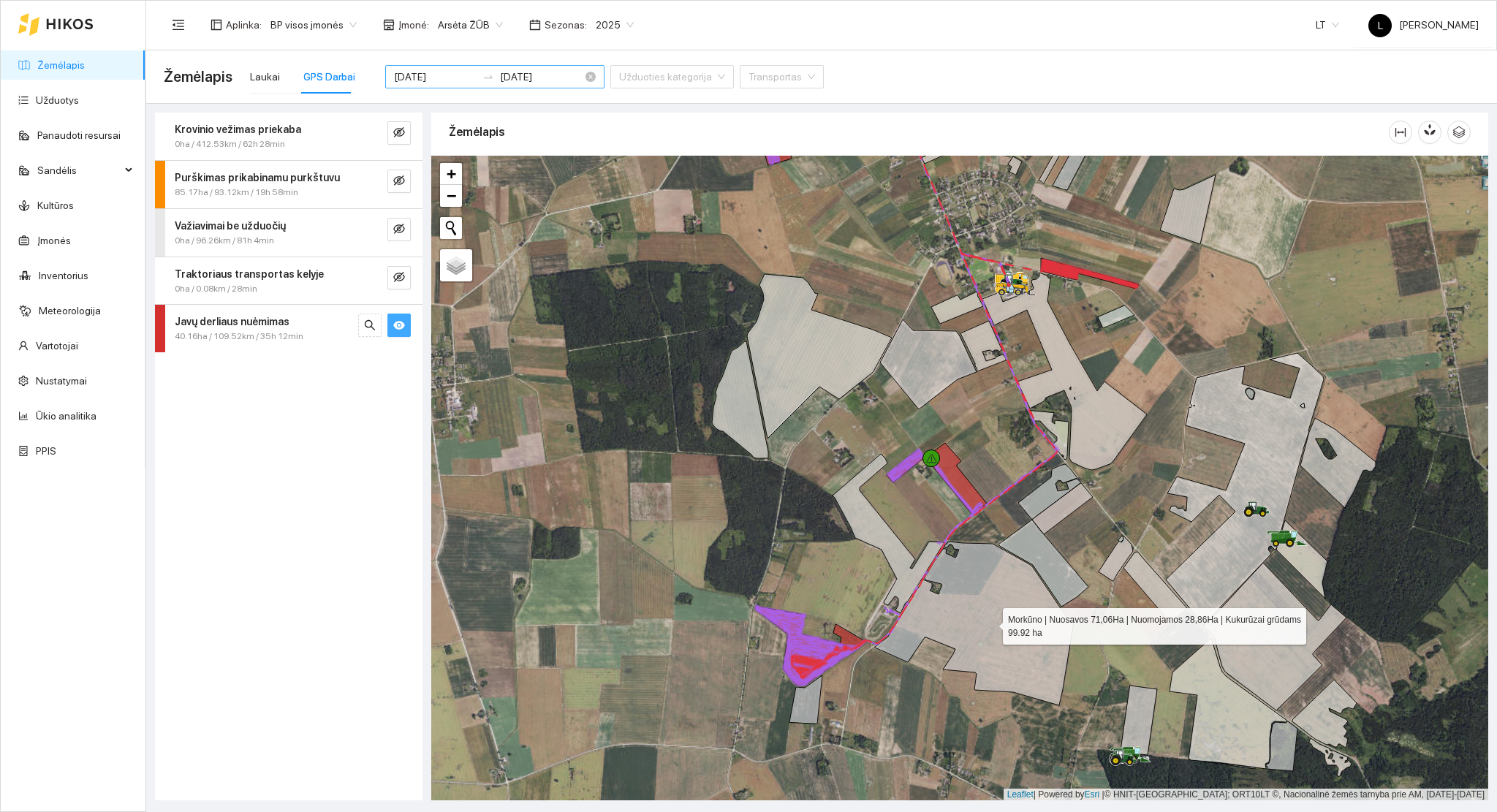
click at [476, 81] on div at bounding box center [488, 77] width 23 height 12
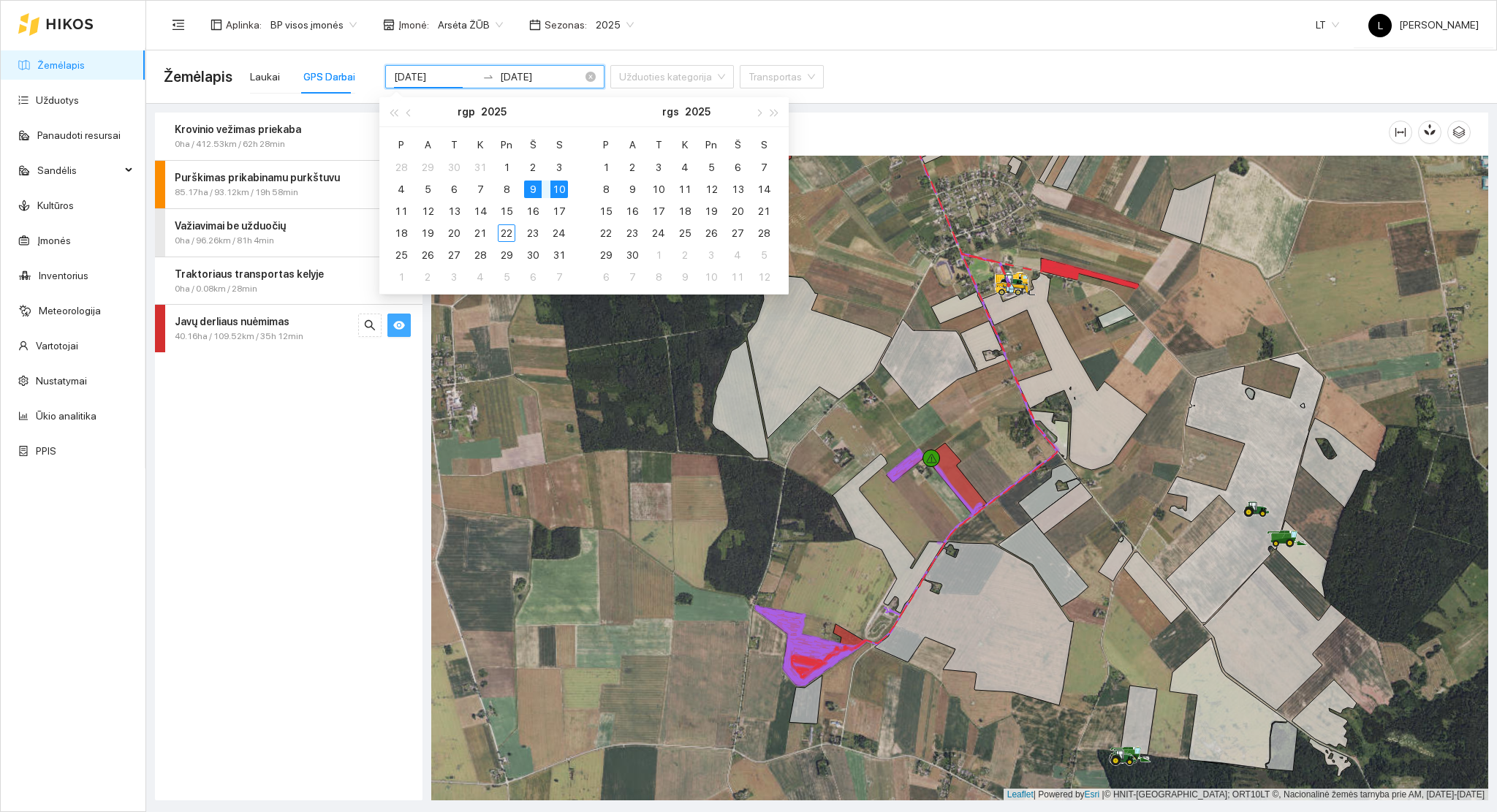
click at [448, 76] on input "2025-08-09" at bounding box center [435, 77] width 82 height 16
type input "2025-08-11"
click at [407, 210] on div "11" at bounding box center [401, 211] width 18 height 18
type input "2025-08-15"
click at [505, 213] on div "15" at bounding box center [507, 211] width 18 height 18
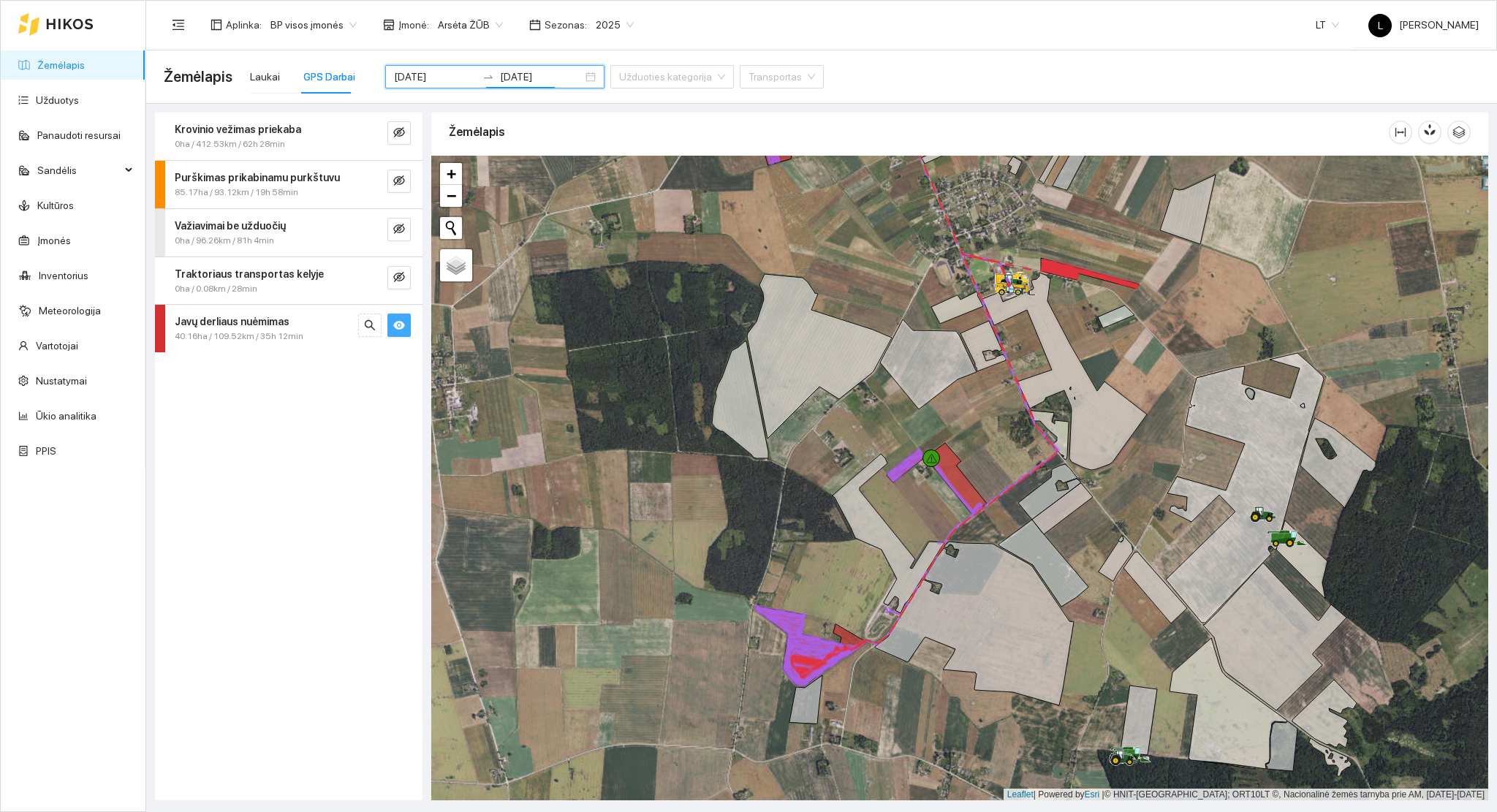
click at [382, 492] on div "Krovinio vežimas priekaba 0ha / 412.53km / 62h 28min Purškimas prikabinamu purk…" at bounding box center [289, 456] width 268 height 688
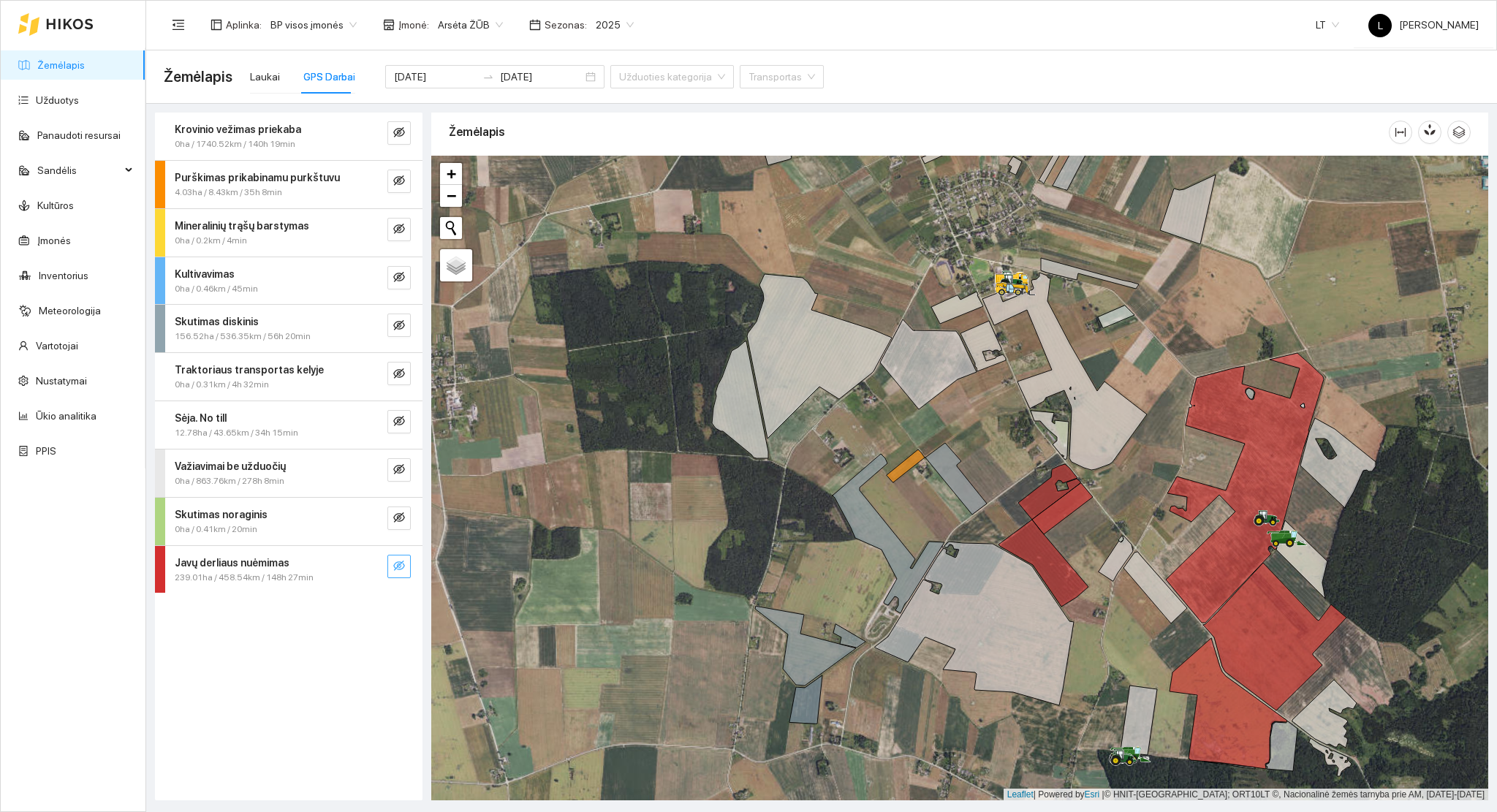
click at [393, 565] on icon "eye-invisible" at bounding box center [399, 566] width 12 height 12
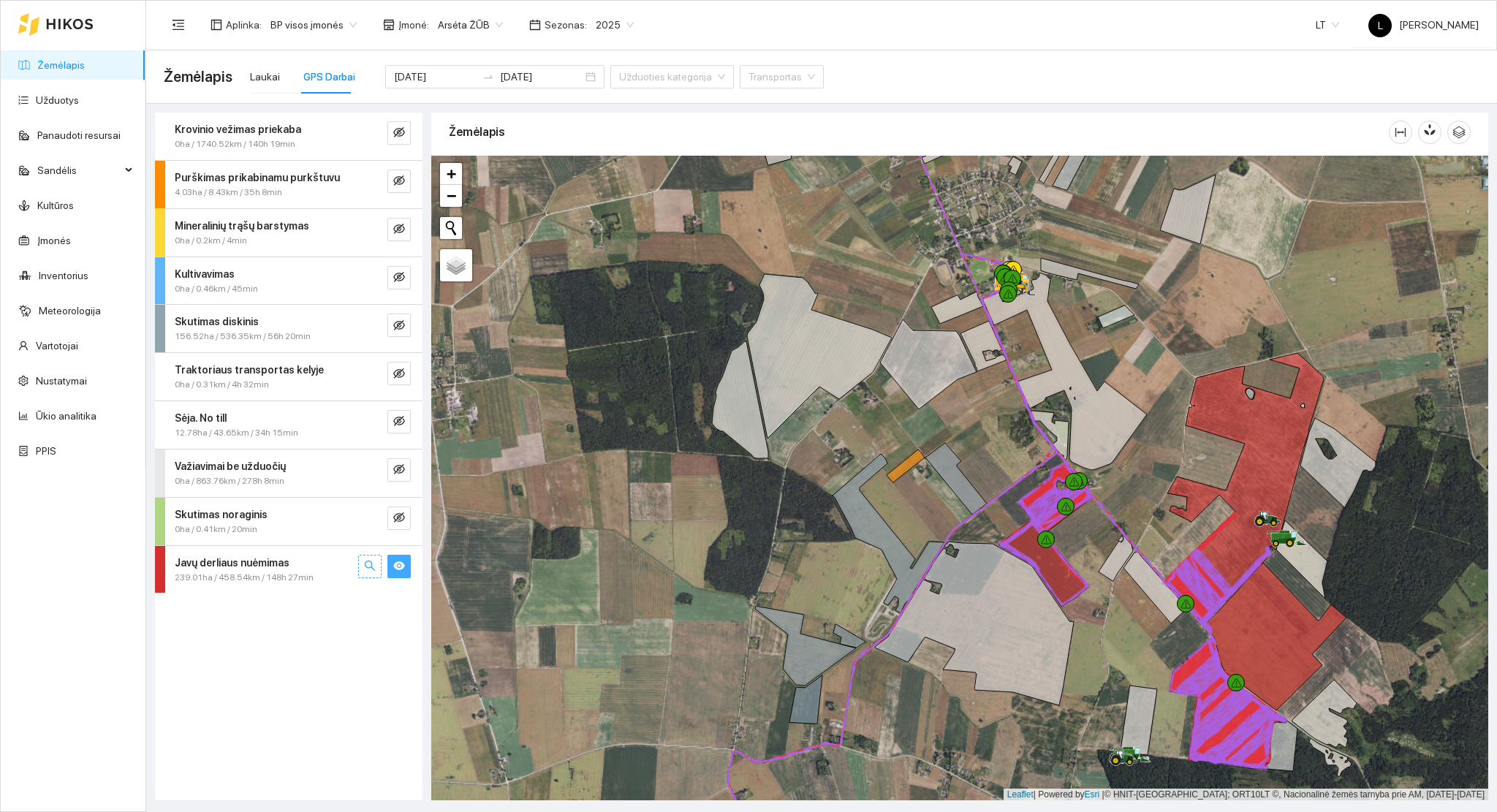
click at [372, 560] on icon "search" at bounding box center [369, 566] width 12 height 12
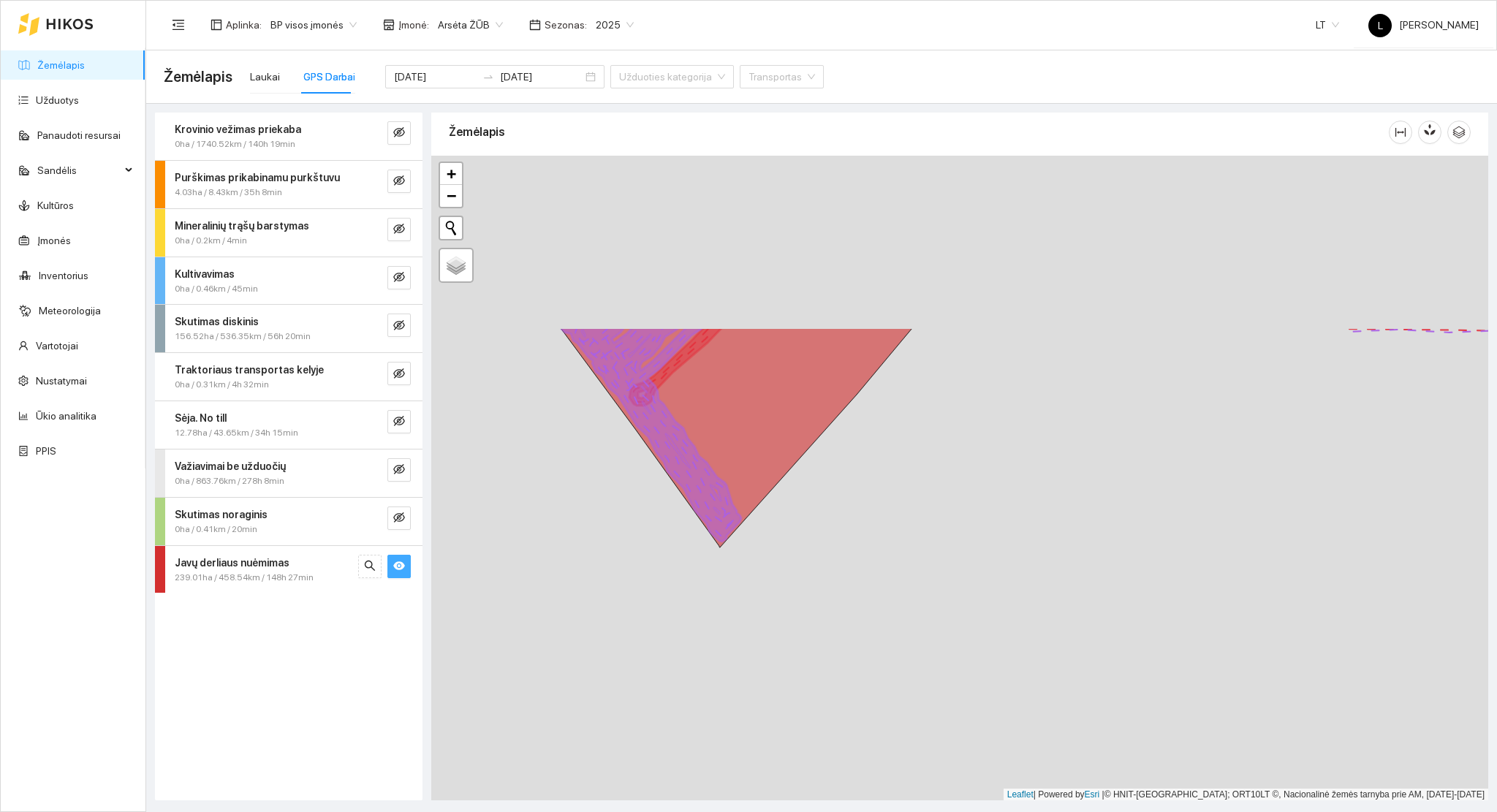
drag, startPoint x: 803, startPoint y: 273, endPoint x: 943, endPoint y: 676, distance: 426.6
click at [943, 676] on div at bounding box center [960, 479] width 1057 height 646
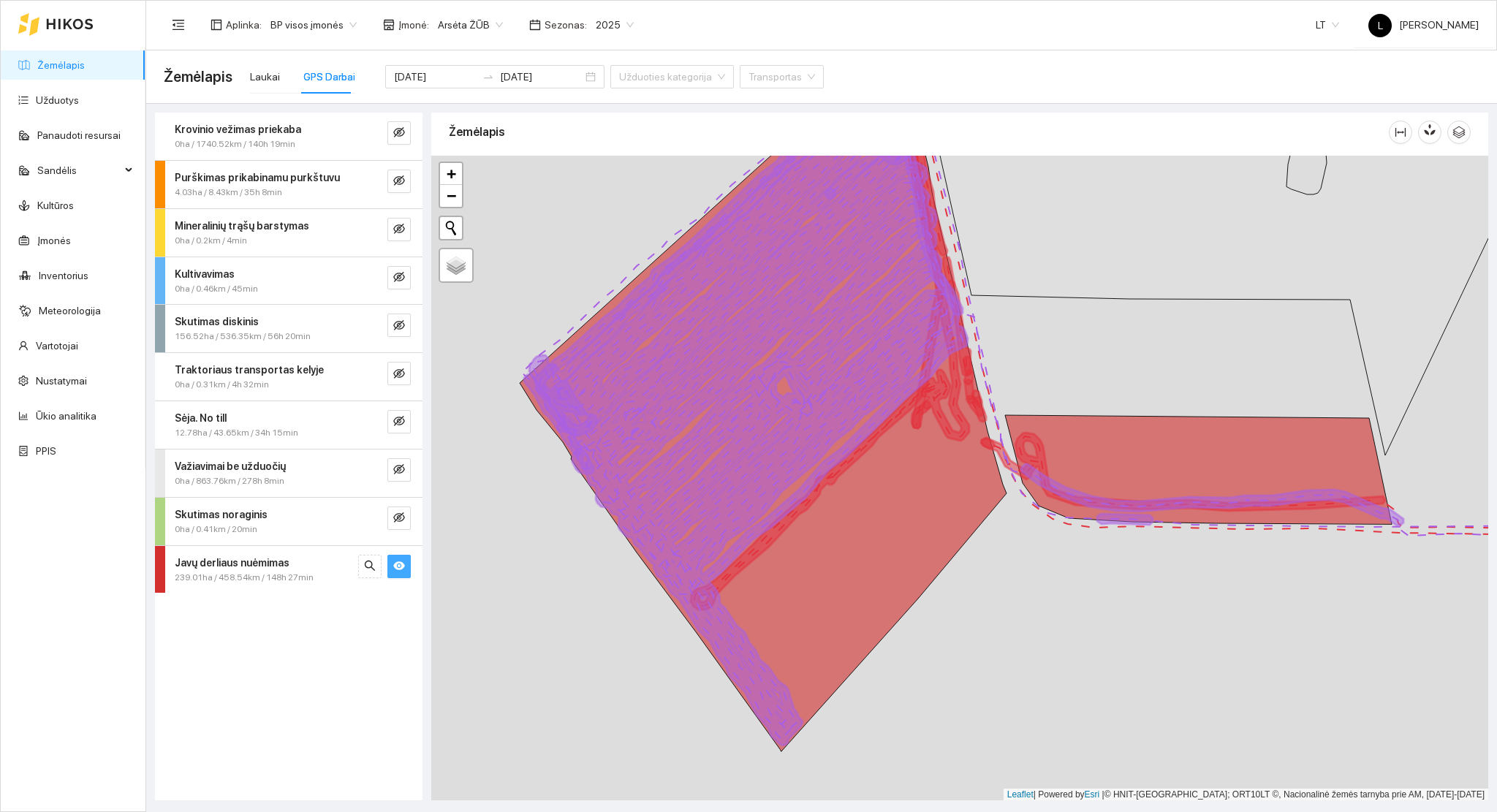
click at [876, 556] on g at bounding box center [1057, 515] width 1073 height 852
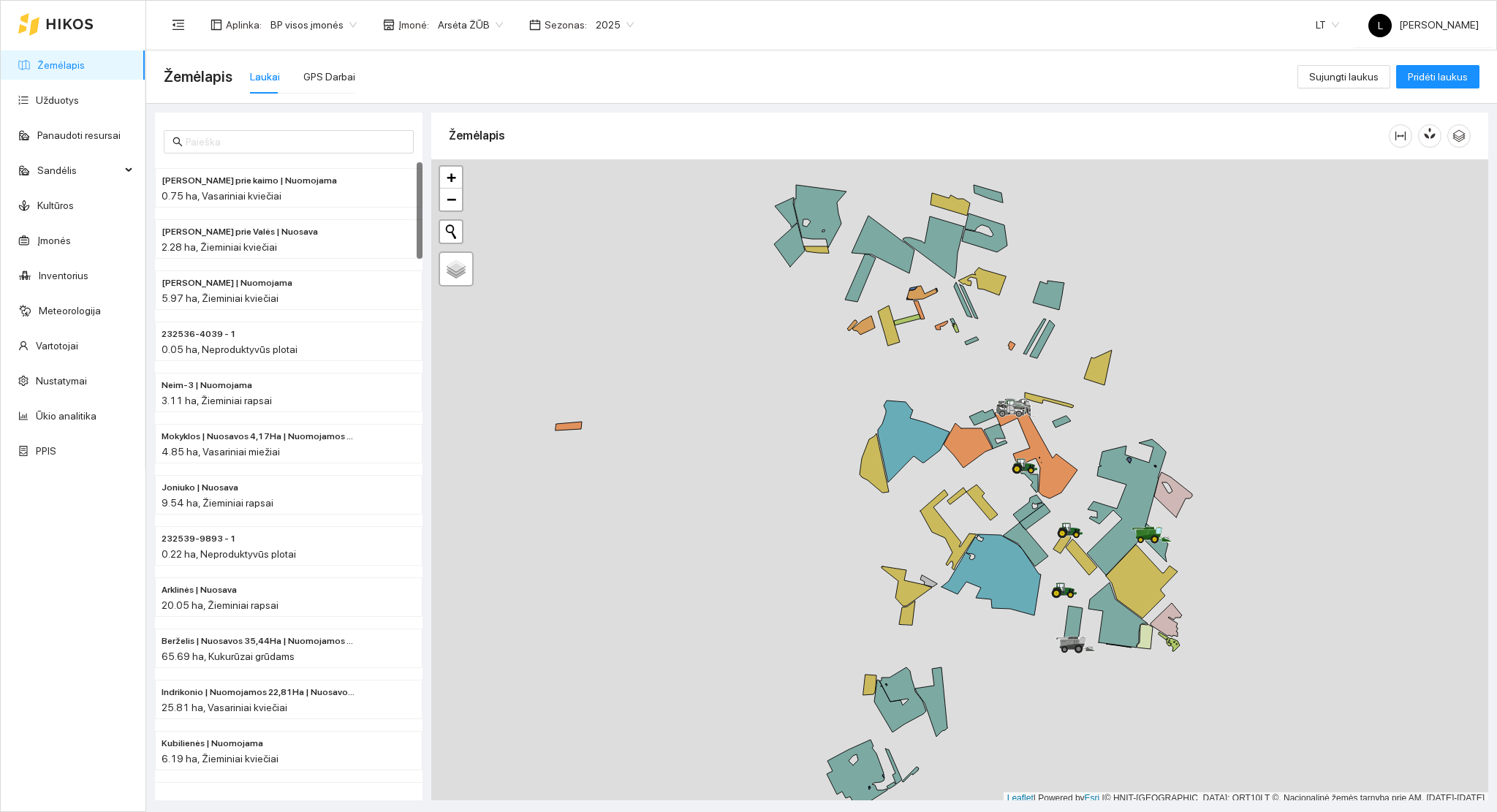
scroll to position [4, 0]
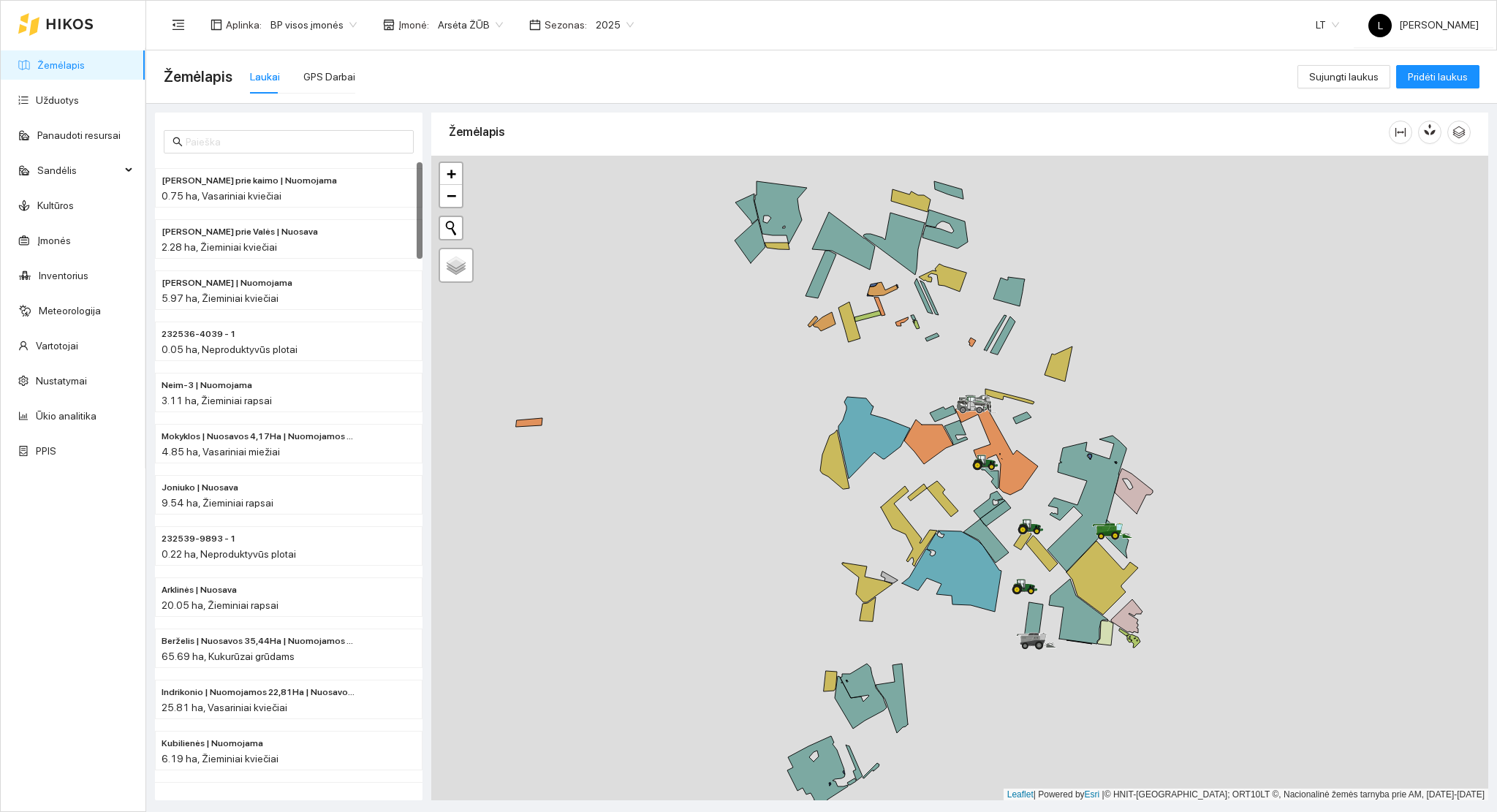
drag, startPoint x: 1187, startPoint y: 610, endPoint x: 1125, endPoint y: 609, distance: 62.0
click at [1126, 609] on div at bounding box center [960, 479] width 1057 height 646
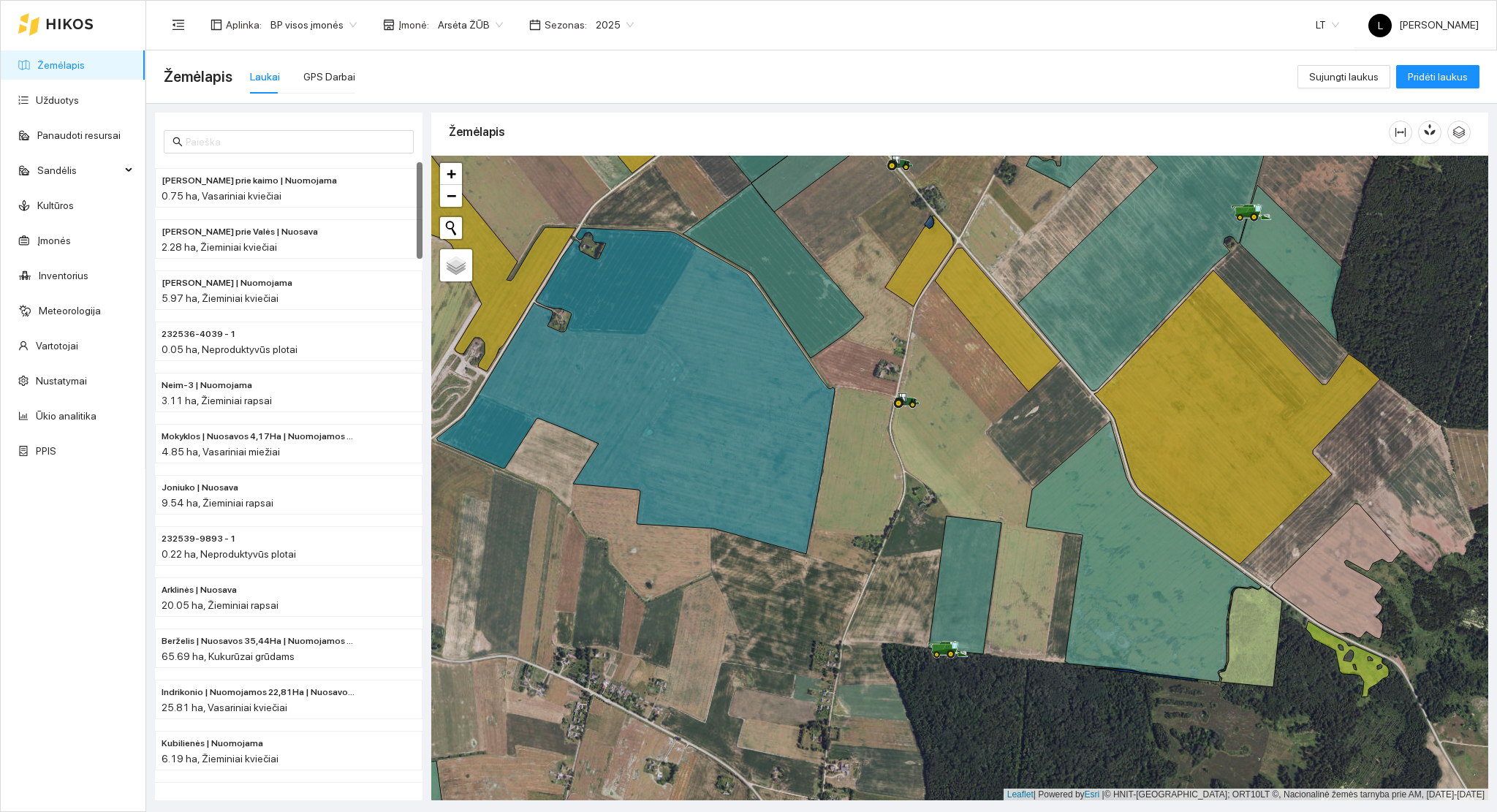
click at [64, 60] on link "Žemėlapis" at bounding box center [61, 65] width 47 height 12
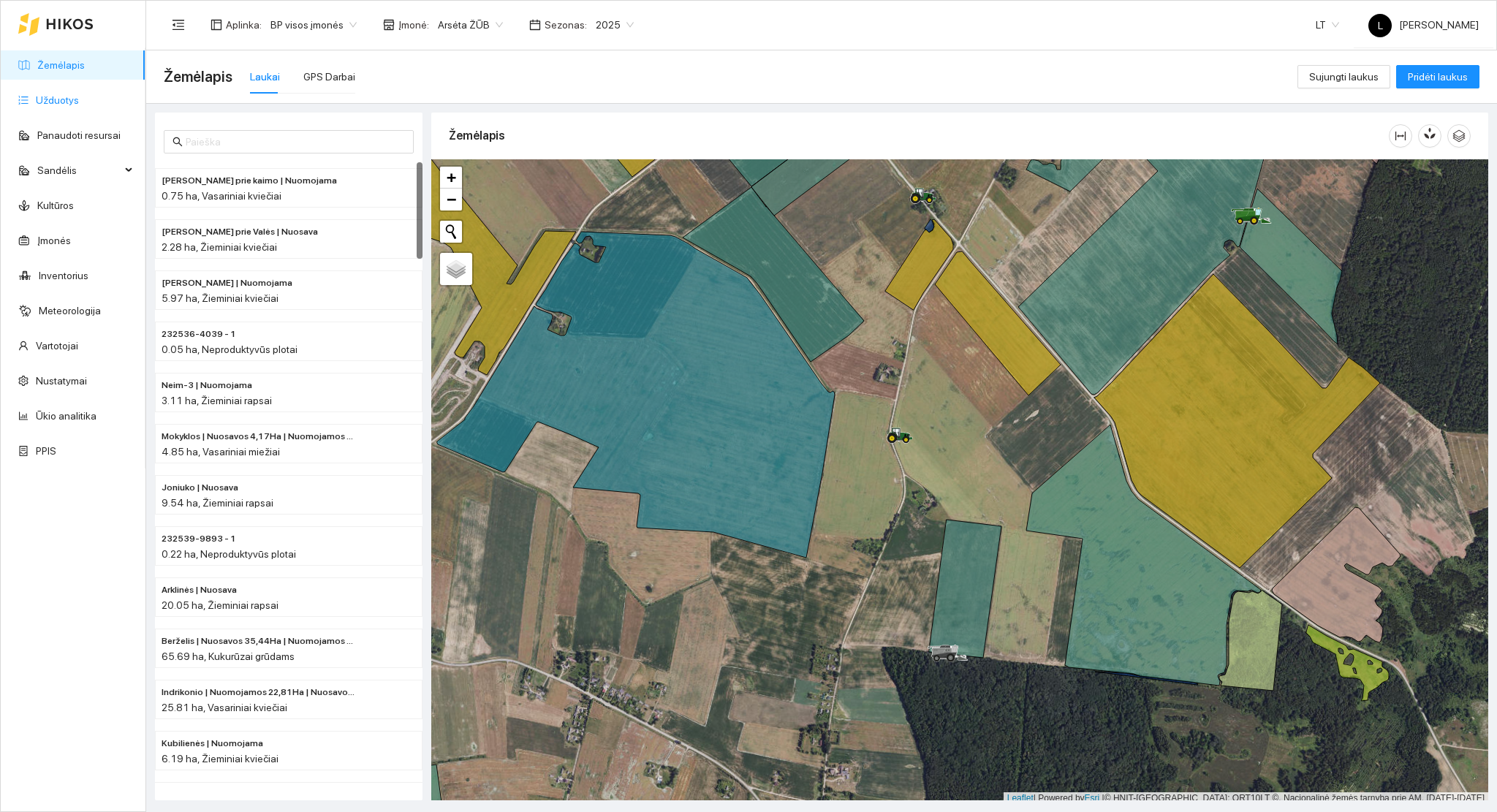
click at [47, 106] on link "Užduotys" at bounding box center [58, 100] width 43 height 12
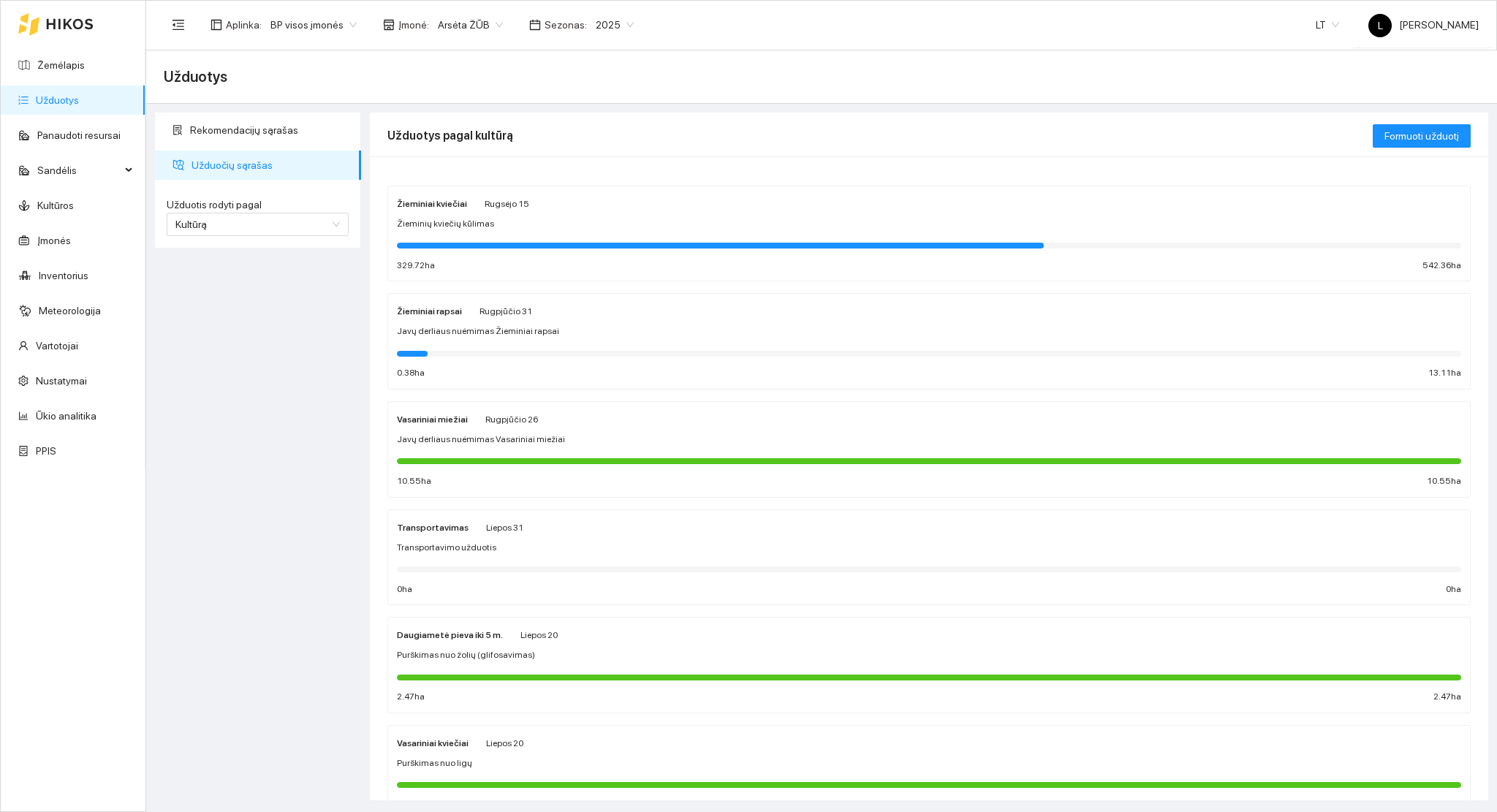
click at [603, 249] on div at bounding box center [930, 245] width 1065 height 16
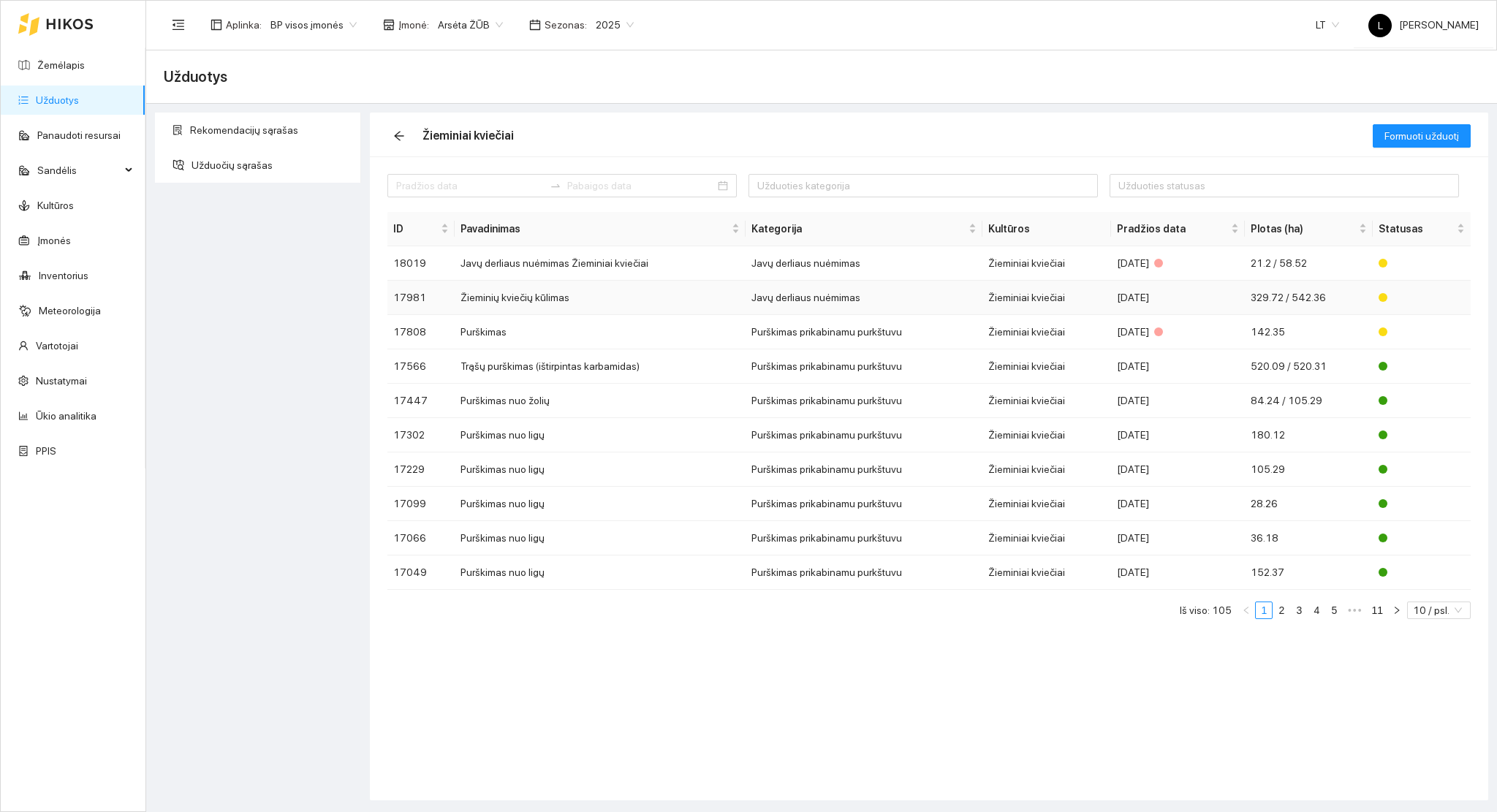
click at [860, 300] on td "Javų derliaus nuėmimas" at bounding box center [864, 297] width 237 height 34
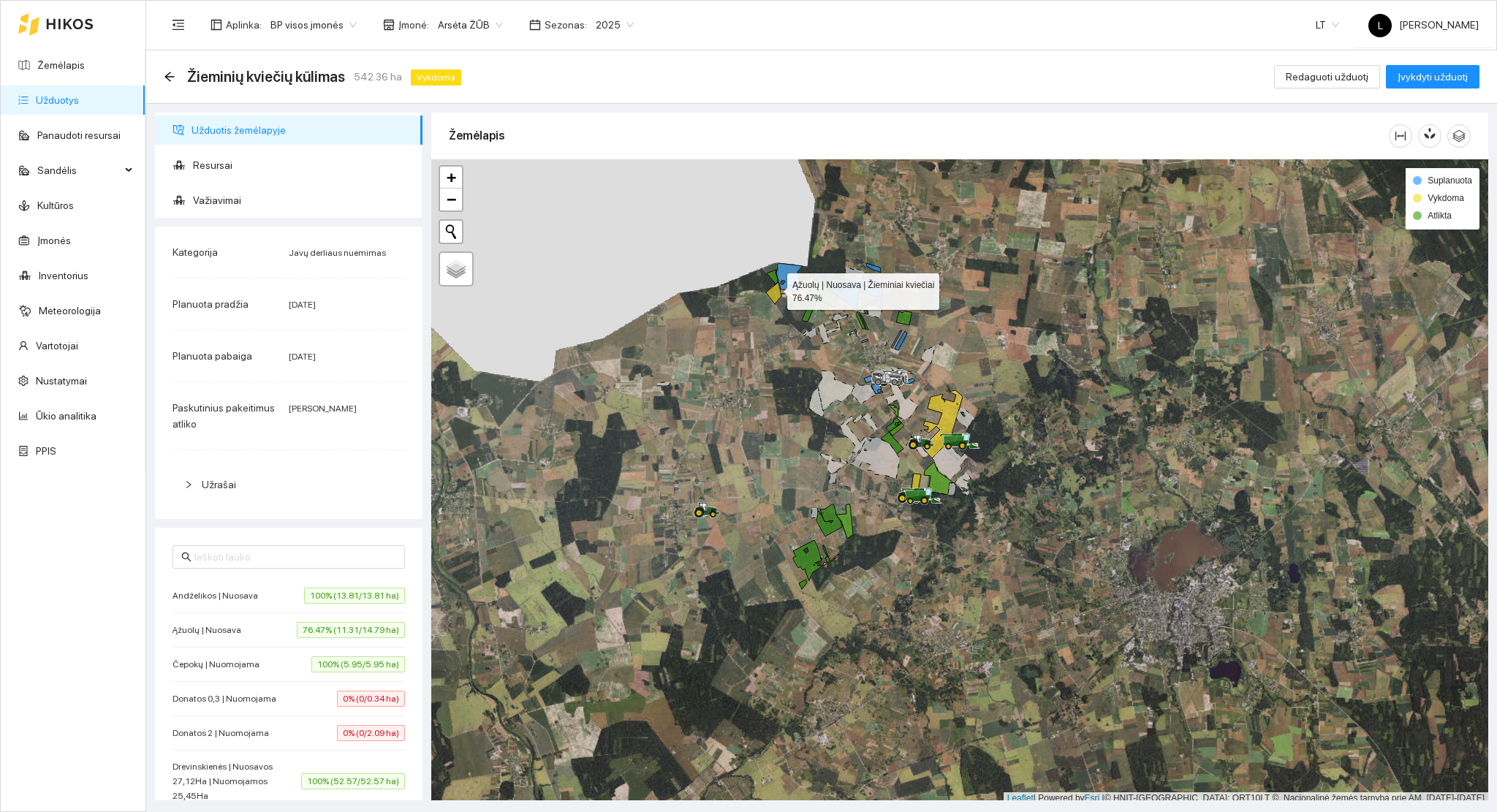
click at [774, 292] on icon at bounding box center [773, 293] width 15 height 22
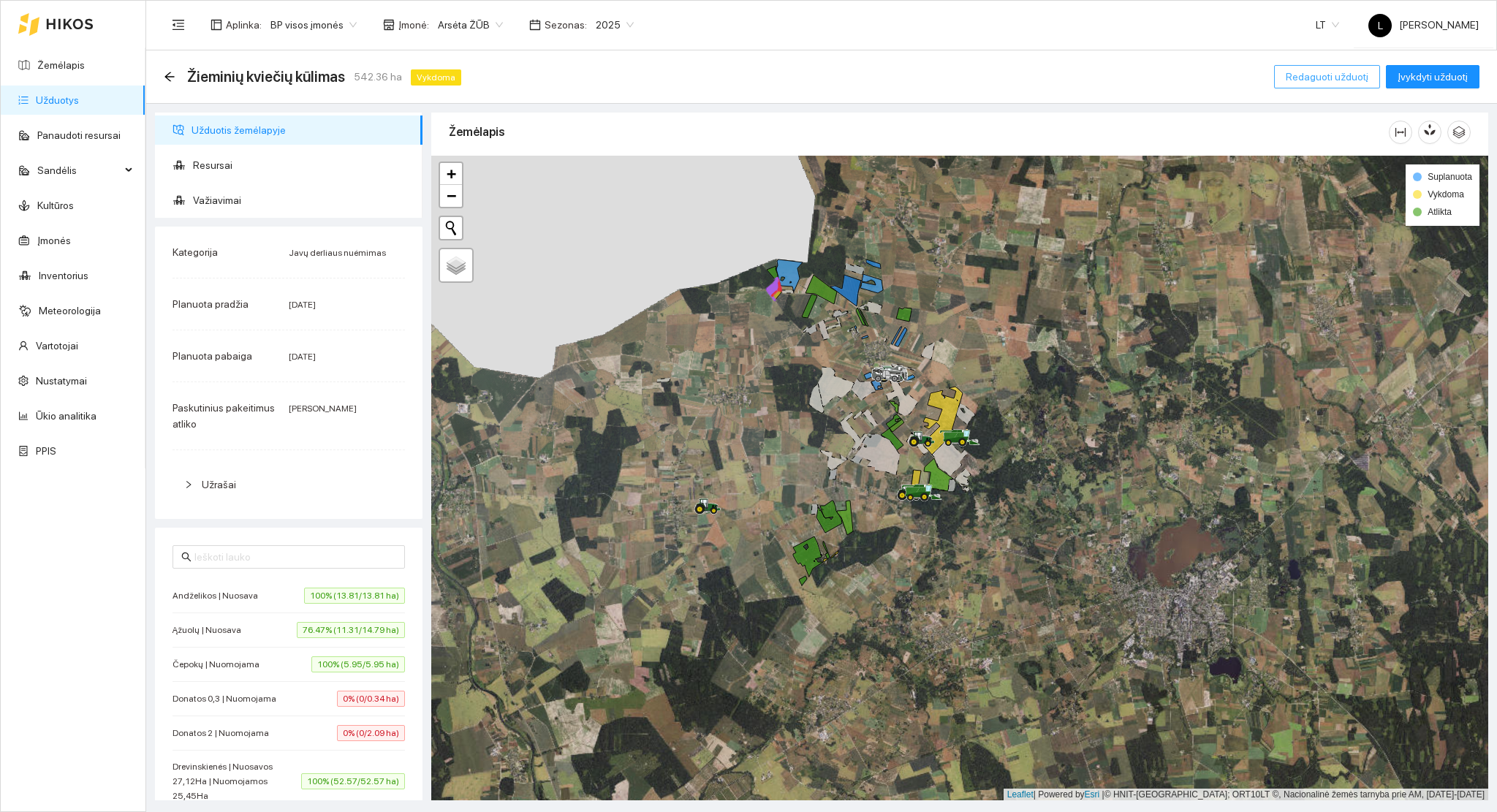
click at [1326, 75] on span "Redaguoti užduotį" at bounding box center [1327, 77] width 82 height 16
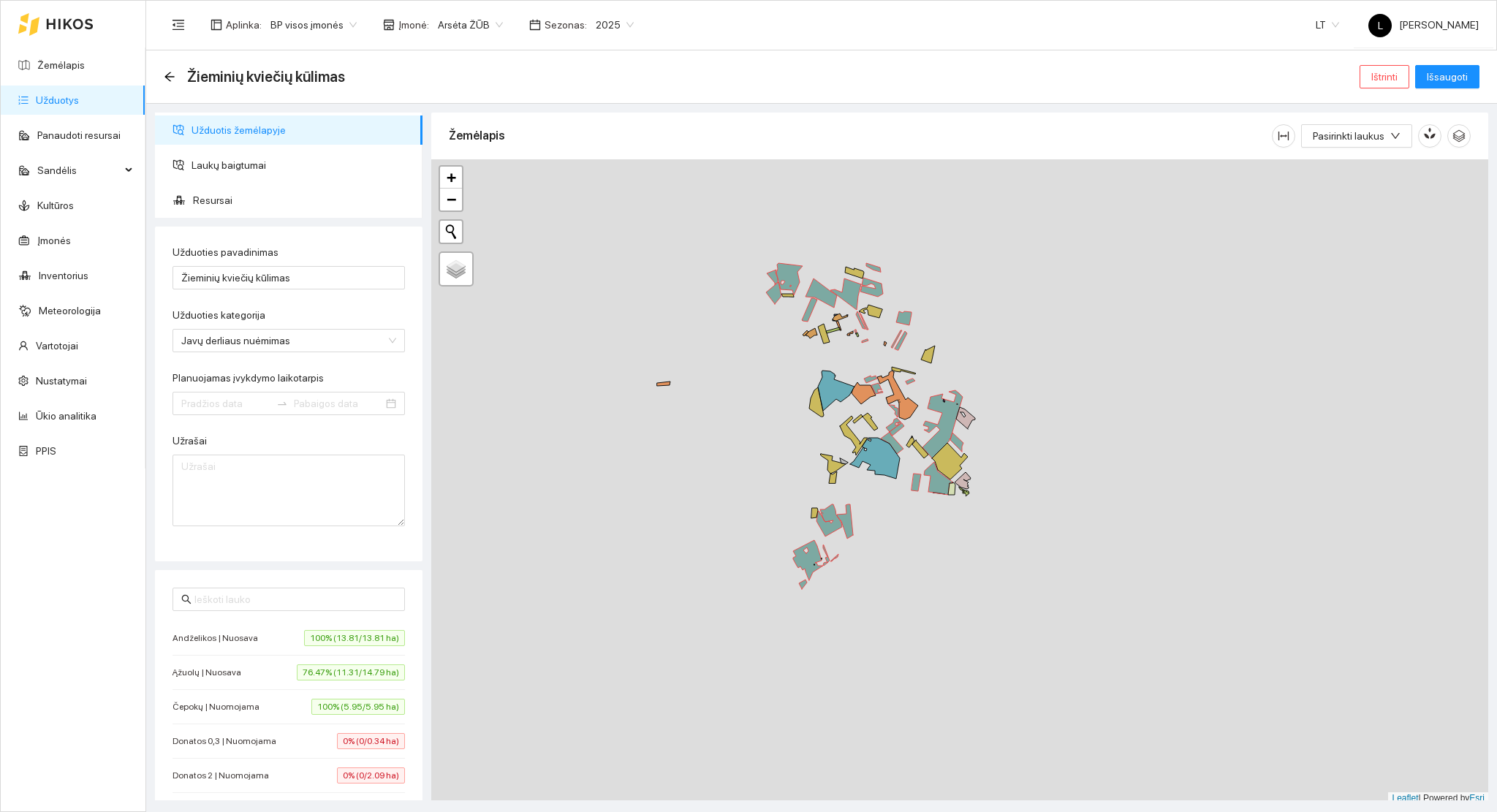
type input "[DATE]"
type input "2025-09-15"
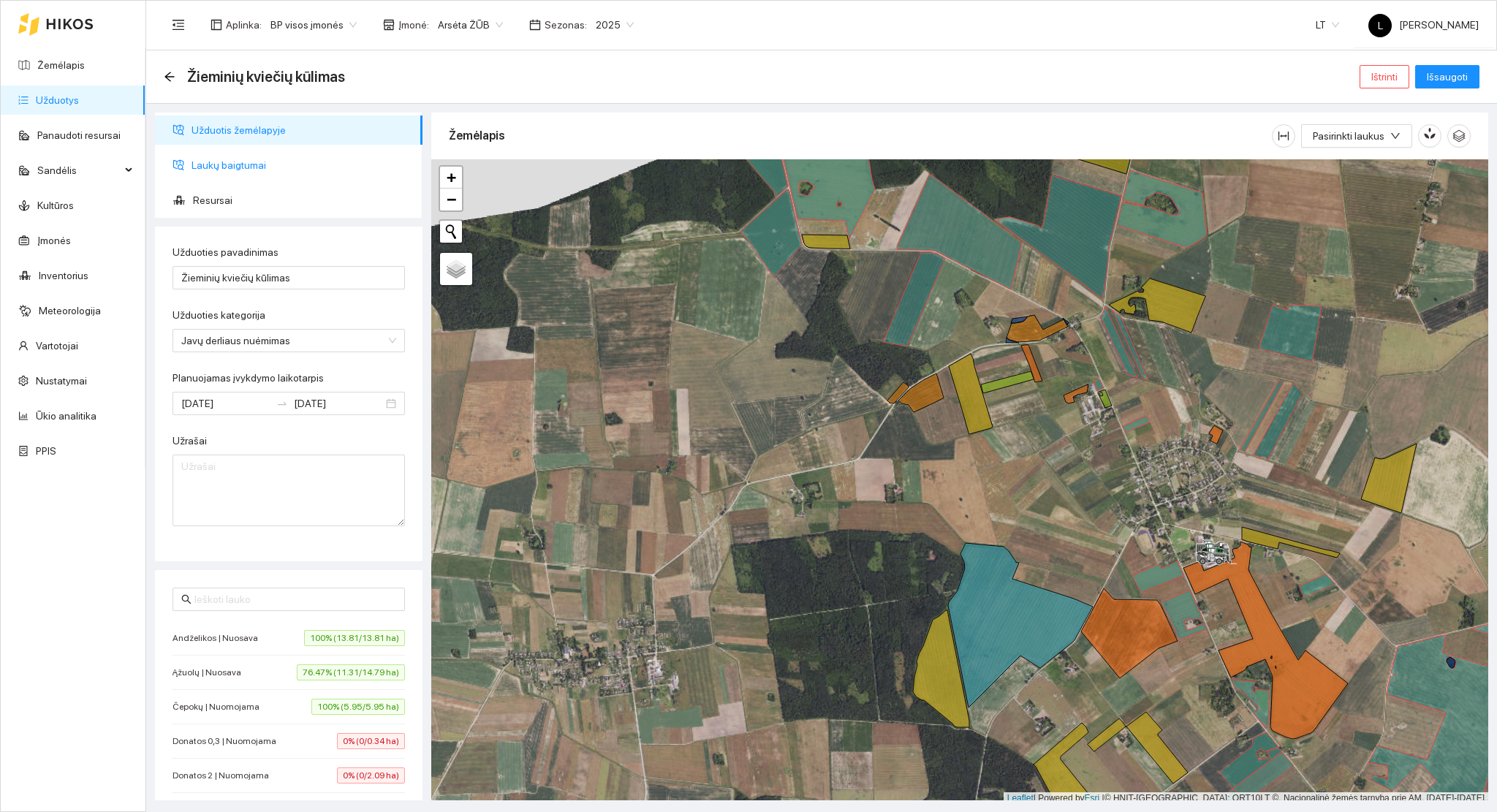
click at [227, 173] on span "Laukų baigtumai" at bounding box center [301, 165] width 219 height 30
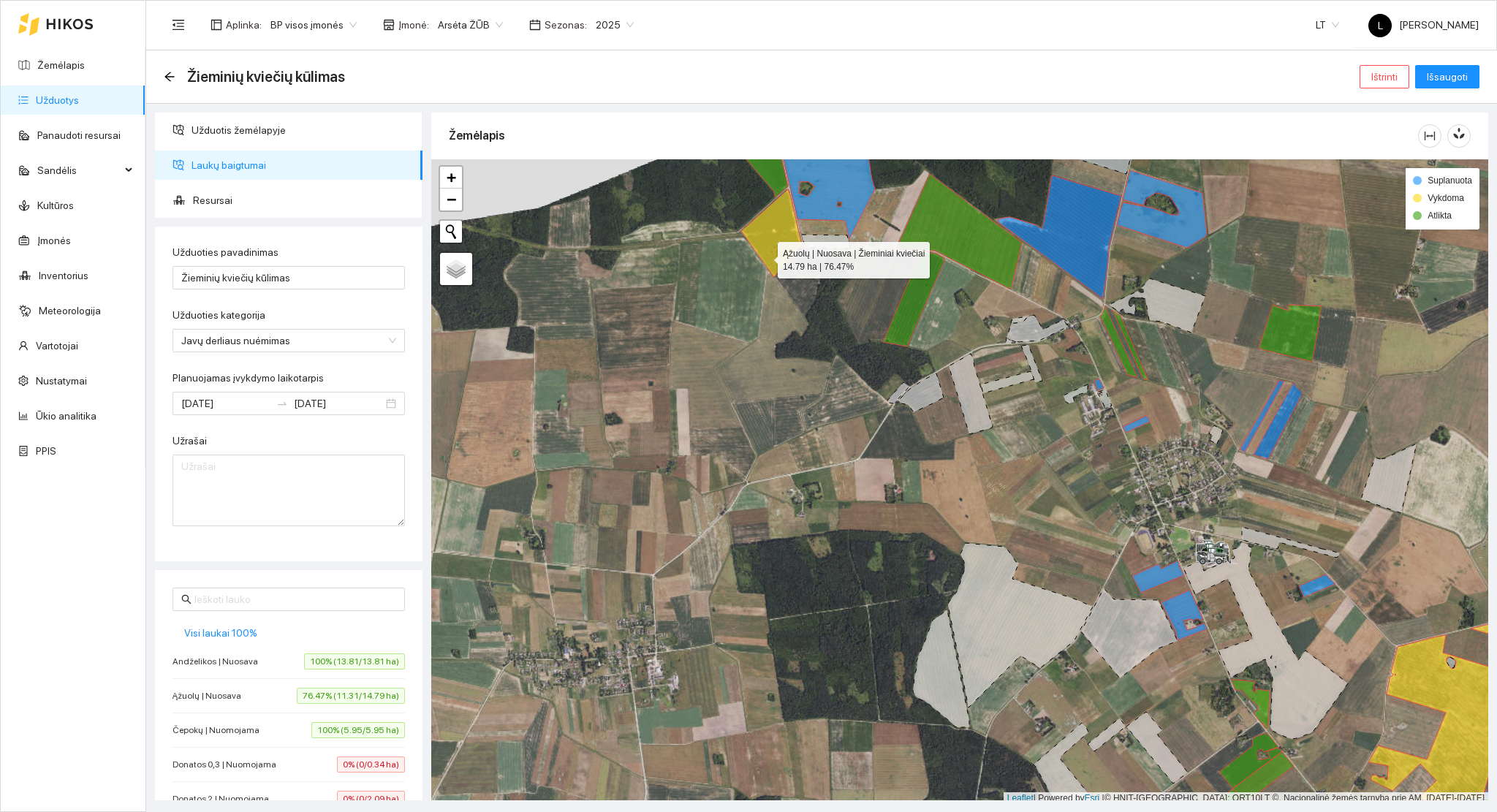
click at [765, 257] on icon at bounding box center [771, 233] width 61 height 88
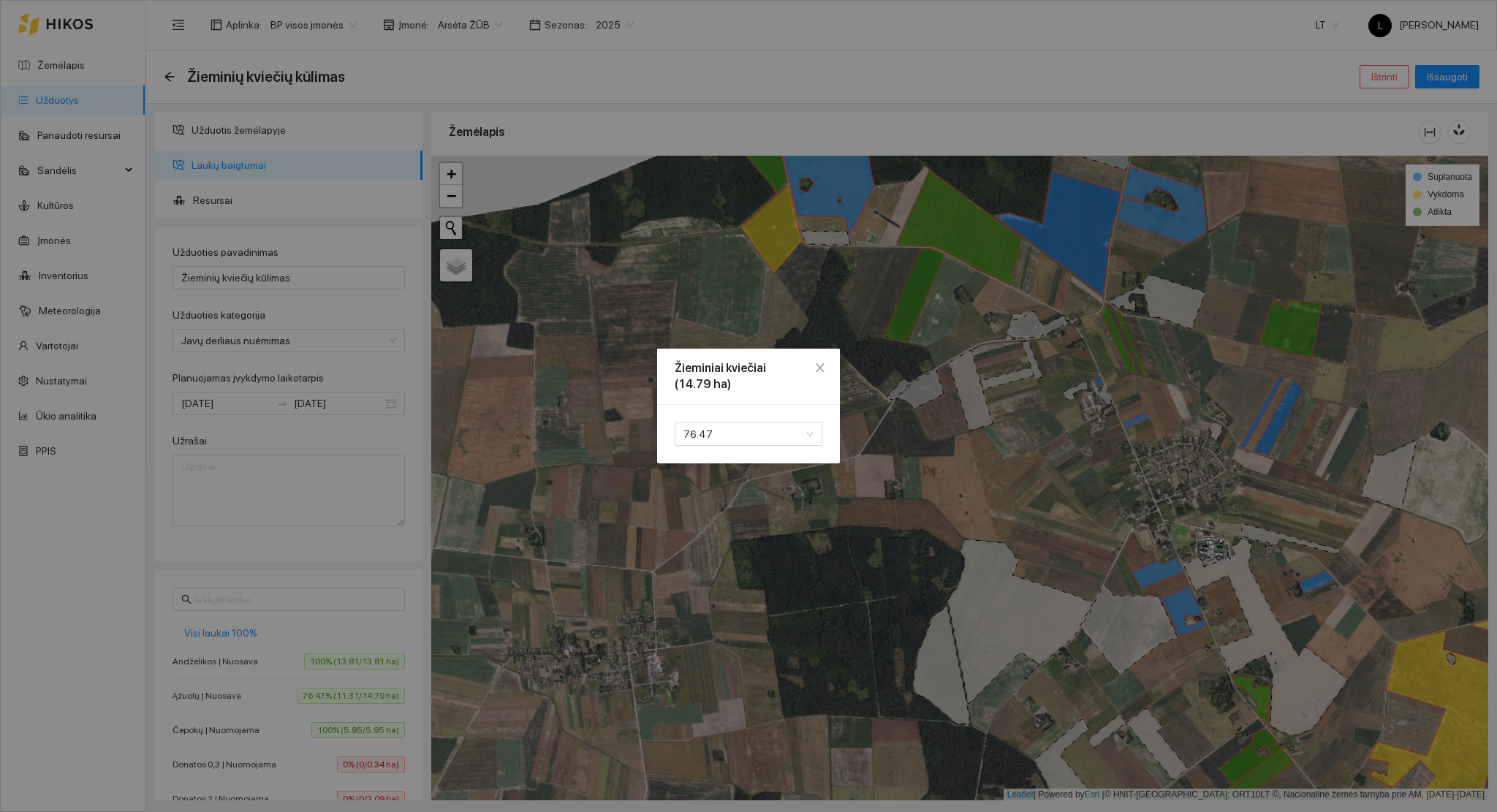
click at [737, 415] on div "76.47" at bounding box center [748, 434] width 183 height 58
click at [734, 425] on span "76.47" at bounding box center [748, 433] width 130 height 22
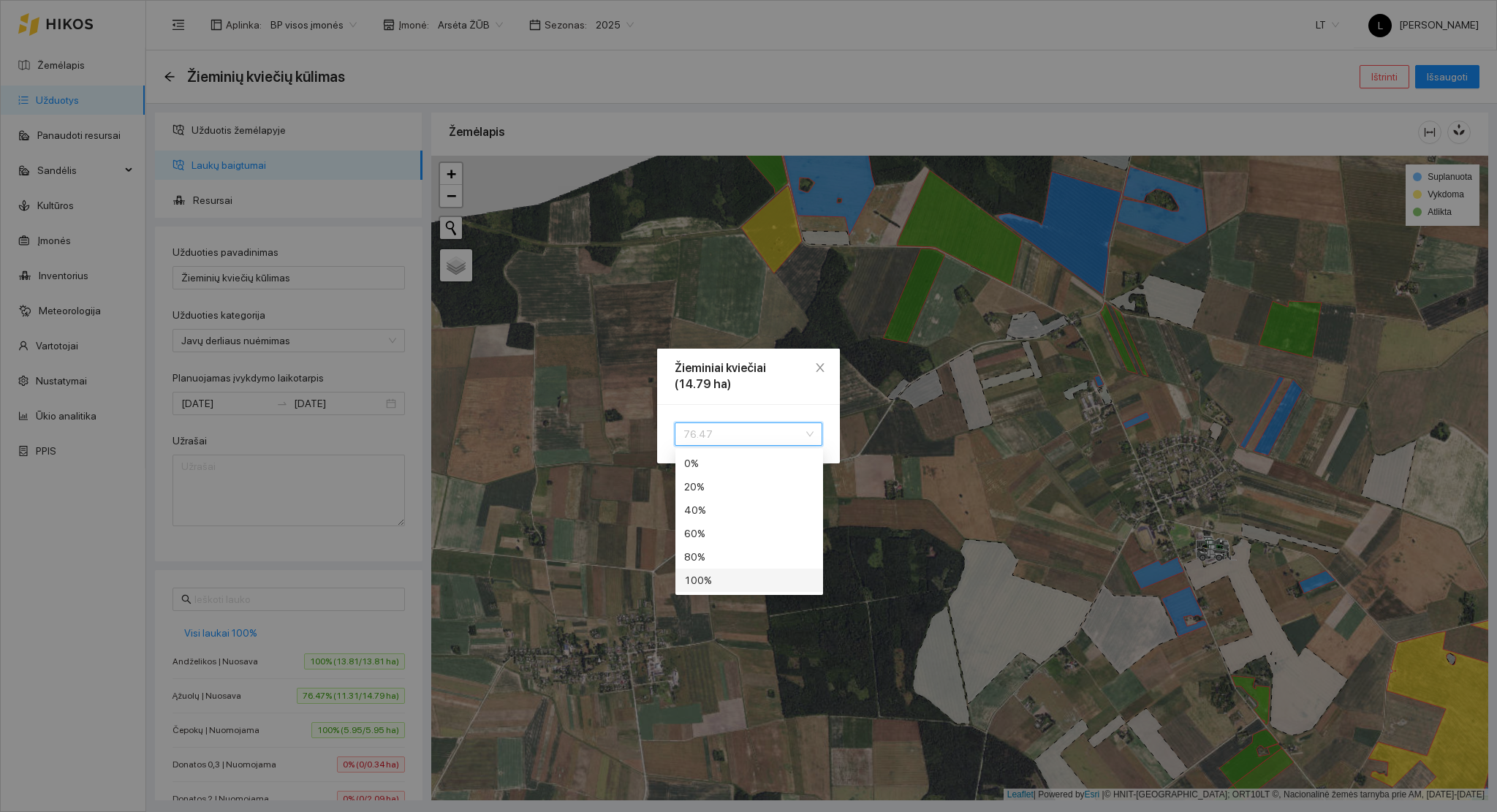
click at [712, 578] on div "100 %" at bounding box center [749, 580] width 130 height 16
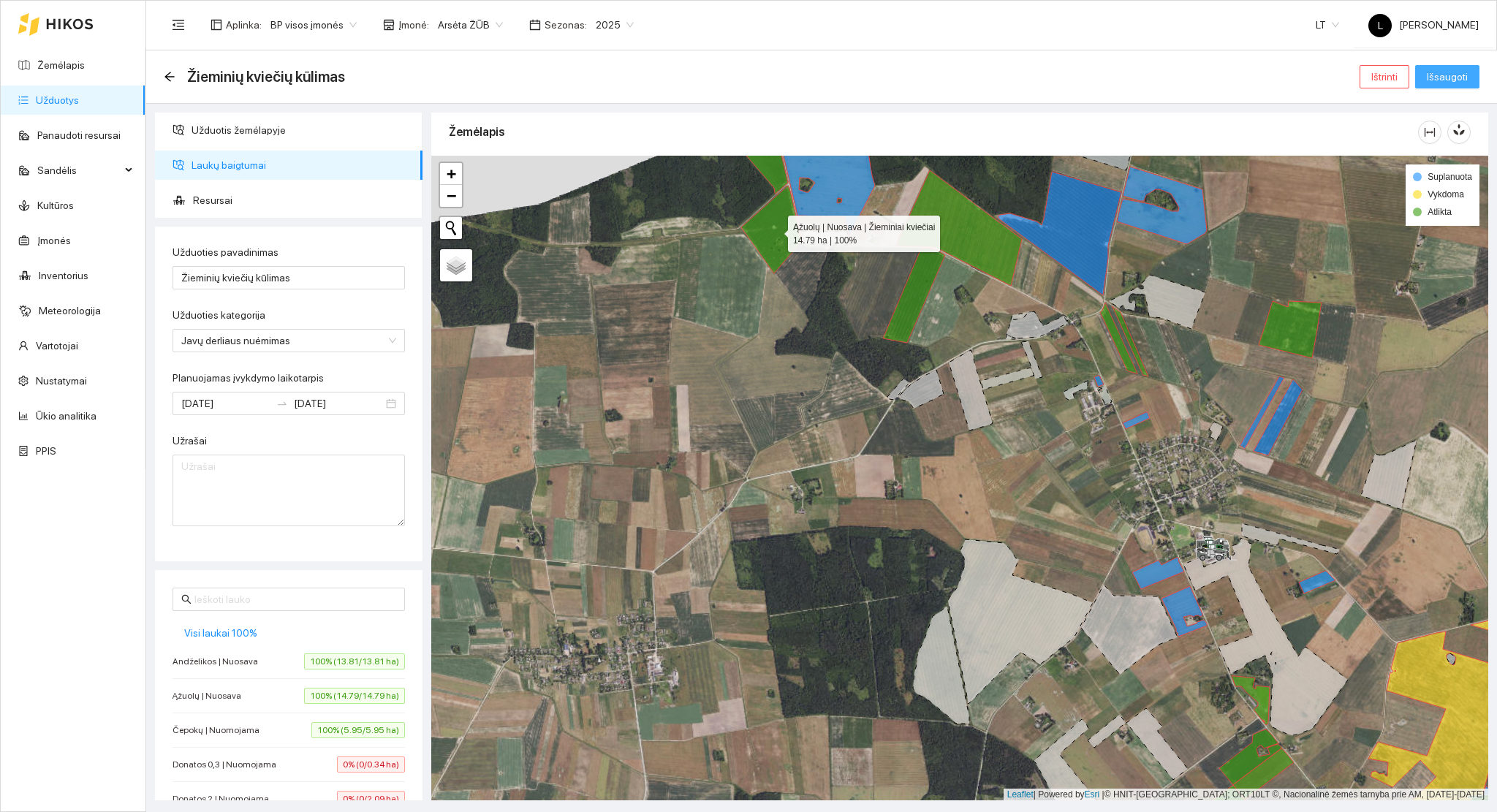
click at [1441, 74] on span "Išsaugoti" at bounding box center [1447, 77] width 41 height 16
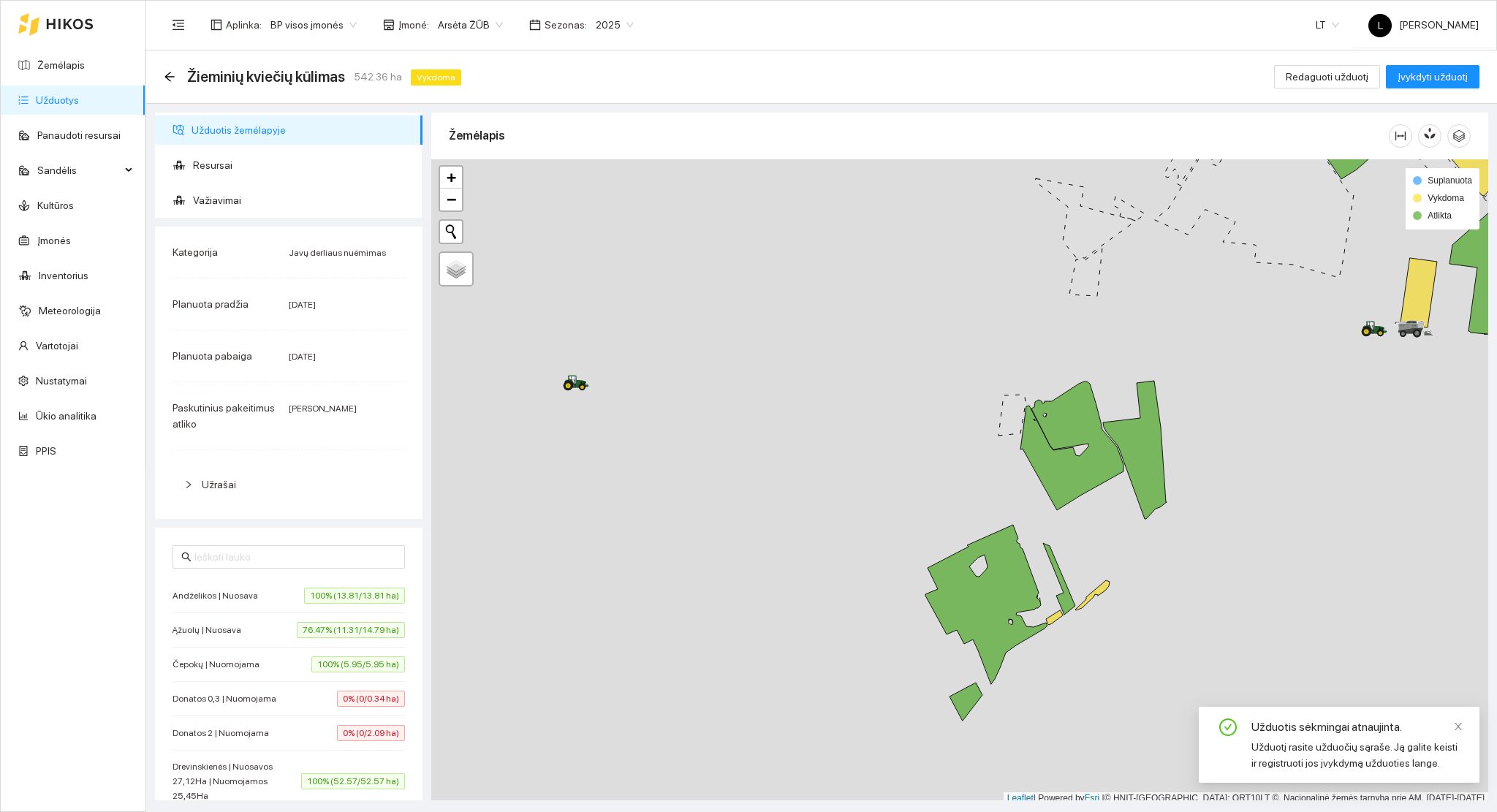
scroll to position [4, 0]
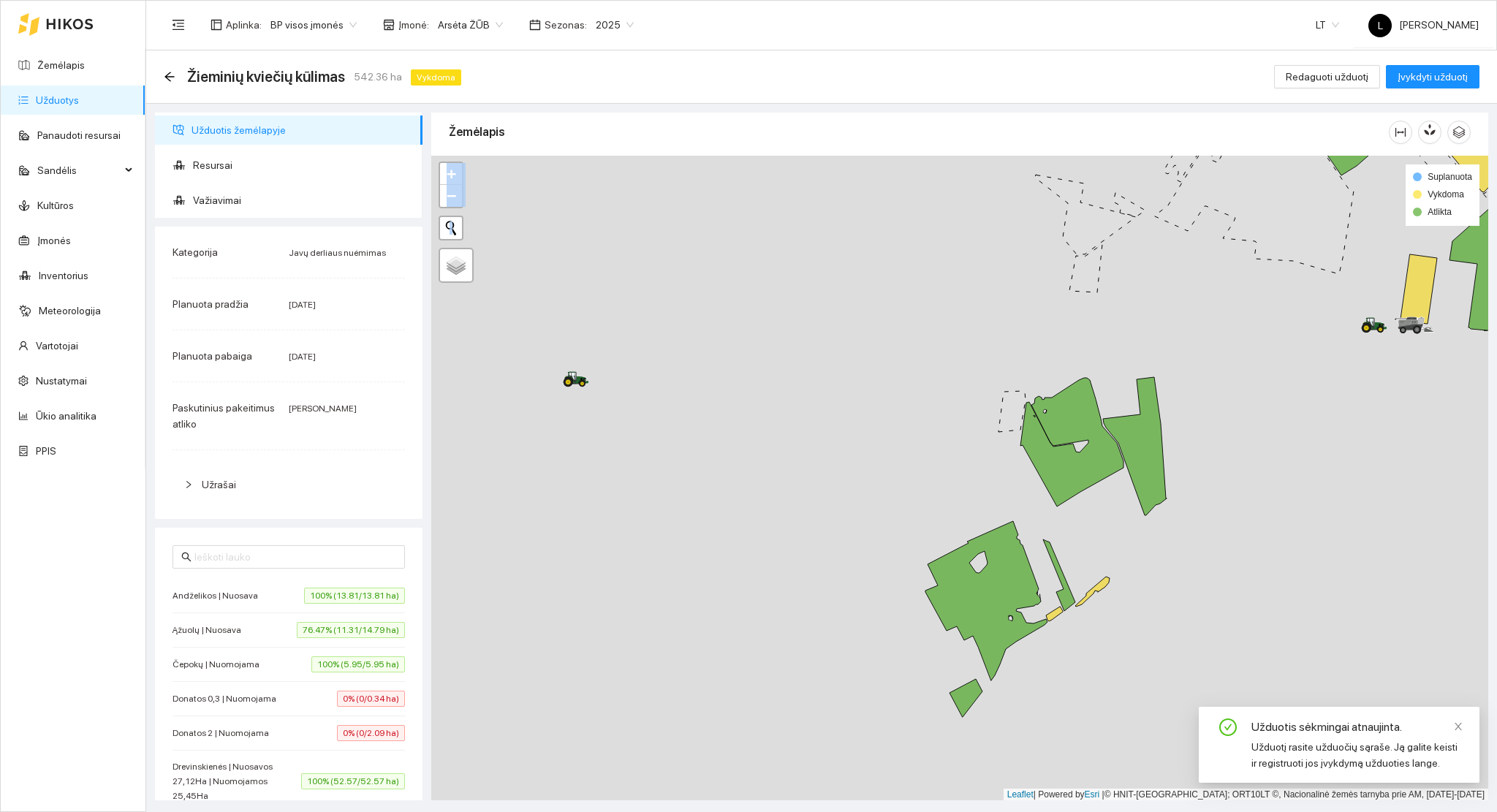
drag, startPoint x: 1143, startPoint y: 481, endPoint x: 1073, endPoint y: 470, distance: 70.9
click at [1079, 470] on div at bounding box center [960, 479] width 1057 height 646
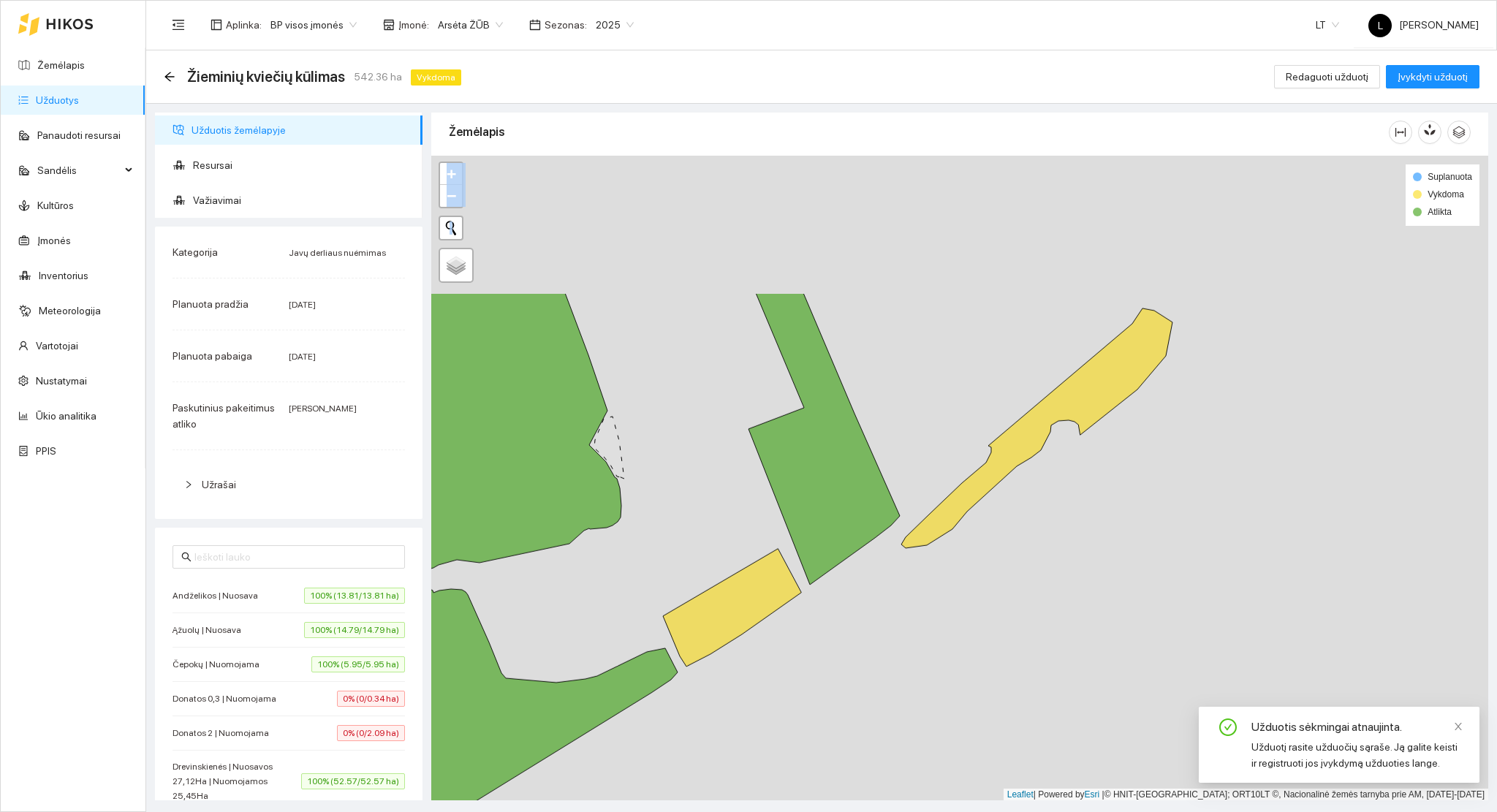
drag, startPoint x: 1134, startPoint y: 441, endPoint x: 902, endPoint y: 655, distance: 315.6
click at [915, 649] on div at bounding box center [960, 479] width 1057 height 646
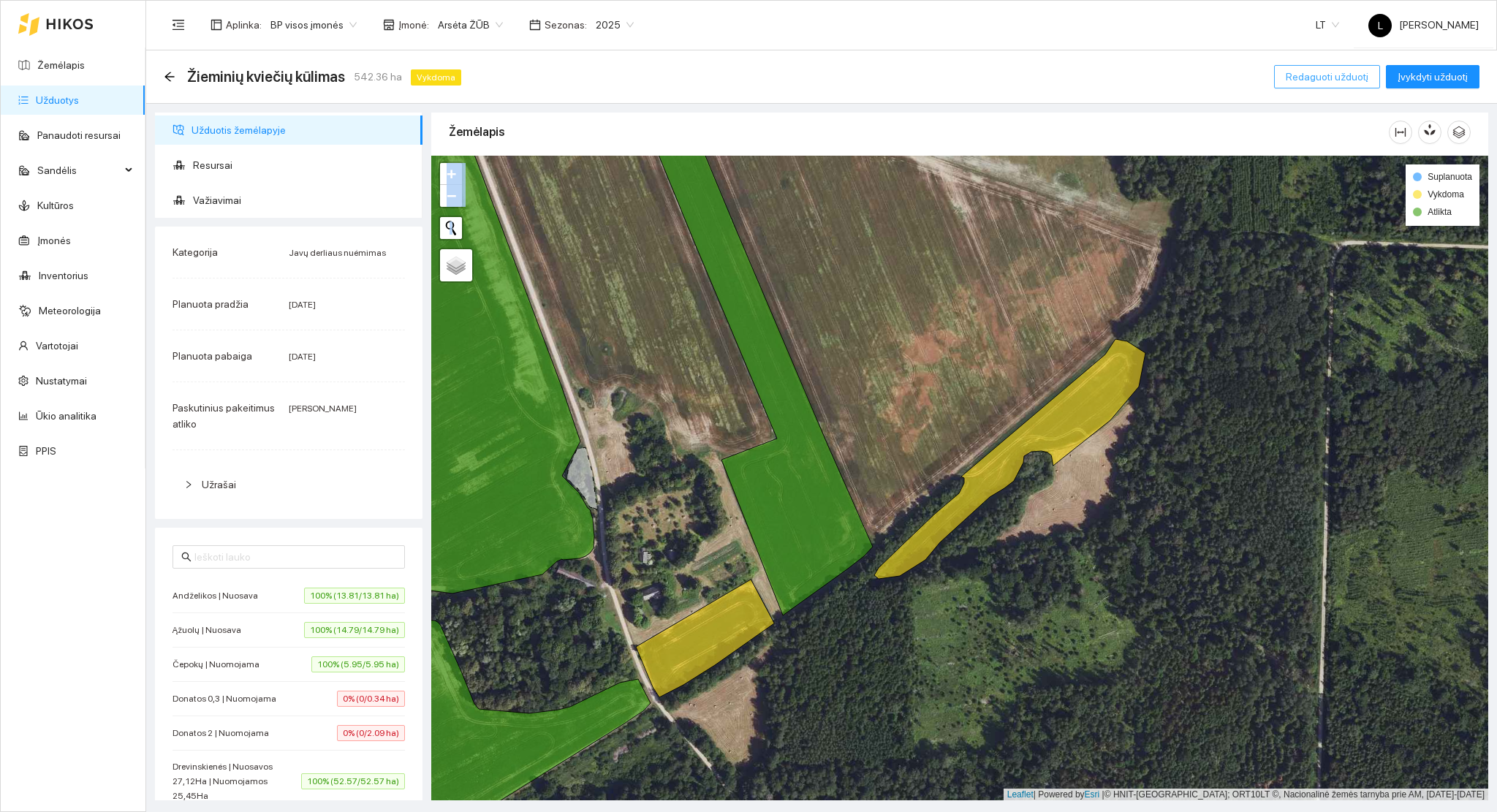
click at [1321, 85] on button "Redaguoti užduotį" at bounding box center [1327, 76] width 106 height 23
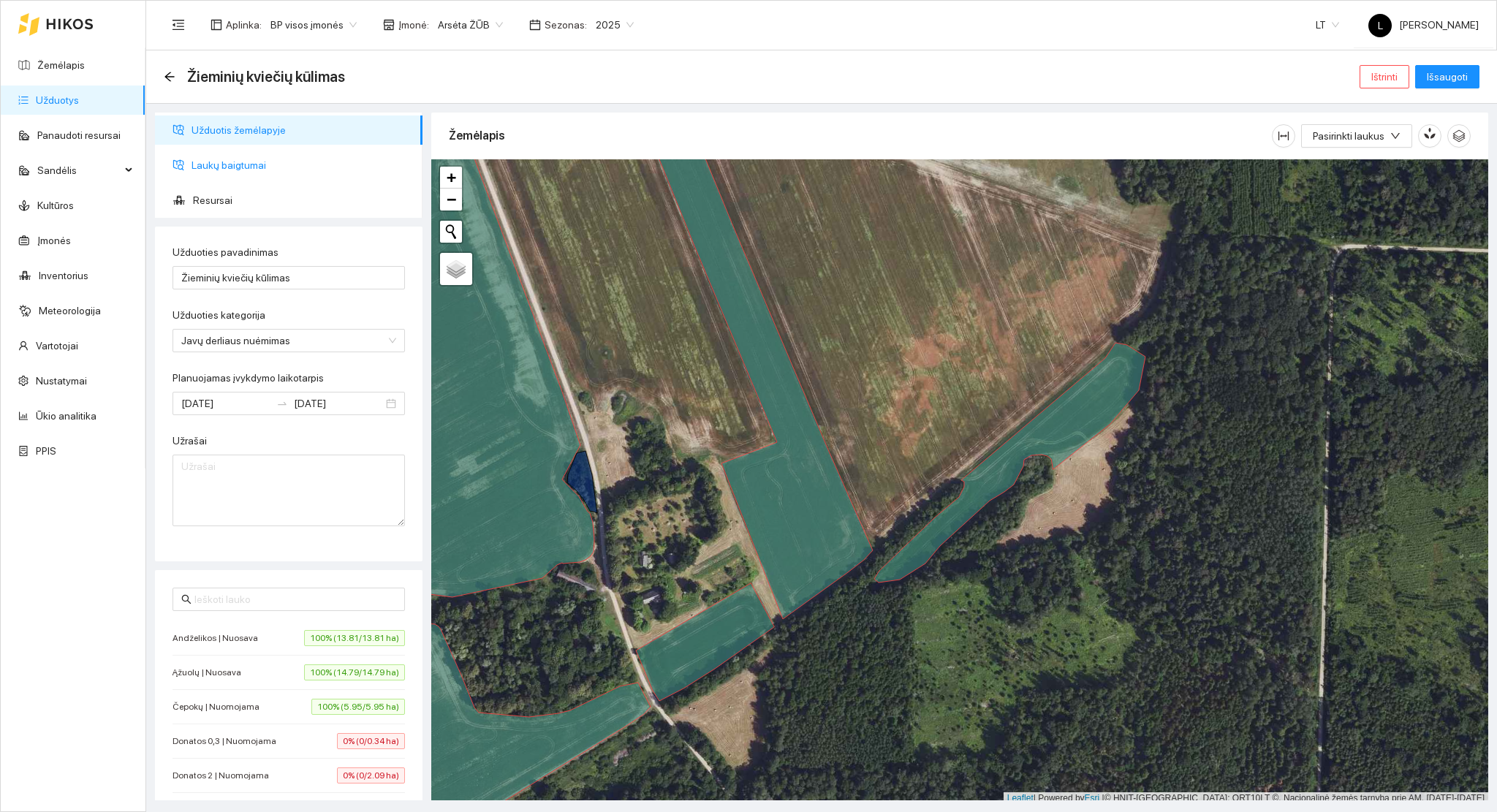
click at [229, 169] on span "Laukų baigtumai" at bounding box center [301, 165] width 219 height 30
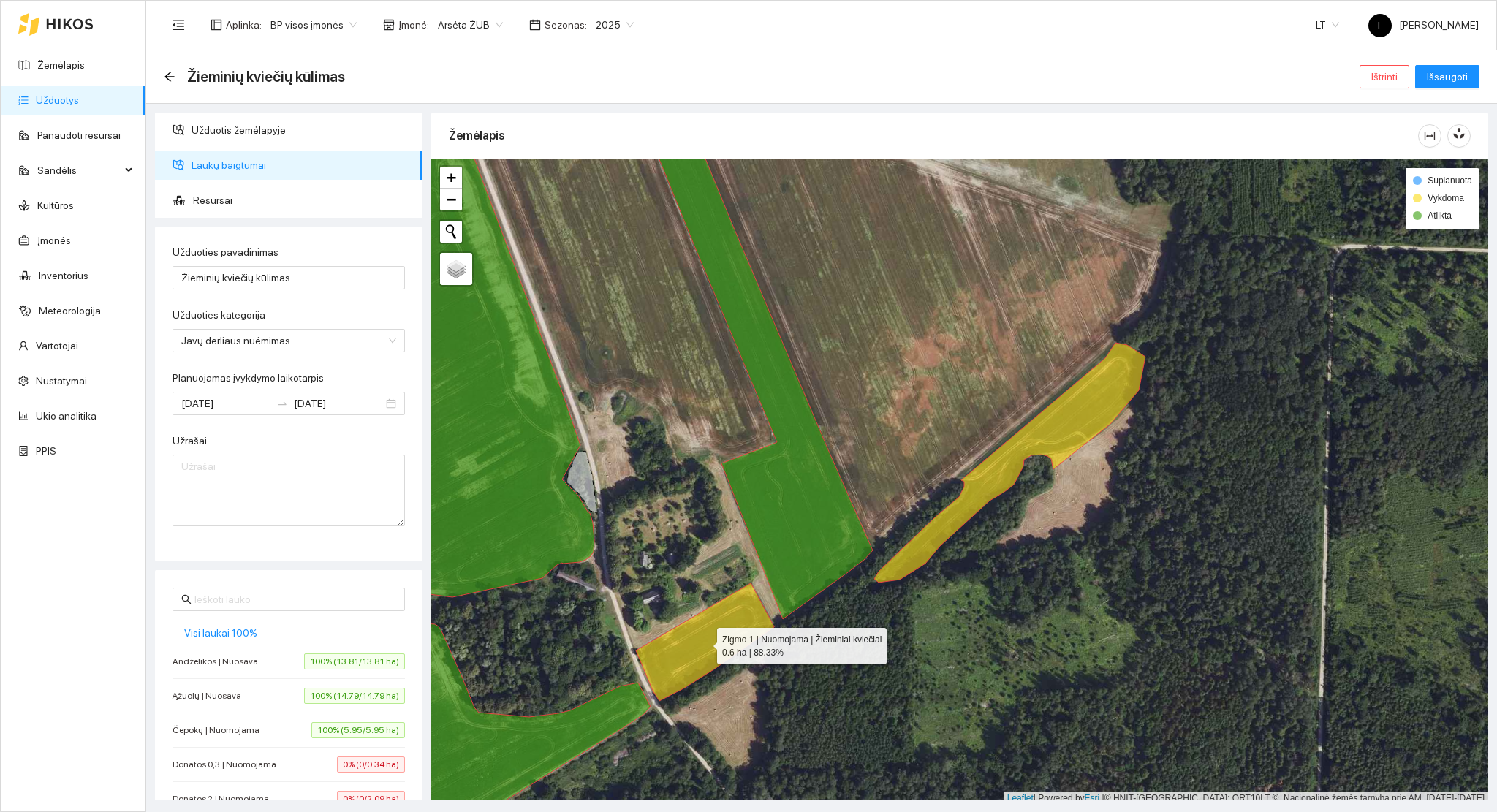
click at [726, 643] on icon at bounding box center [705, 642] width 138 height 117
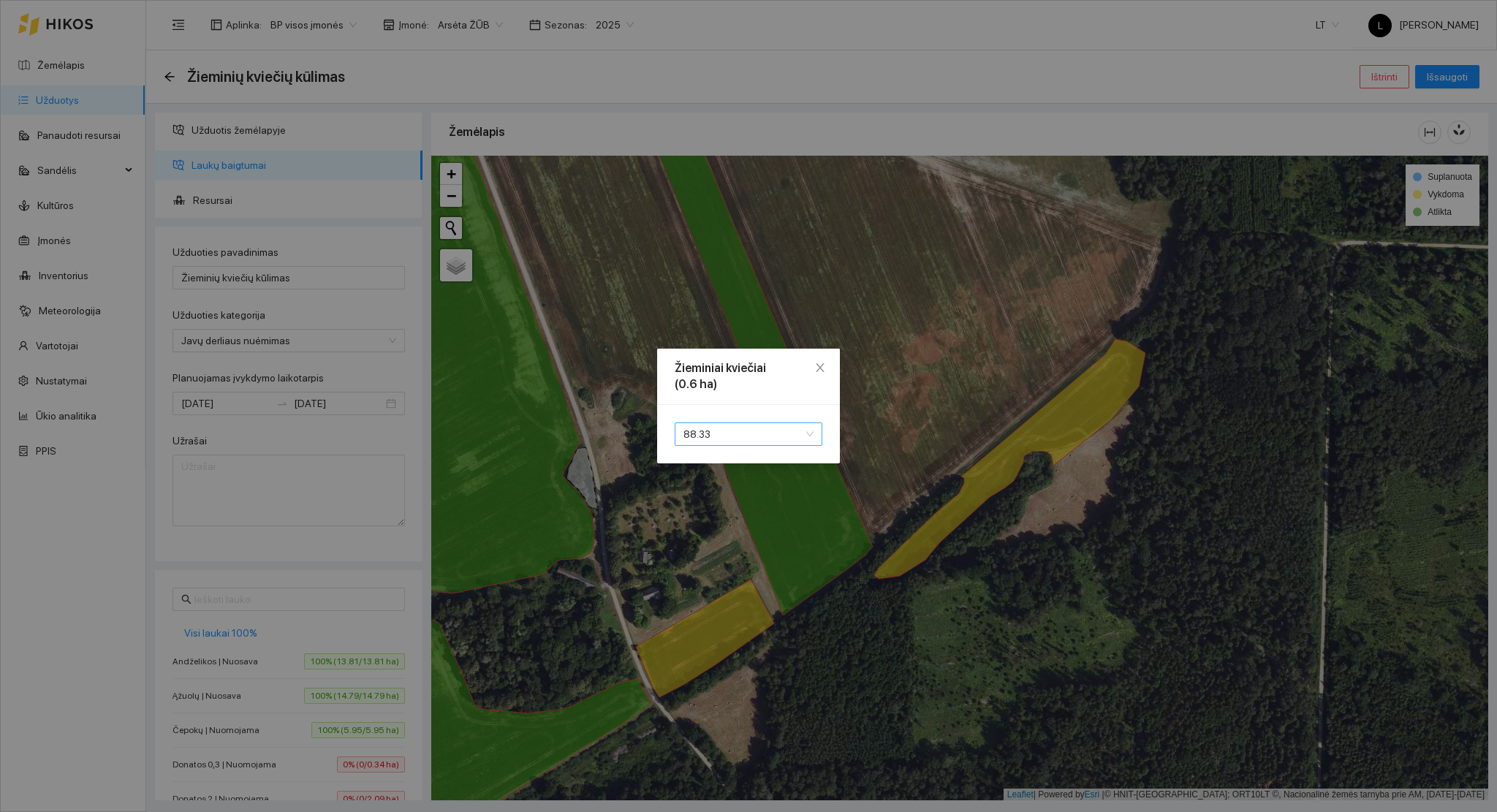
click at [766, 435] on span "88.33" at bounding box center [748, 433] width 130 height 22
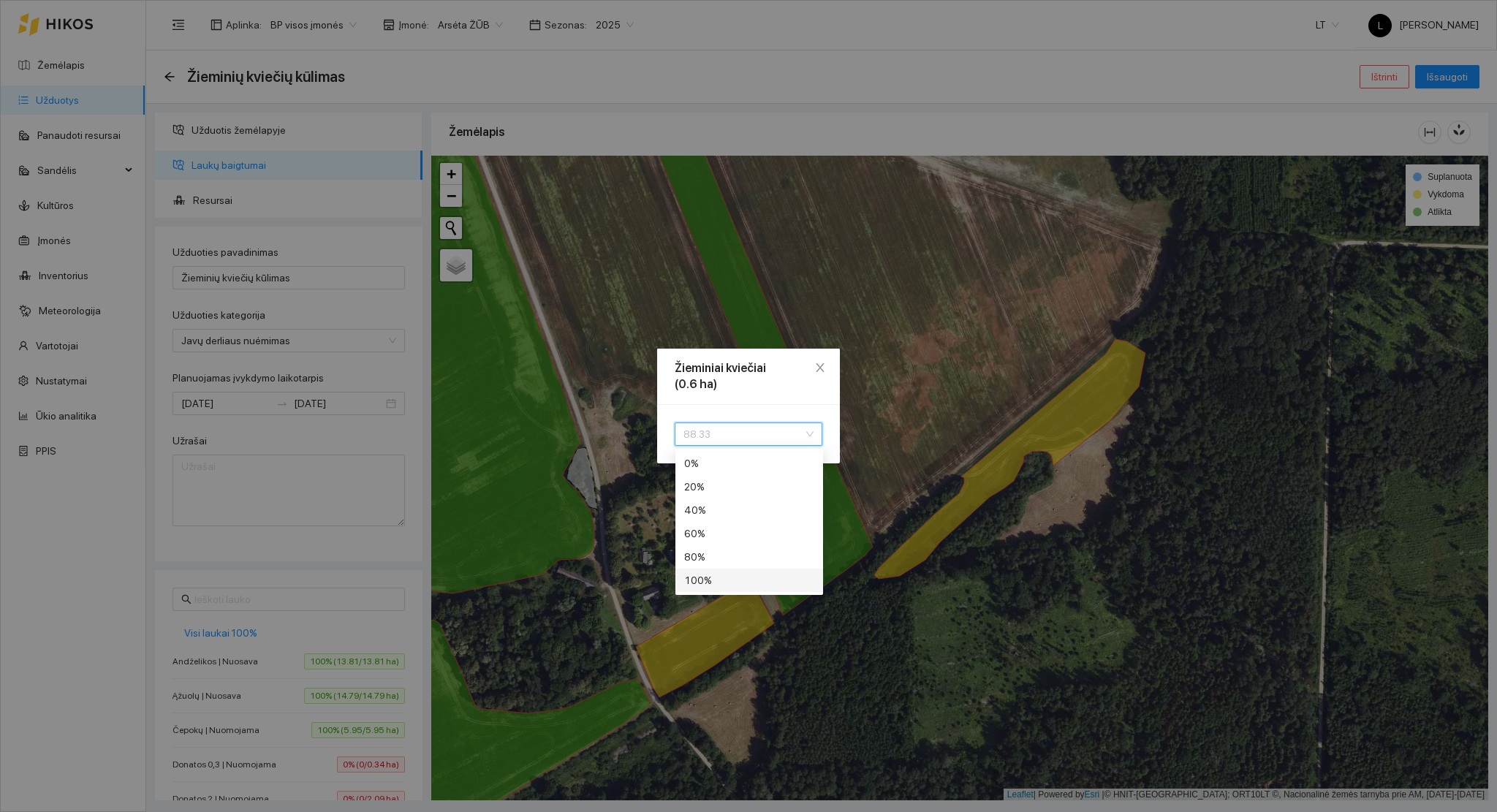
click at [738, 583] on div "100 %" at bounding box center [749, 580] width 130 height 16
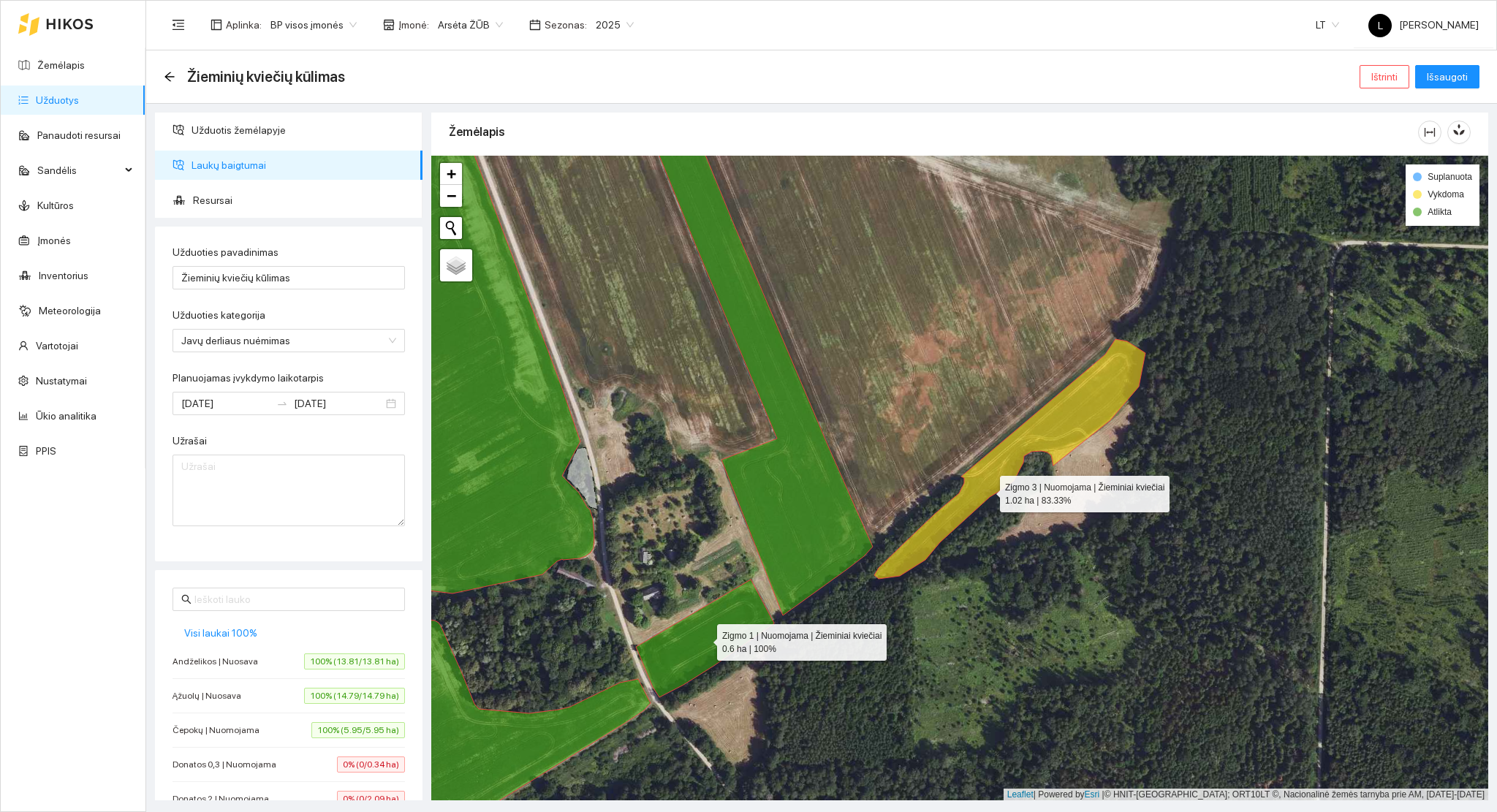
click at [986, 491] on icon at bounding box center [1009, 459] width 271 height 240
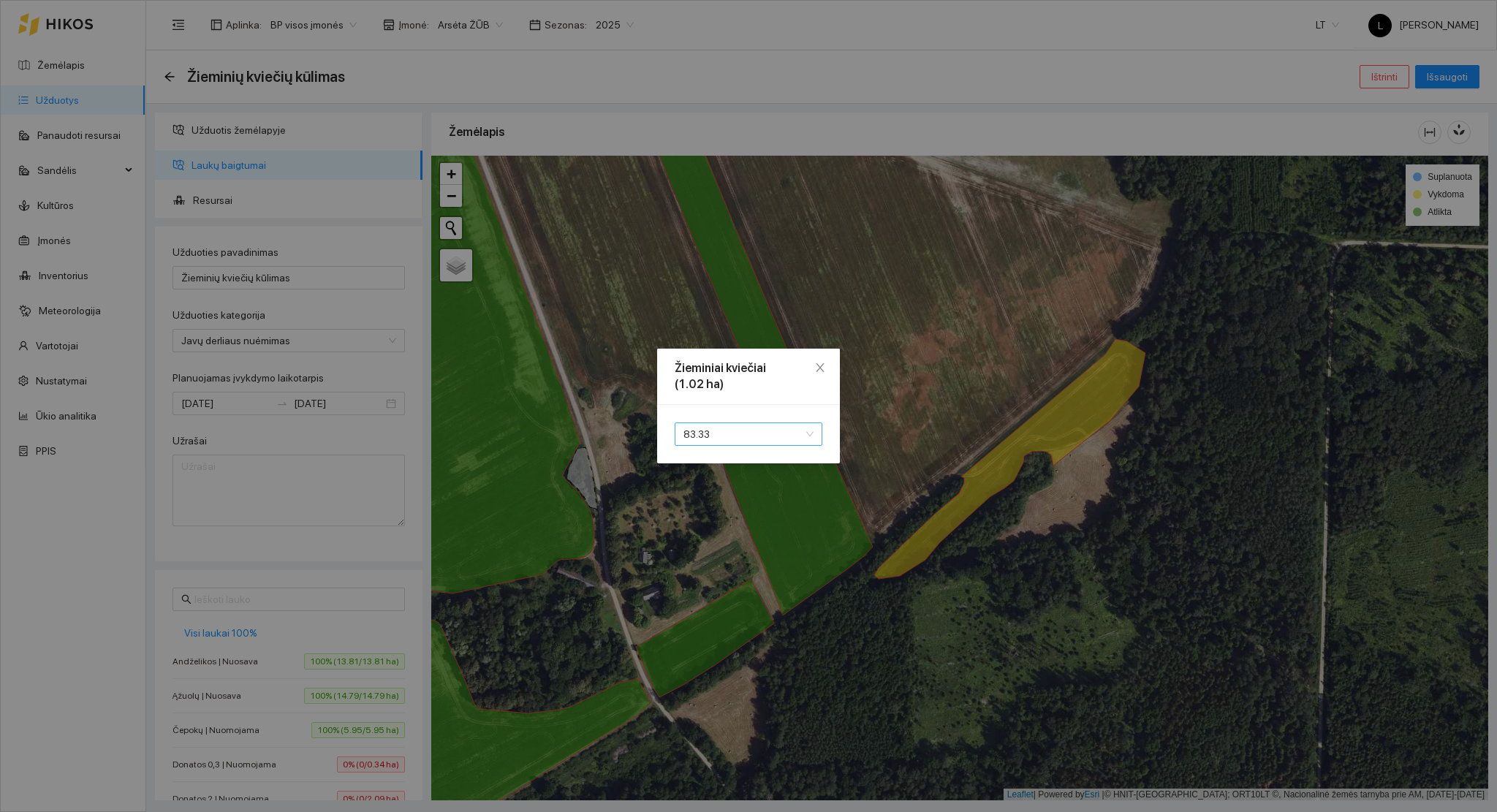
click at [784, 432] on span "83.33" at bounding box center [748, 433] width 130 height 22
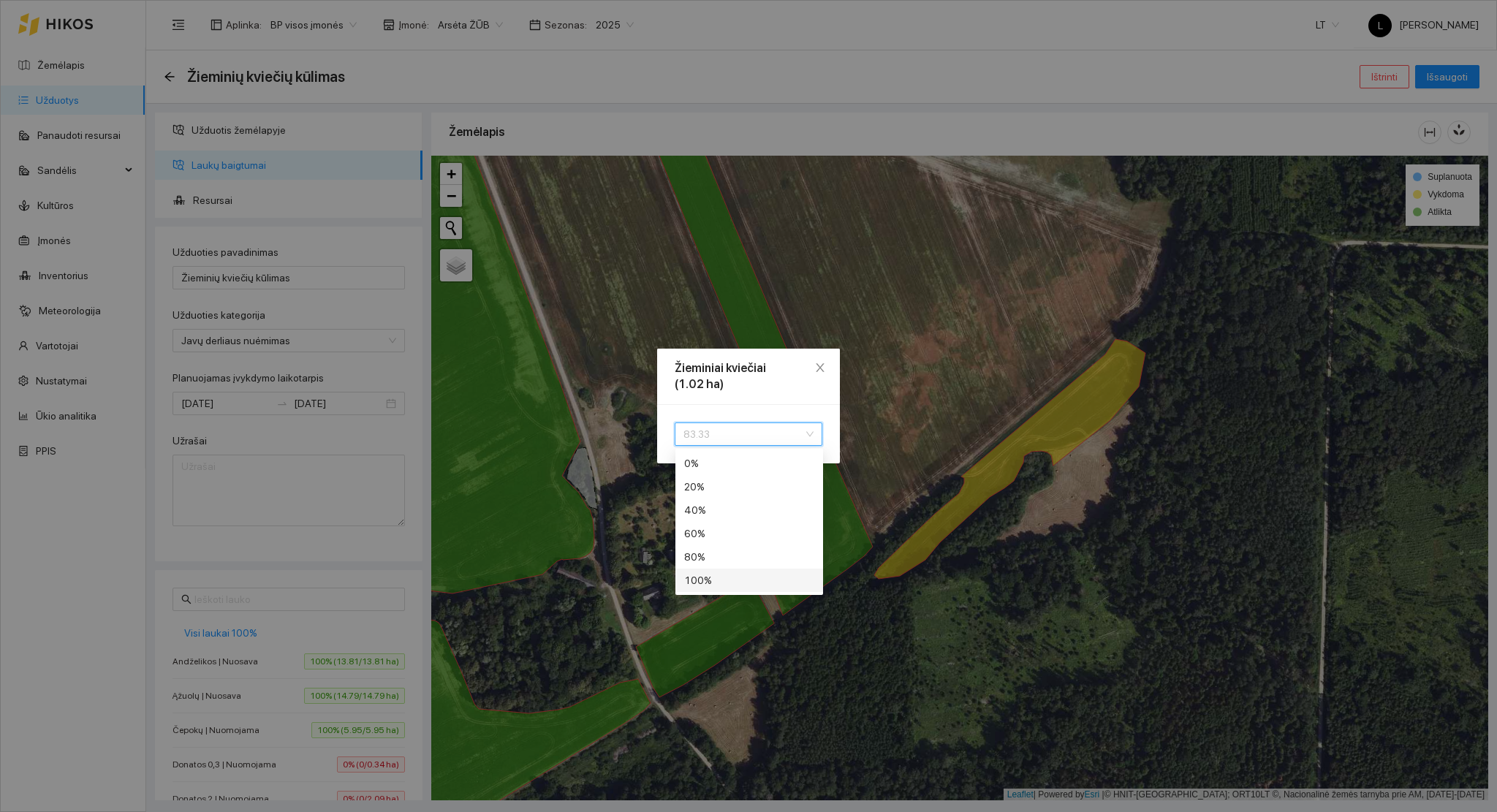
click at [748, 575] on div "100 %" at bounding box center [749, 580] width 130 height 16
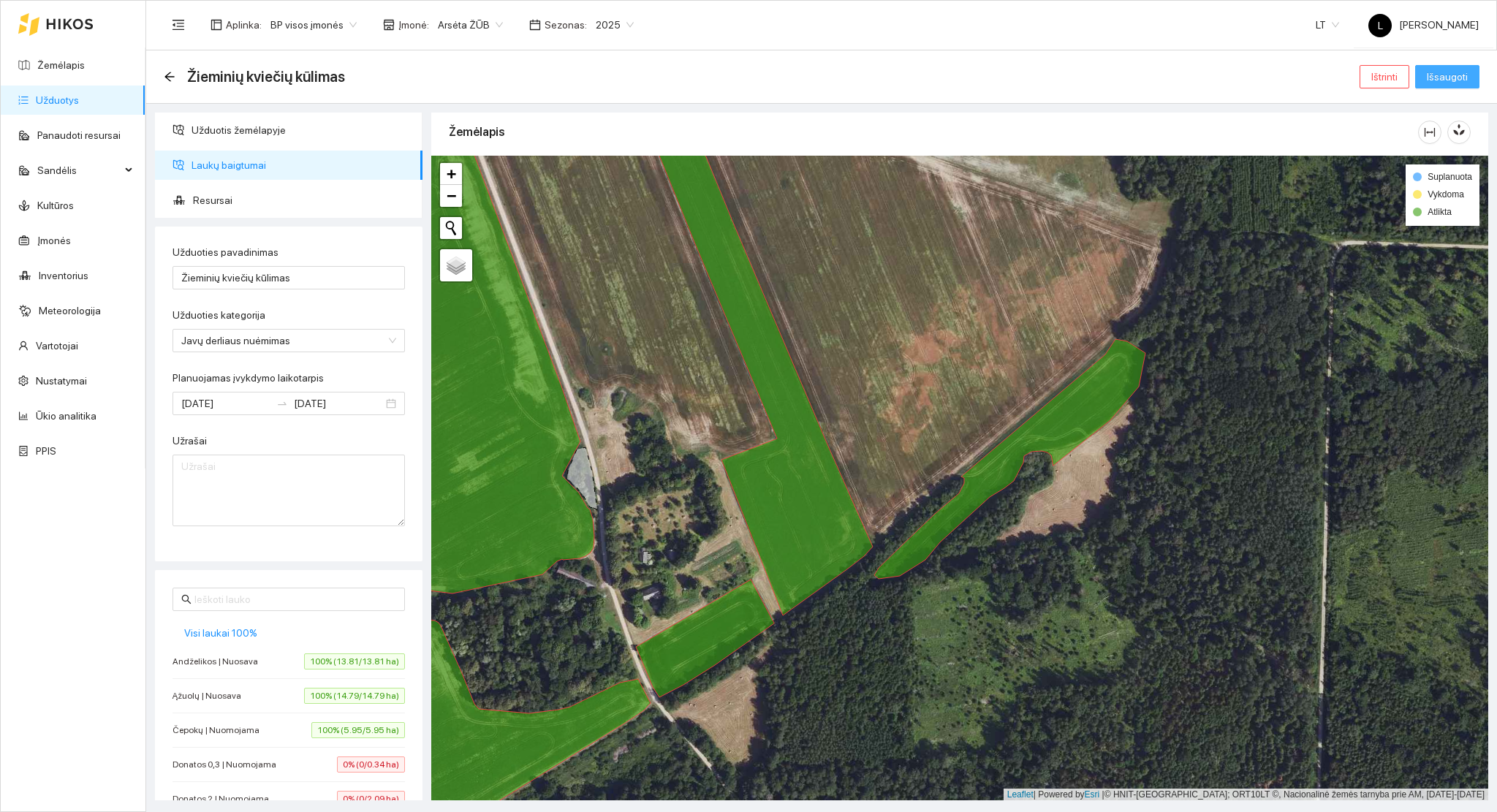
click at [1452, 83] on span "Išsaugoti" at bounding box center [1447, 77] width 41 height 16
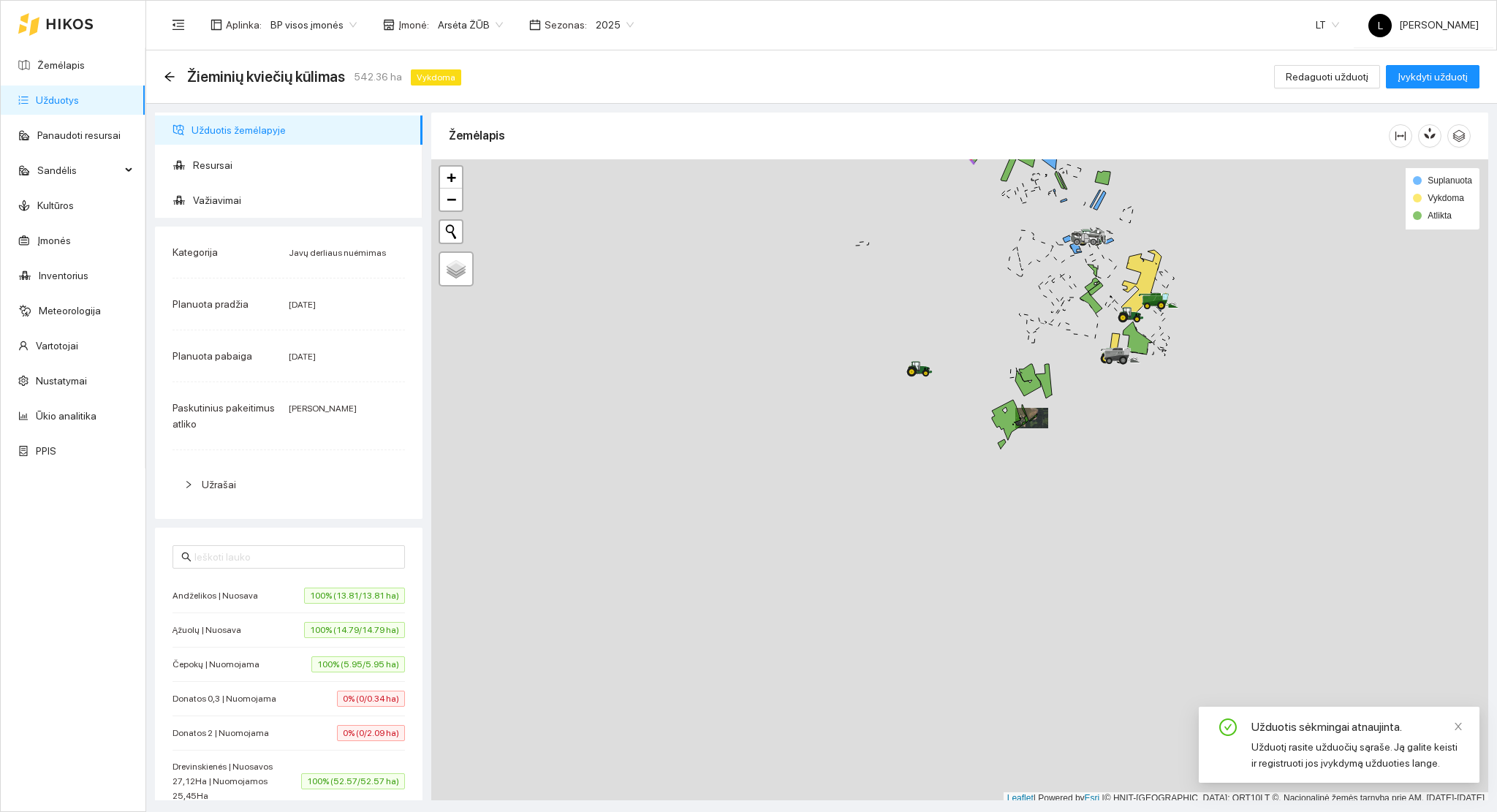
scroll to position [4, 0]
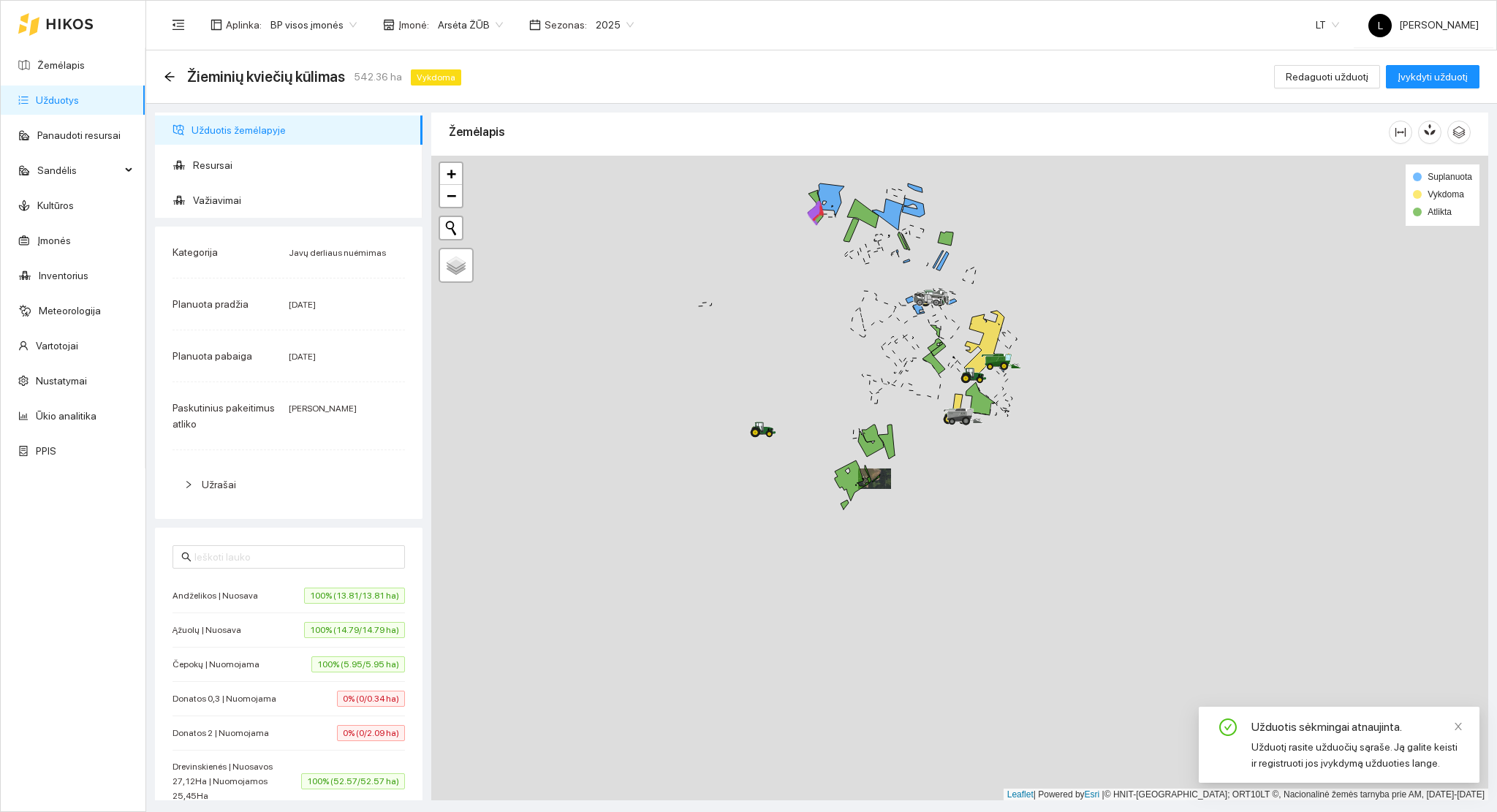
drag, startPoint x: 910, startPoint y: 408, endPoint x: 781, endPoint y: 472, distance: 144.0
click at [781, 472] on div at bounding box center [960, 479] width 1057 height 646
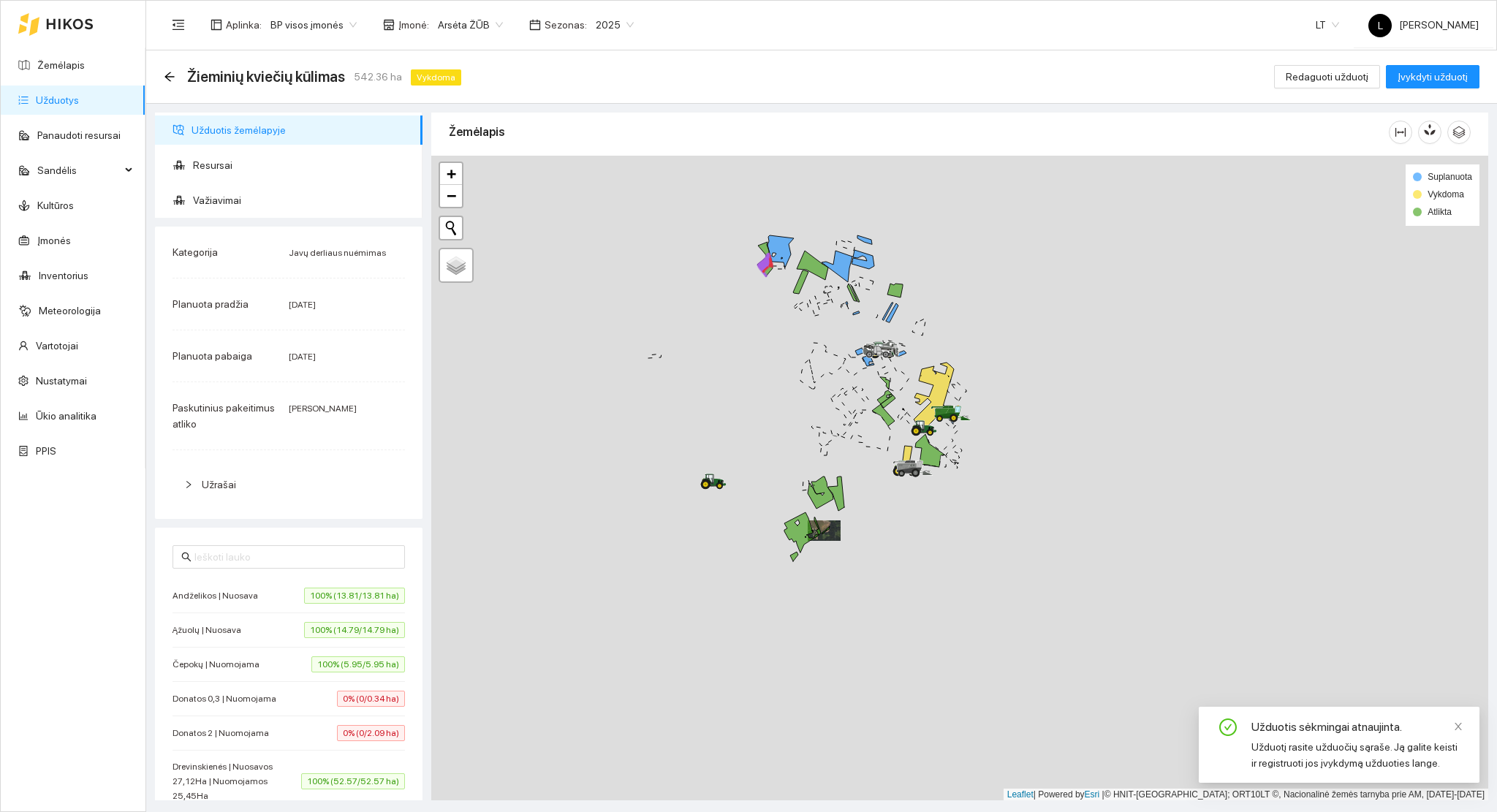
drag, startPoint x: 848, startPoint y: 312, endPoint x: 731, endPoint y: 389, distance: 140.1
click at [741, 389] on div at bounding box center [960, 479] width 1057 height 646
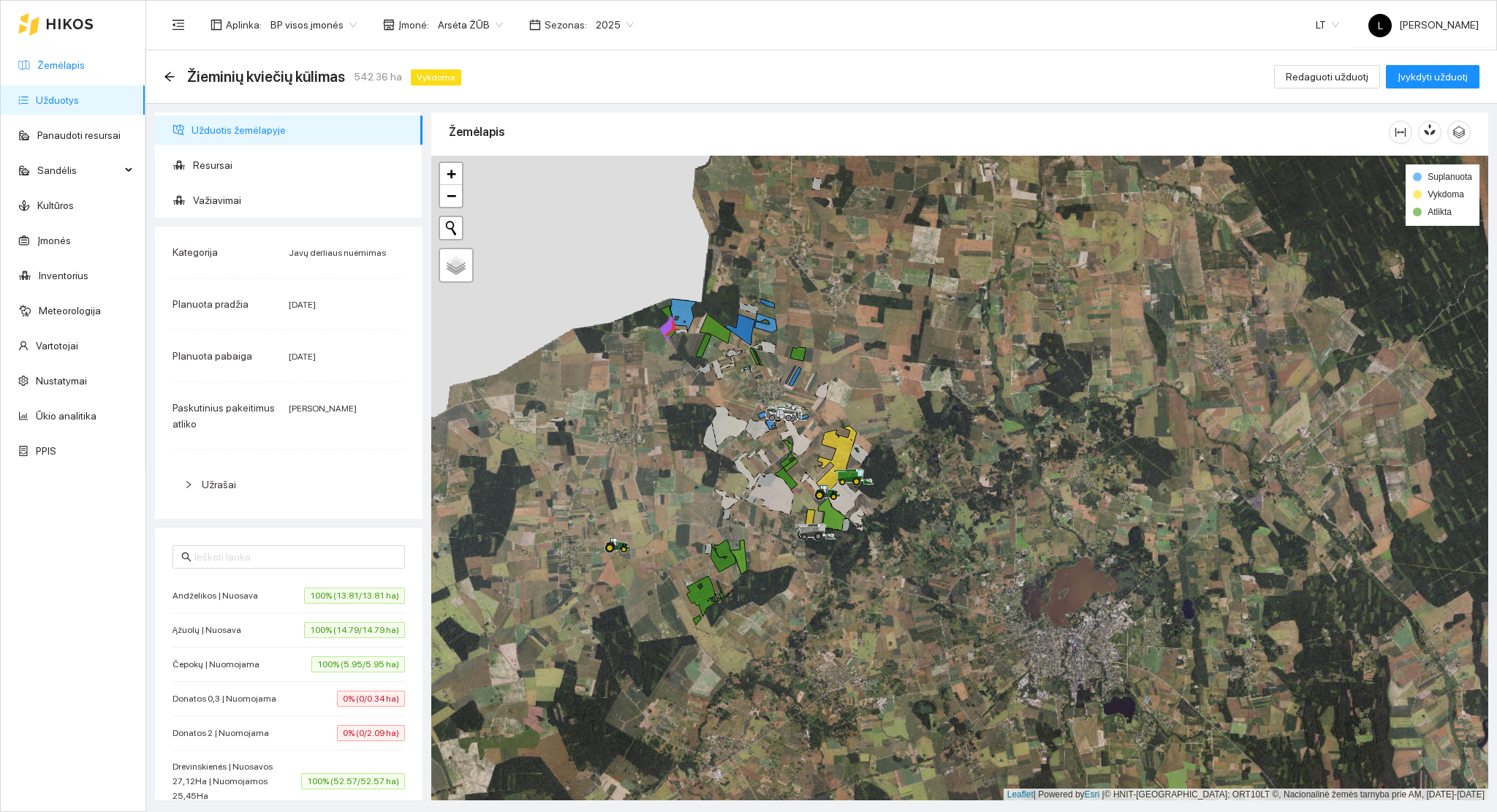
click at [65, 62] on link "Žemėlapis" at bounding box center [61, 65] width 47 height 12
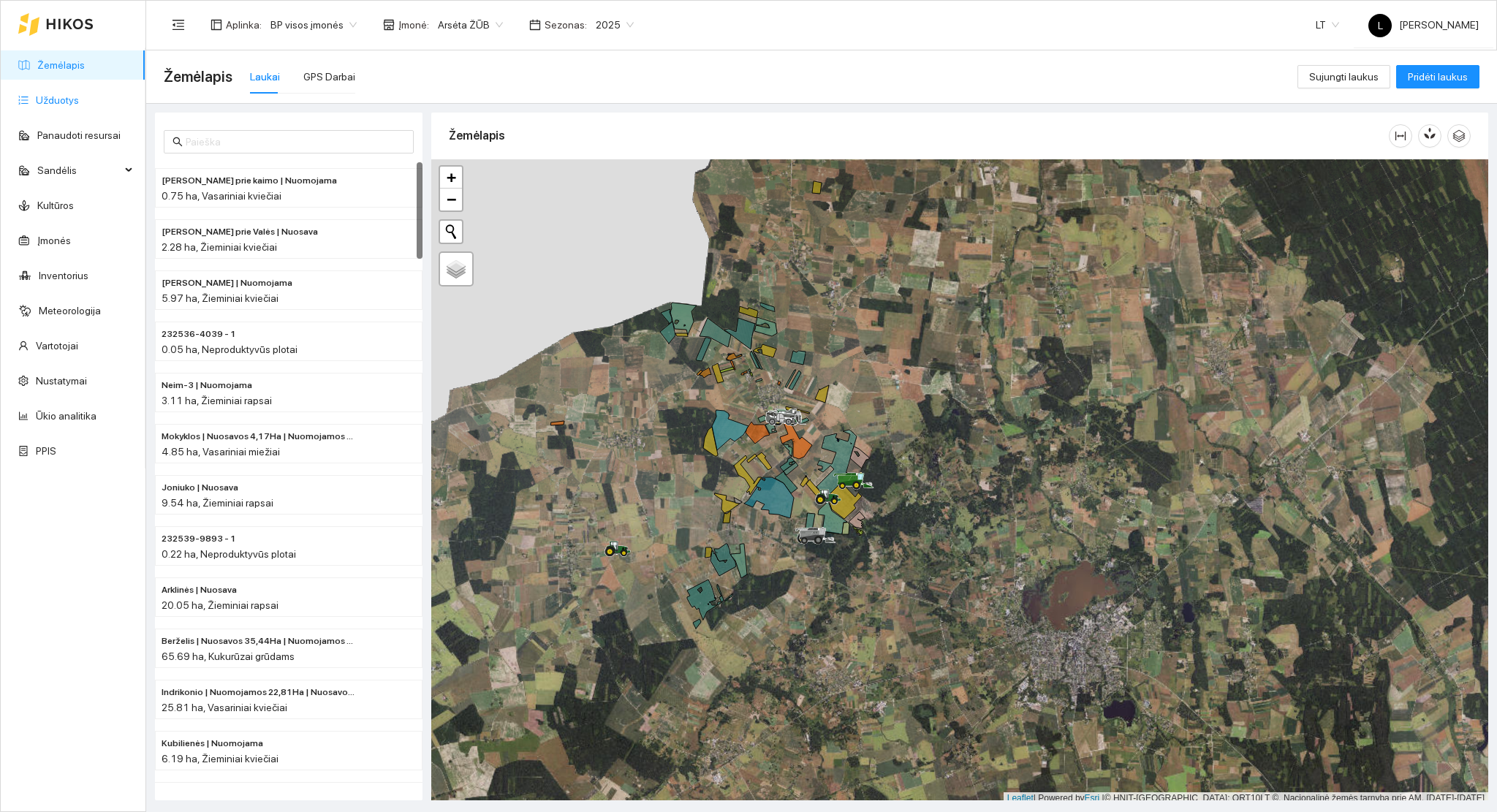
click at [79, 106] on link "Užduotys" at bounding box center [58, 100] width 43 height 12
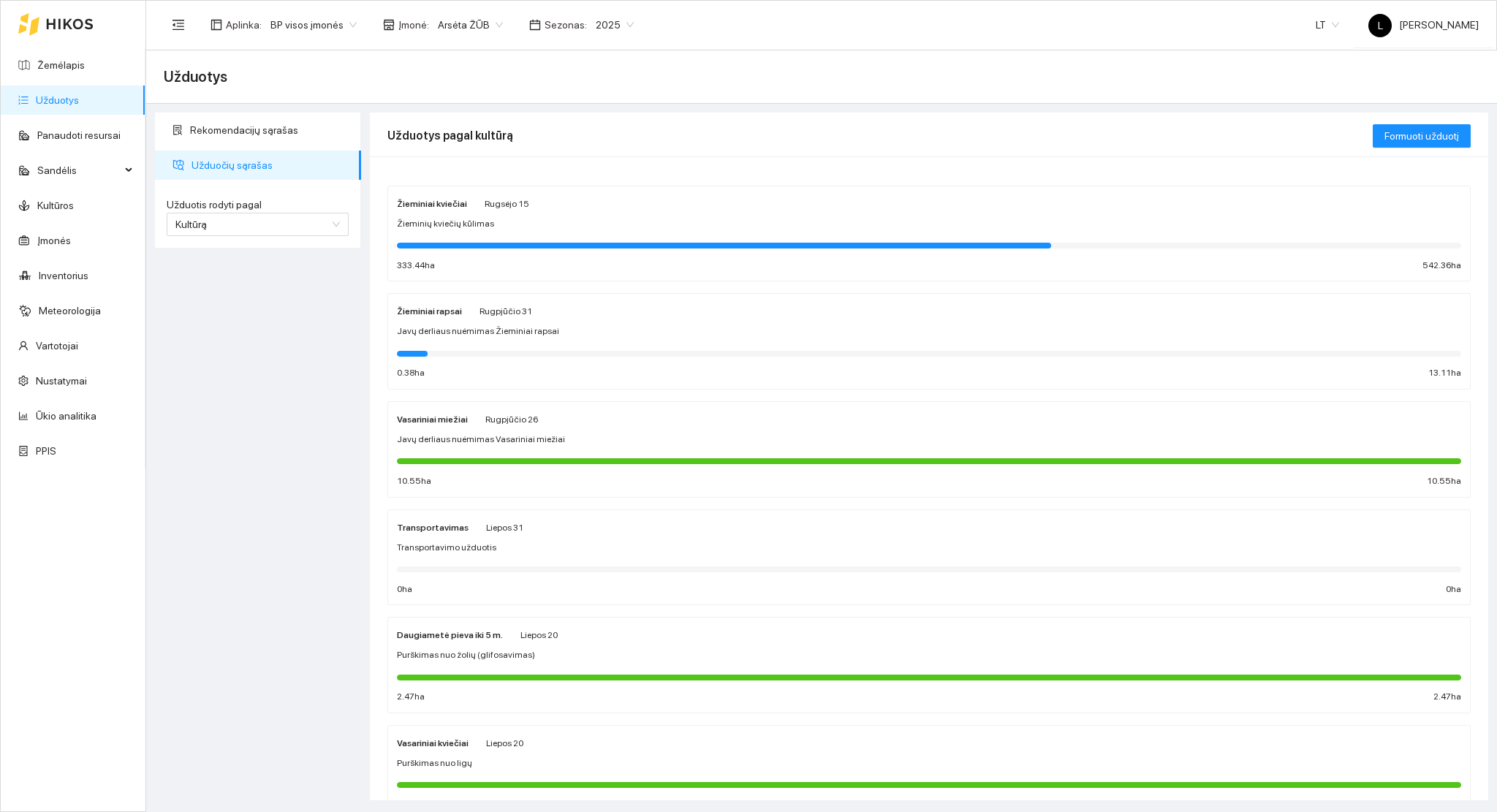
click at [632, 259] on div "333.44 ha 542.36 ha" at bounding box center [930, 265] width 1065 height 14
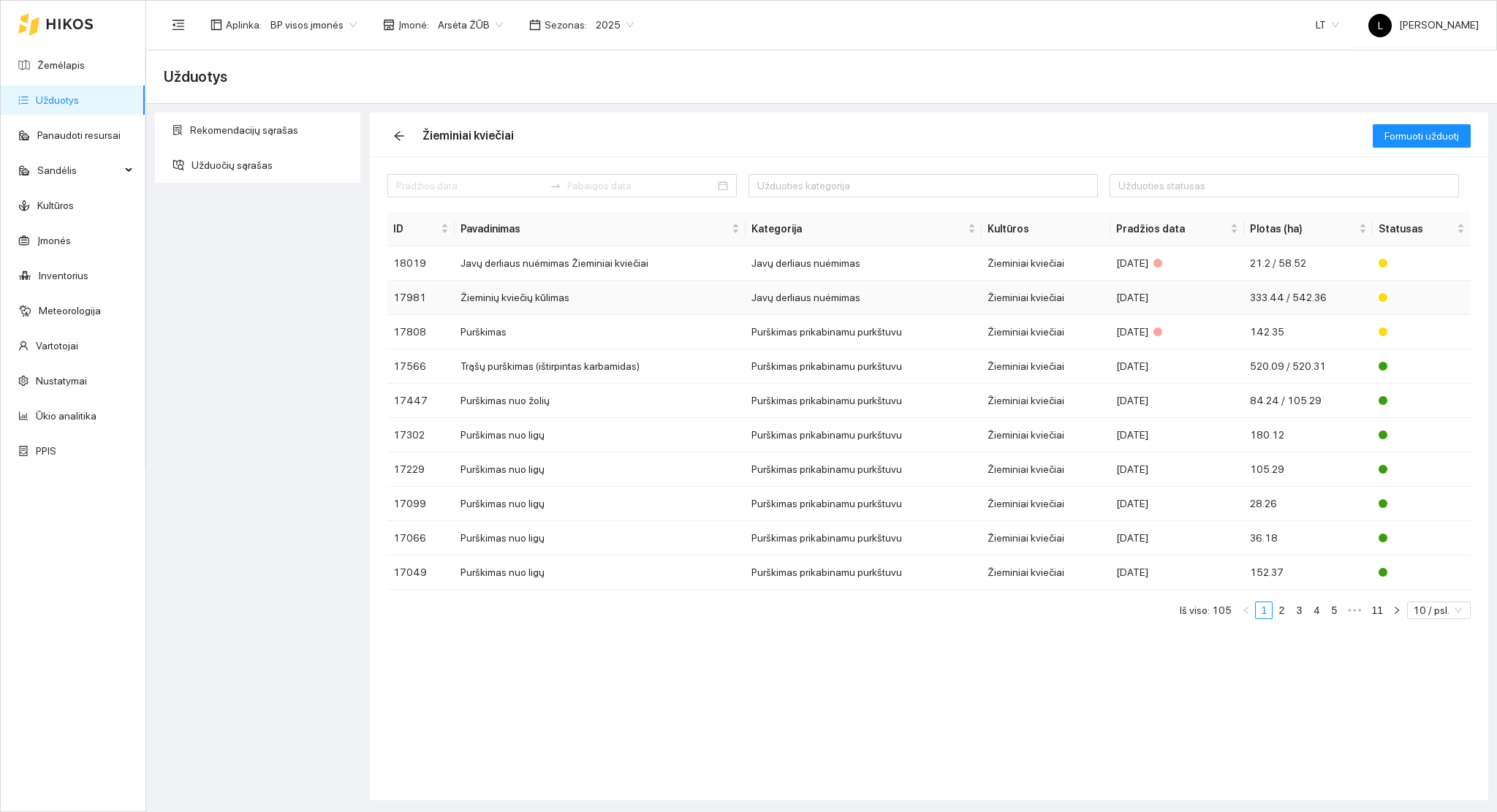
click at [1092, 301] on td "Žieminiai kviečiai" at bounding box center [1045, 297] width 129 height 34
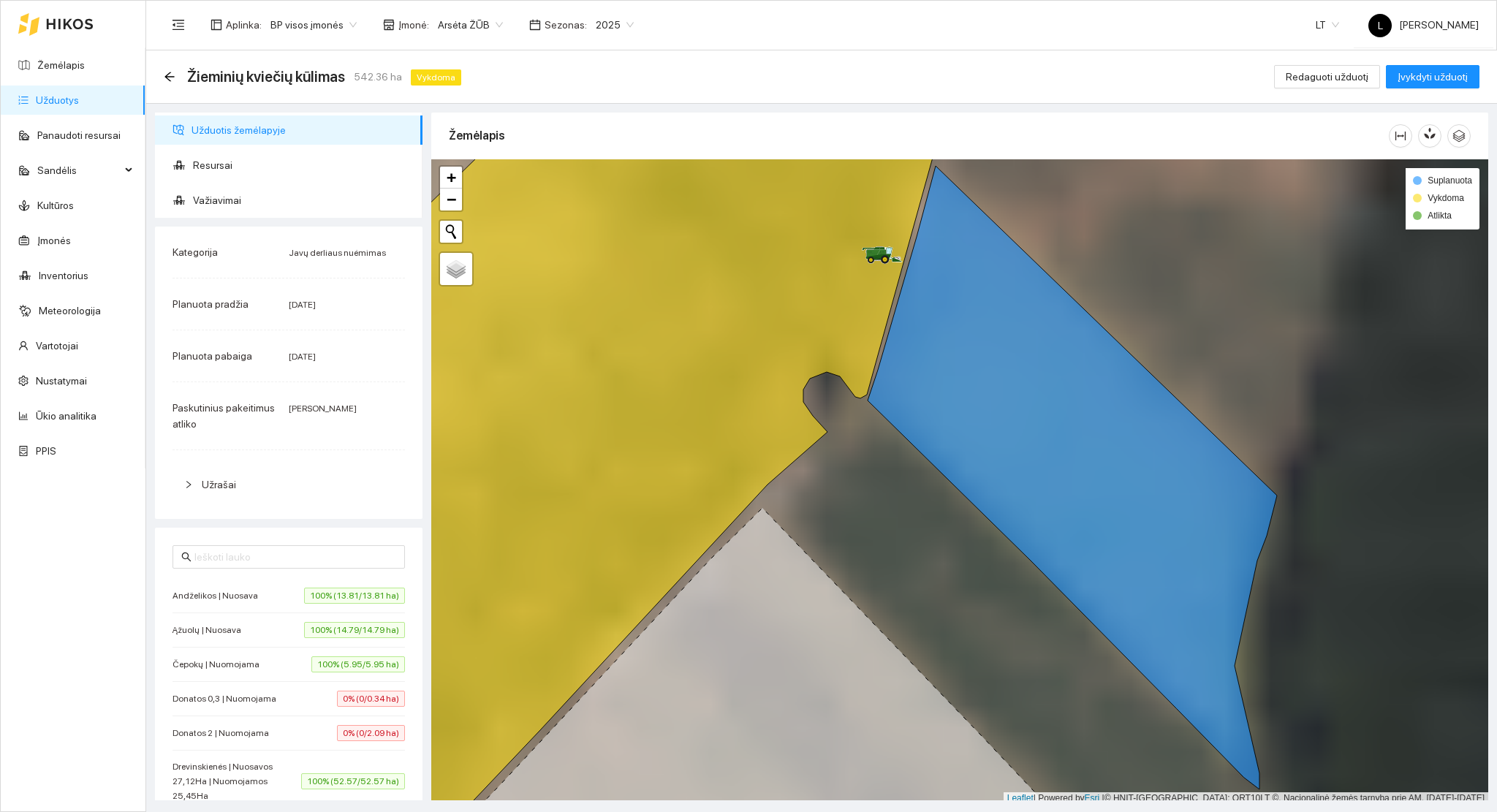
scroll to position [4, 0]
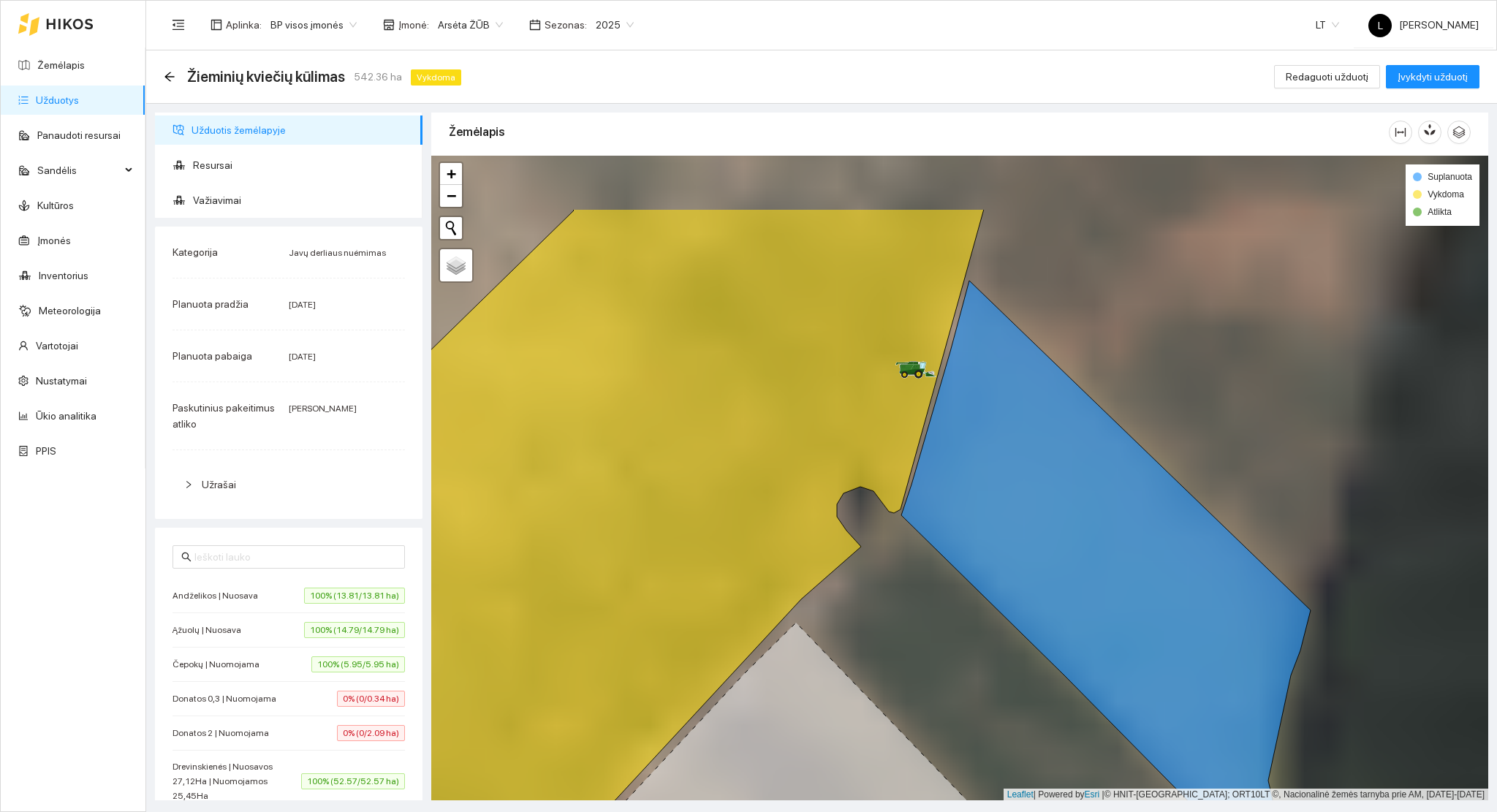
drag, startPoint x: 863, startPoint y: 471, endPoint x: 938, endPoint y: 635, distance: 180.3
click at [922, 612] on div at bounding box center [960, 479] width 1057 height 646
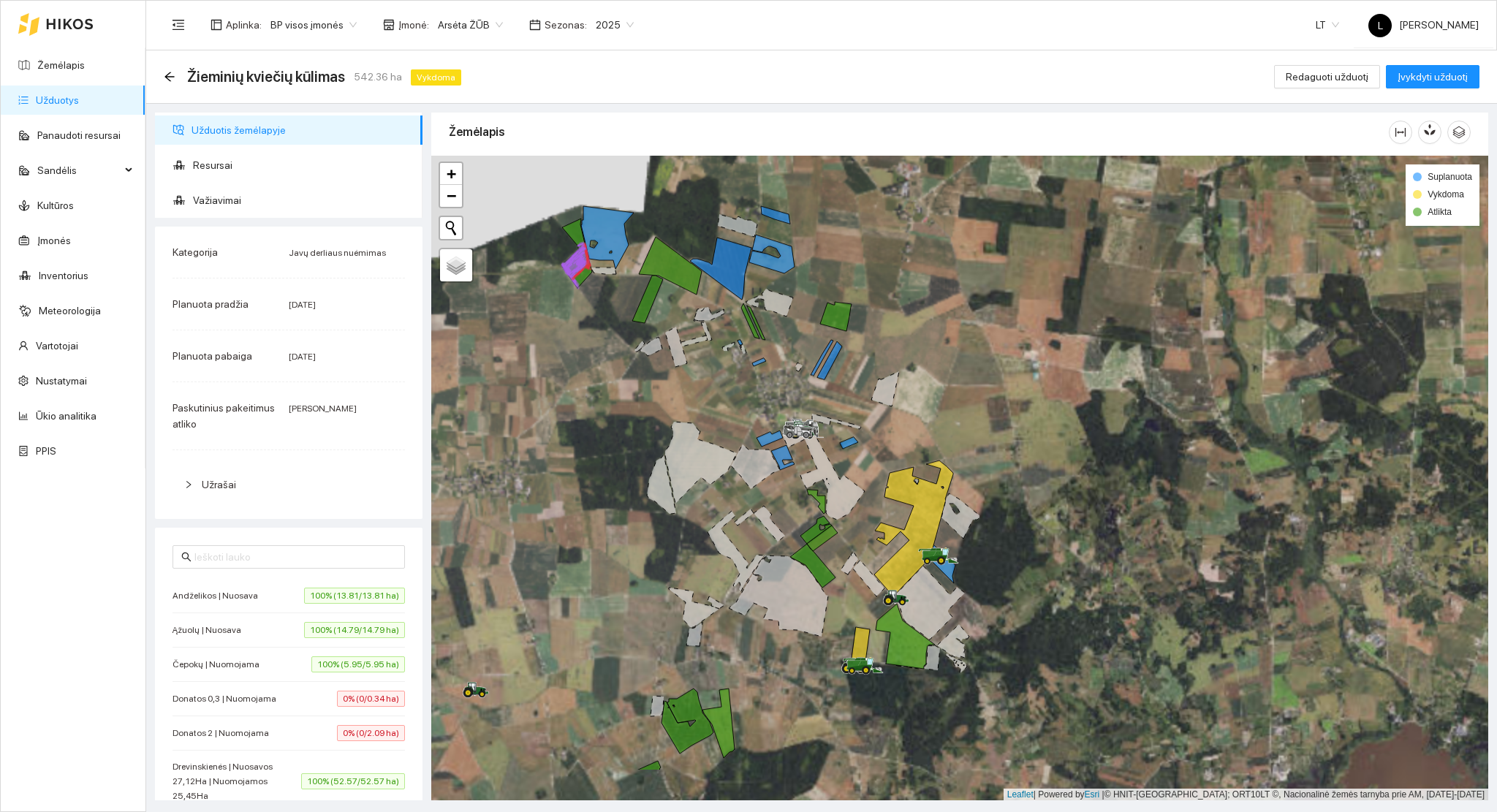
click at [814, 484] on div at bounding box center [960, 479] width 1057 height 646
click at [586, 279] on div at bounding box center [960, 479] width 1057 height 646
click at [580, 272] on icon at bounding box center [576, 265] width 30 height 44
click at [64, 60] on link "Žemėlapis" at bounding box center [61, 65] width 47 height 12
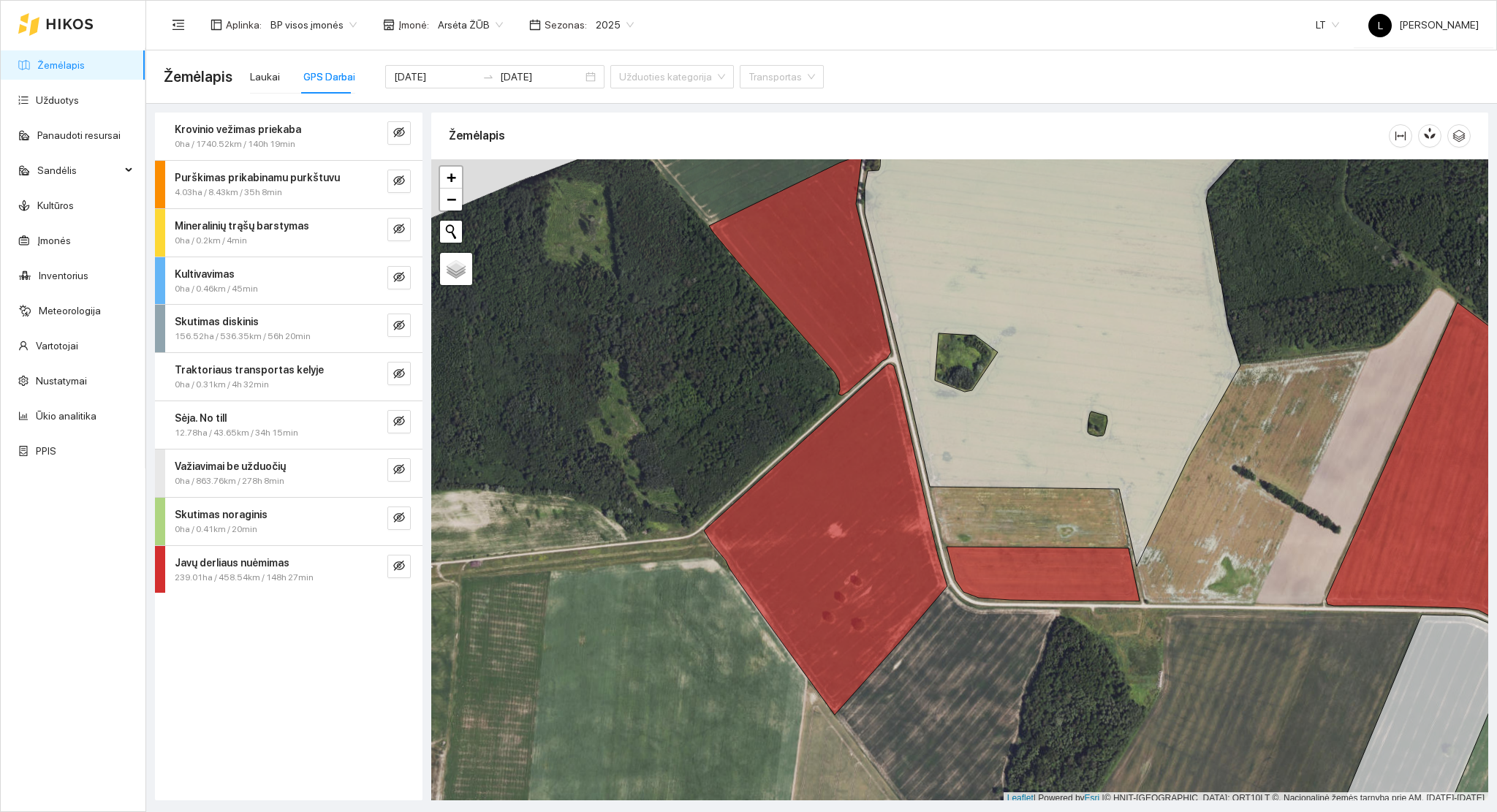
scroll to position [4, 0]
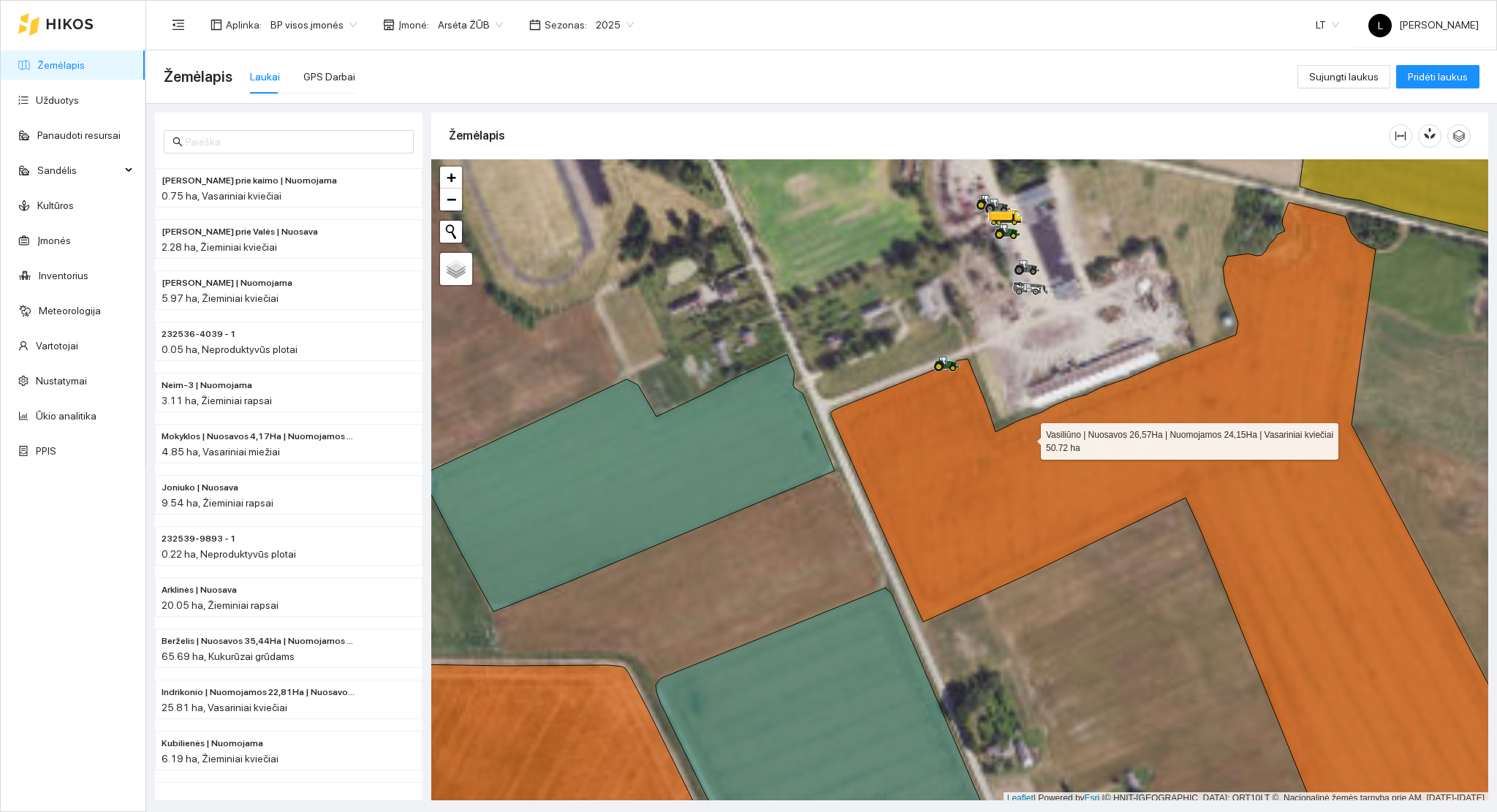
scroll to position [4, 0]
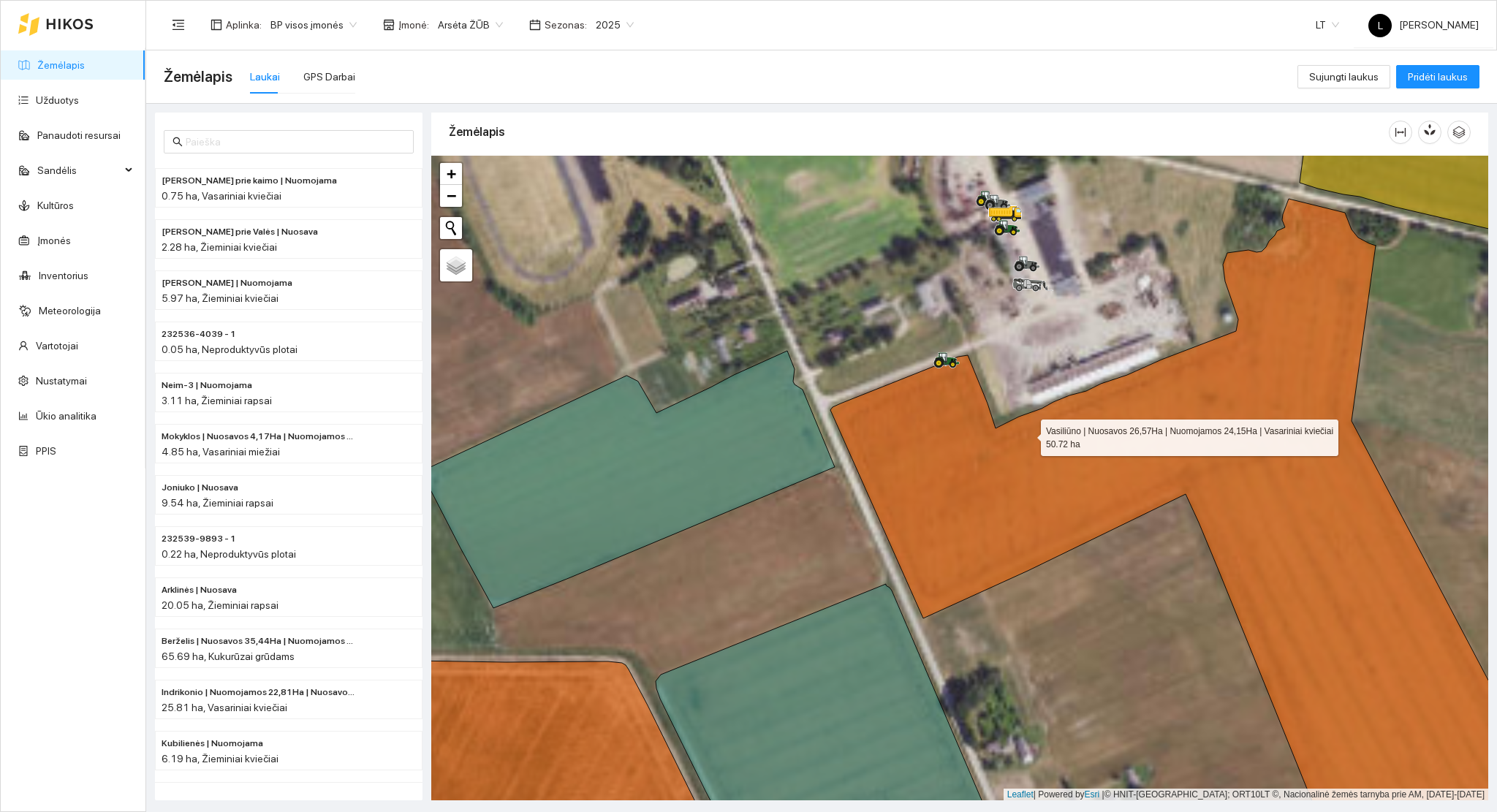
drag, startPoint x: 1029, startPoint y: 426, endPoint x: 976, endPoint y: 566, distance: 149.7
click at [985, 550] on icon at bounding box center [1211, 543] width 761 height 689
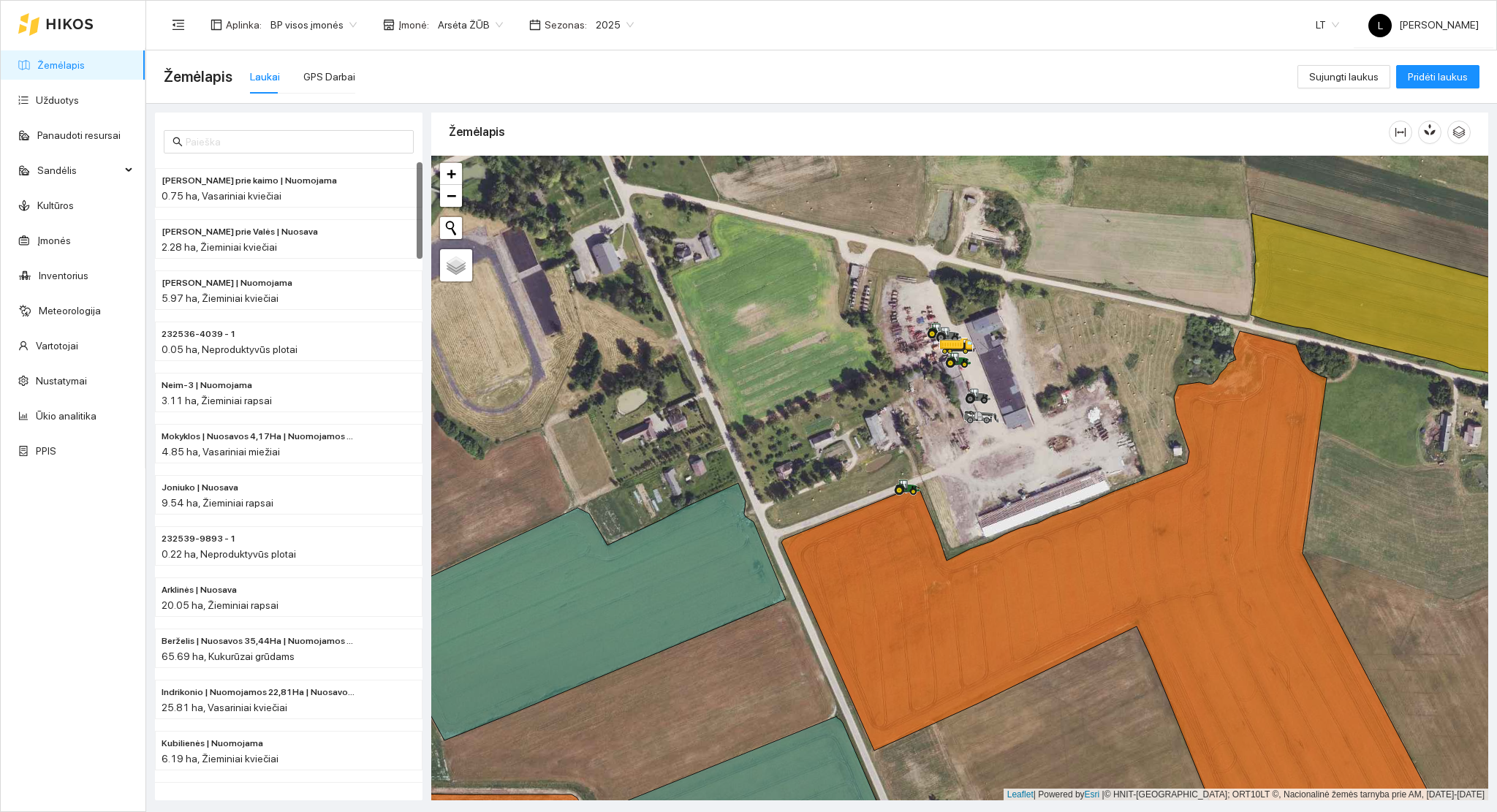
click at [78, 70] on link "Žemėlapis" at bounding box center [61, 65] width 47 height 12
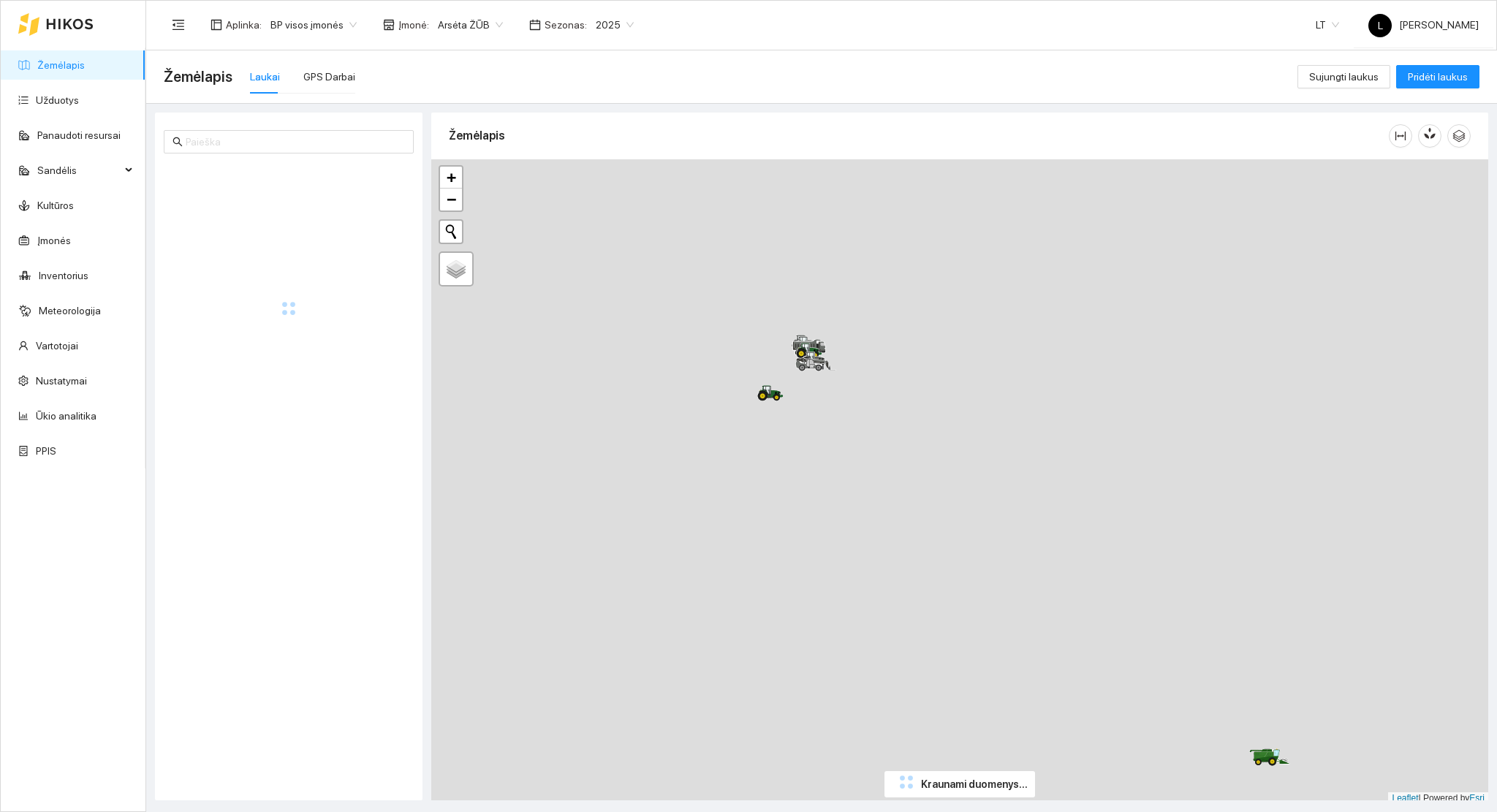
scroll to position [4, 0]
drag, startPoint x: 991, startPoint y: 416, endPoint x: 933, endPoint y: 344, distance: 92.5
click at [936, 346] on div at bounding box center [960, 479] width 1057 height 646
